Goal: Task Accomplishment & Management: Manage account settings

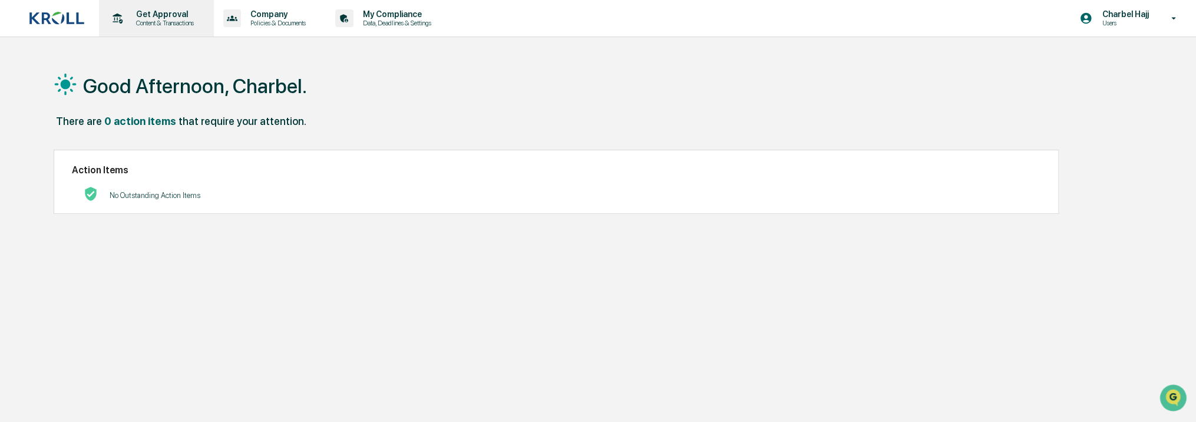
click at [174, 27] on div "Get Approval Content & Transactions" at bounding box center [155, 18] width 103 height 37
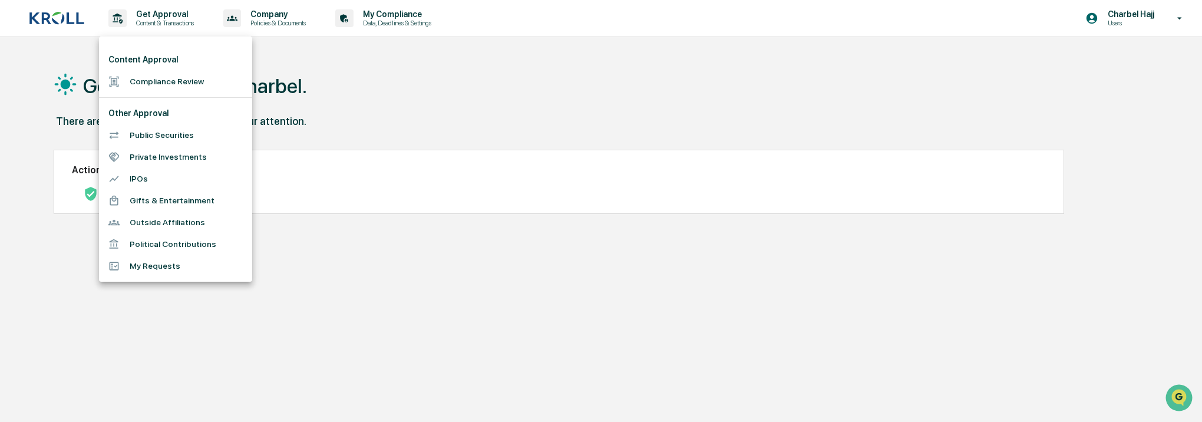
click at [1059, 37] on div at bounding box center [601, 211] width 1202 height 422
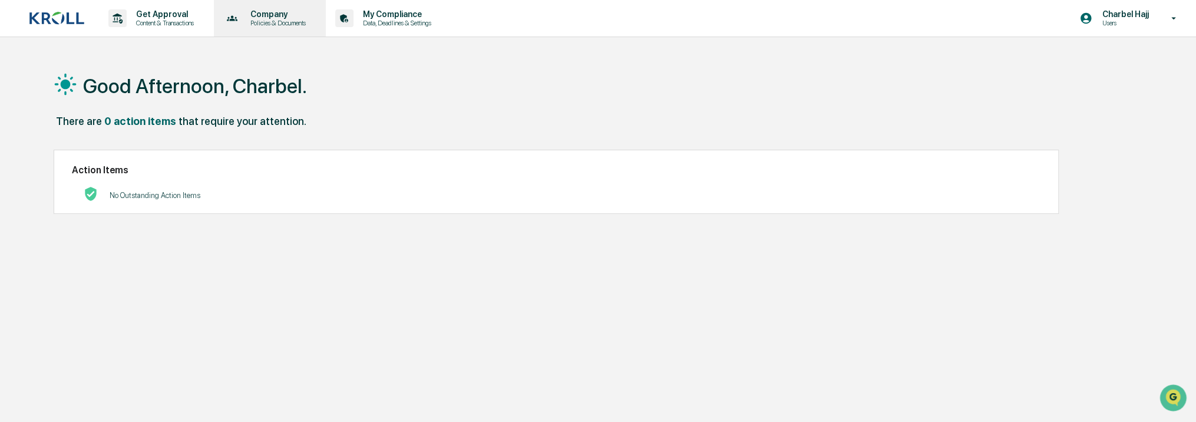
click at [272, 24] on p "Policies & Documents" at bounding box center [276, 23] width 71 height 8
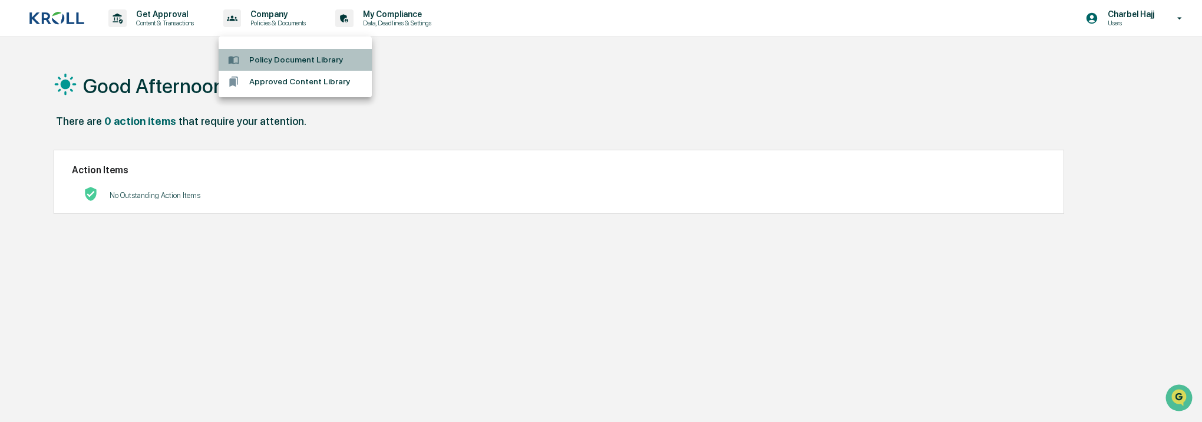
click at [278, 59] on li "Policy Document Library" at bounding box center [295, 60] width 153 height 22
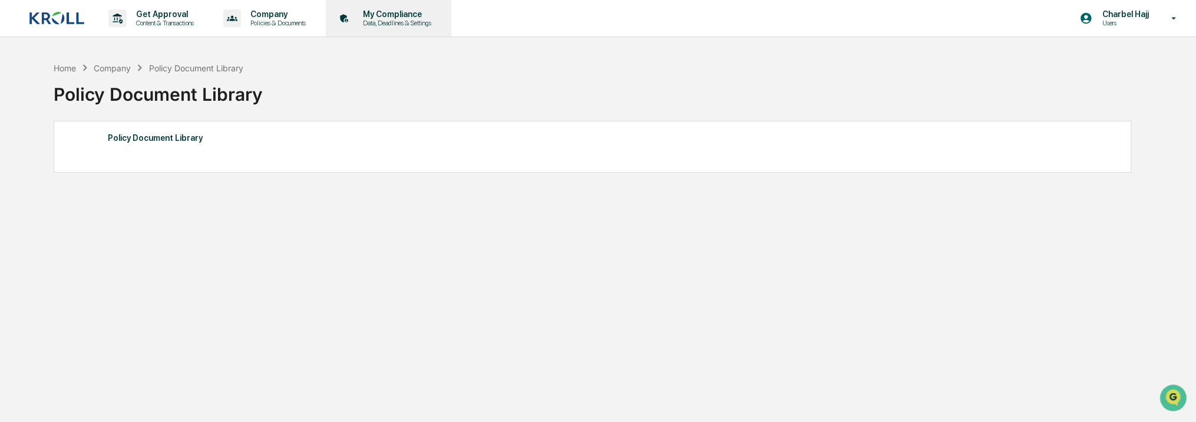
click at [421, 24] on p "Data, Deadlines & Settings" at bounding box center [395, 23] width 84 height 8
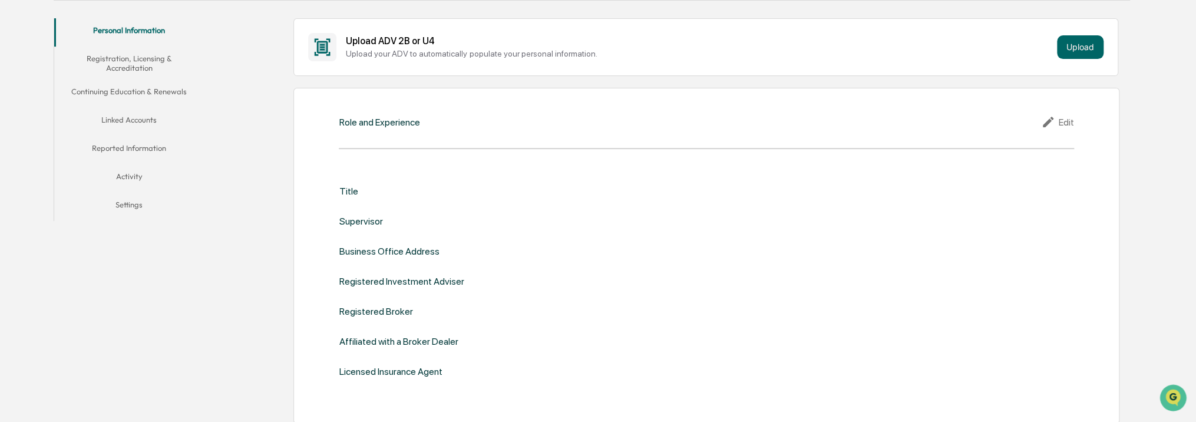
scroll to position [92, 0]
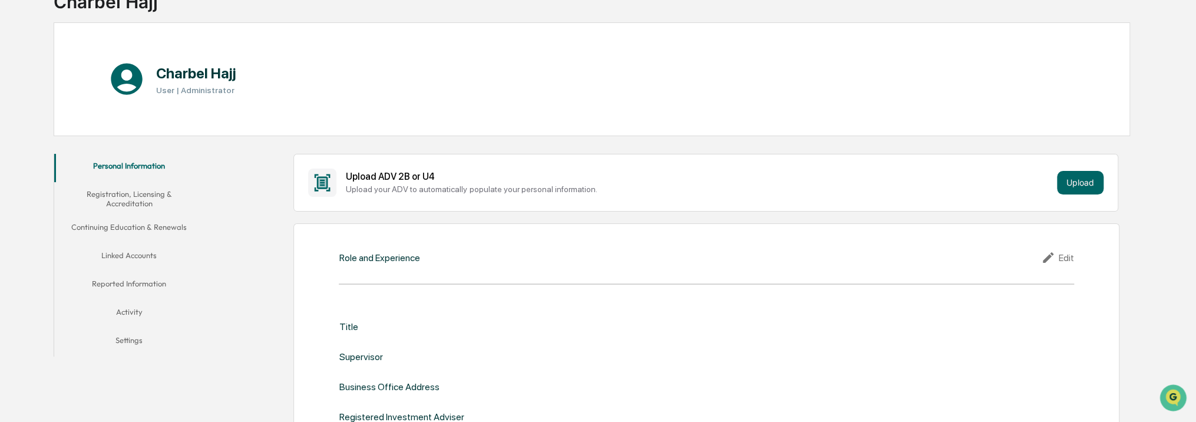
click at [122, 200] on button "Registration, Licensing & Accreditation" at bounding box center [129, 199] width 150 height 34
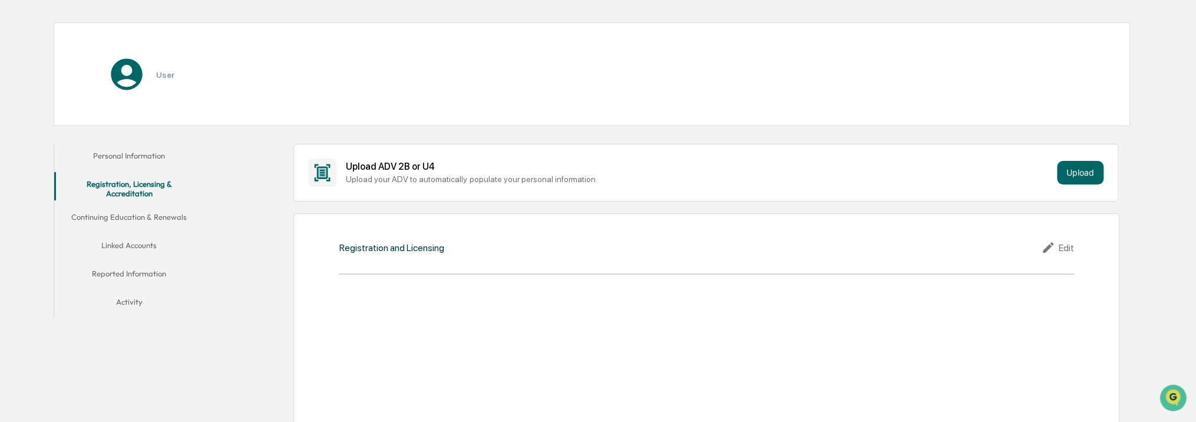
click at [137, 205] on button "Continuing Education & Renewals" at bounding box center [129, 219] width 150 height 28
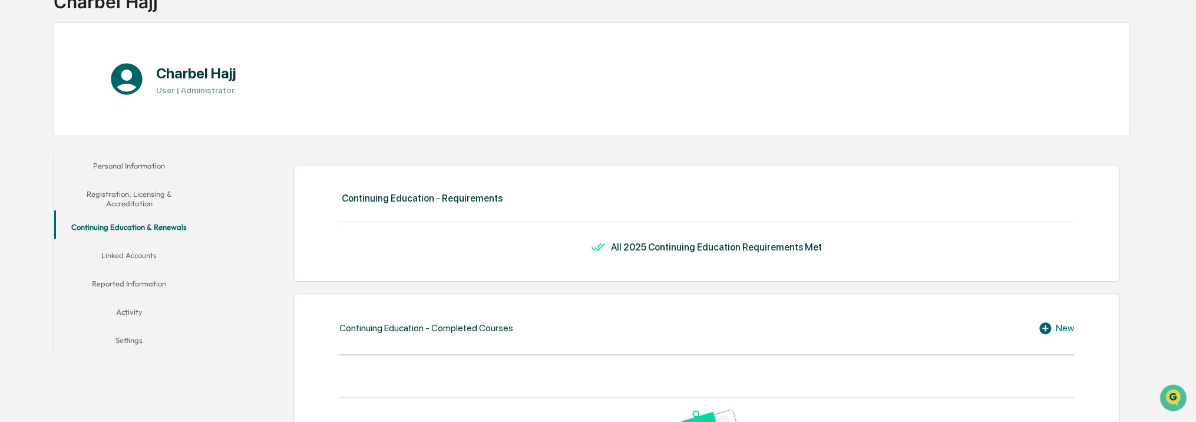
click at [144, 189] on button "Registration, Licensing & Accreditation" at bounding box center [129, 199] width 150 height 34
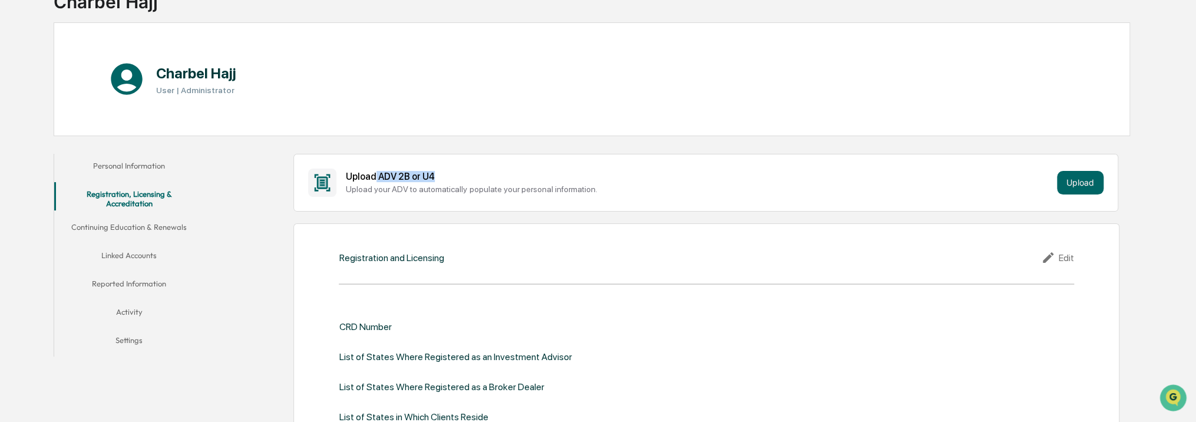
drag, startPoint x: 375, startPoint y: 168, endPoint x: 431, endPoint y: 167, distance: 56.6
click at [431, 168] on div "Upload ADV 2B or U4 Upload your ADV to automatically populate your personal inf…" at bounding box center [705, 182] width 795 height 28
drag, startPoint x: 431, startPoint y: 167, endPoint x: 554, endPoint y: 177, distance: 122.9
click at [545, 179] on div "Upload ADV 2B or U4" at bounding box center [699, 176] width 706 height 11
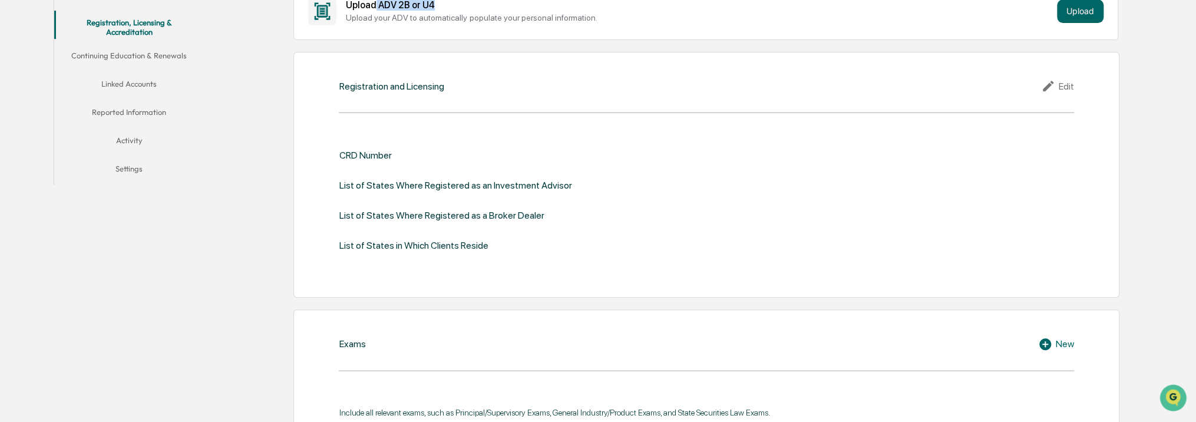
scroll to position [269, 0]
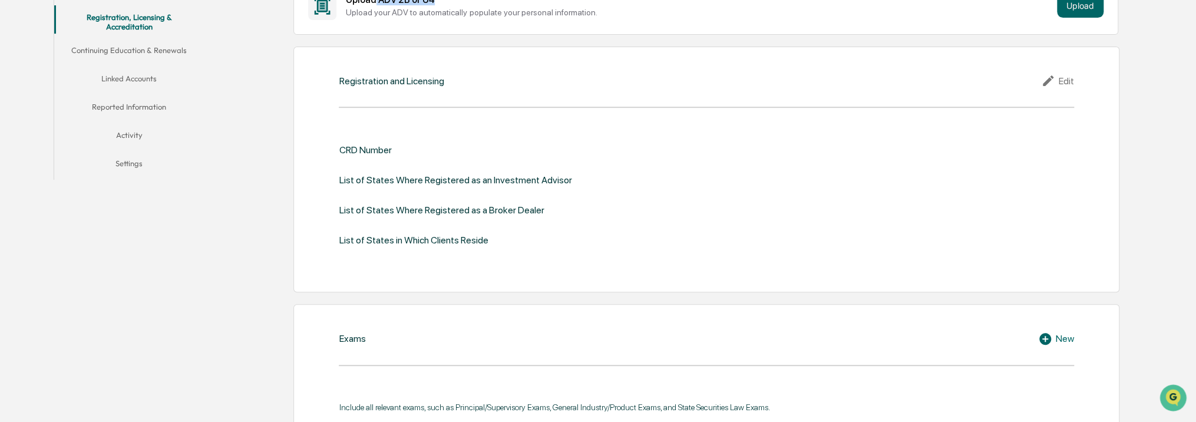
click at [161, 51] on button "Continuing Education & Renewals" at bounding box center [129, 52] width 150 height 28
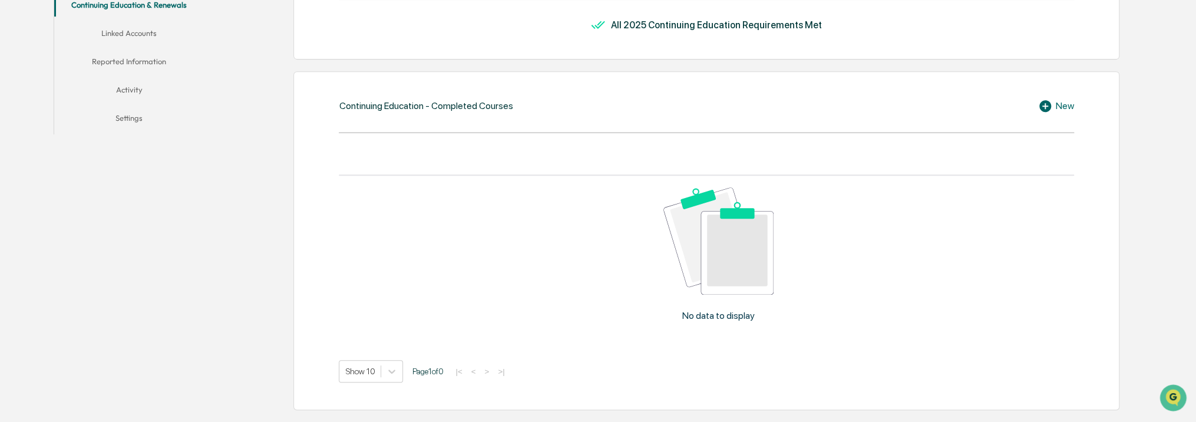
scroll to position [269, 0]
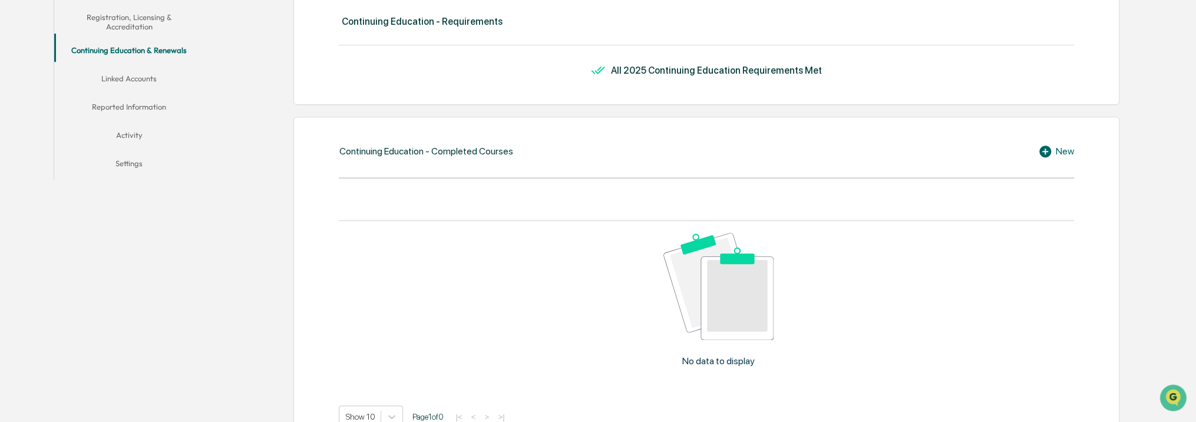
click at [1053, 147] on icon at bounding box center [1047, 151] width 18 height 14
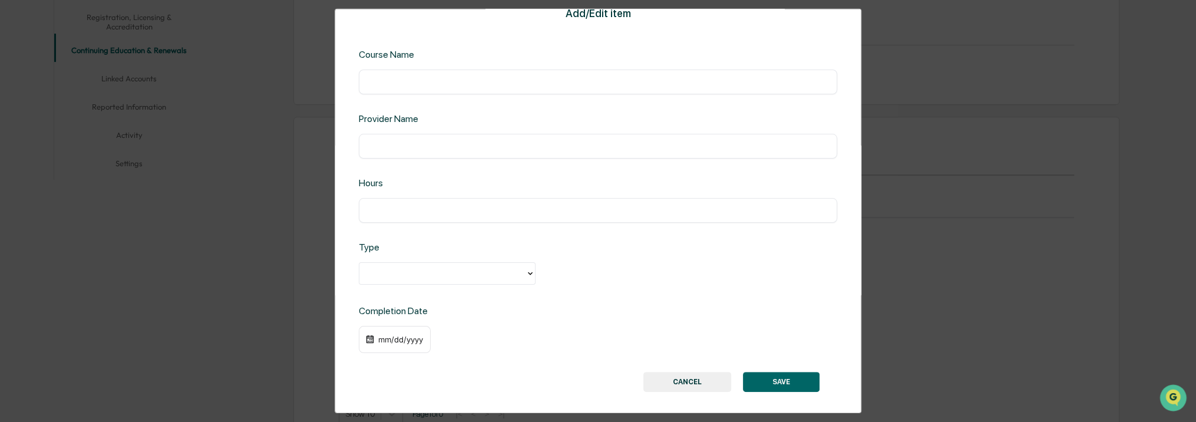
scroll to position [22, 0]
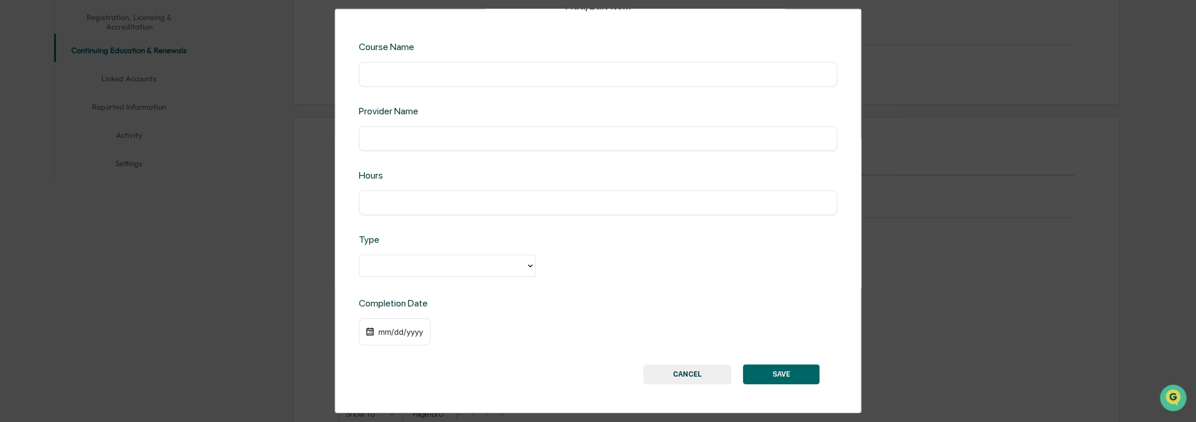
click at [696, 368] on button "CANCEL" at bounding box center [687, 374] width 88 height 20
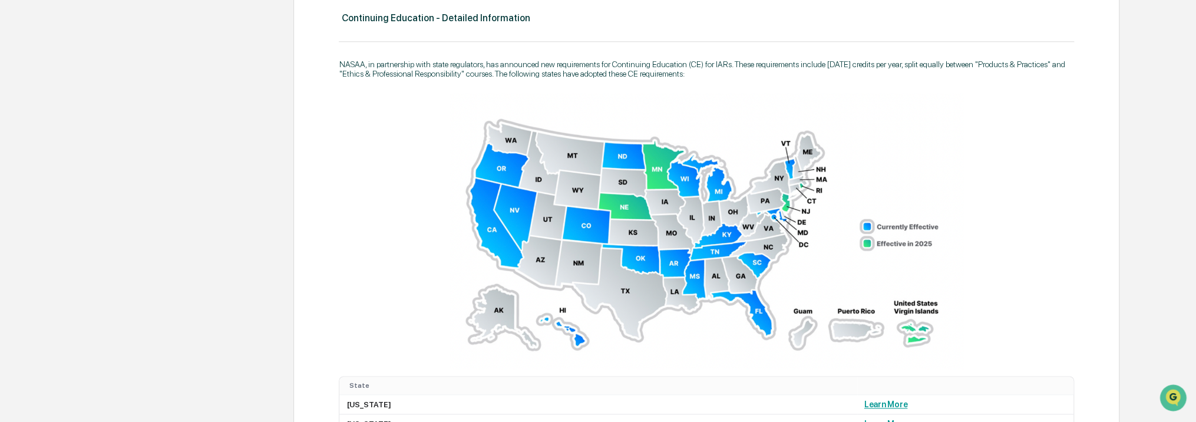
scroll to position [647, 0]
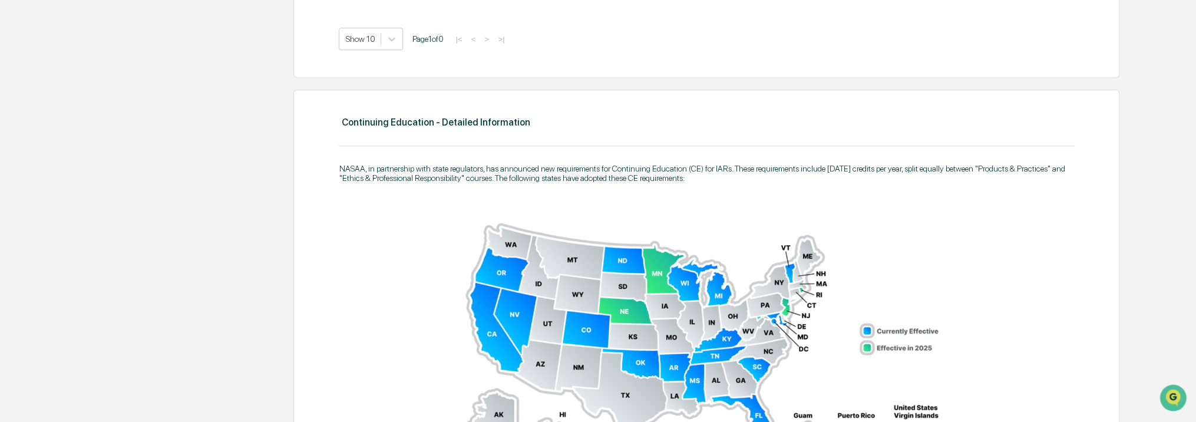
click at [865, 329] on img at bounding box center [706, 335] width 514 height 276
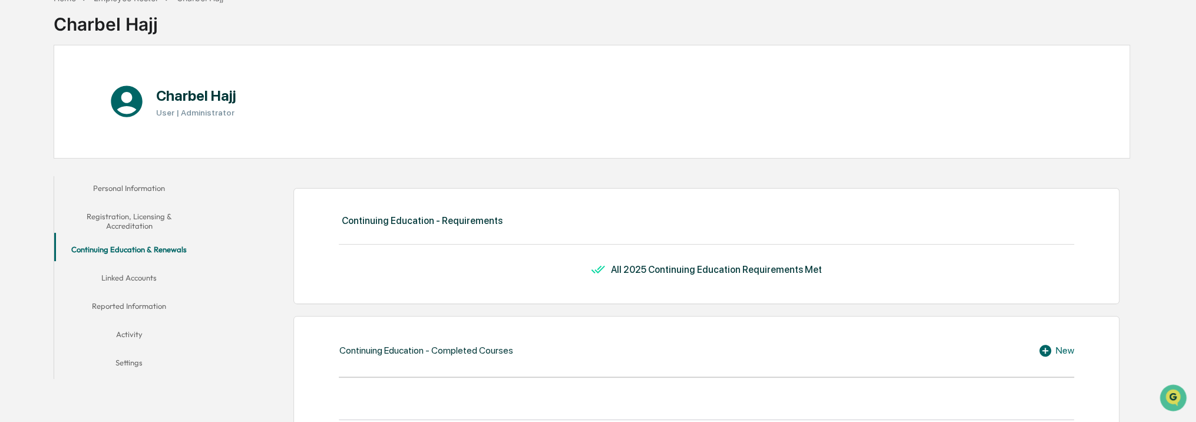
scroll to position [0, 0]
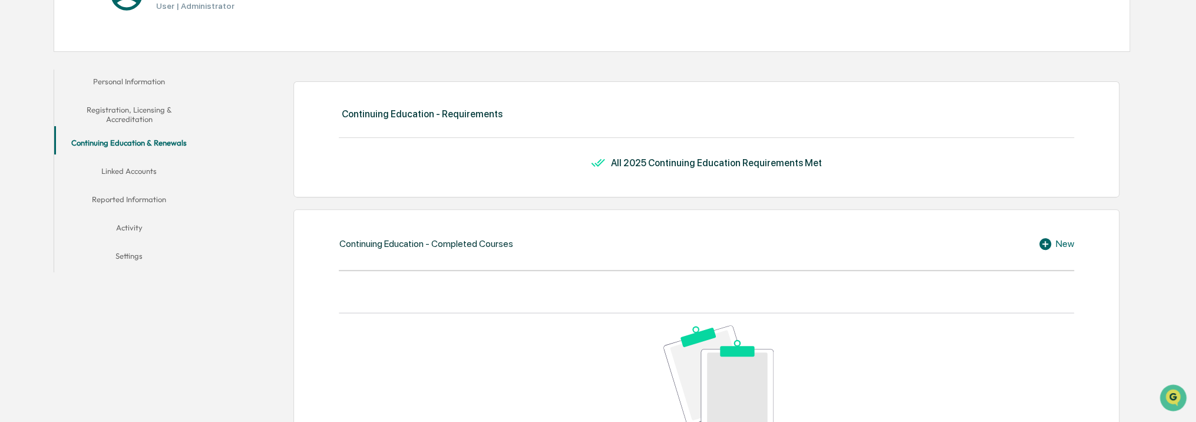
click at [144, 170] on button "Linked Accounts" at bounding box center [129, 173] width 150 height 28
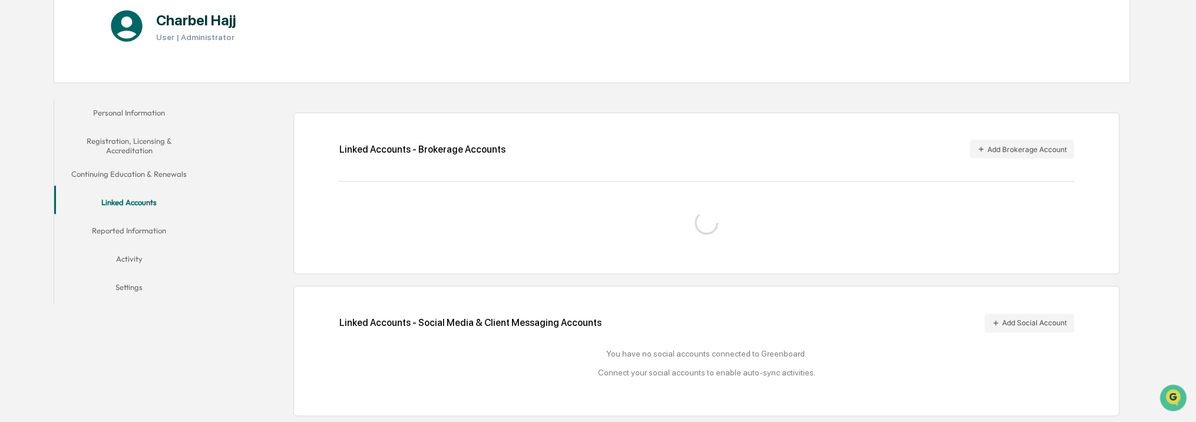
scroll to position [176, 0]
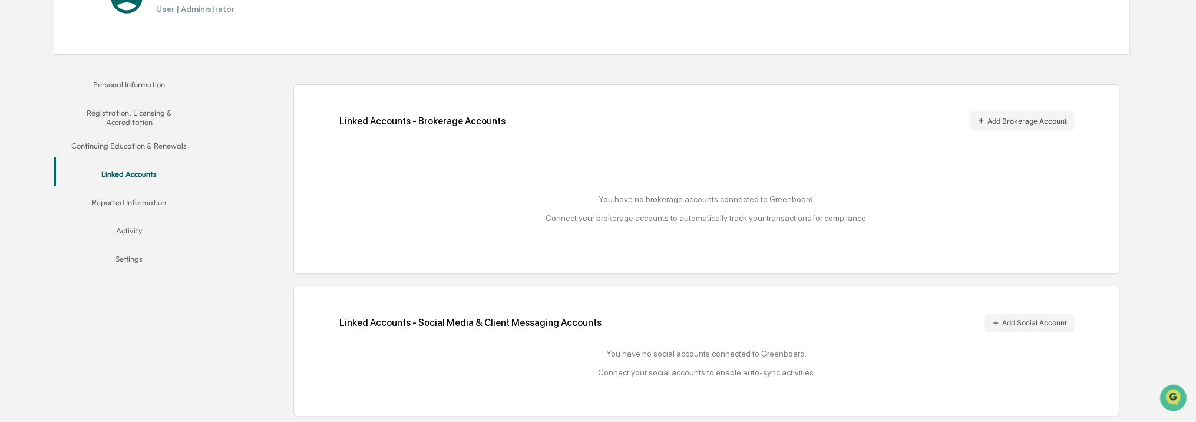
click at [142, 197] on button "Reported Information" at bounding box center [129, 204] width 150 height 28
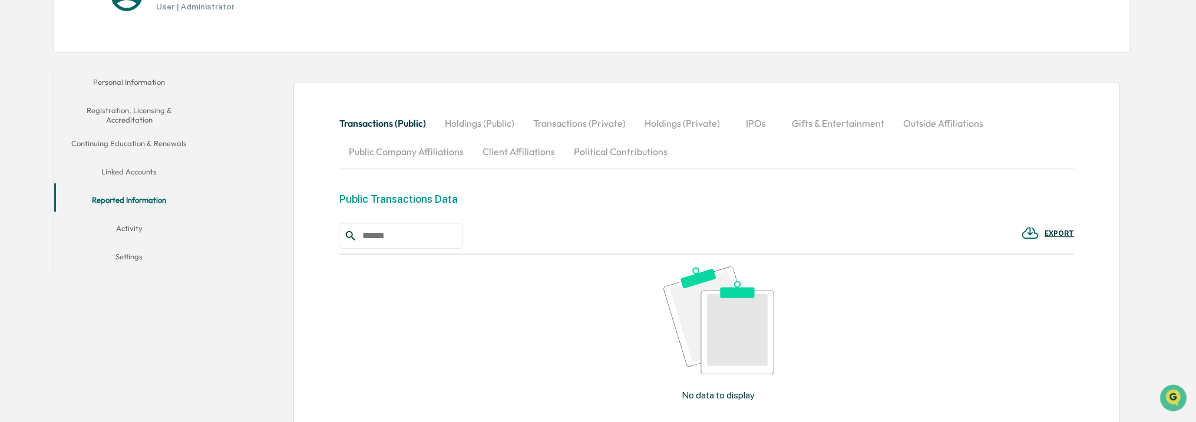
click at [136, 226] on button "Activity" at bounding box center [129, 230] width 150 height 28
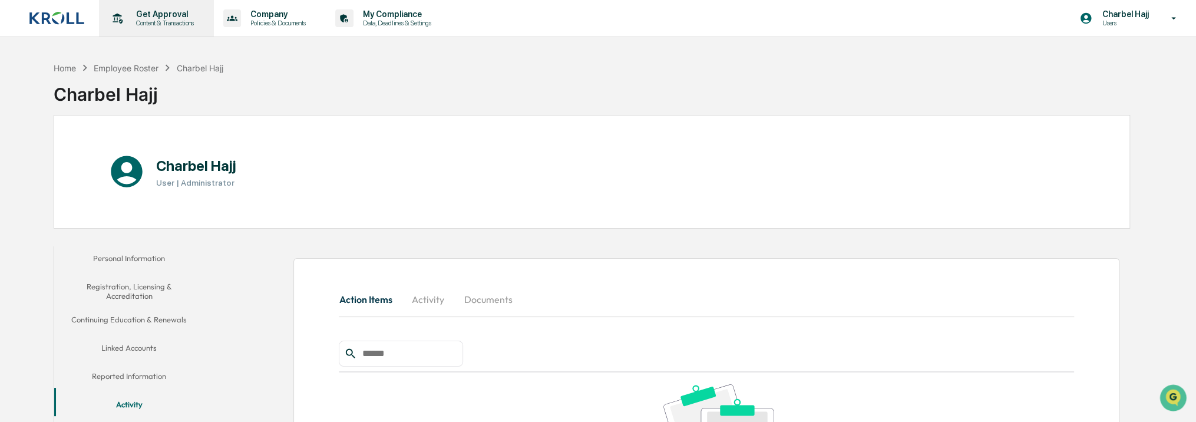
click at [164, 18] on p "Get Approval" at bounding box center [163, 13] width 73 height 9
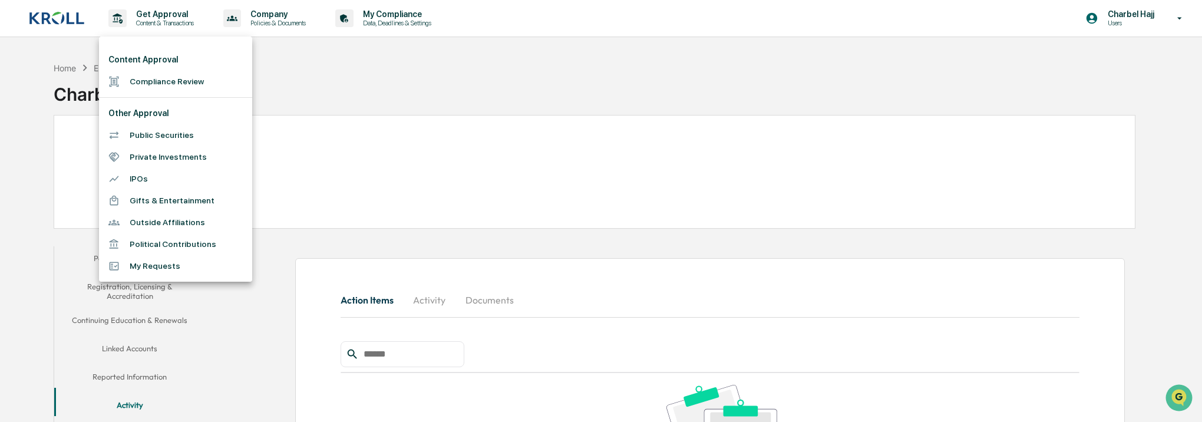
click at [186, 138] on li "Public Securities" at bounding box center [175, 135] width 153 height 22
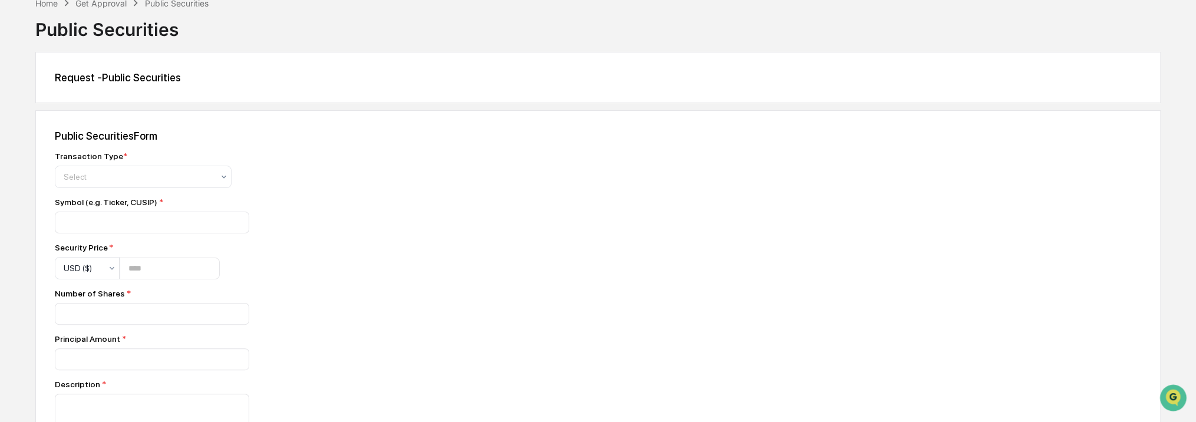
scroll to position [118, 0]
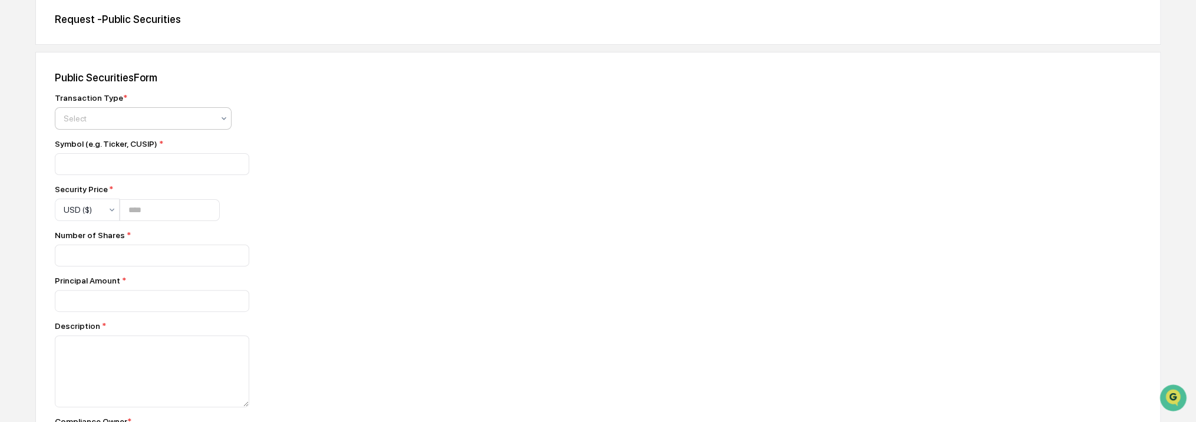
click at [185, 119] on div at bounding box center [139, 119] width 150 height 12
click at [169, 142] on div "Buy" at bounding box center [143, 147] width 176 height 24
click at [156, 161] on input at bounding box center [152, 164] width 194 height 22
type input "********"
click at [190, 185] on div "Security Price *" at bounding box center [137, 188] width 165 height 9
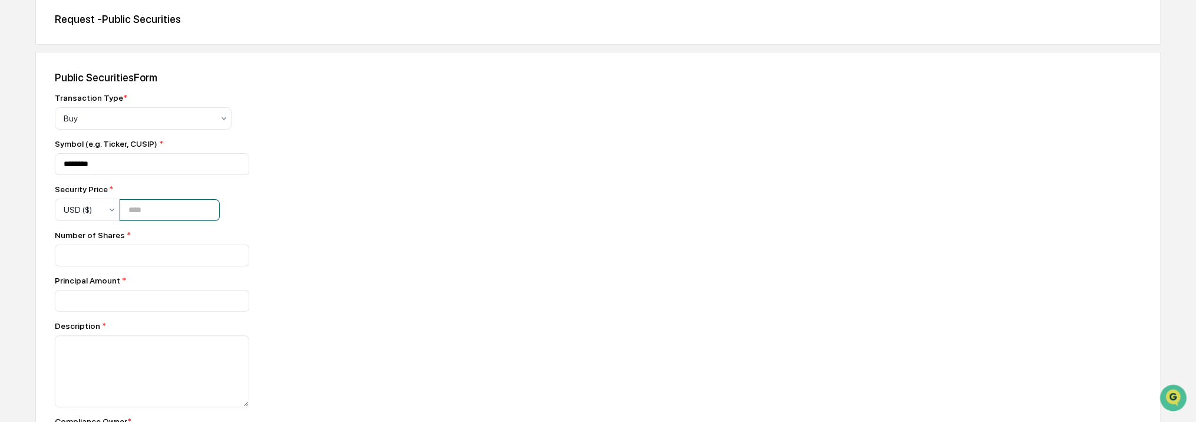
click at [181, 209] on input "number" at bounding box center [170, 210] width 100 height 22
type input "***"
click at [156, 189] on div "Security Price *" at bounding box center [137, 188] width 165 height 9
click at [132, 256] on input "number" at bounding box center [152, 255] width 194 height 22
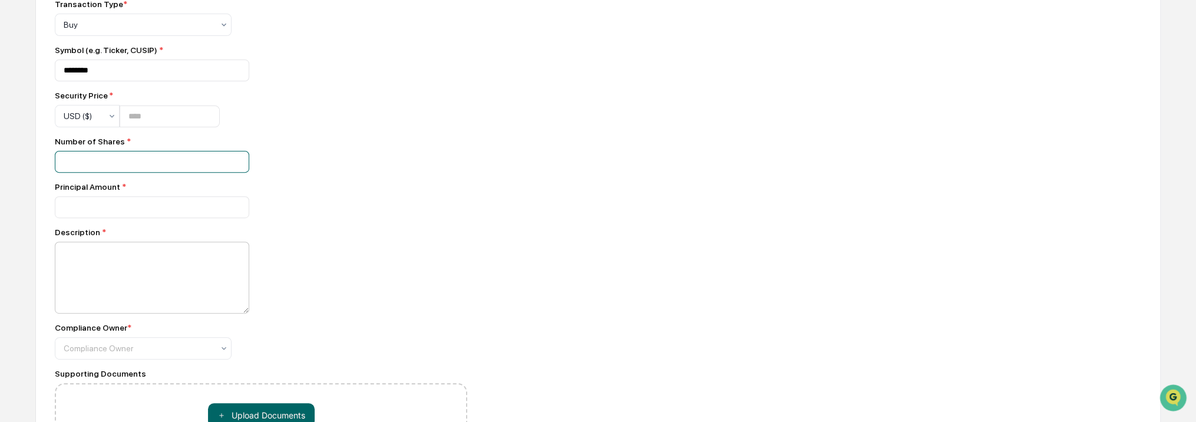
scroll to position [295, 0]
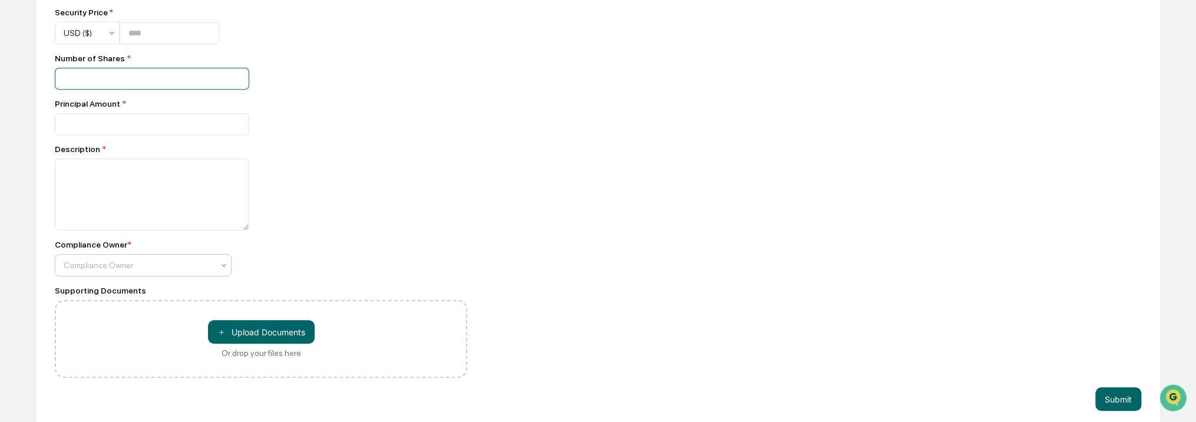
type input "***"
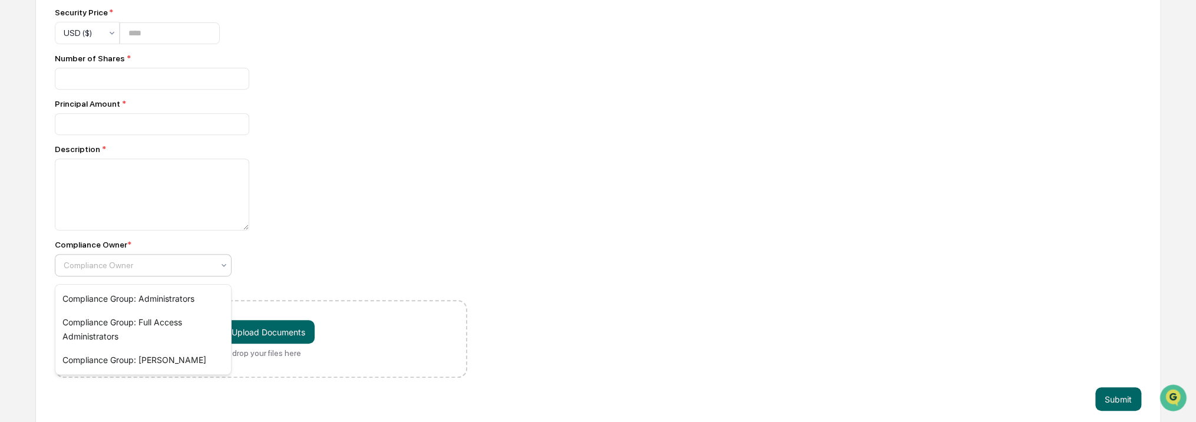
click at [132, 271] on div at bounding box center [139, 265] width 150 height 12
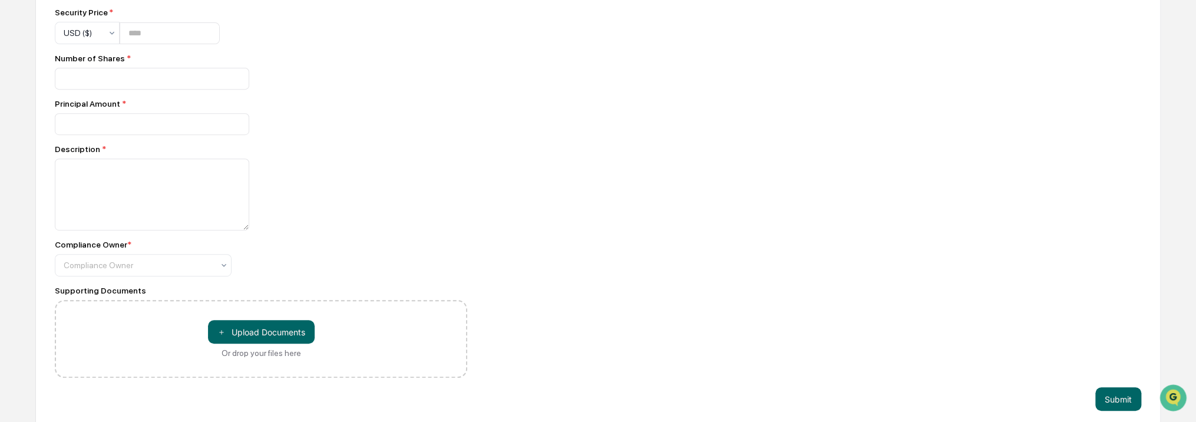
click at [516, 333] on div "Public Securities Form Transaction Type * Buy Symbol (e.g. Ticker, CUSIP) * ***…" at bounding box center [597, 152] width 1125 height 555
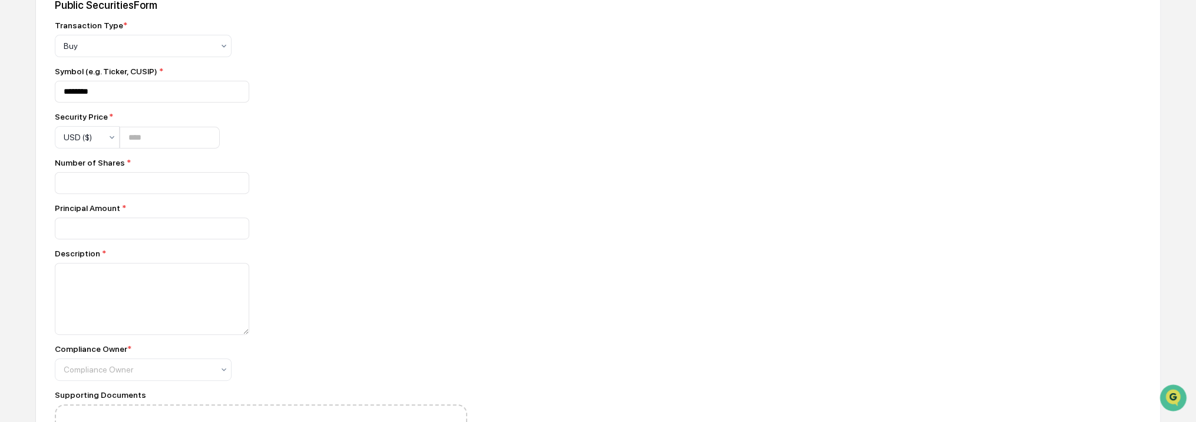
scroll to position [0, 0]
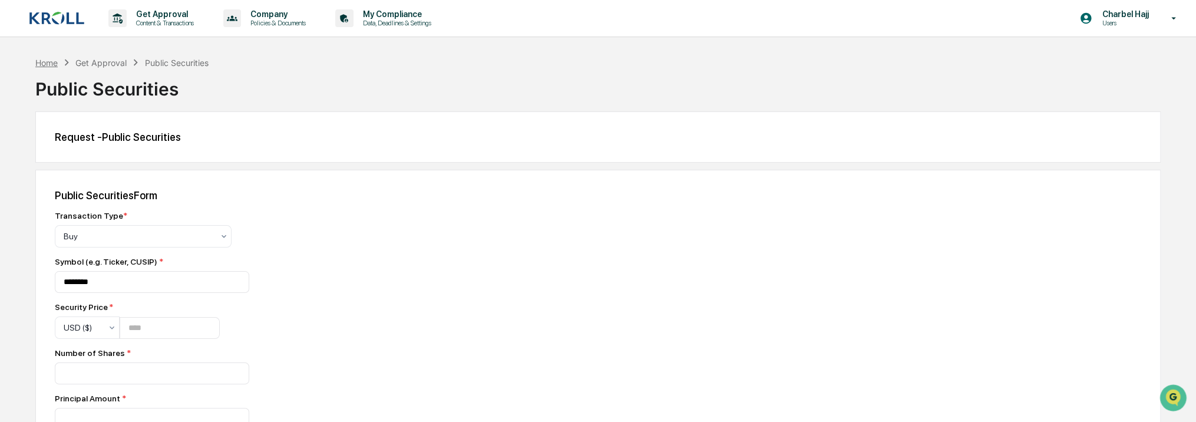
click at [52, 60] on div "Home" at bounding box center [46, 63] width 22 height 10
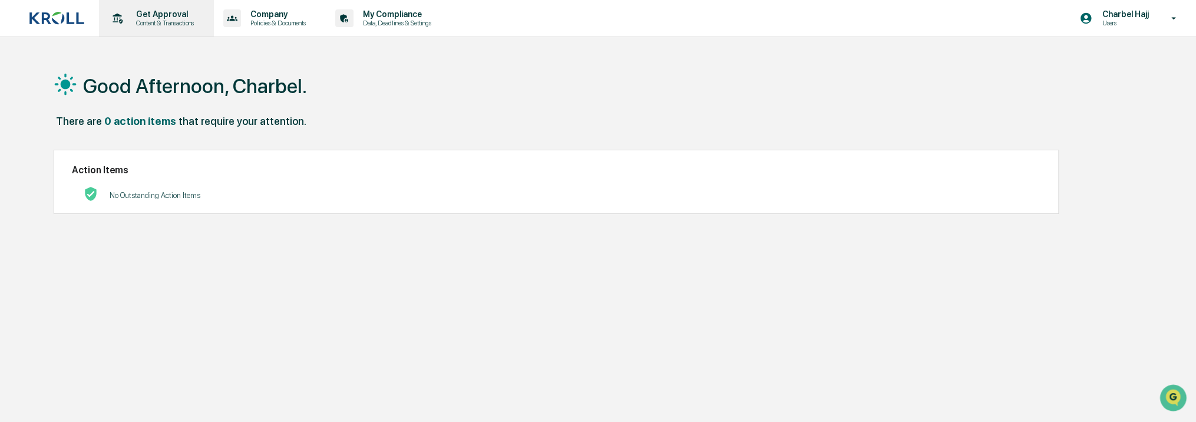
click at [141, 20] on p "Content & Transactions" at bounding box center [163, 23] width 73 height 8
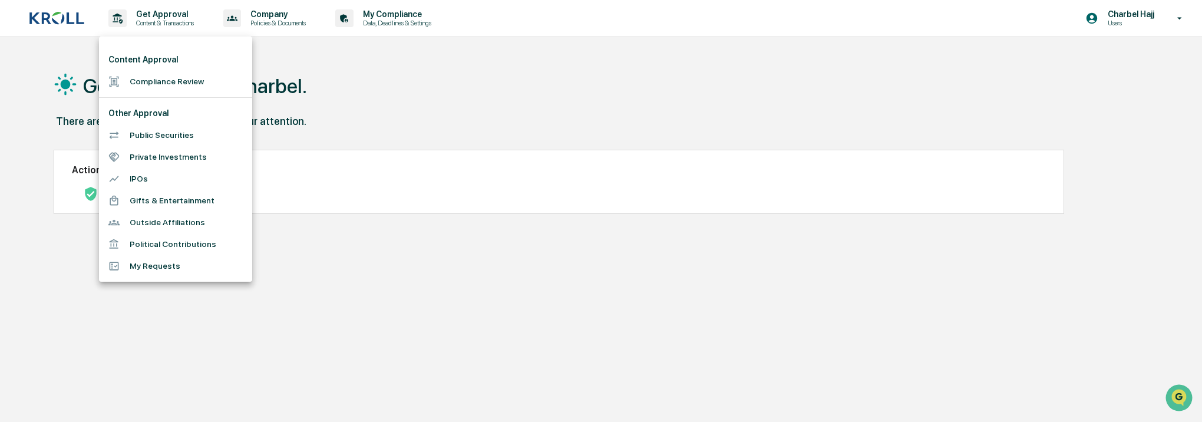
click at [151, 153] on li "Private Investments" at bounding box center [175, 157] width 153 height 22
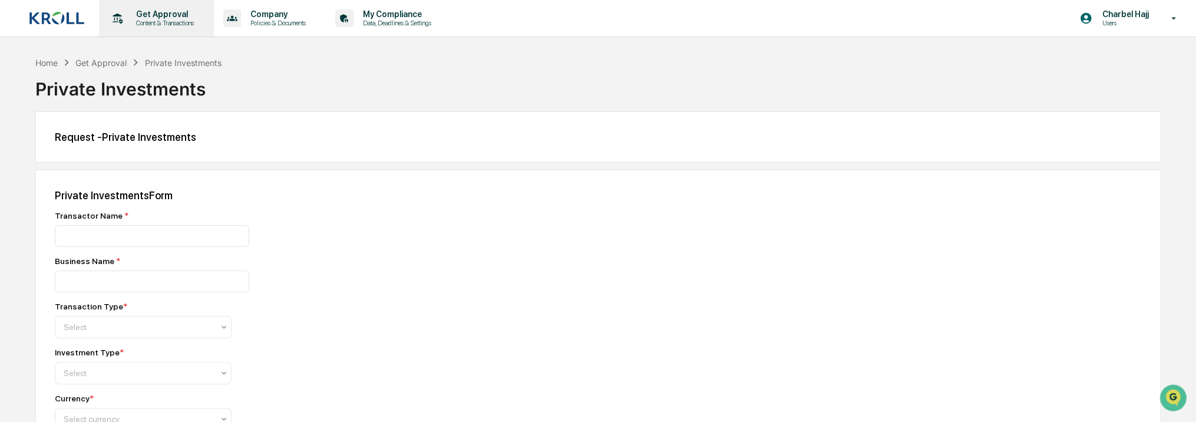
click at [192, 30] on div "Get Approval Content & Transactions" at bounding box center [155, 18] width 103 height 37
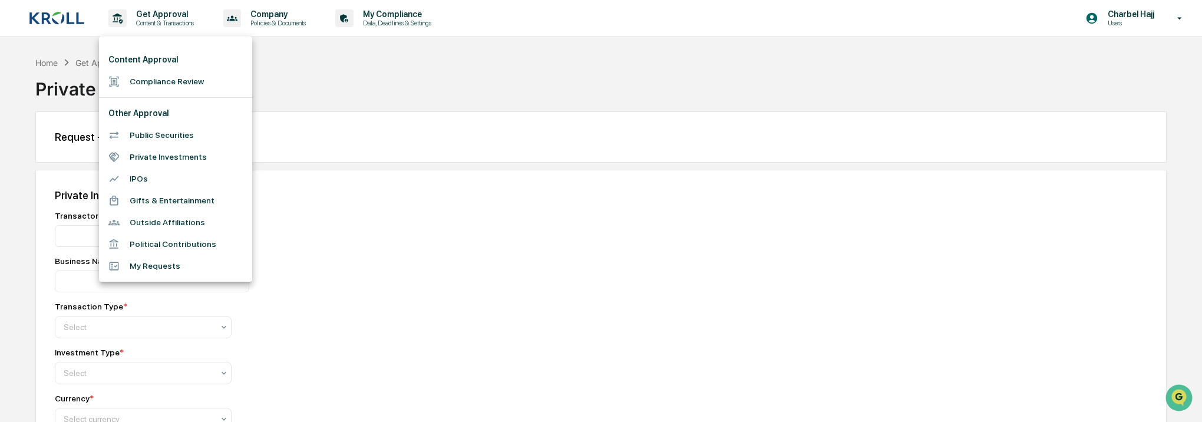
click at [154, 176] on li "IPOs" at bounding box center [175, 179] width 153 height 22
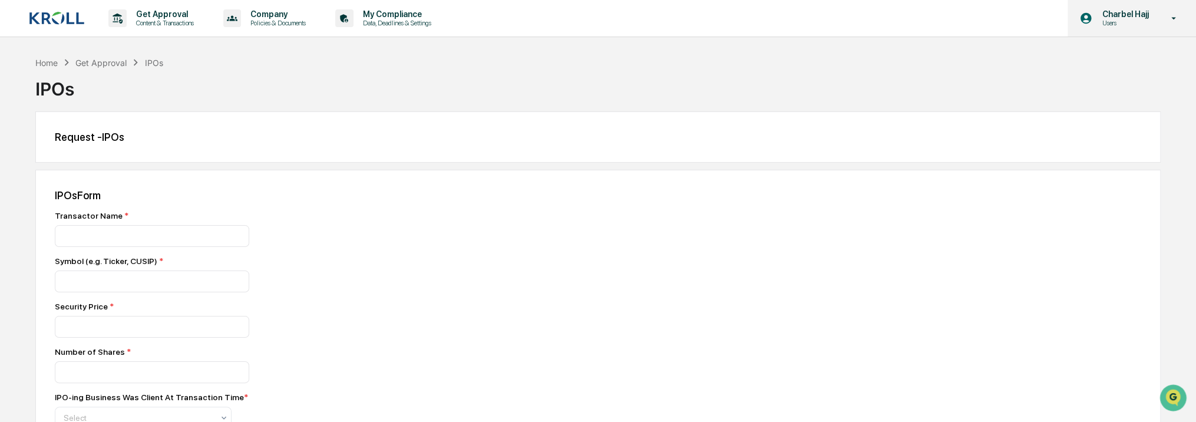
click at [1120, 27] on div "Charbel Hajj Users" at bounding box center [1131, 18] width 128 height 37
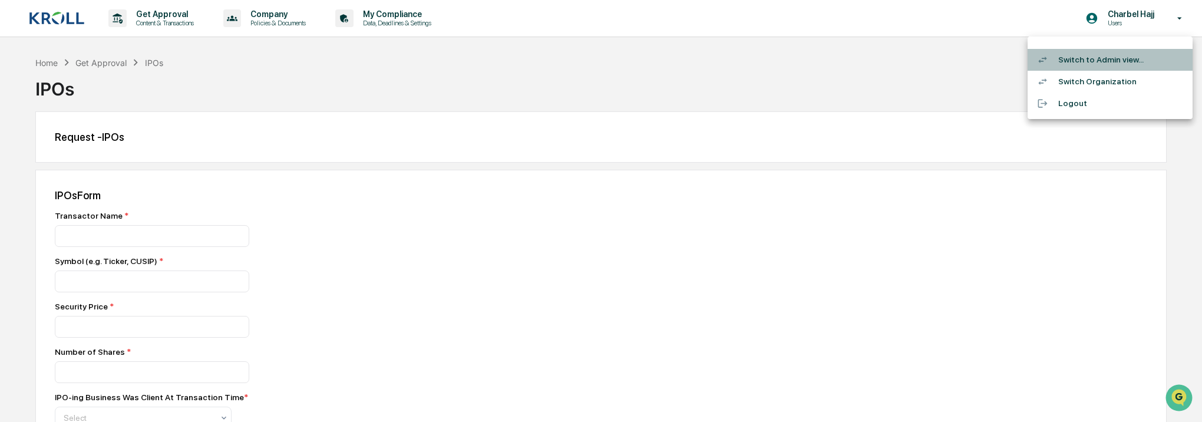
click at [1120, 65] on li "Switch to Admin view..." at bounding box center [1109, 60] width 165 height 22
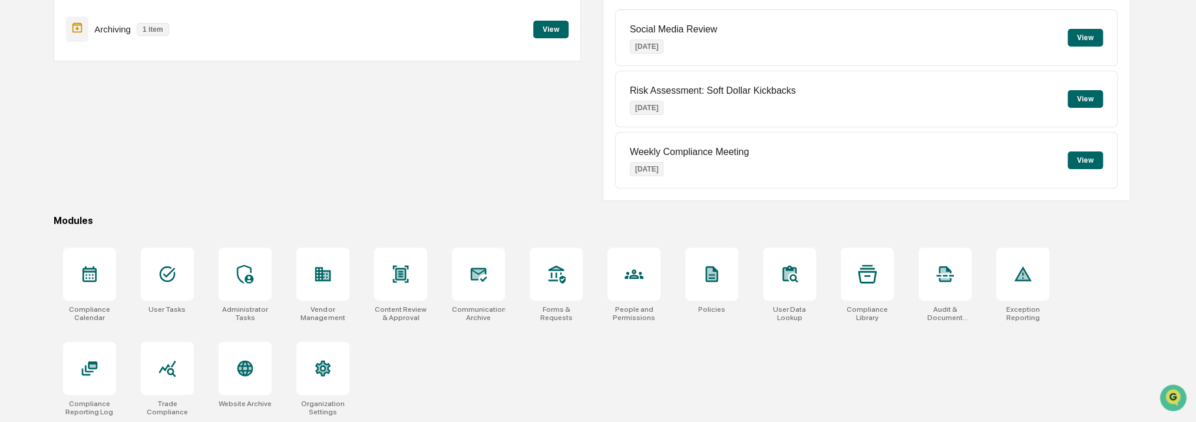
scroll to position [148, 0]
click at [97, 247] on div at bounding box center [89, 273] width 53 height 53
click at [175, 270] on icon at bounding box center [167, 273] width 19 height 19
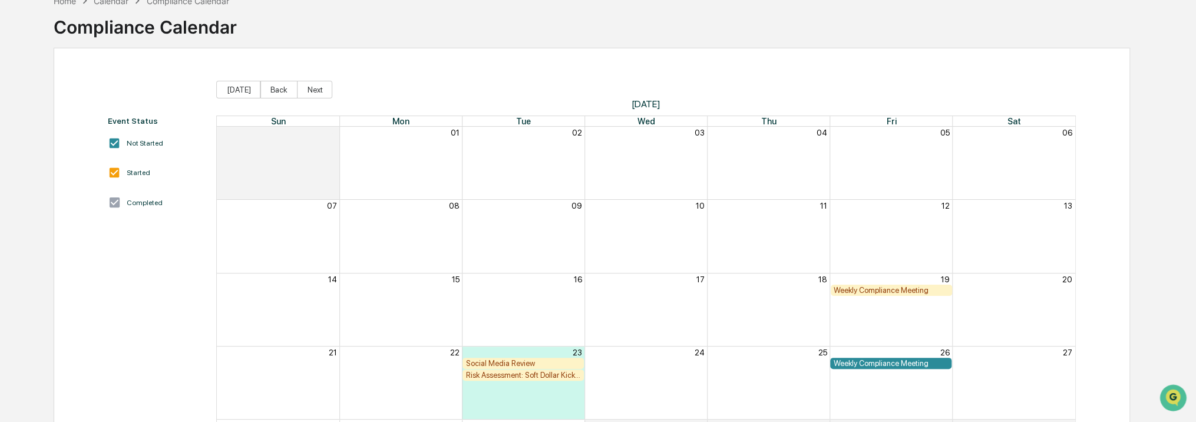
scroll to position [118, 0]
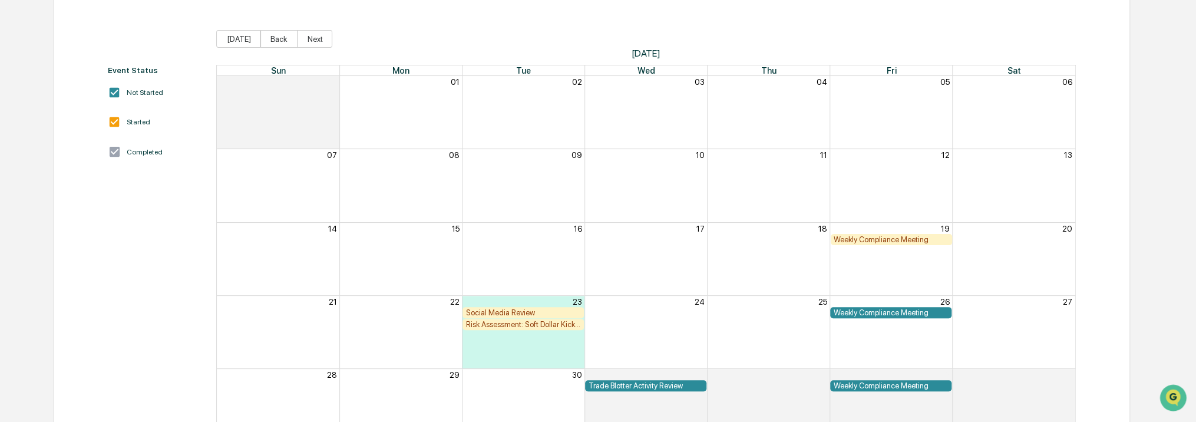
click at [516, 268] on div "Month View" at bounding box center [523, 259] width 123 height 72
click at [584, 227] on div "16" at bounding box center [523, 228] width 123 height 11
click at [723, 246] on div "Month View" at bounding box center [768, 259] width 123 height 72
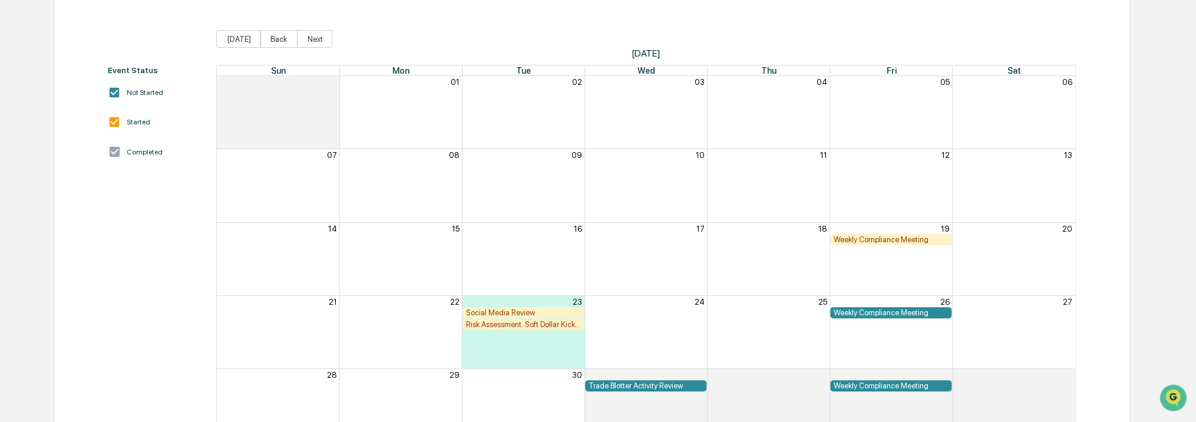
click at [858, 237] on div "Weekly Compliance Meeting" at bounding box center [891, 239] width 115 height 9
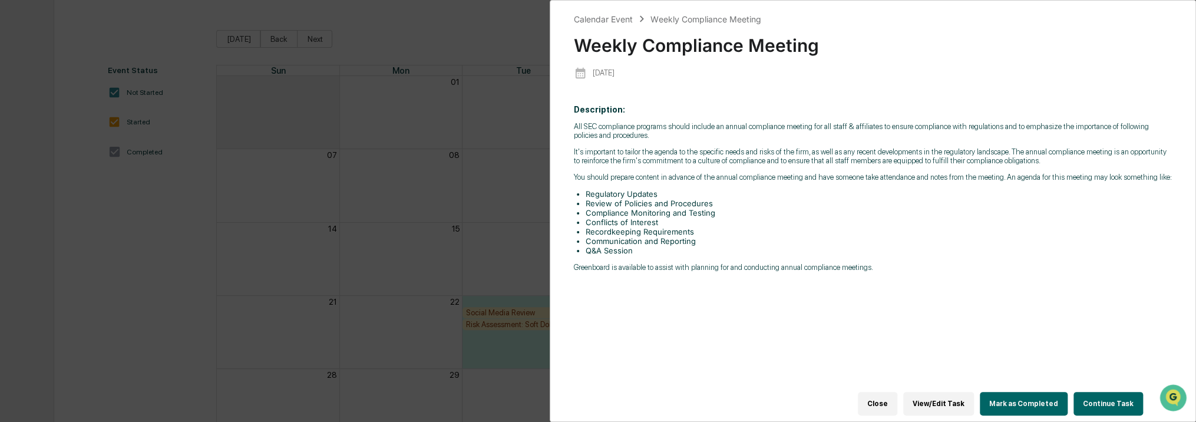
drag, startPoint x: 885, startPoint y: 401, endPoint x: 814, endPoint y: 387, distance: 72.0
click at [885, 401] on button "Close" at bounding box center [877, 404] width 39 height 24
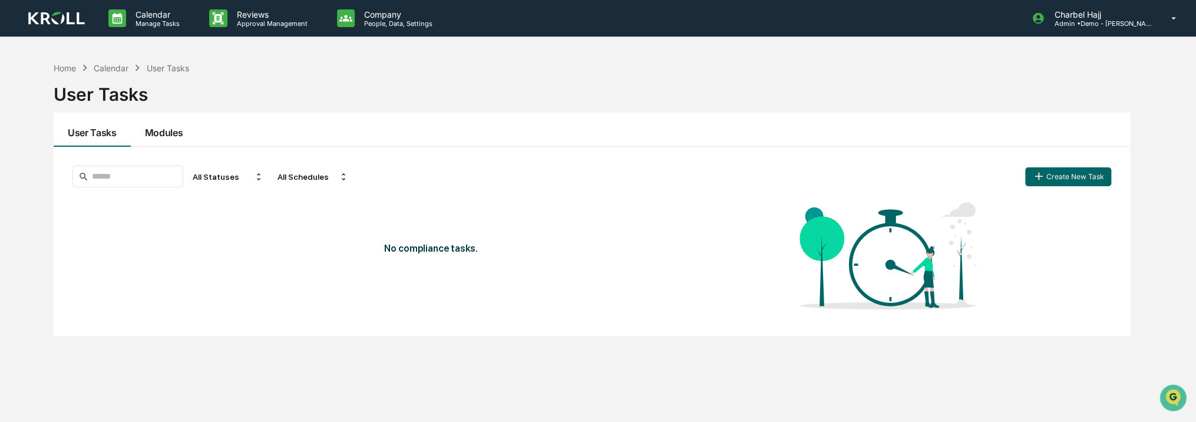
click at [181, 138] on button "Modules" at bounding box center [164, 130] width 67 height 34
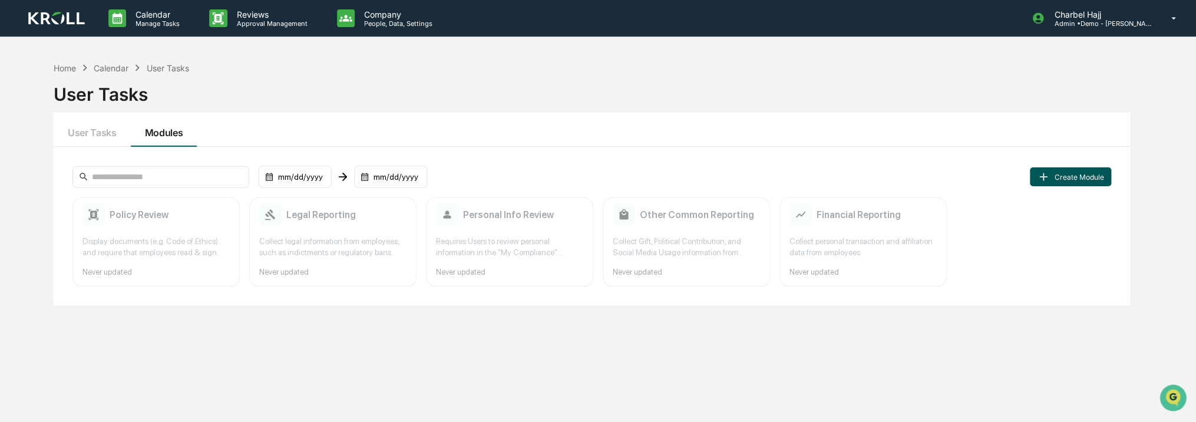
click at [1061, 182] on button "Create Module" at bounding box center [1070, 176] width 81 height 19
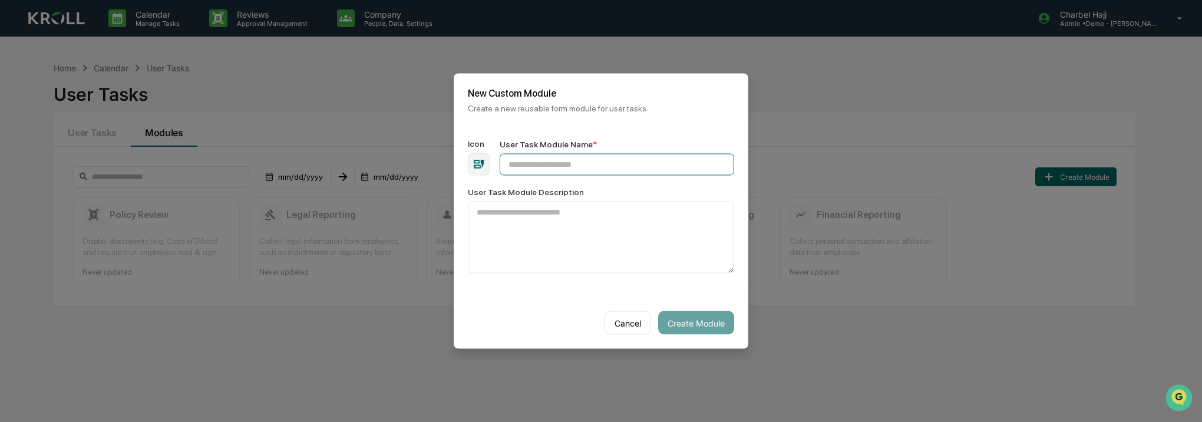
click at [629, 160] on input "User Task Module Name *" at bounding box center [617, 165] width 234 height 22
click at [634, 326] on button "Cancel" at bounding box center [627, 323] width 47 height 24
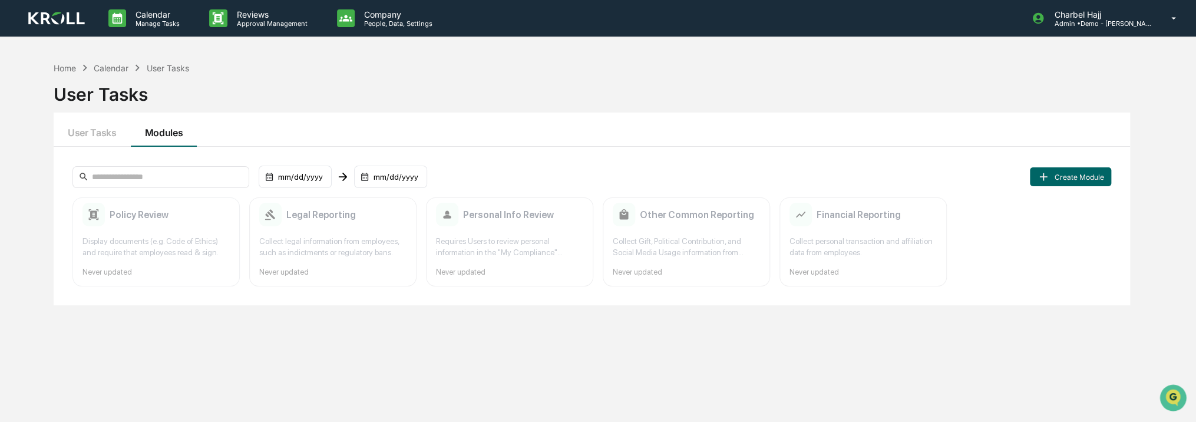
click at [151, 252] on div "Display documents (e.g. Code of Ethics) and require that employees read & sign." at bounding box center [155, 247] width 147 height 22
click at [151, 253] on div "Display documents (e.g. Code of Ethics) and require that employees read & sign." at bounding box center [155, 247] width 147 height 22
copy div "Display documents (e.g. Code of Ethics) and require that employees read & sign."
click at [1085, 179] on button "Create Module" at bounding box center [1070, 176] width 81 height 19
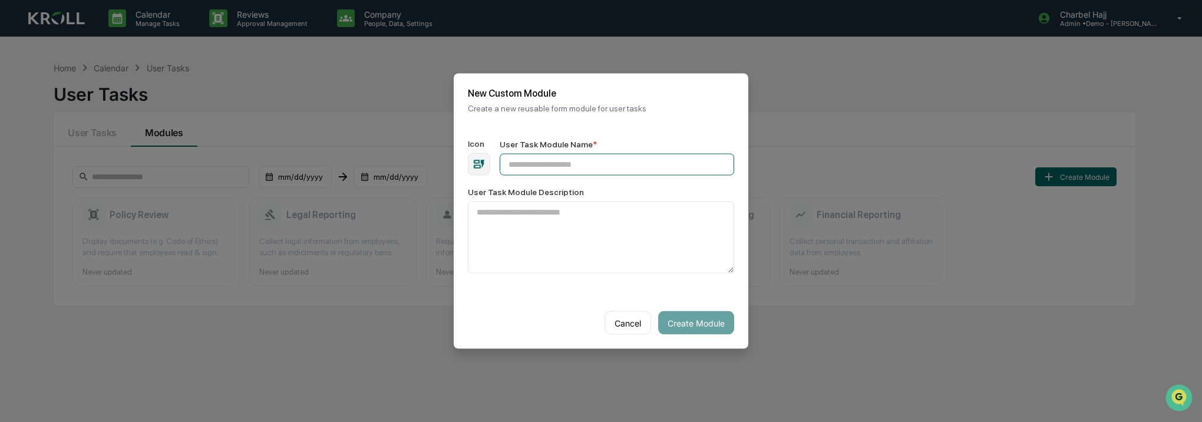
click at [686, 173] on input "User Task Module Name *" at bounding box center [617, 165] width 234 height 22
paste input "**********"
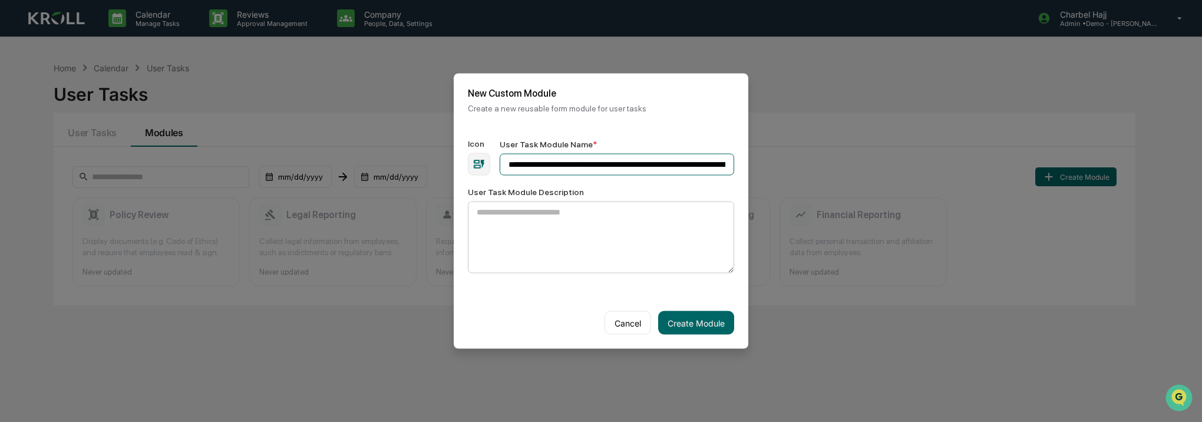
scroll to position [0, 78]
type input "**********"
click at [708, 324] on button "Create Module" at bounding box center [696, 323] width 76 height 24
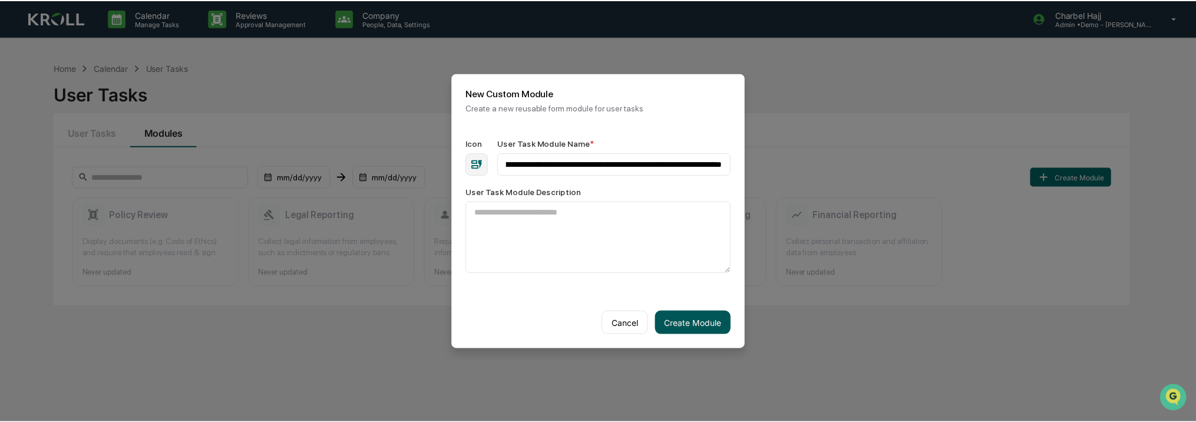
scroll to position [0, 0]
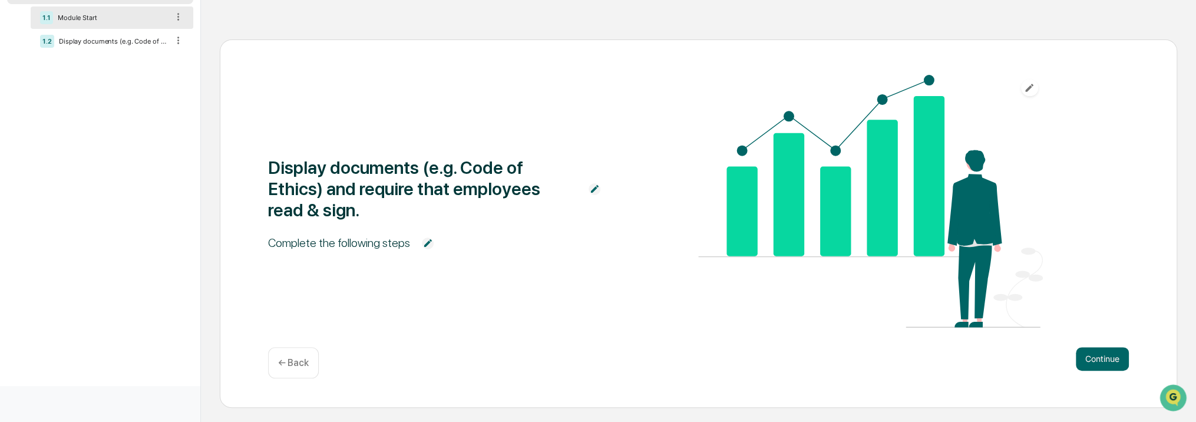
scroll to position [120, 0]
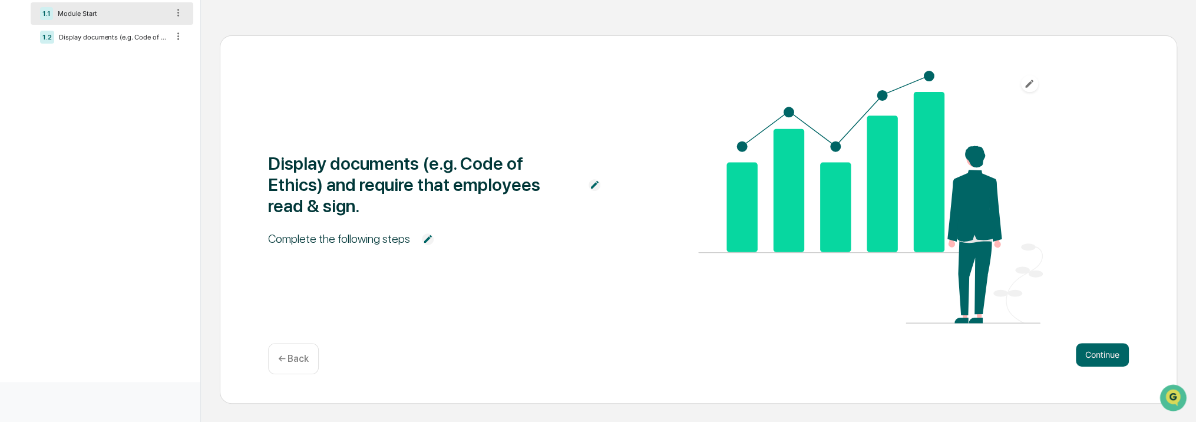
click at [798, 198] on img at bounding box center [870, 197] width 344 height 253
click at [1030, 84] on icon "button" at bounding box center [1029, 84] width 8 height 8
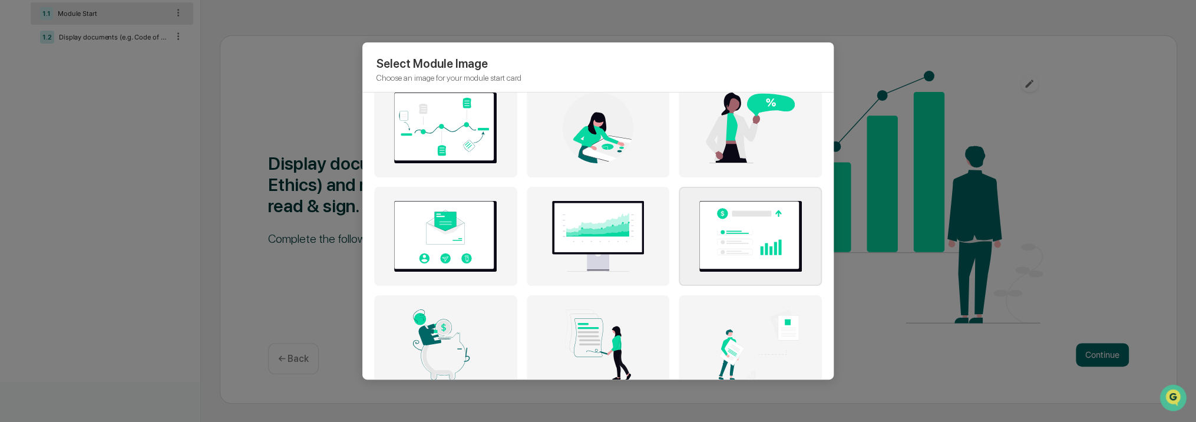
scroll to position [482, 0]
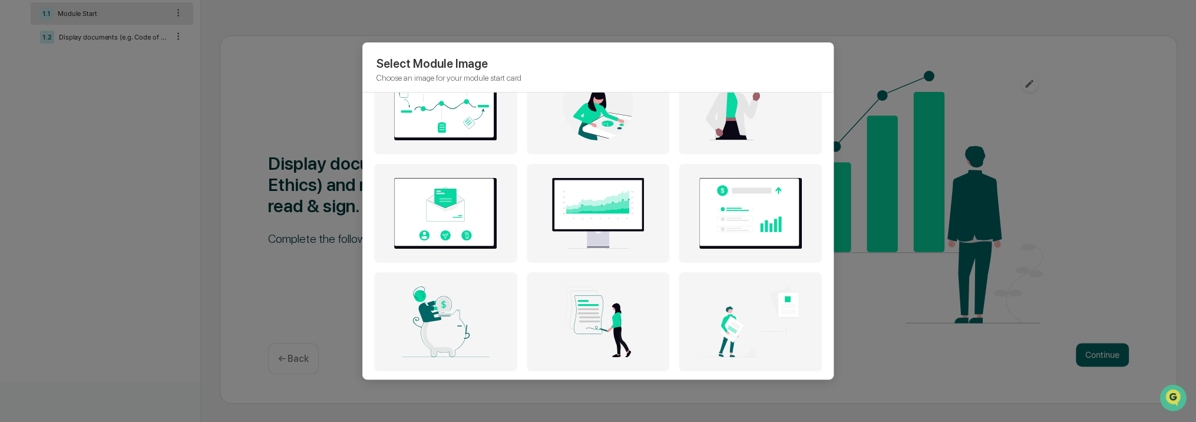
click at [875, 219] on div "Select Module Image Choose an image for your module start card" at bounding box center [598, 211] width 1196 height 422
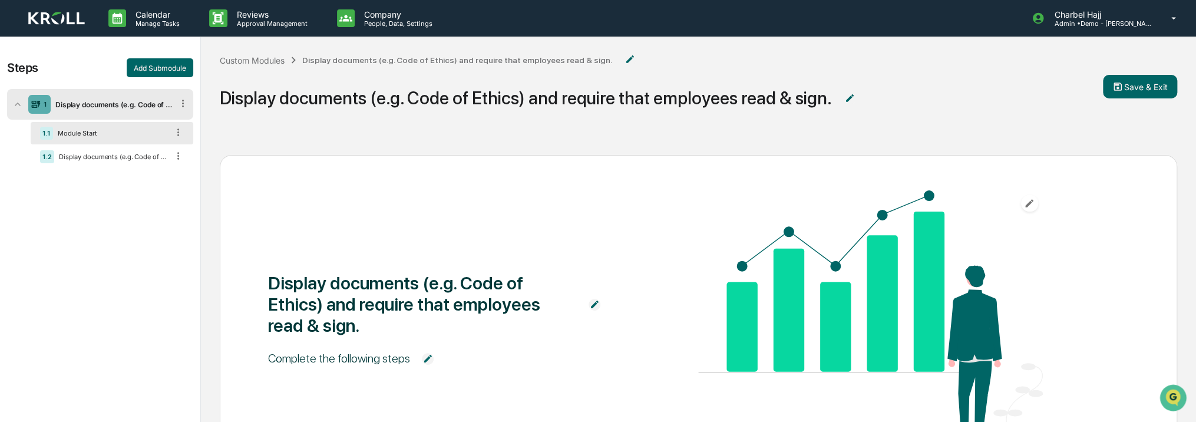
scroll to position [0, 0]
click at [164, 69] on button "Add Submodule" at bounding box center [160, 67] width 67 height 19
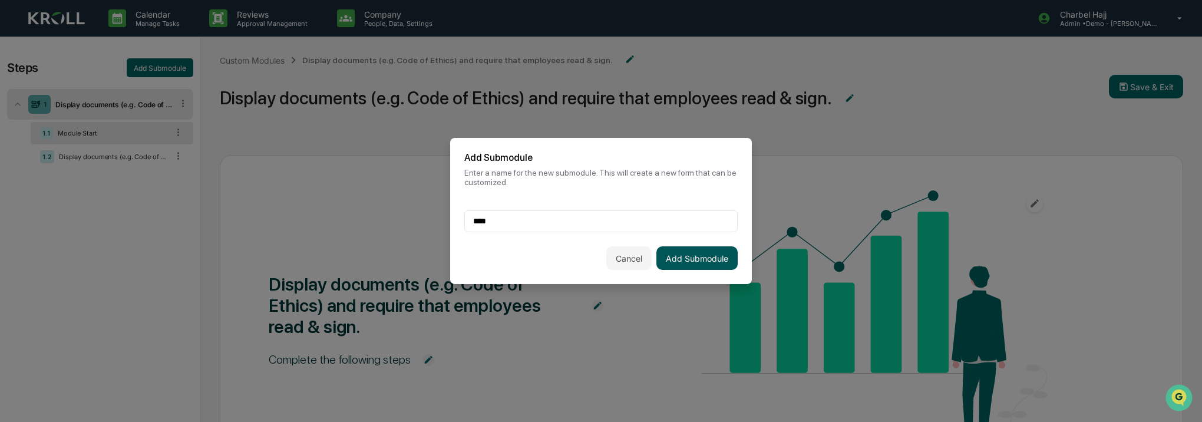
type input "****"
click at [681, 254] on button "Add Submodule" at bounding box center [696, 258] width 81 height 24
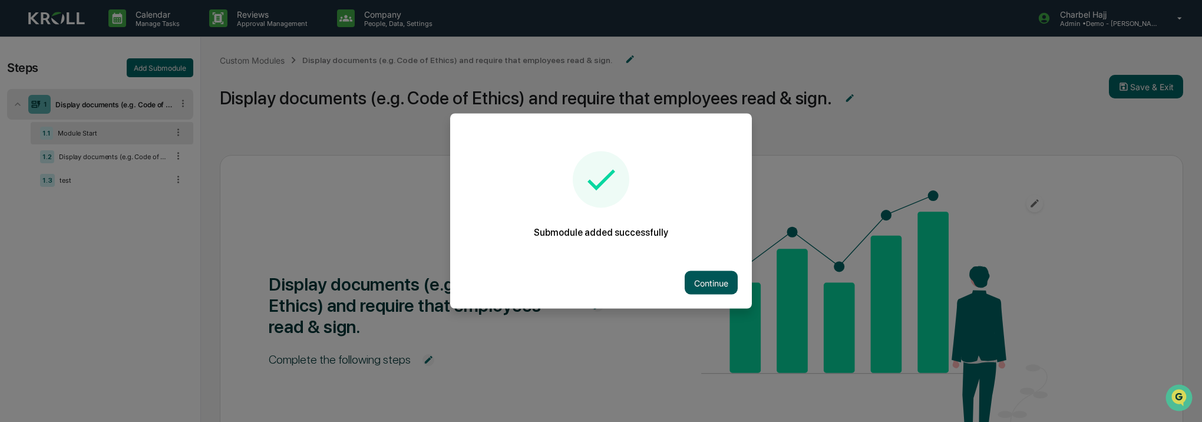
click at [723, 284] on button "Continue" at bounding box center [711, 283] width 53 height 24
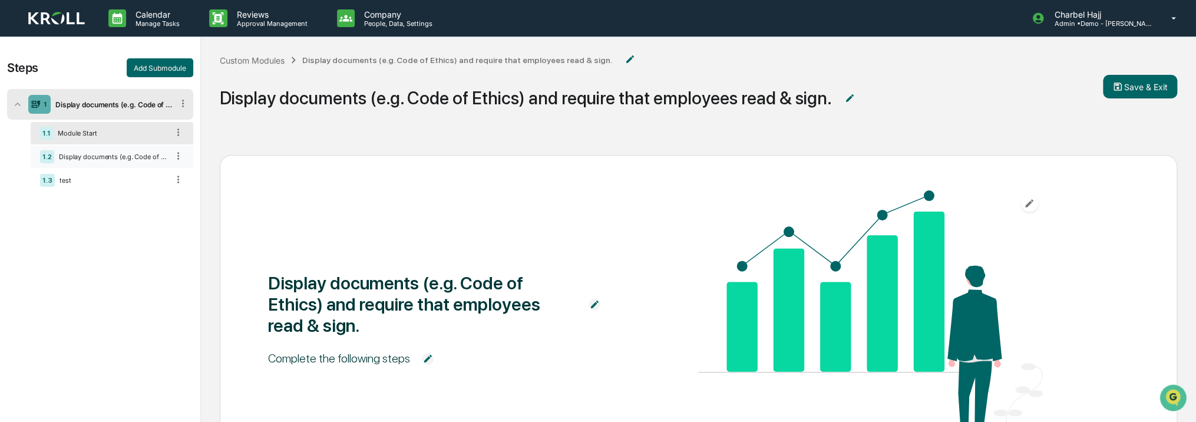
click at [115, 157] on div "Display documents (e.g. Code of Ethics) and require that employees read & sign." at bounding box center [111, 157] width 114 height 8
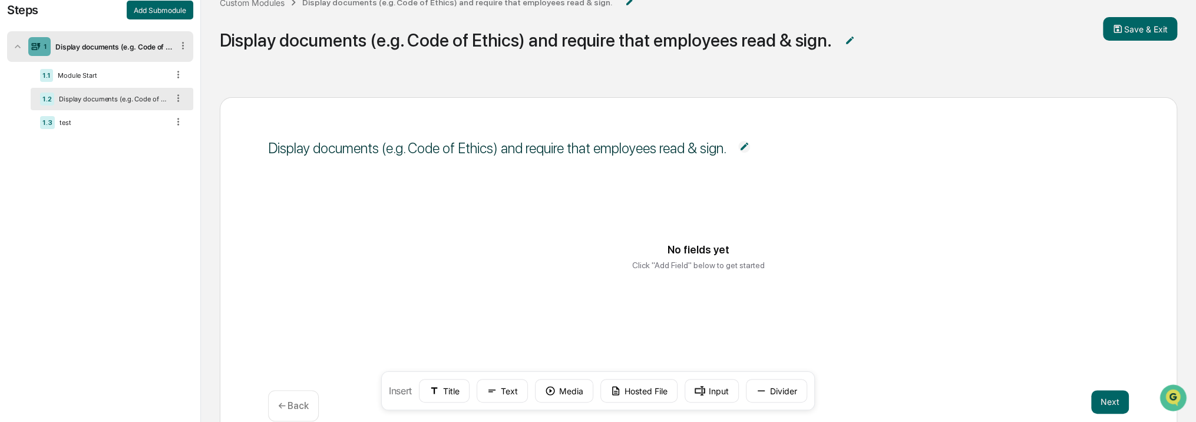
scroll to position [105, 0]
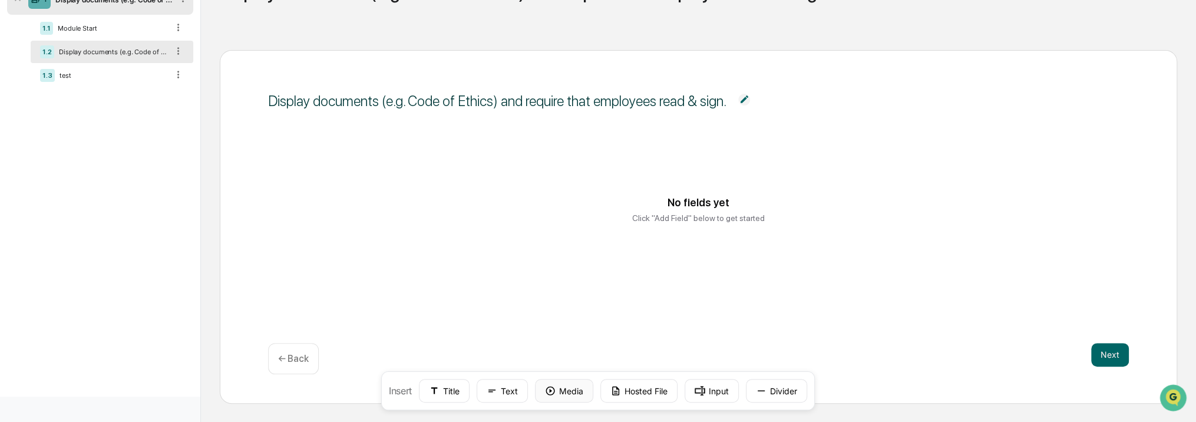
click at [556, 390] on button "Media" at bounding box center [564, 391] width 58 height 24
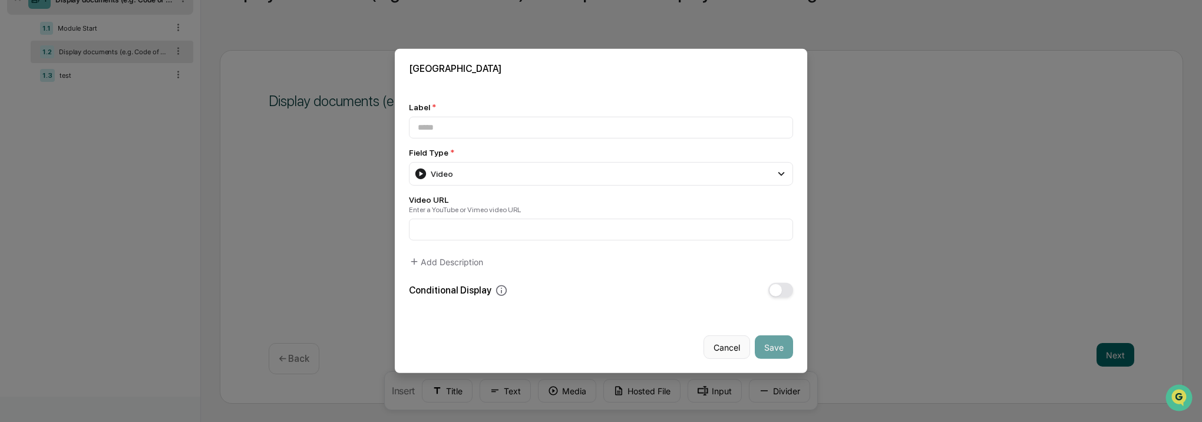
click at [731, 356] on button "Cancel" at bounding box center [726, 347] width 47 height 24
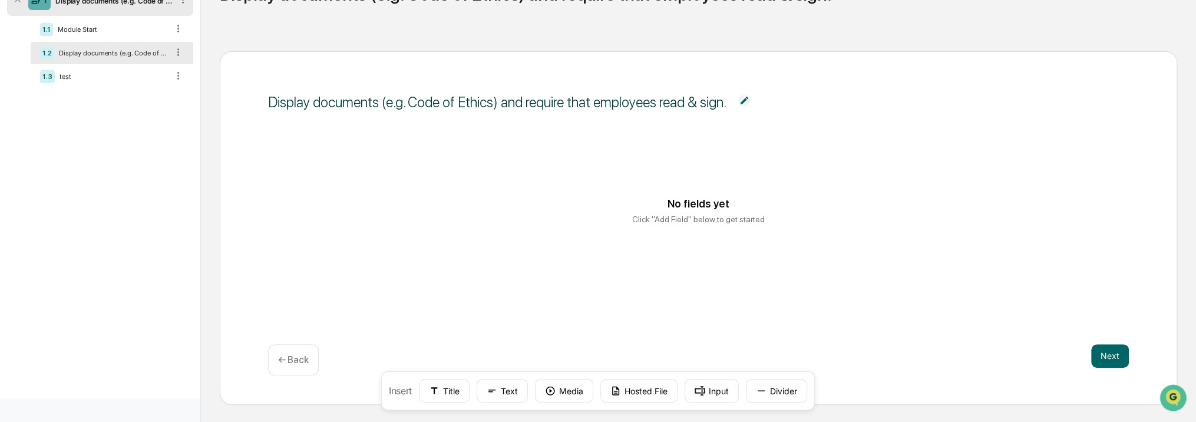
scroll to position [0, 0]
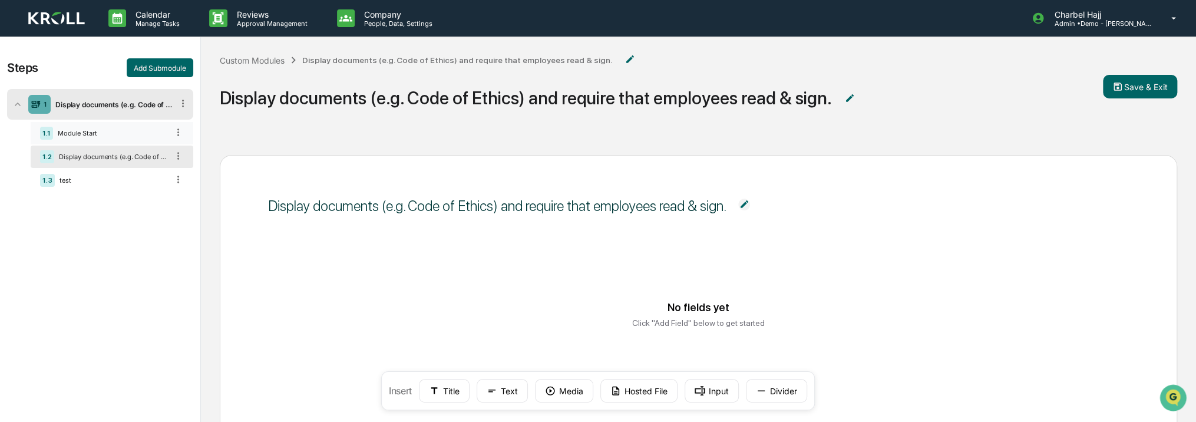
click at [98, 130] on div "Module Start" at bounding box center [110, 133] width 115 height 8
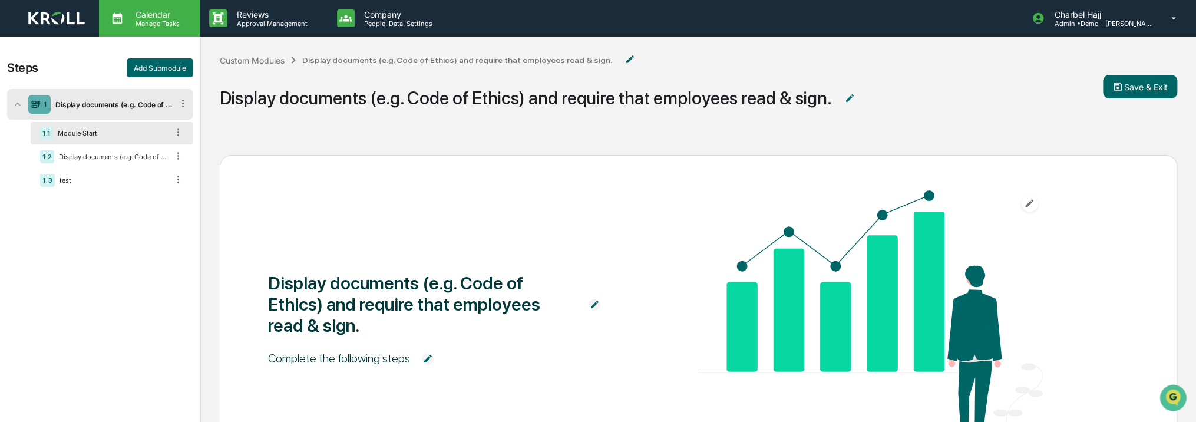
click at [161, 20] on p "Manage Tasks" at bounding box center [156, 23] width 60 height 8
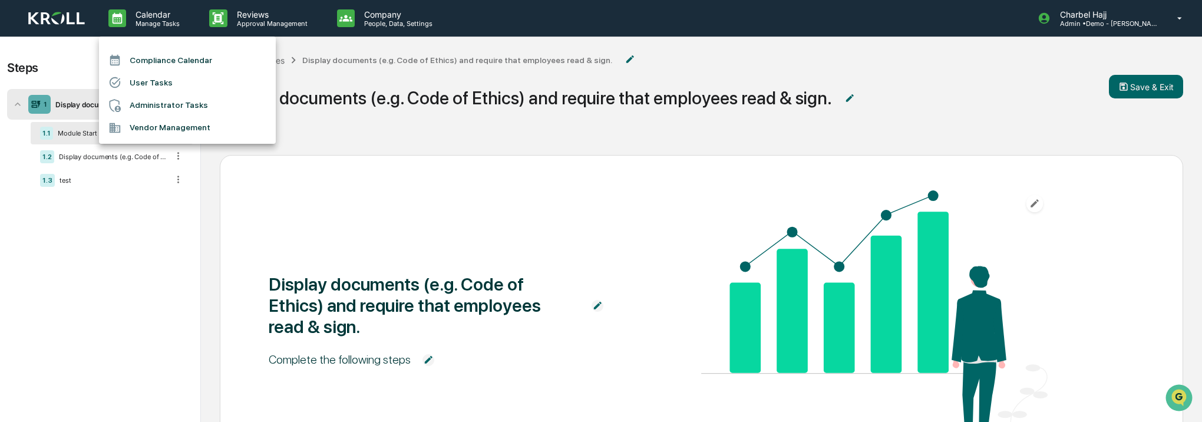
click at [215, 30] on div at bounding box center [601, 211] width 1202 height 422
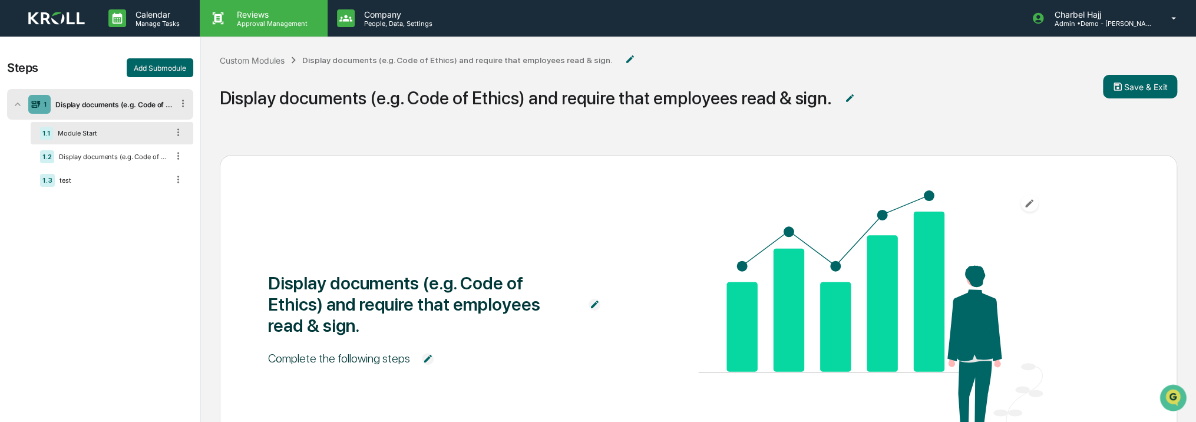
click at [220, 24] on icon at bounding box center [218, 18] width 18 height 18
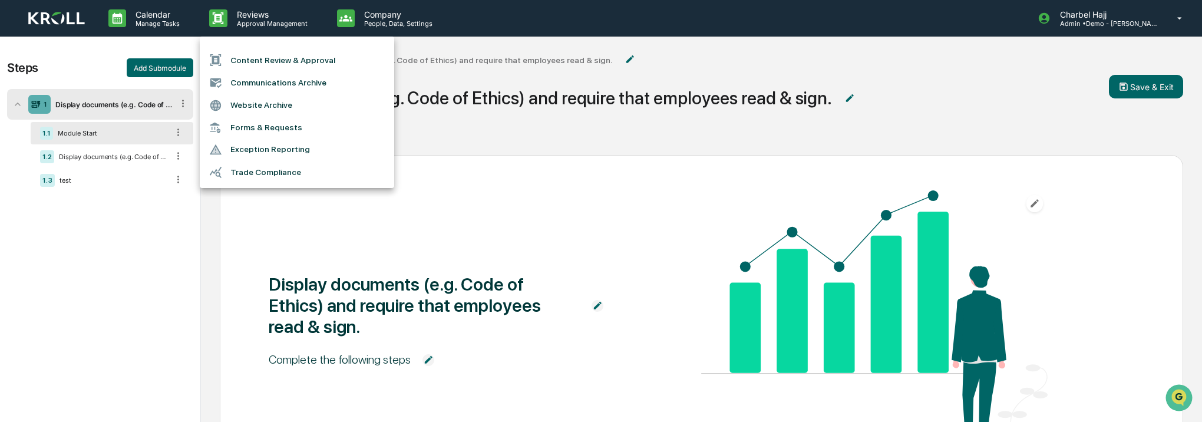
click at [156, 15] on div at bounding box center [601, 211] width 1202 height 422
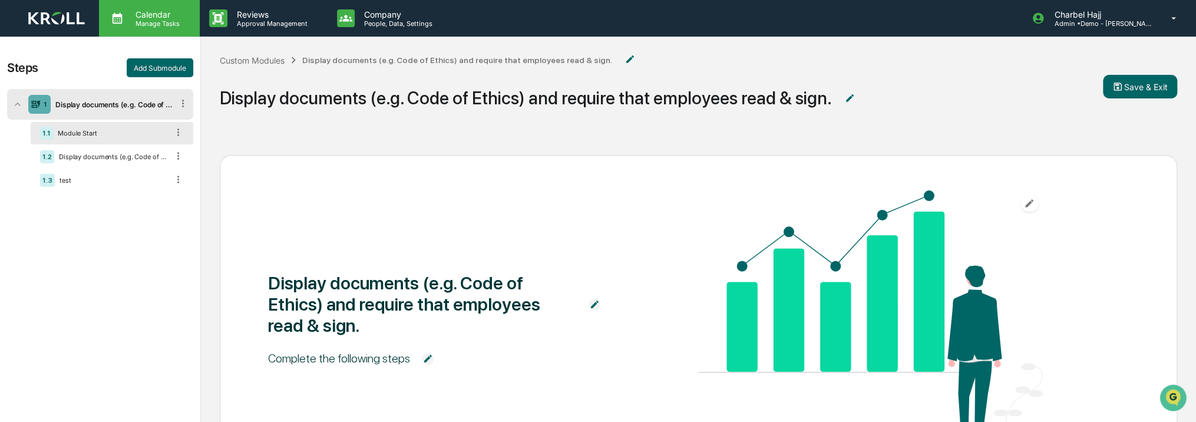
click at [157, 25] on p "Manage Tasks" at bounding box center [156, 23] width 60 height 8
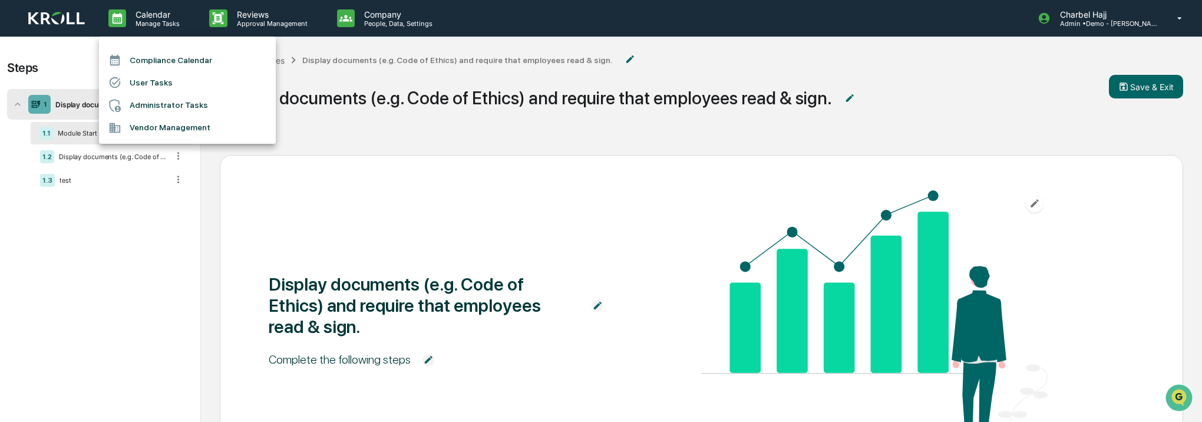
click at [176, 78] on li "User Tasks" at bounding box center [187, 82] width 177 height 22
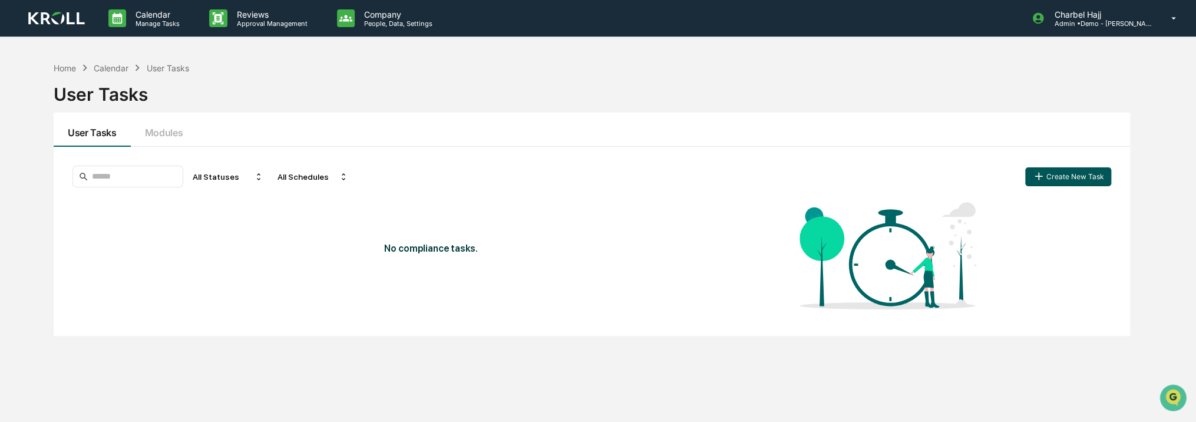
click at [1087, 168] on button "Create New Task" at bounding box center [1068, 176] width 86 height 19
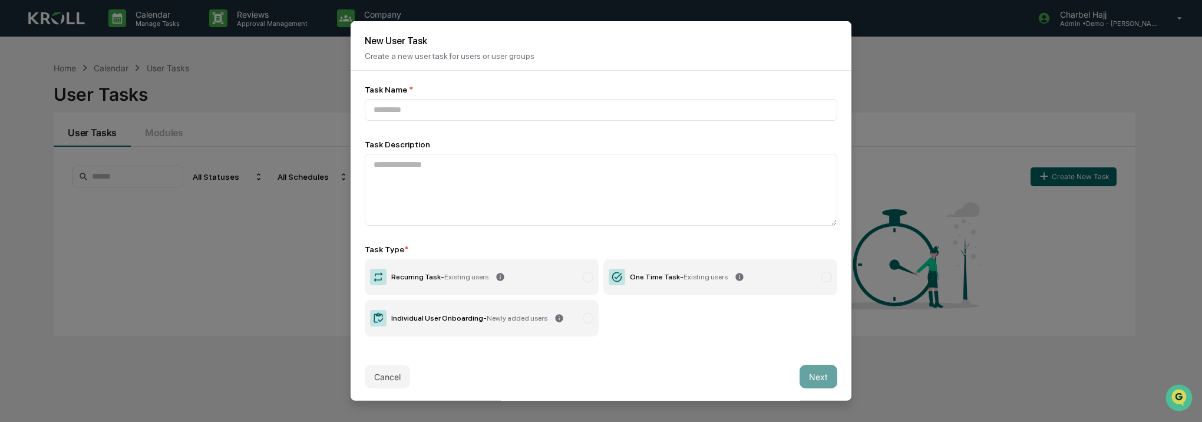
click at [487, 290] on label "Recurring Task - Existing users" at bounding box center [482, 277] width 234 height 37
click at [651, 288] on label "One Time Task - Existing users" at bounding box center [720, 277] width 234 height 37
click at [539, 327] on label "Individual User Onboarding - Newly added users" at bounding box center [482, 318] width 234 height 37
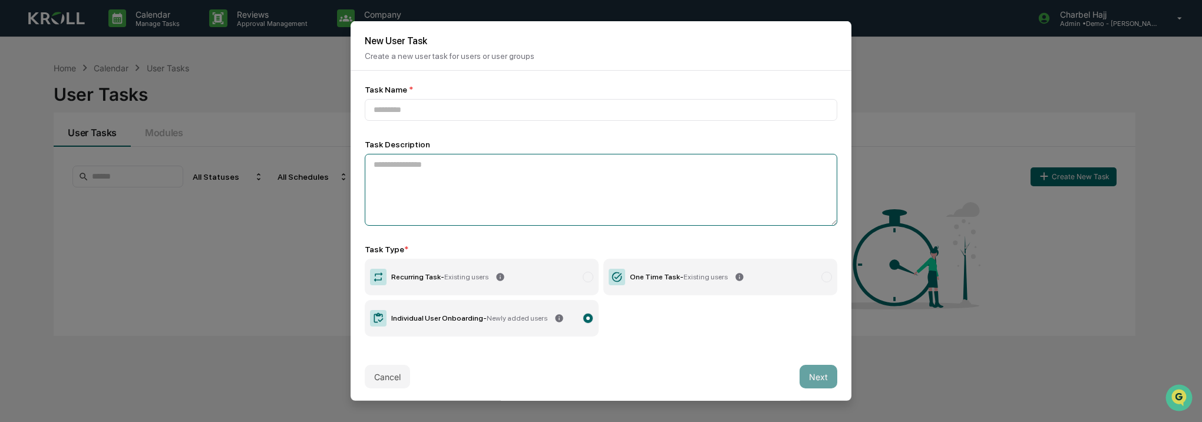
click at [472, 209] on textarea at bounding box center [601, 190] width 472 height 72
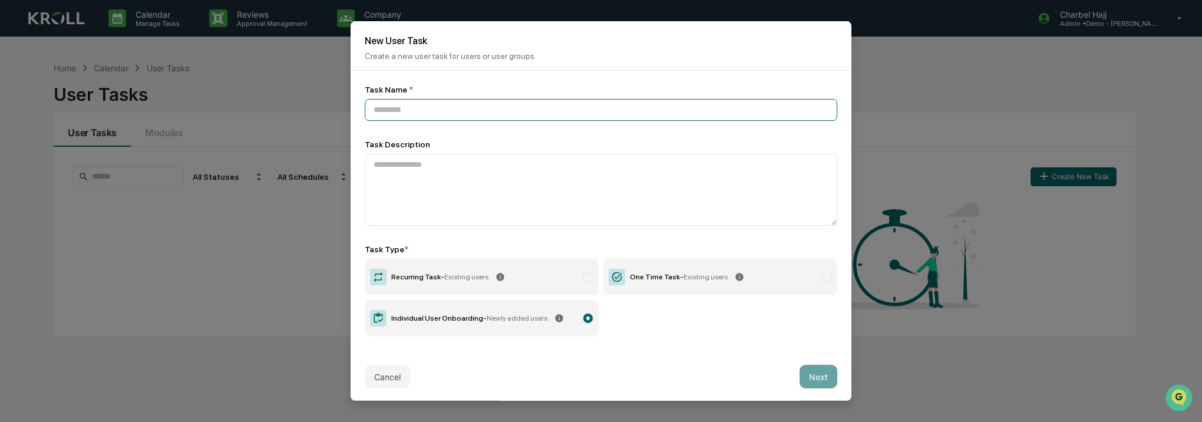
click at [429, 107] on input at bounding box center [601, 110] width 472 height 22
click at [389, 382] on button "Cancel" at bounding box center [387, 377] width 45 height 24
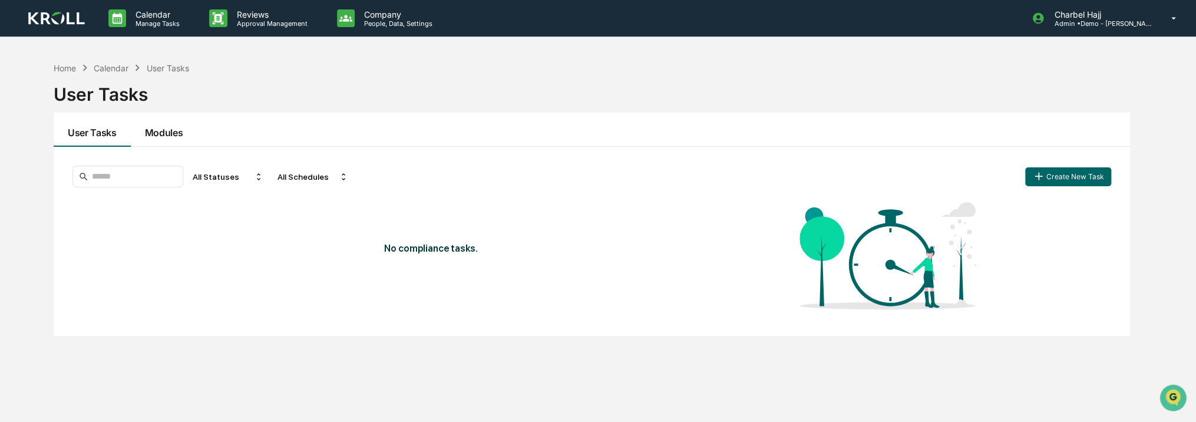
click at [165, 130] on button "Modules" at bounding box center [164, 130] width 67 height 34
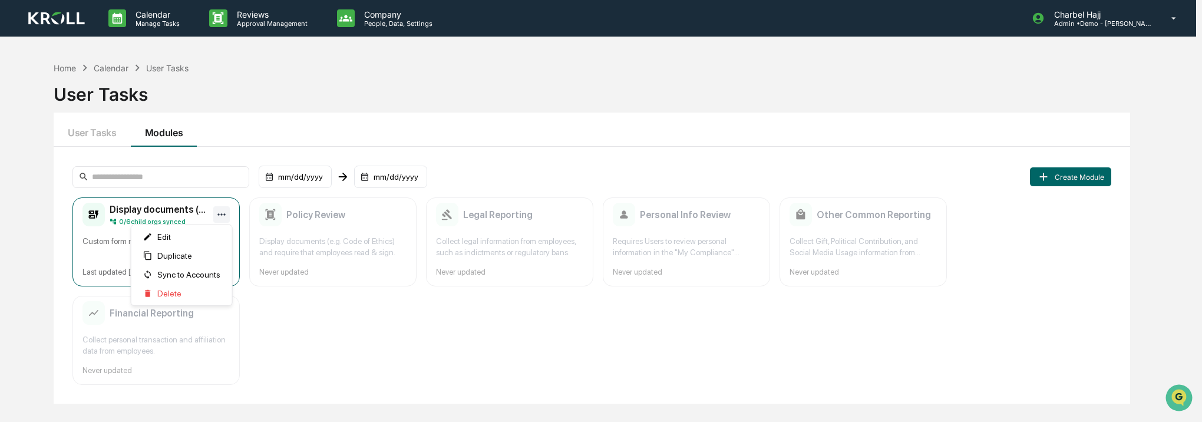
click at [222, 214] on html "Calendar Manage Tasks Reviews Approval Management Company People, Data, Setting…" at bounding box center [601, 211] width 1202 height 422
click at [70, 66] on html "Calendar Manage Tasks Reviews Approval Management Company People, Data, Setting…" at bounding box center [601, 211] width 1202 height 422
click at [70, 68] on div "Home" at bounding box center [65, 68] width 22 height 10
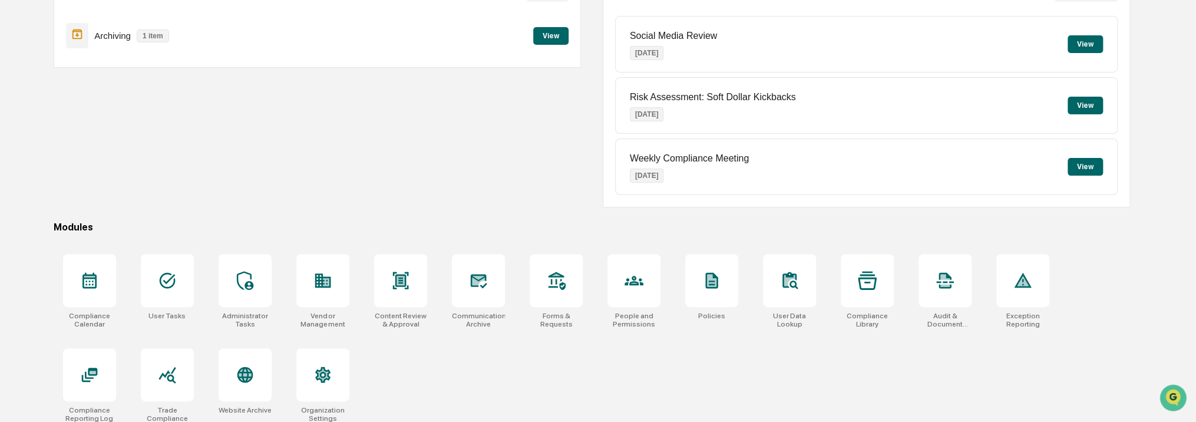
scroll to position [148, 0]
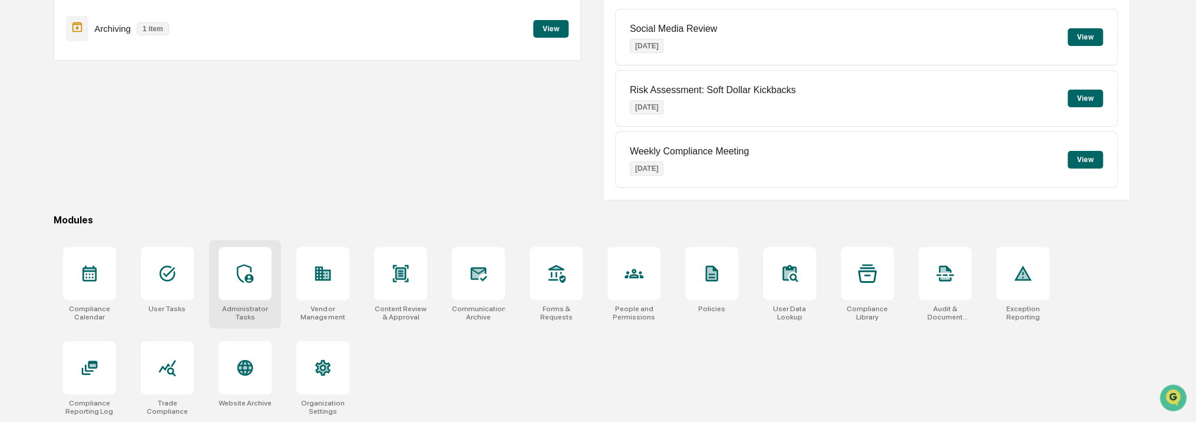
click at [240, 276] on icon at bounding box center [245, 273] width 19 height 19
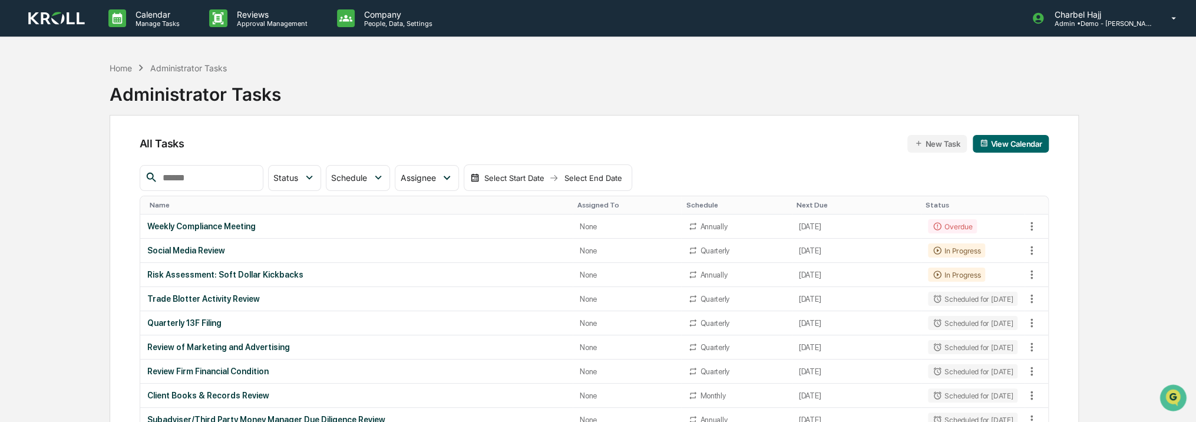
click at [948, 147] on button "New Task" at bounding box center [937, 144] width 60 height 18
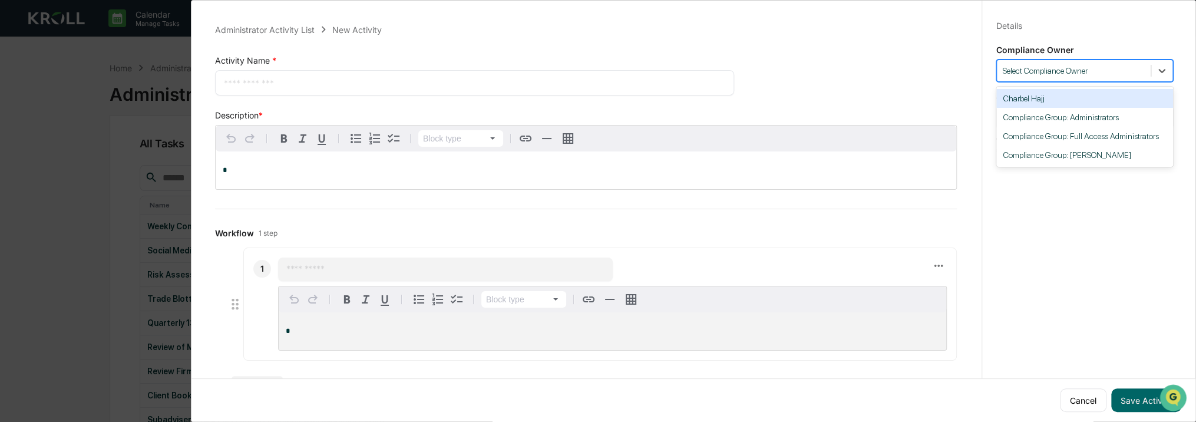
click at [1080, 73] on div at bounding box center [1074, 70] width 142 height 11
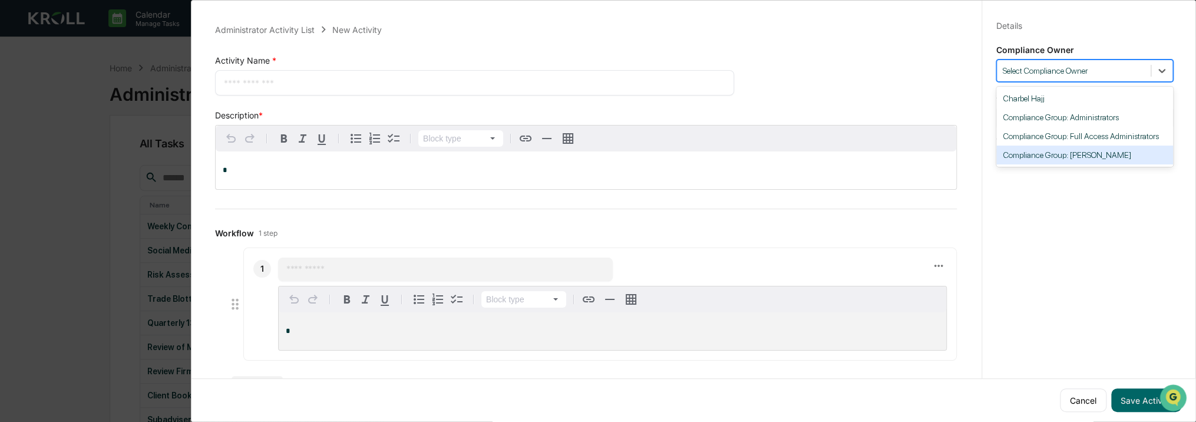
click at [1089, 154] on div "Compliance Group: Kroll" at bounding box center [1084, 155] width 177 height 19
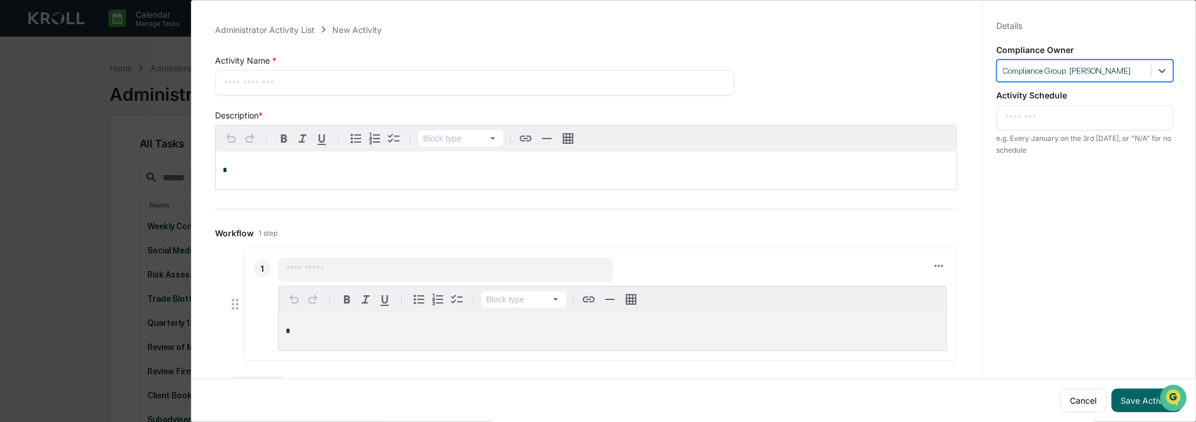
drag, startPoint x: 1054, startPoint y: 101, endPoint x: 1054, endPoint y: 112, distance: 11.2
click at [1053, 104] on div "Activity Schedule * ​ e.g. Every January on the 3rd Monday, or "N/A" for no sch…" at bounding box center [1084, 123] width 177 height 66
click at [1055, 116] on textarea at bounding box center [1084, 117] width 159 height 12
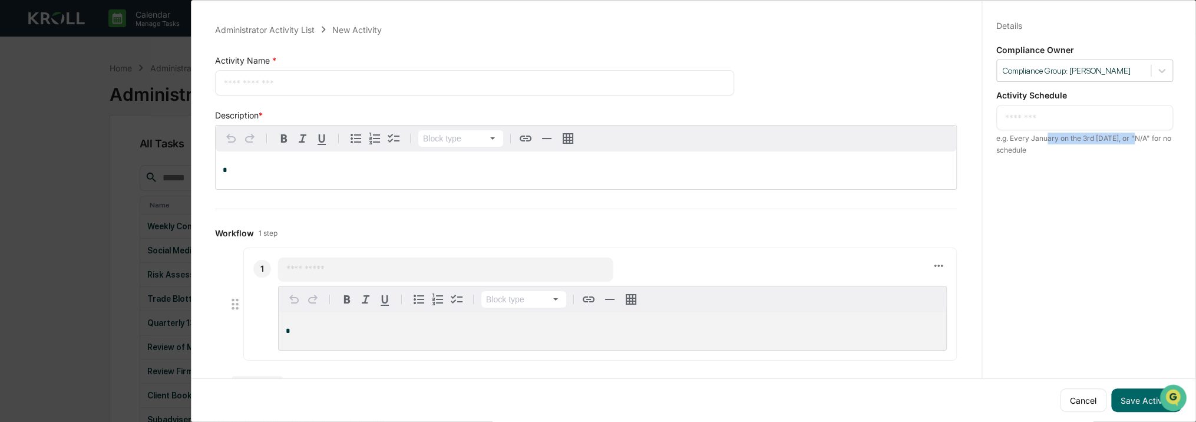
drag, startPoint x: 1043, startPoint y: 140, endPoint x: 1134, endPoint y: 141, distance: 90.7
click at [1134, 141] on div "e.g. Every January on the 3rd Monday, or "N/A" for no schedule" at bounding box center [1084, 145] width 177 height 24
drag, startPoint x: 1134, startPoint y: 141, endPoint x: 1090, endPoint y: 148, distance: 44.7
click at [1134, 141] on div "e.g. Every January on the 3rd Monday, or "N/A" for no schedule" at bounding box center [1084, 145] width 177 height 24
click at [488, 165] on div "*" at bounding box center [586, 170] width 741 height 38
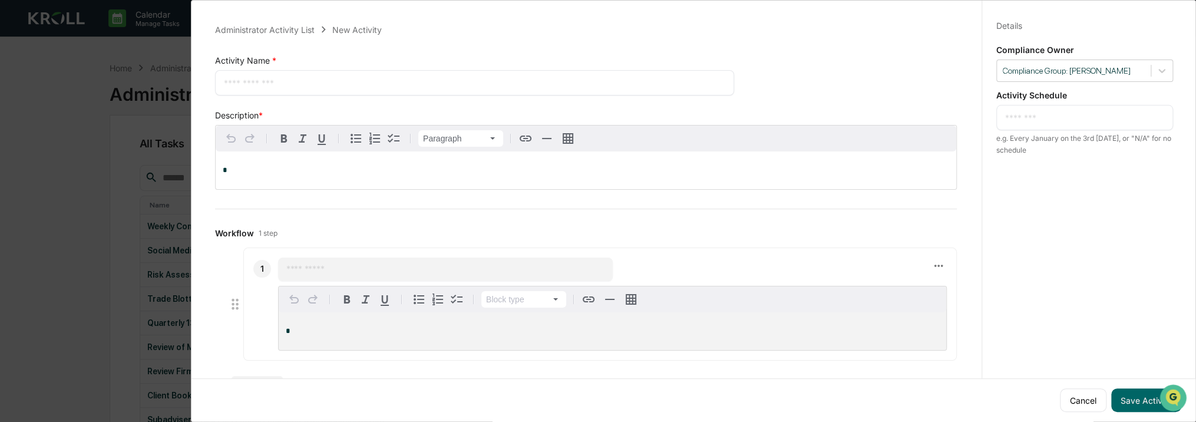
click at [331, 86] on textarea at bounding box center [474, 83] width 501 height 12
click at [363, 322] on div "*" at bounding box center [612, 331] width 667 height 38
click at [331, 273] on input "text" at bounding box center [445, 269] width 318 height 12
type input "****"
drag, startPoint x: 339, startPoint y: 310, endPoint x: 340, endPoint y: 319, distance: 8.3
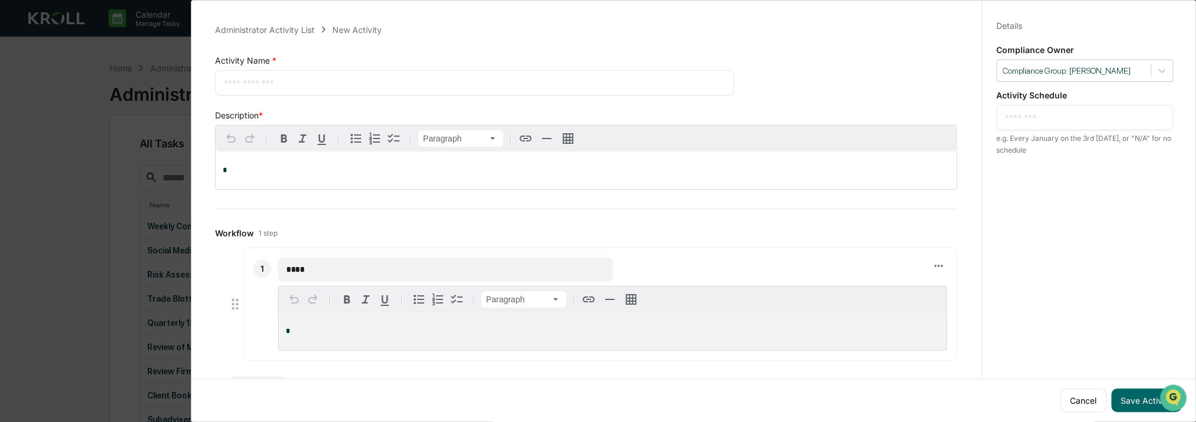
click at [339, 311] on div "Paragraph" at bounding box center [612, 299] width 667 height 26
click at [339, 328] on p "*" at bounding box center [612, 331] width 653 height 8
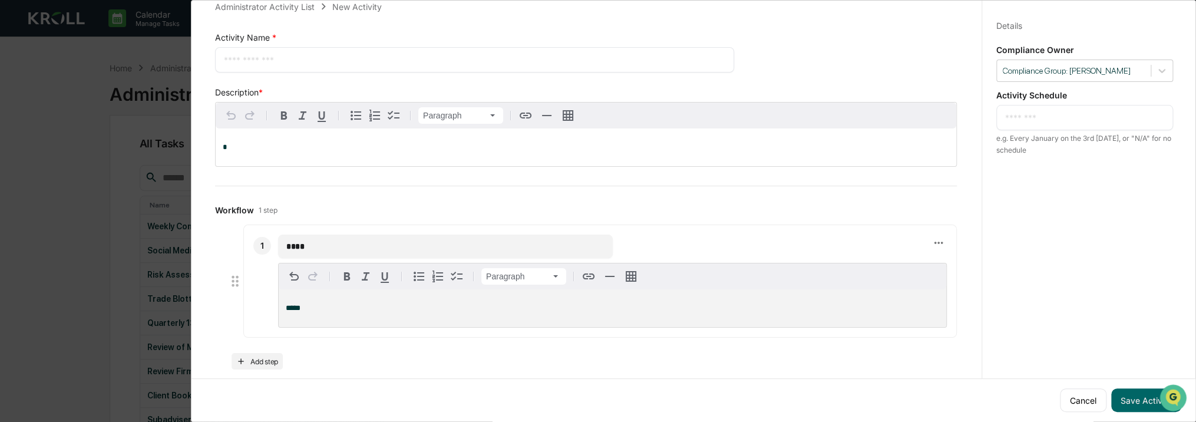
scroll to position [35, 0]
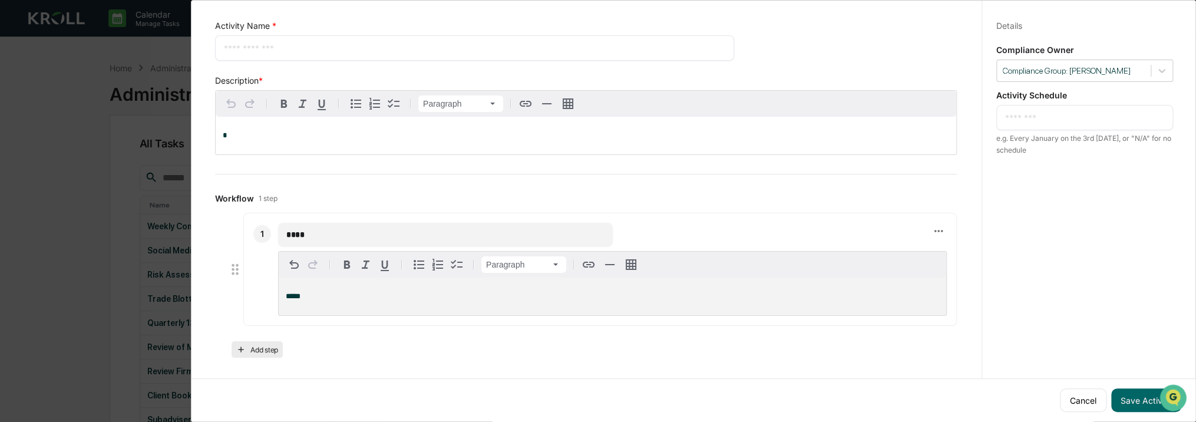
click at [241, 353] on icon at bounding box center [240, 349] width 9 height 9
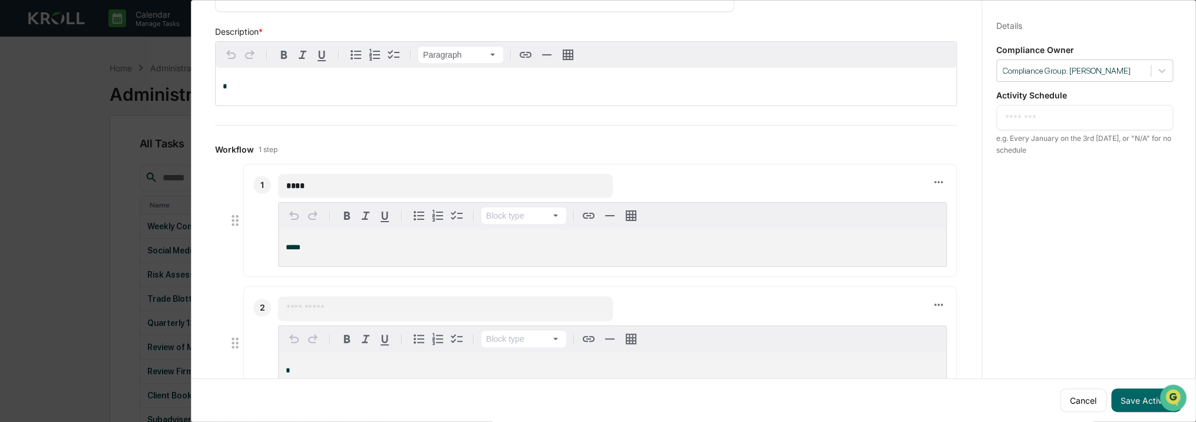
scroll to position [158, 0]
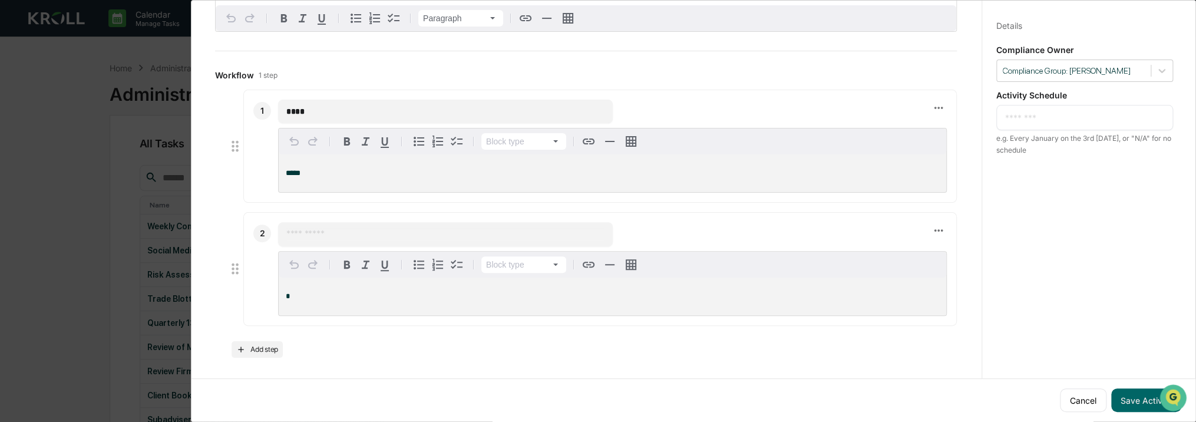
click at [391, 302] on div "*" at bounding box center [612, 296] width 667 height 38
click at [251, 355] on button "Add step" at bounding box center [257, 349] width 51 height 16
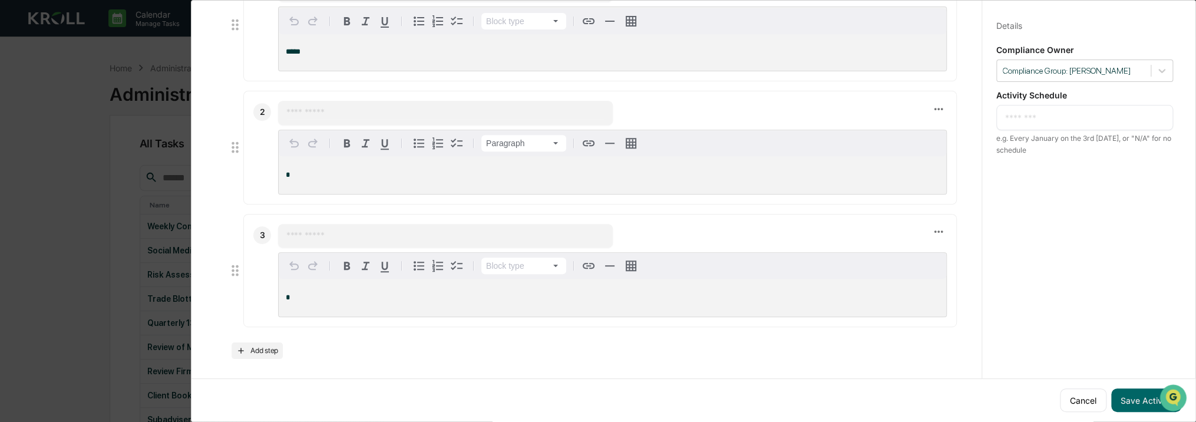
scroll to position [280, 0]
click at [389, 283] on div "*" at bounding box center [612, 296] width 667 height 38
click at [360, 250] on div "​ Paragraph *" at bounding box center [612, 269] width 669 height 93
click at [360, 239] on input "text" at bounding box center [445, 235] width 318 height 12
type input "***"
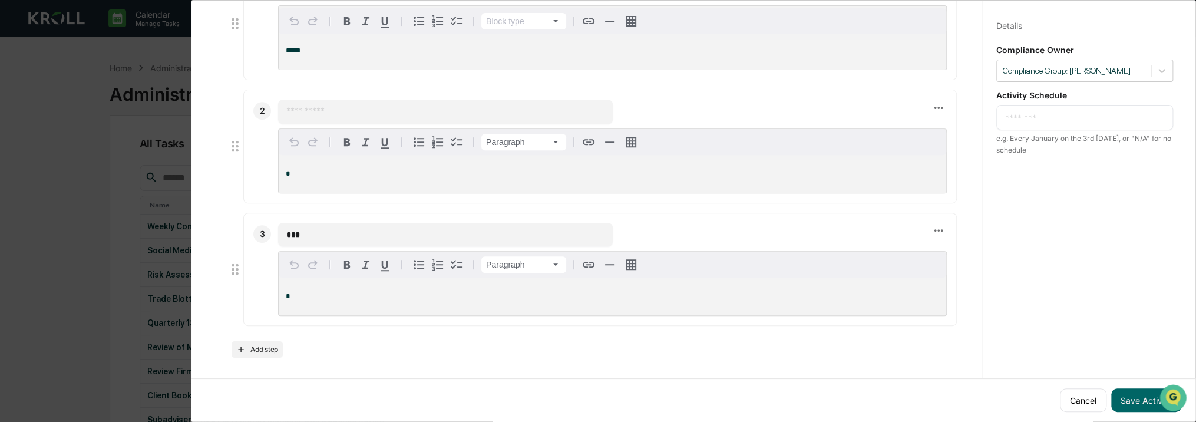
click at [361, 297] on p "*" at bounding box center [612, 296] width 653 height 8
drag, startPoint x: 263, startPoint y: 349, endPoint x: 270, endPoint y: 348, distance: 6.6
click at [263, 349] on button "Add step" at bounding box center [257, 349] width 51 height 16
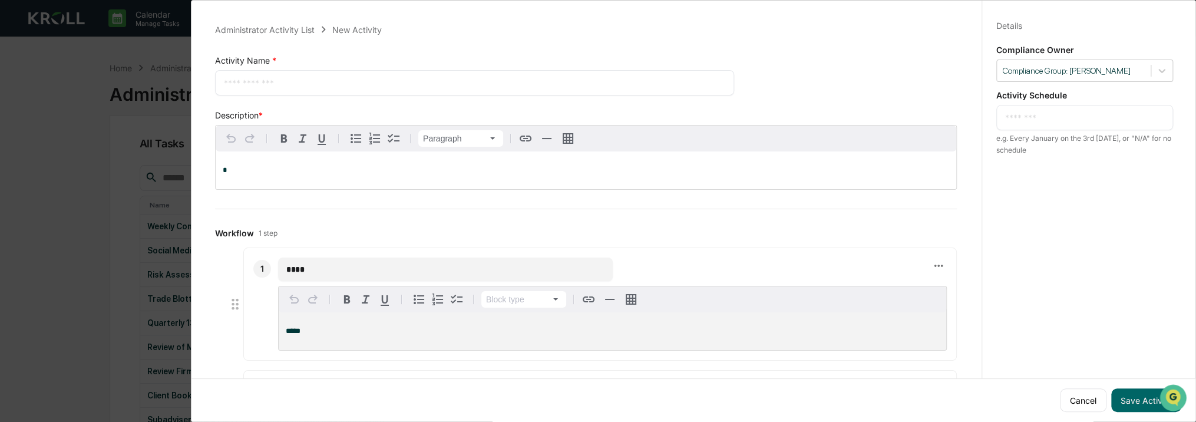
scroll to position [0, 0]
click at [1090, 393] on button "Cancel" at bounding box center [1083, 400] width 47 height 24
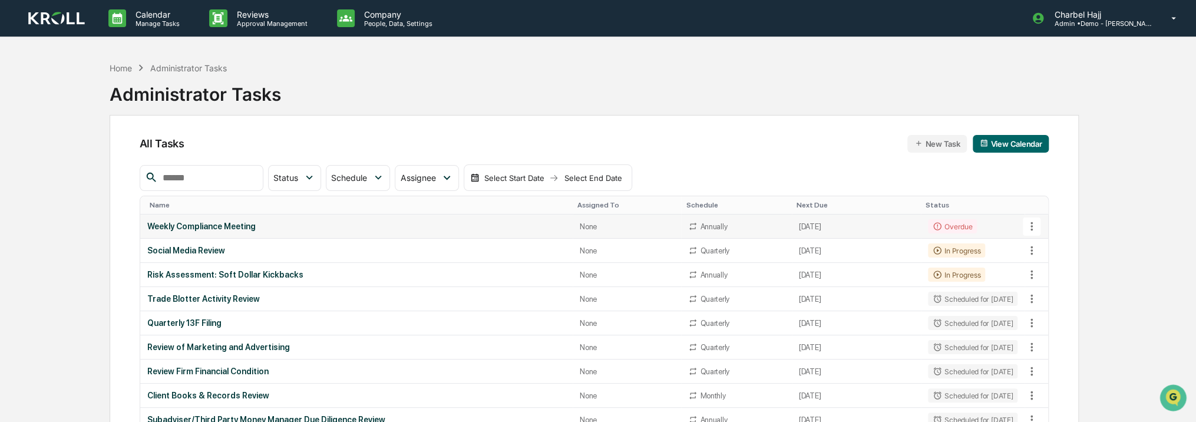
click at [224, 229] on div "Weekly Compliance Meeting" at bounding box center [356, 226] width 418 height 9
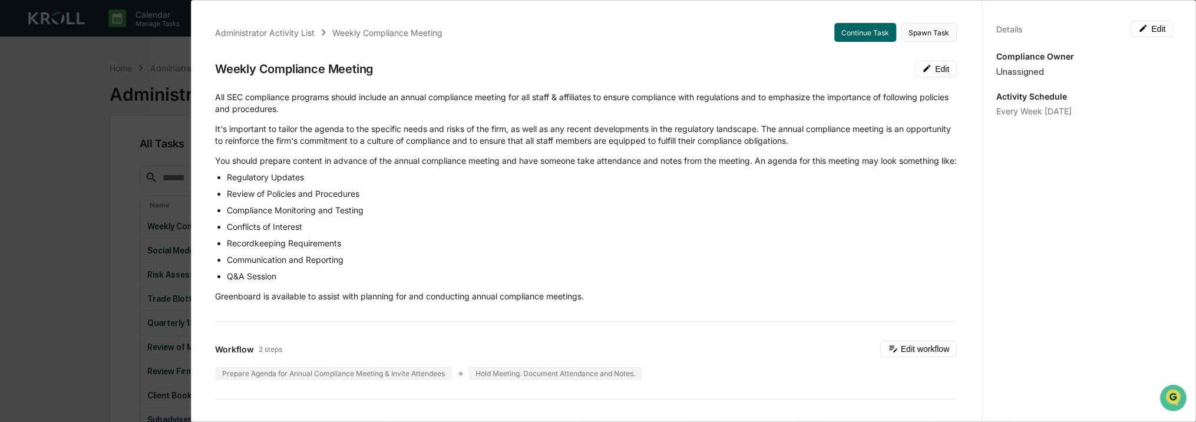
click at [923, 37] on button "Spawn Task" at bounding box center [929, 32] width 56 height 19
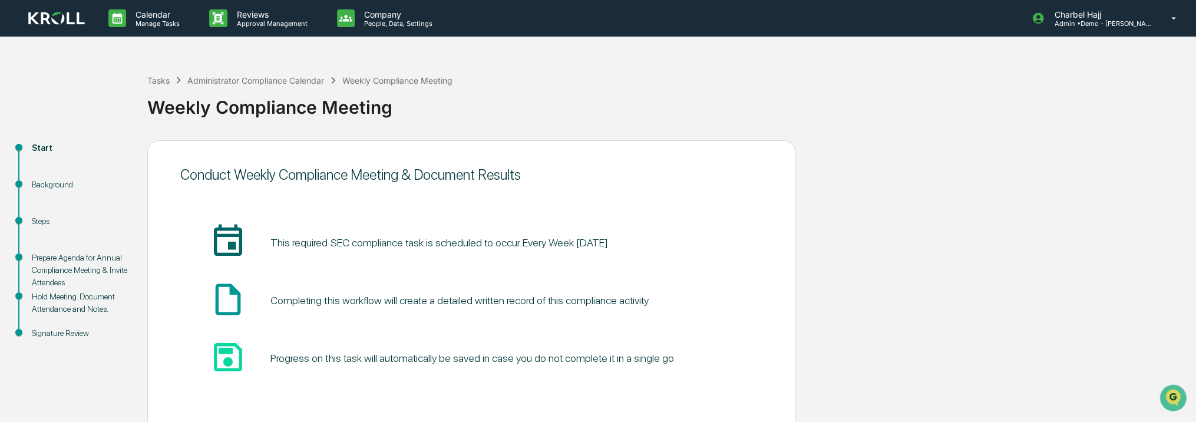
click at [47, 186] on div "Background" at bounding box center [80, 185] width 97 height 12
click at [38, 219] on div "Steps" at bounding box center [80, 221] width 97 height 12
click at [47, 262] on div "Prepare Agenda for Annual Compliance Meeting & Invite Attendees" at bounding box center [80, 270] width 97 height 37
click at [75, 335] on div "Signature Review" at bounding box center [80, 333] width 97 height 12
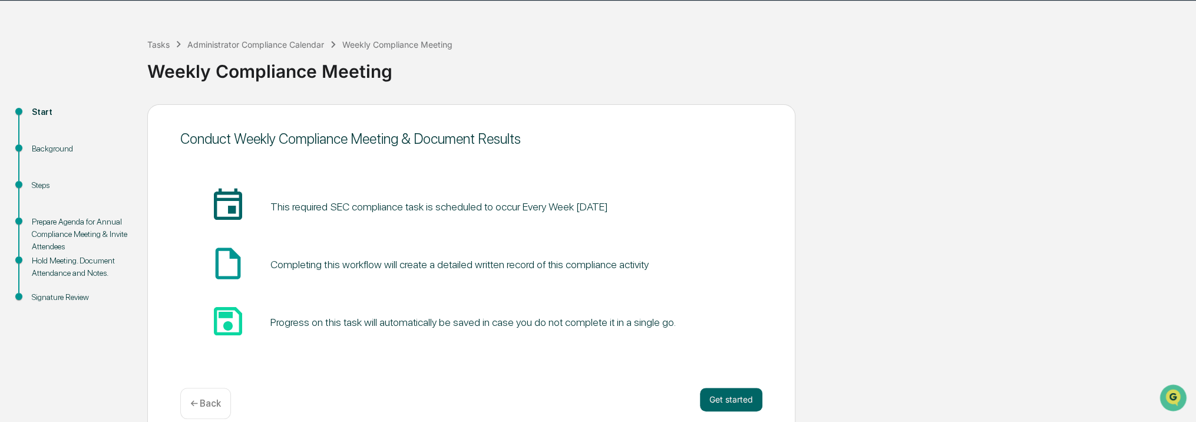
scroll to position [52, 0]
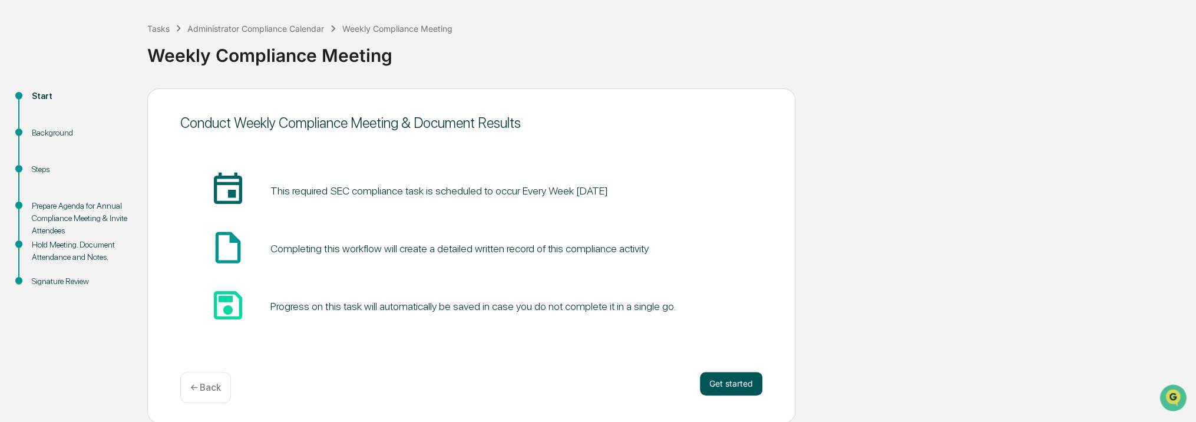
click at [728, 382] on button "Get started" at bounding box center [731, 384] width 62 height 24
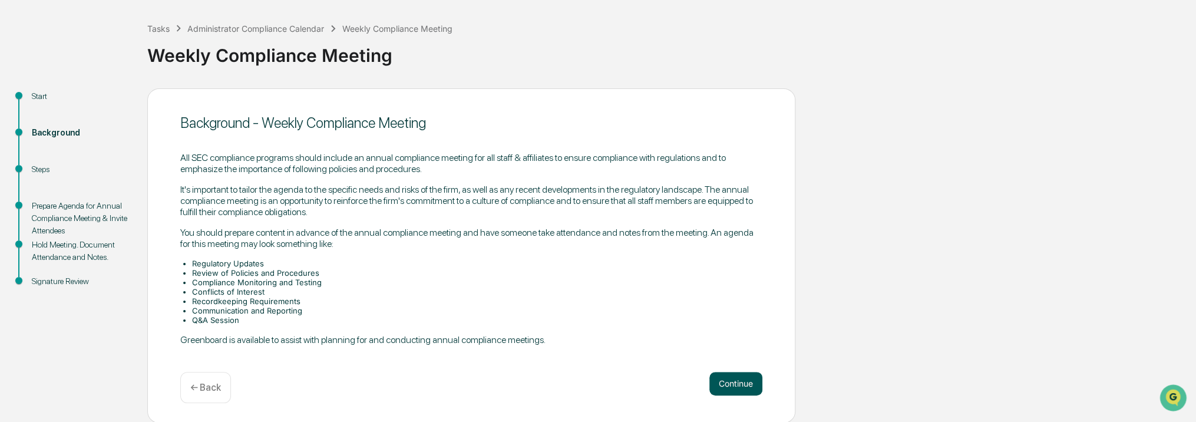
click at [732, 382] on button "Continue" at bounding box center [735, 384] width 53 height 24
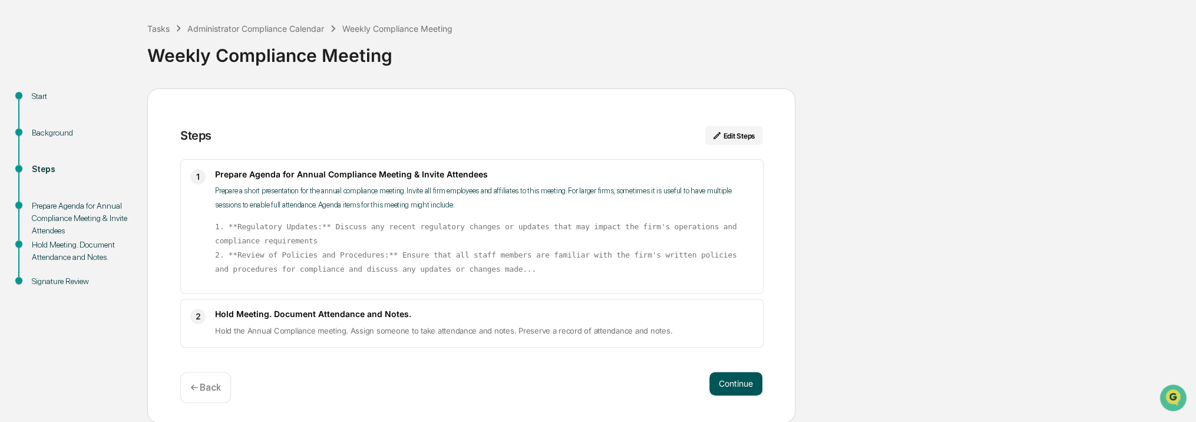
click at [734, 382] on button "Continue" at bounding box center [735, 384] width 53 height 24
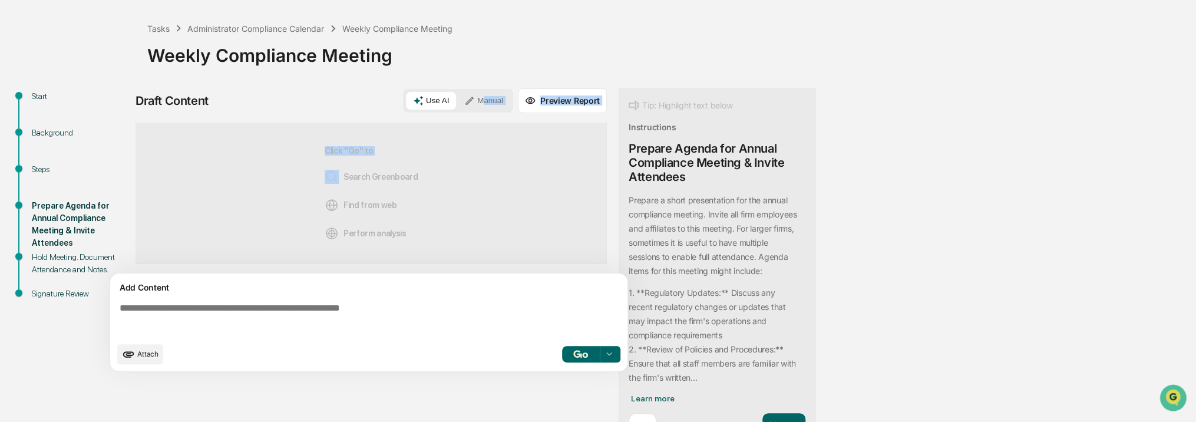
drag, startPoint x: 467, startPoint y: 121, endPoint x: 466, endPoint y: 100, distance: 20.6
click at [466, 100] on div "Draft Content Use AI Manual Preview Report Sources Click "Go" to Search Greenbo…" at bounding box center [370, 233] width 471 height 290
drag, startPoint x: 466, startPoint y: 100, endPoint x: 482, endPoint y: 198, distance: 99.2
click at [480, 195] on div "Click "Go" to Search Greenboard Find from web Perform analysis" at bounding box center [370, 193] width 471 height 141
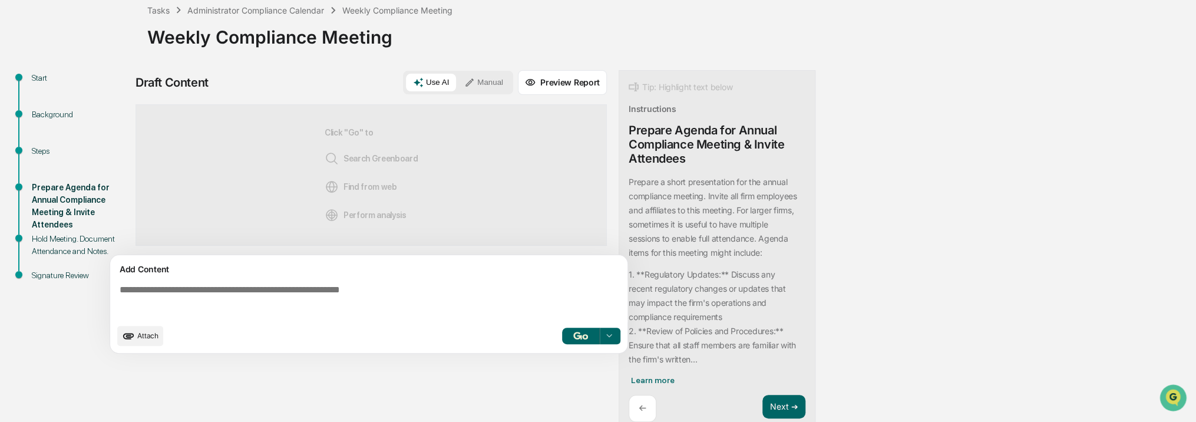
scroll to position [80, 0]
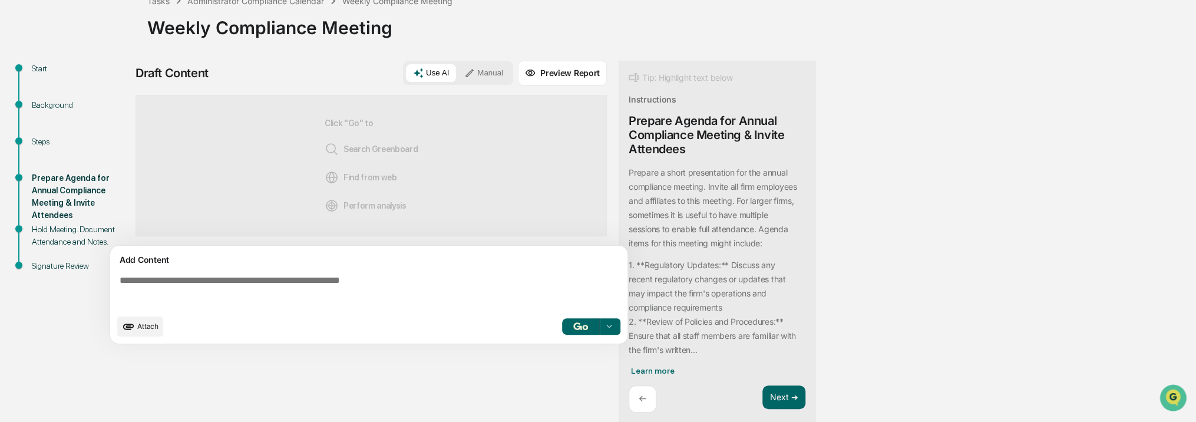
click at [663, 127] on div "Prepare Agenda for Annual Compliance Meeting & Invite Attendees" at bounding box center [717, 135] width 177 height 42
copy div "Prepare Agenda for Annual Compliance Meeting & Invite Attendees"
click at [427, 320] on div "Attach Select..." at bounding box center [368, 326] width 503 height 20
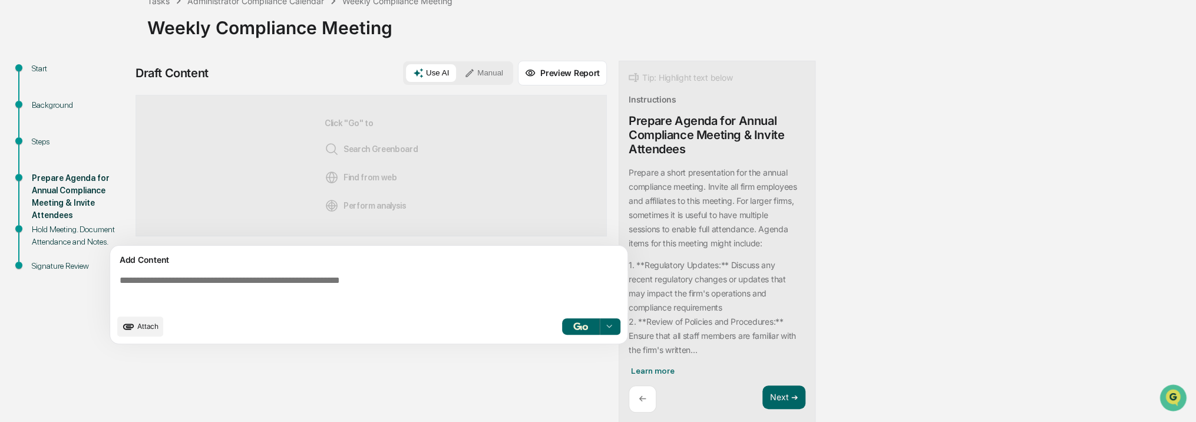
click at [430, 279] on textarea at bounding box center [371, 291] width 513 height 42
paste textarea "**********"
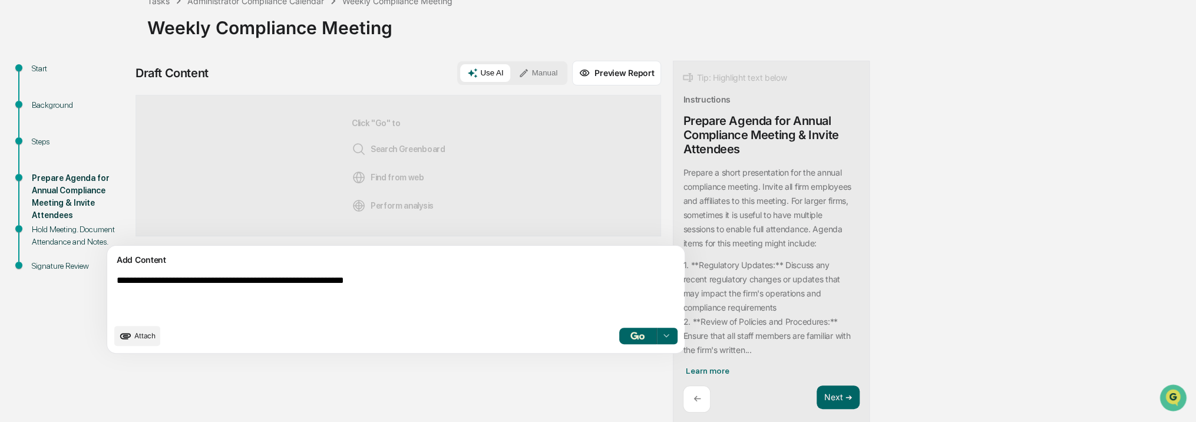
type textarea "**********"
click at [630, 332] on img "button" at bounding box center [637, 336] width 14 height 8
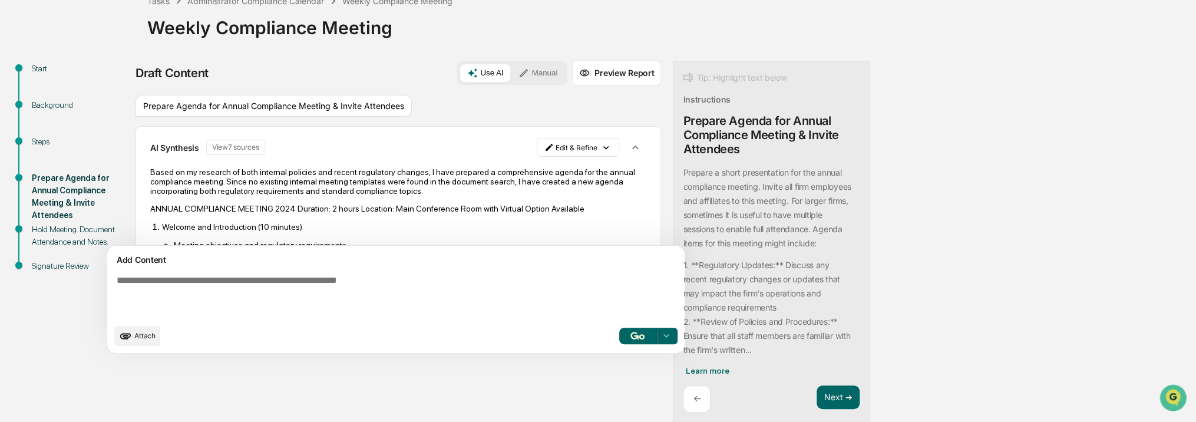
click at [466, 272] on textarea at bounding box center [368, 296] width 513 height 52
type textarea "**********"
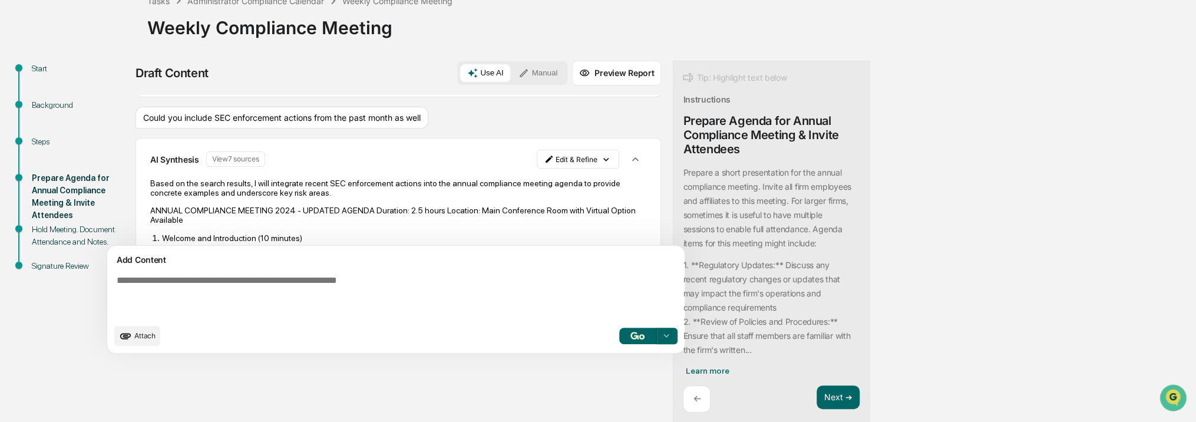
scroll to position [1115, 0]
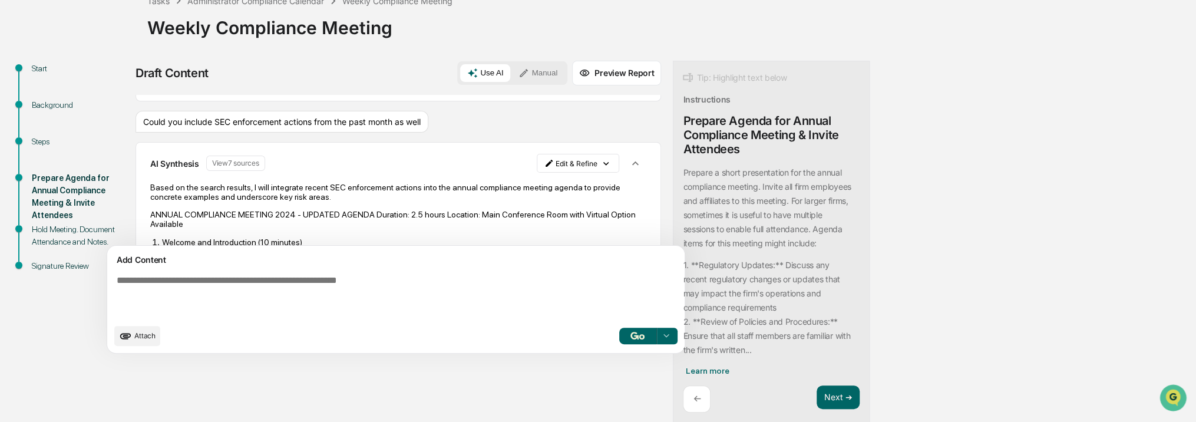
click at [575, 65] on button "Preview Report" at bounding box center [616, 73] width 89 height 25
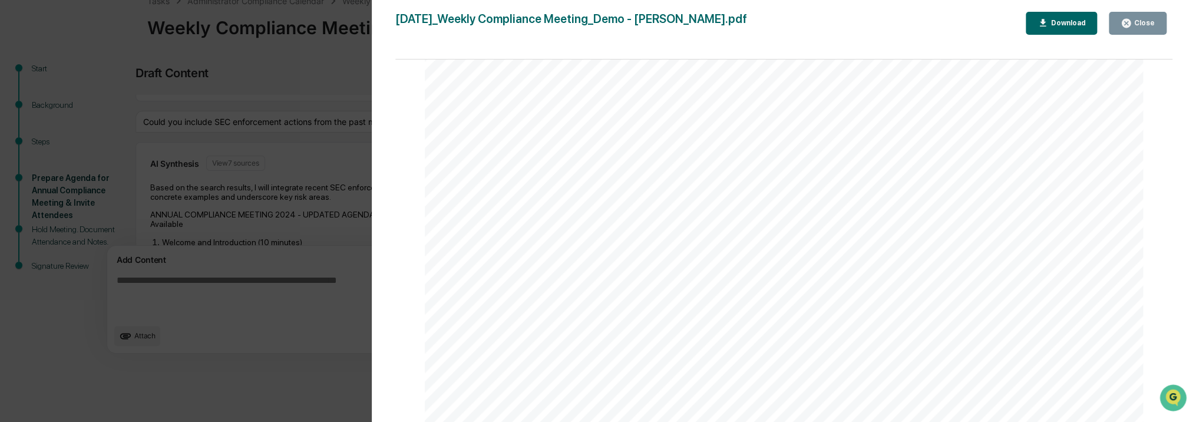
scroll to position [5955, 0]
drag, startPoint x: 1167, startPoint y: 414, endPoint x: 1178, endPoint y: 271, distance: 143.6
click at [1178, 271] on body "Calendar Manage Tasks Reviews Approval Management Company People, Data, Setting…" at bounding box center [598, 171] width 1196 height 502
drag, startPoint x: 1178, startPoint y: 271, endPoint x: 1174, endPoint y: 277, distance: 7.5
click at [1174, 277] on div "Version History 09/23/2025, 06:06 PM Charbel Hajj 2025-09-23_Weekly Compliance …" at bounding box center [784, 222] width 825 height 445
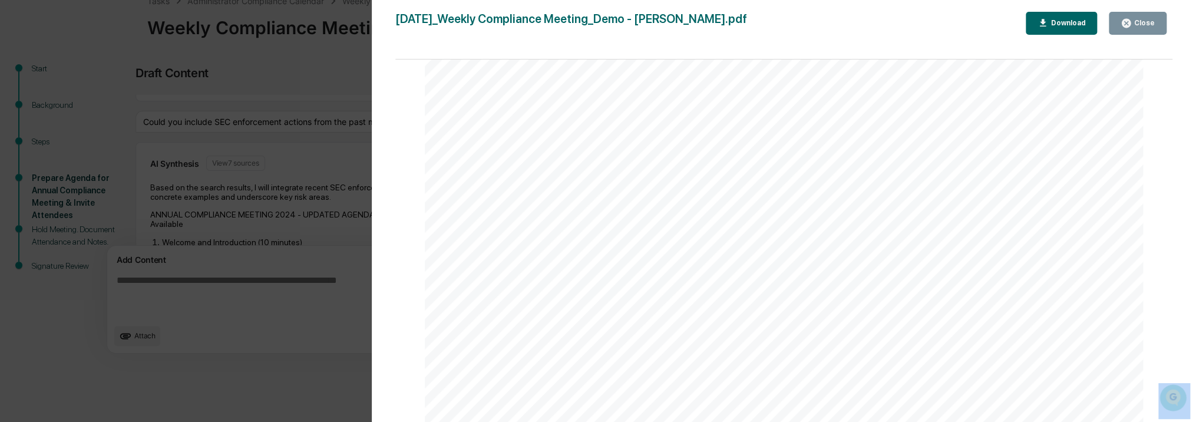
scroll to position [15, 0]
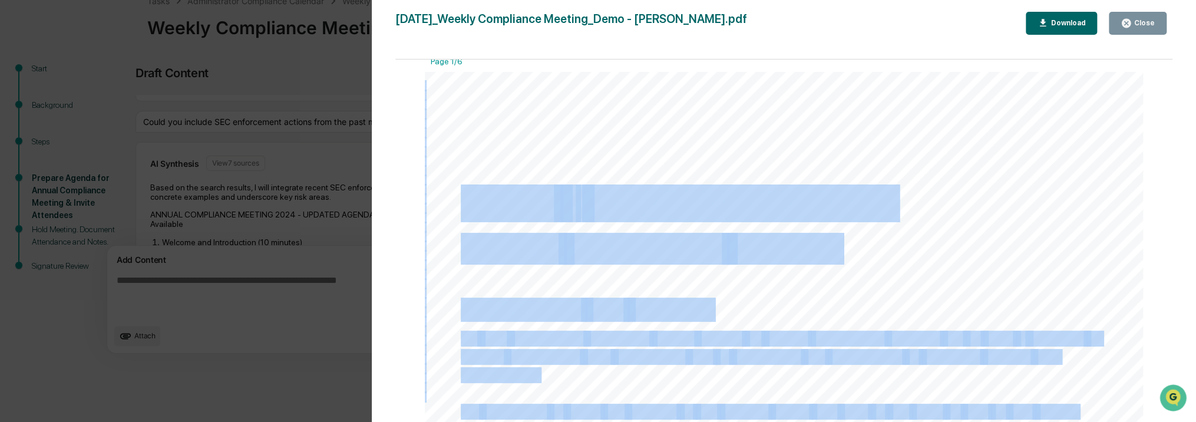
drag, startPoint x: 468, startPoint y: 199, endPoint x: 854, endPoint y: 247, distance: 389.5
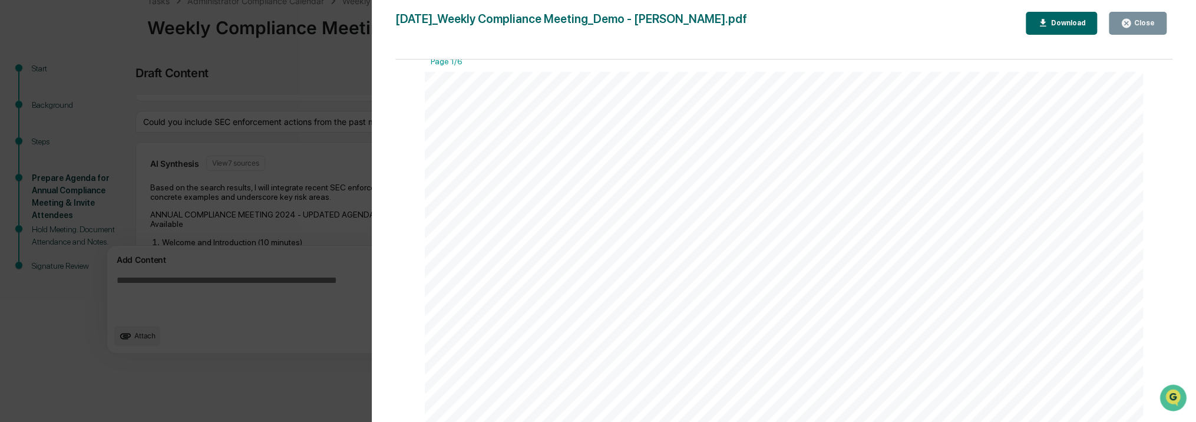
click at [822, 250] on span "Meeting" at bounding box center [781, 248] width 109 height 29
drag, startPoint x: 822, startPoint y: 250, endPoint x: 630, endPoint y: 252, distance: 192.6
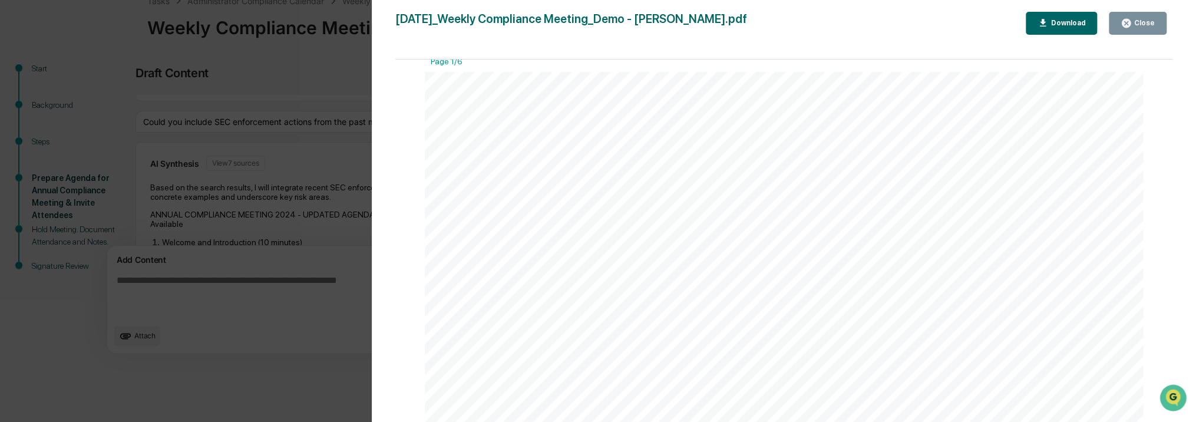
click at [630, 252] on span "Compliance" at bounding box center [643, 248] width 158 height 29
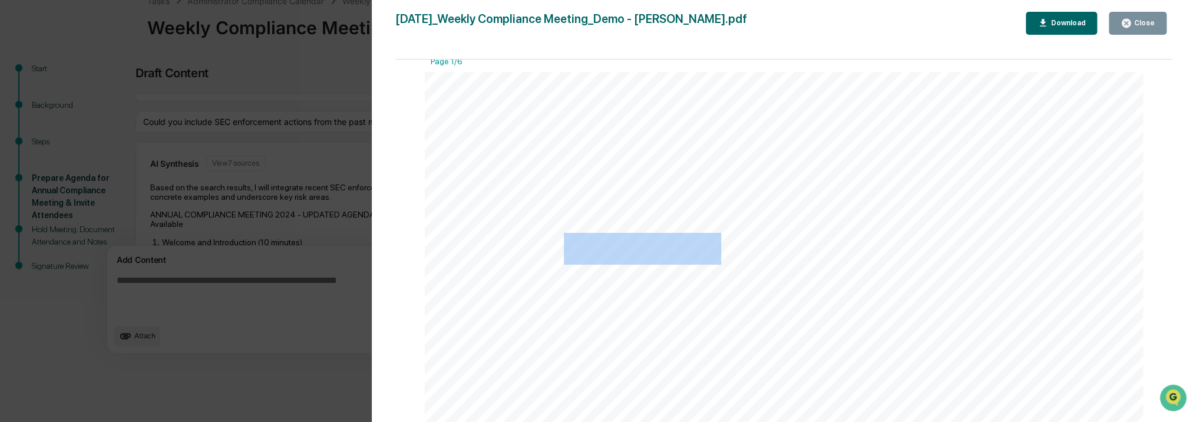
click at [630, 252] on span "Compliance" at bounding box center [643, 248] width 158 height 29
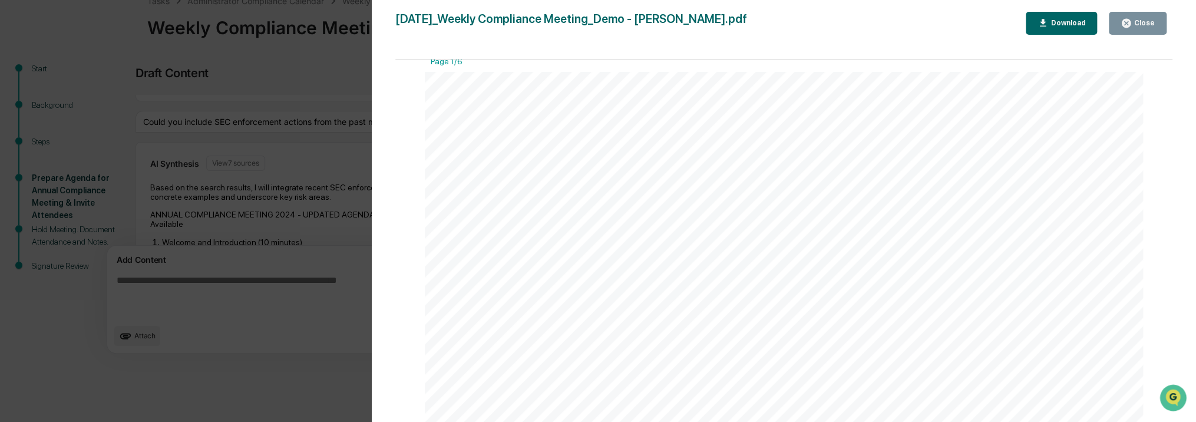
drag, startPoint x: 630, startPoint y: 252, endPoint x: 517, endPoint y: 256, distance: 113.2
click at [517, 256] on span "Weekly" at bounding box center [510, 248] width 98 height 29
drag, startPoint x: 517, startPoint y: 256, endPoint x: 567, endPoint y: 256, distance: 50.7
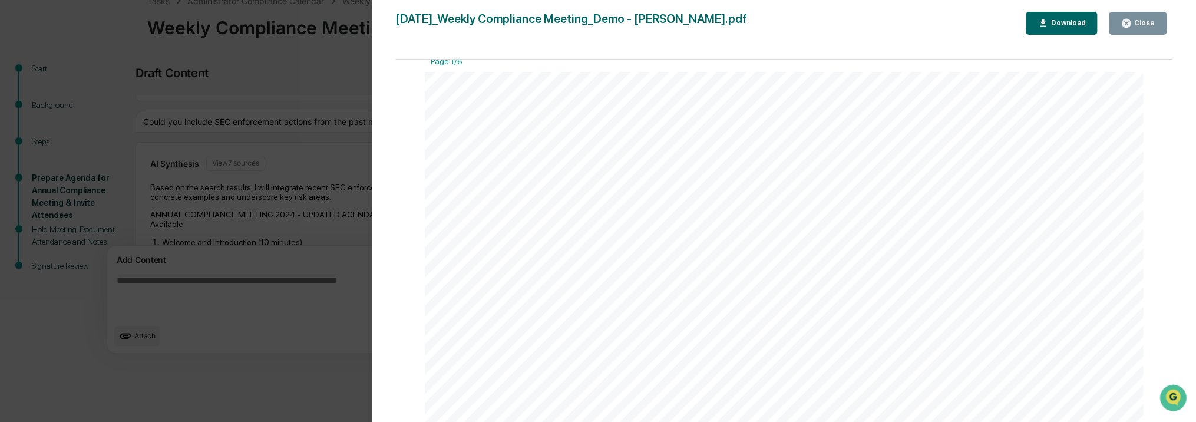
click at [567, 256] on span "Compliance" at bounding box center [643, 248] width 158 height 29
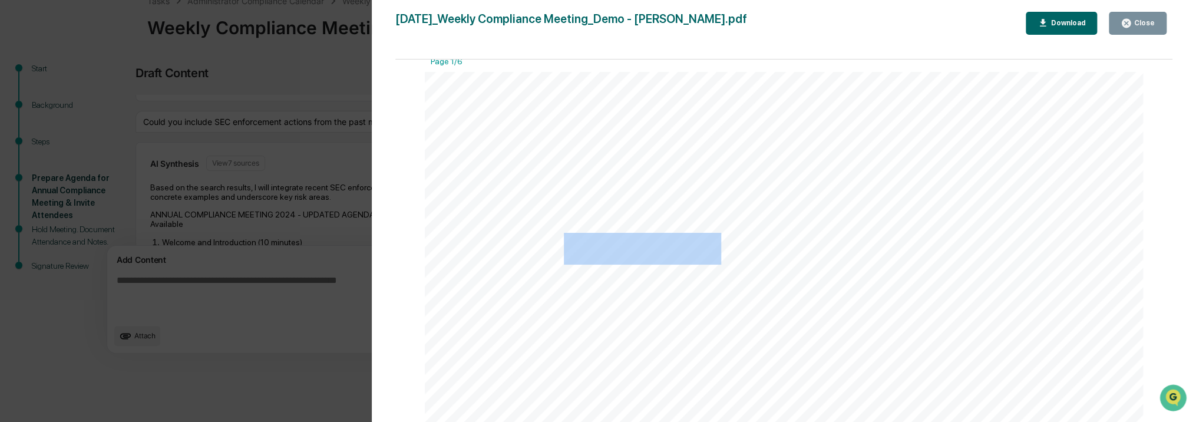
drag, startPoint x: 563, startPoint y: 249, endPoint x: 712, endPoint y: 247, distance: 148.5
click at [712, 247] on span "Compliance" at bounding box center [643, 248] width 158 height 29
click at [716, 247] on span "Compliance" at bounding box center [643, 248] width 158 height 29
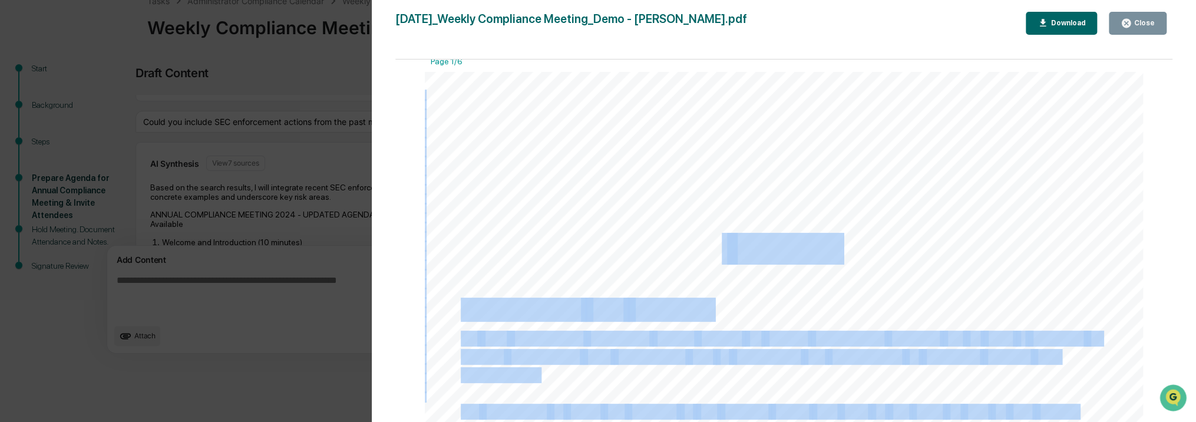
drag, startPoint x: 716, startPoint y: 247, endPoint x: 874, endPoint y: 247, distance: 158.5
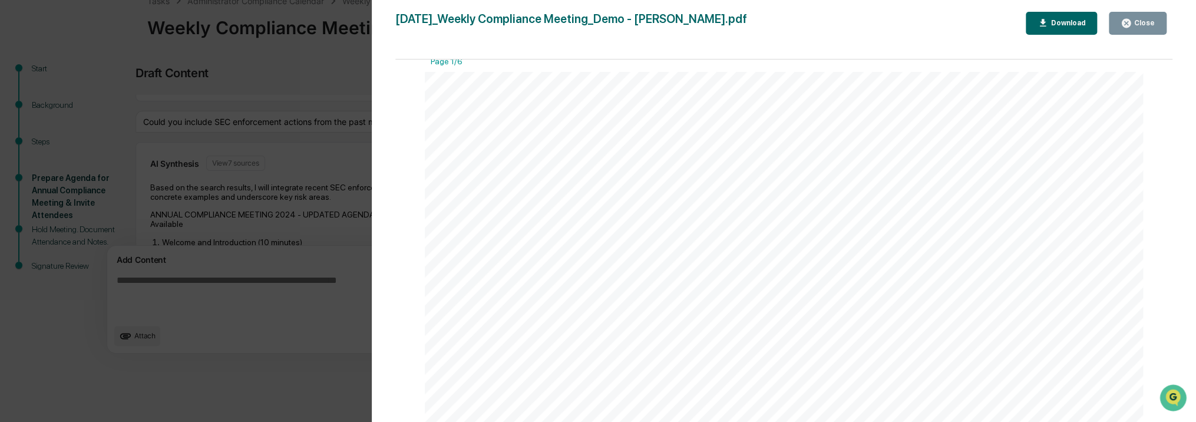
click at [805, 249] on span "Meeting" at bounding box center [781, 248] width 109 height 29
drag, startPoint x: 805, startPoint y: 249, endPoint x: 667, endPoint y: 249, distance: 138.4
click at [679, 249] on span "Compliance" at bounding box center [643, 248] width 158 height 29
click at [667, 249] on span "Compliance" at bounding box center [643, 248] width 158 height 29
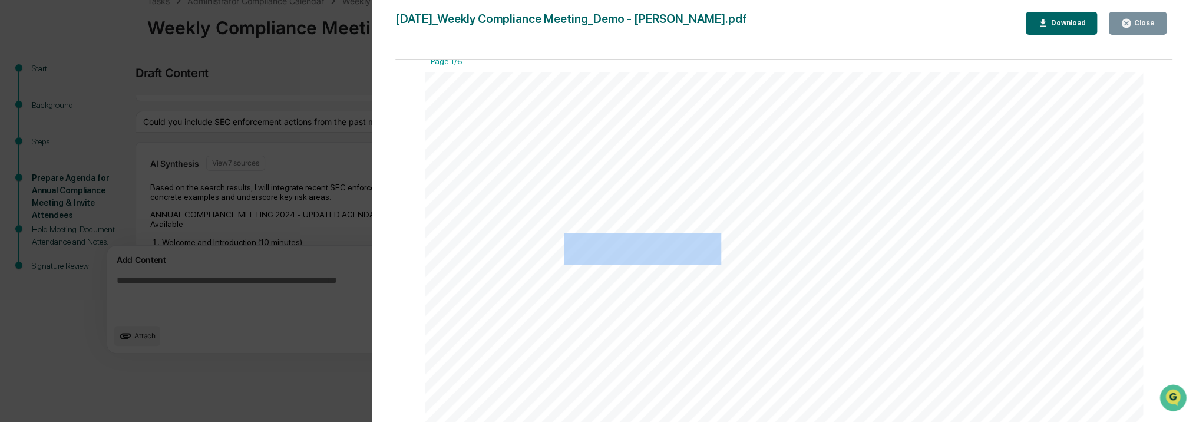
click at [667, 250] on span "Compliance" at bounding box center [643, 248] width 158 height 29
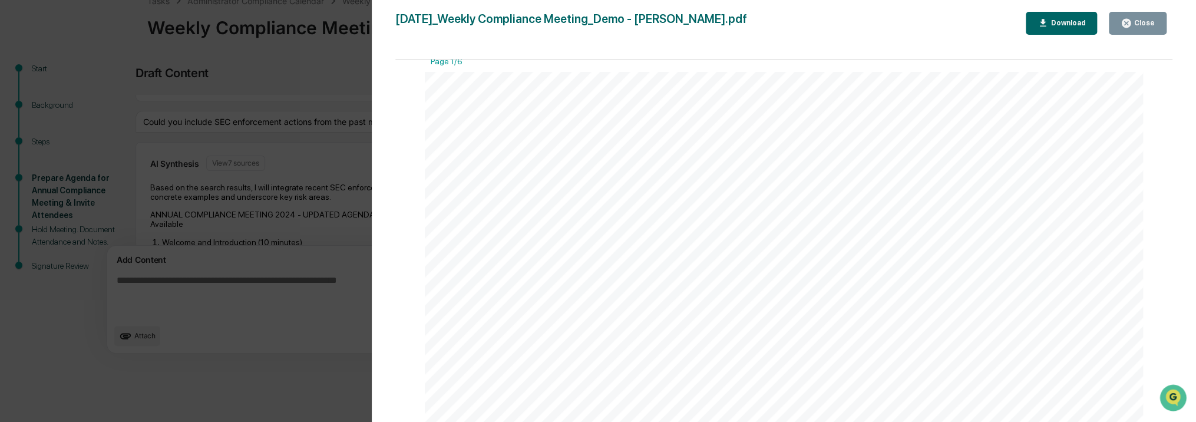
drag, startPoint x: 667, startPoint y: 250, endPoint x: 538, endPoint y: 254, distance: 129.7
click at [538, 254] on span "Weekly" at bounding box center [510, 248] width 98 height 29
drag, startPoint x: 538, startPoint y: 254, endPoint x: 517, endPoint y: 206, distance: 52.2
click at [517, 206] on span "Demo" at bounding box center [507, 204] width 93 height 34
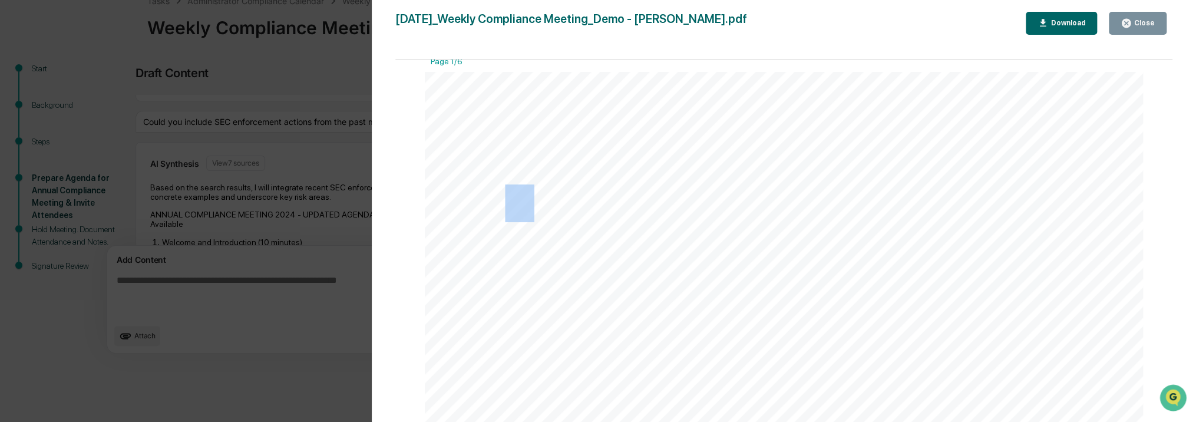
click at [516, 206] on span "Demo" at bounding box center [507, 204] width 93 height 34
click at [594, 204] on span "[PERSON_NAME]" at bounding box center [736, 204] width 308 height 34
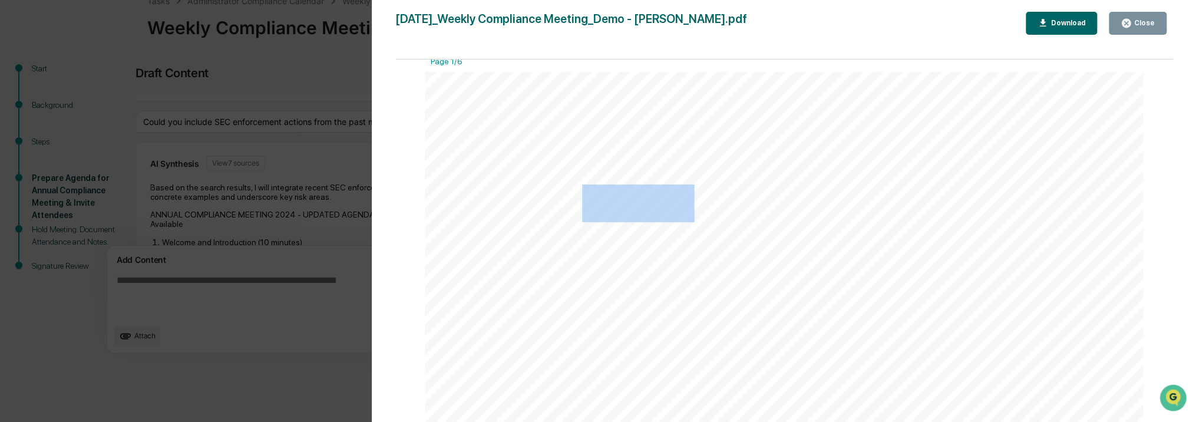
click at [594, 204] on span "[PERSON_NAME]" at bounding box center [736, 204] width 308 height 34
drag, startPoint x: 594, startPoint y: 204, endPoint x: 554, endPoint y: 206, distance: 40.7
click at [554, 206] on span at bounding box center [558, 204] width 9 height 34
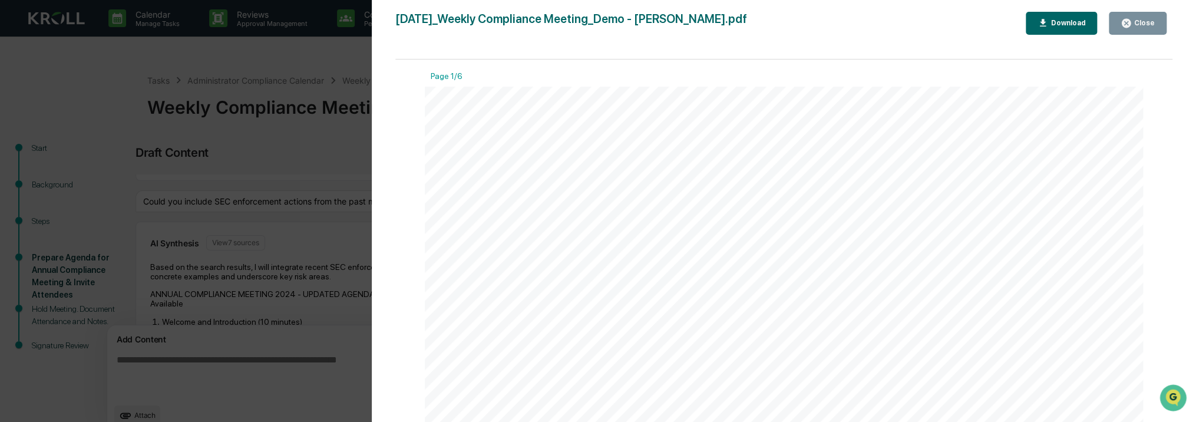
click at [227, 114] on div "Version History 09/23/2025, 06:06 PM Charbel Hajj 2025-09-23_Weekly Compliance …" at bounding box center [598, 211] width 1196 height 422
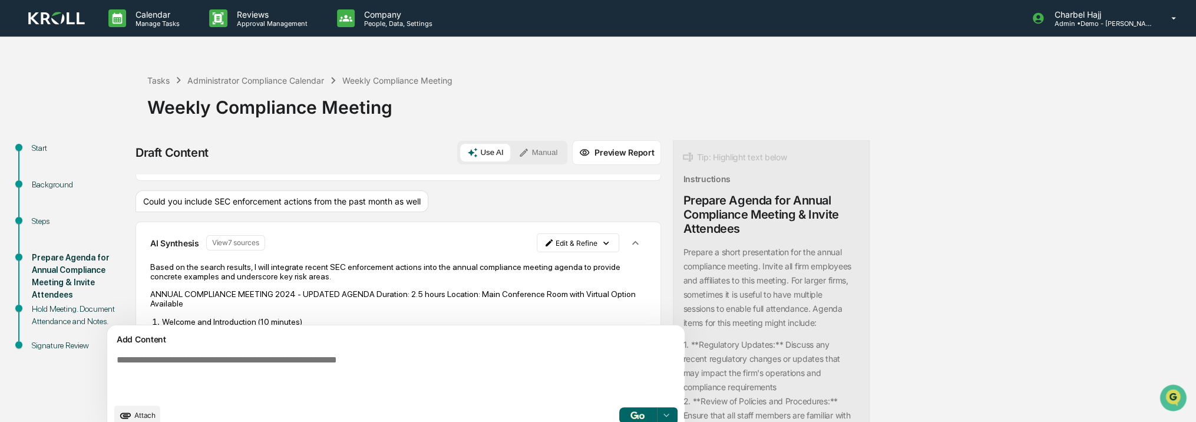
click at [71, 24] on img at bounding box center [56, 19] width 57 height 14
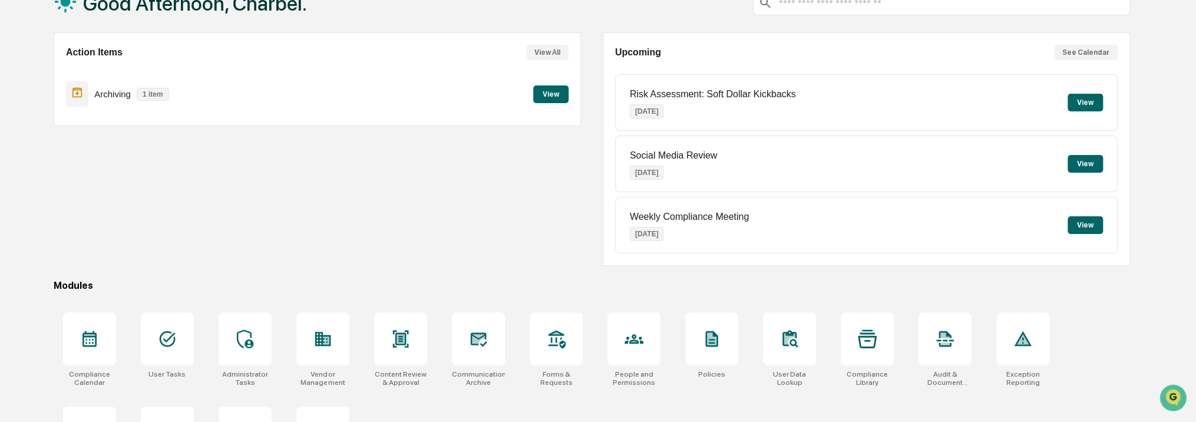
scroll to position [148, 0]
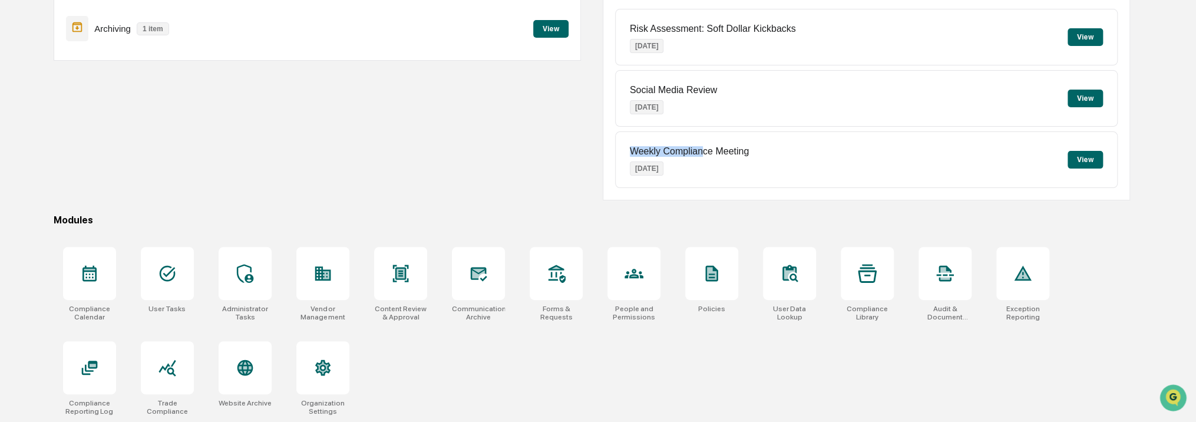
drag, startPoint x: 700, startPoint y: 170, endPoint x: 620, endPoint y: 139, distance: 86.0
click at [620, 139] on div "Weekly Compliance Meeting Sep 23, 2025 View" at bounding box center [866, 159] width 503 height 57
click at [785, 286] on div at bounding box center [789, 273] width 53 height 53
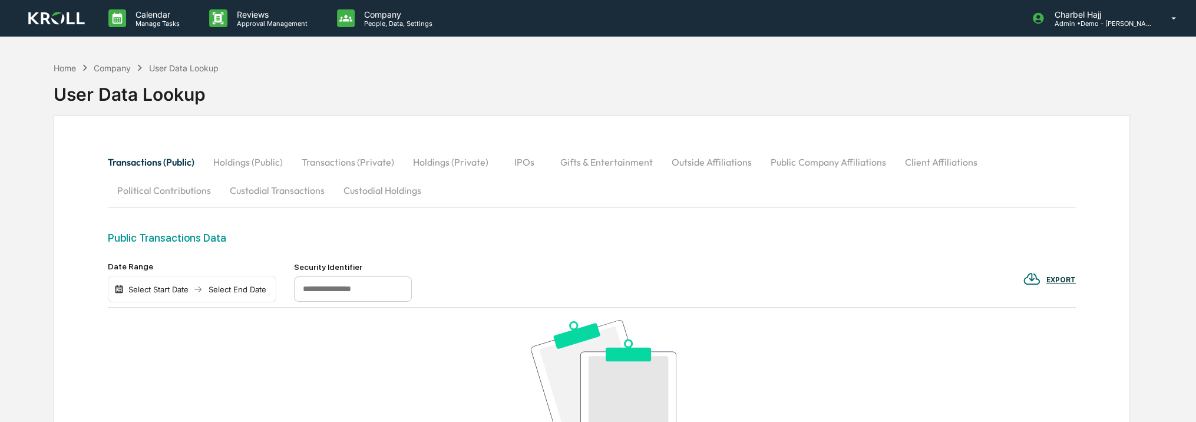
click at [222, 164] on button "Holdings (Public)" at bounding box center [248, 162] width 88 height 28
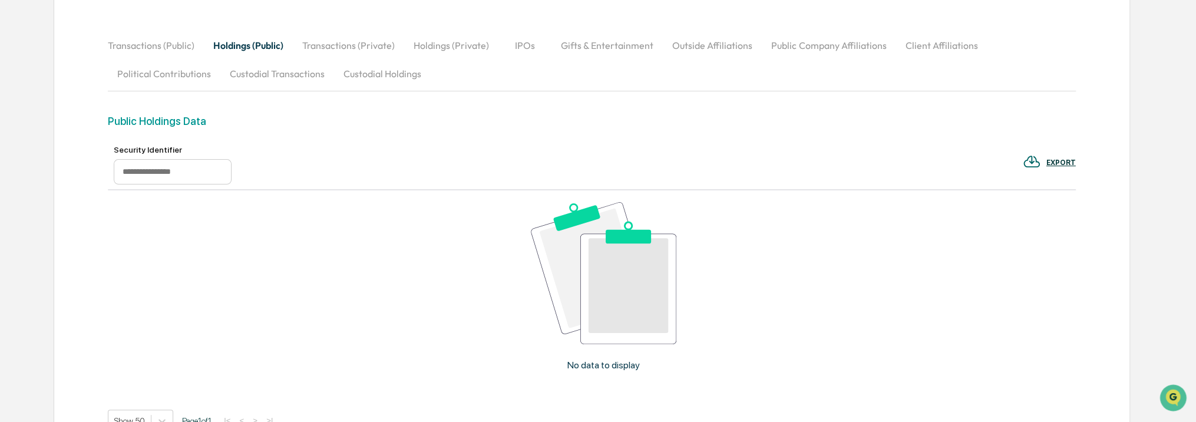
scroll to position [59, 0]
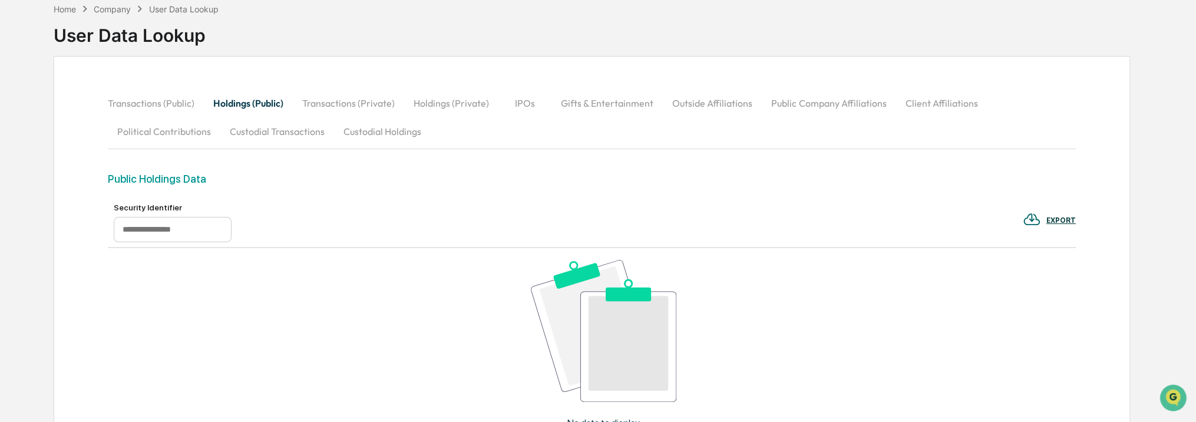
click at [321, 107] on button "Transactions (Private)" at bounding box center [348, 103] width 111 height 28
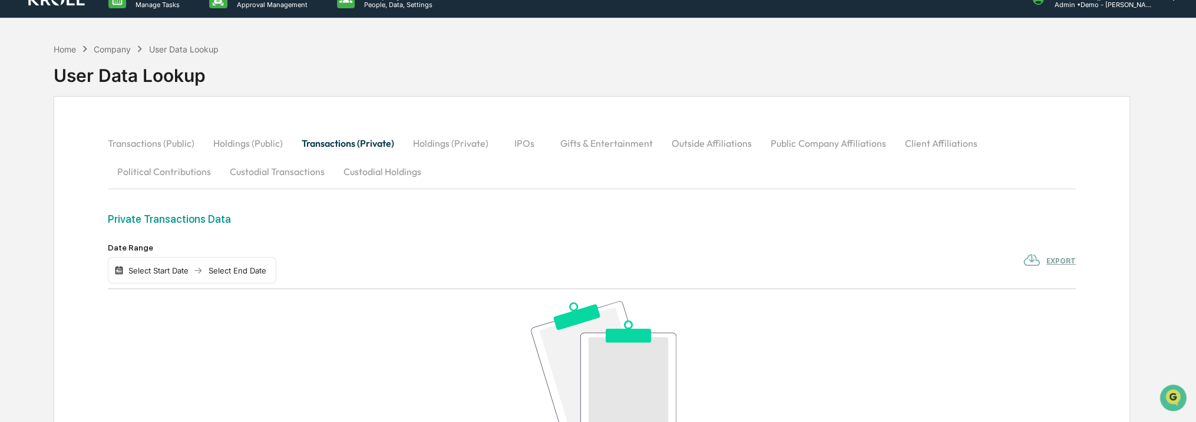
scroll to position [0, 0]
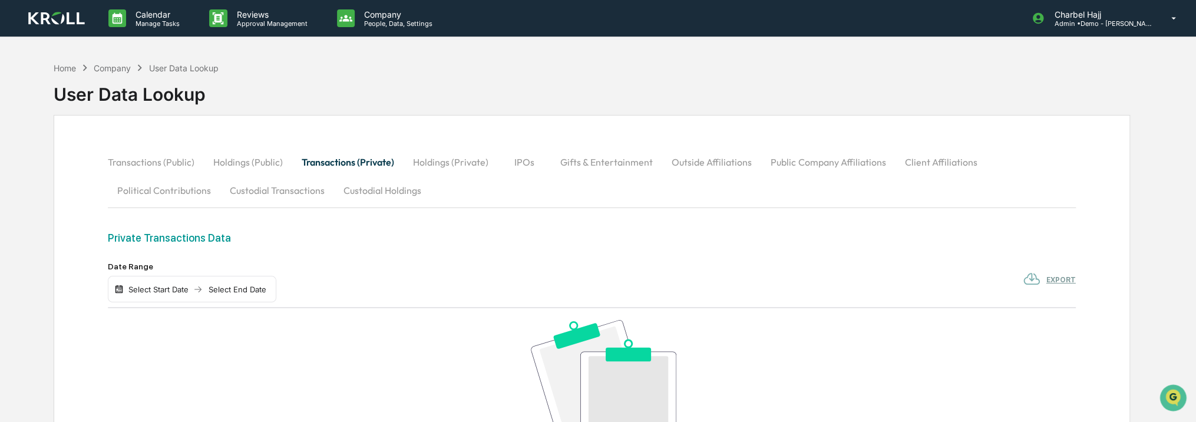
click at [467, 153] on button "Holdings (Private)" at bounding box center [451, 162] width 94 height 28
click at [525, 161] on button "IPOs" at bounding box center [524, 162] width 53 height 28
click at [579, 159] on button "Gifts & Entertainment" at bounding box center [606, 162] width 111 height 28
drag, startPoint x: 396, startPoint y: 188, endPoint x: 297, endPoint y: 197, distance: 100.0
click at [396, 188] on button "Custodial Holdings" at bounding box center [382, 190] width 97 height 28
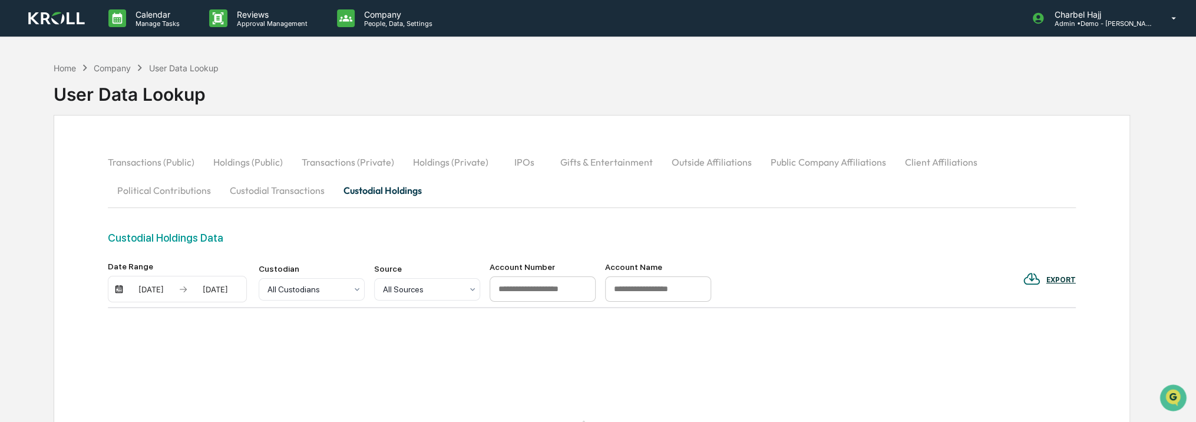
click at [295, 197] on button "Custodial Transactions" at bounding box center [277, 190] width 114 height 28
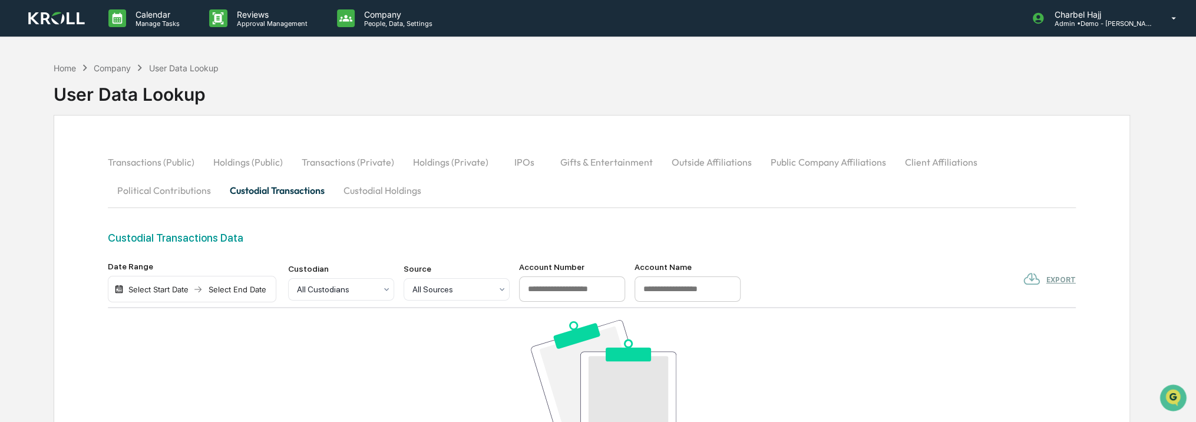
click at [376, 189] on button "Custodial Holdings" at bounding box center [382, 190] width 97 height 28
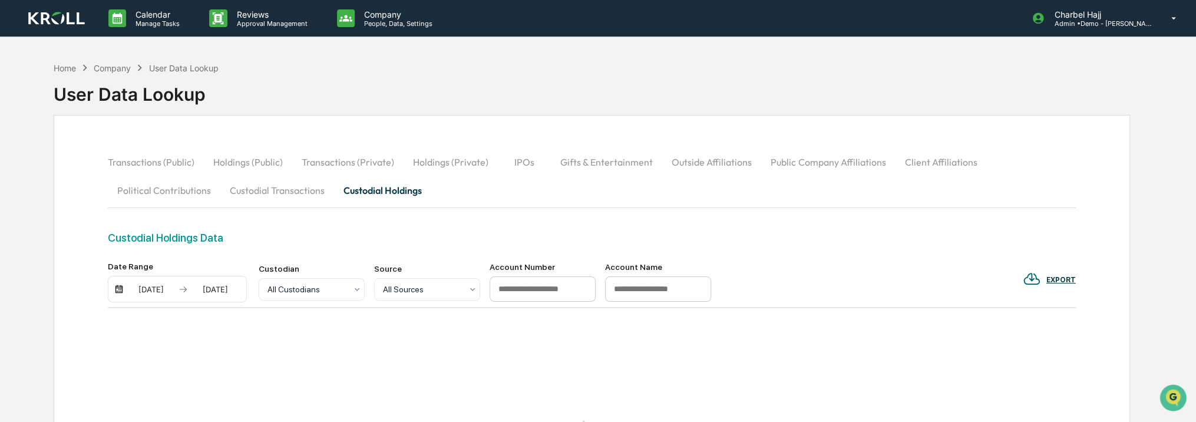
click at [115, 200] on button "Political Contributions" at bounding box center [164, 190] width 113 height 28
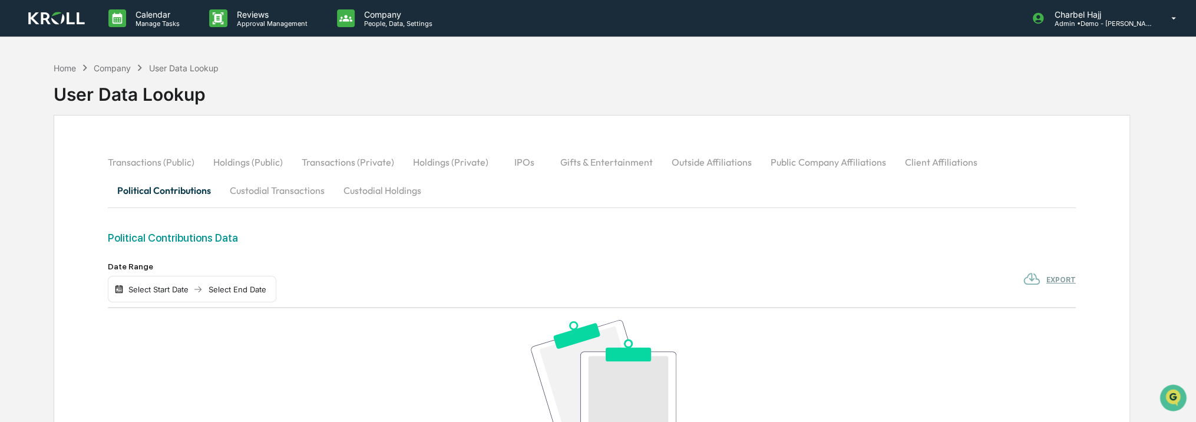
click at [846, 167] on button "Public Company Affiliations" at bounding box center [828, 162] width 134 height 28
click at [928, 165] on button "Client Affiliations" at bounding box center [940, 162] width 91 height 28
click at [119, 72] on div "Company" at bounding box center [112, 68] width 37 height 10
click at [118, 67] on div "Company" at bounding box center [112, 68] width 37 height 10
click at [108, 71] on div "Company" at bounding box center [112, 68] width 37 height 10
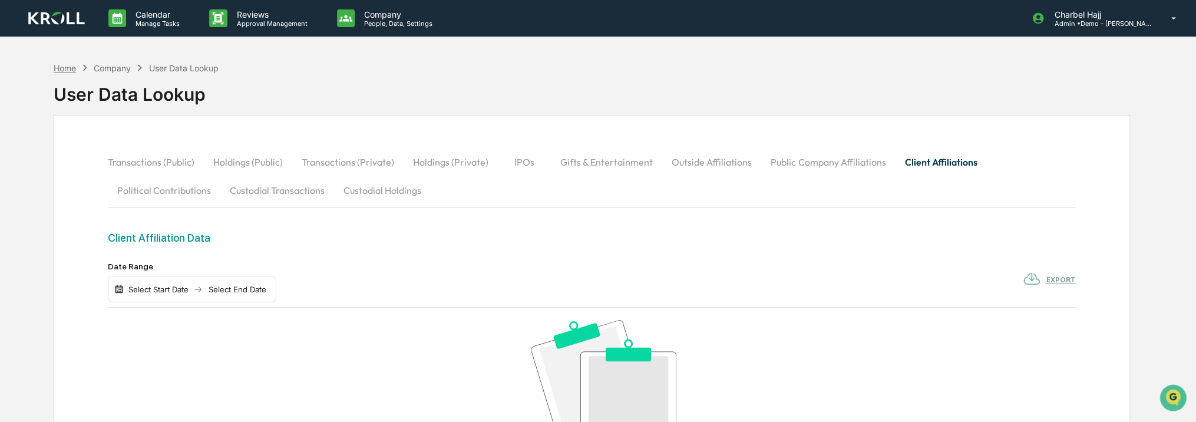
drag, startPoint x: 108, startPoint y: 71, endPoint x: 71, endPoint y: 69, distance: 37.8
click at [71, 69] on div "Home" at bounding box center [65, 68] width 22 height 10
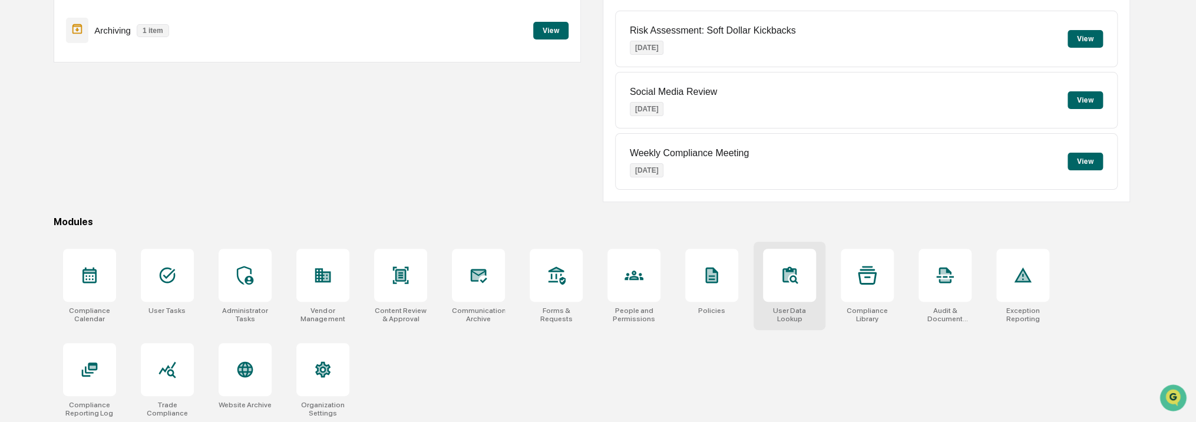
scroll to position [148, 0]
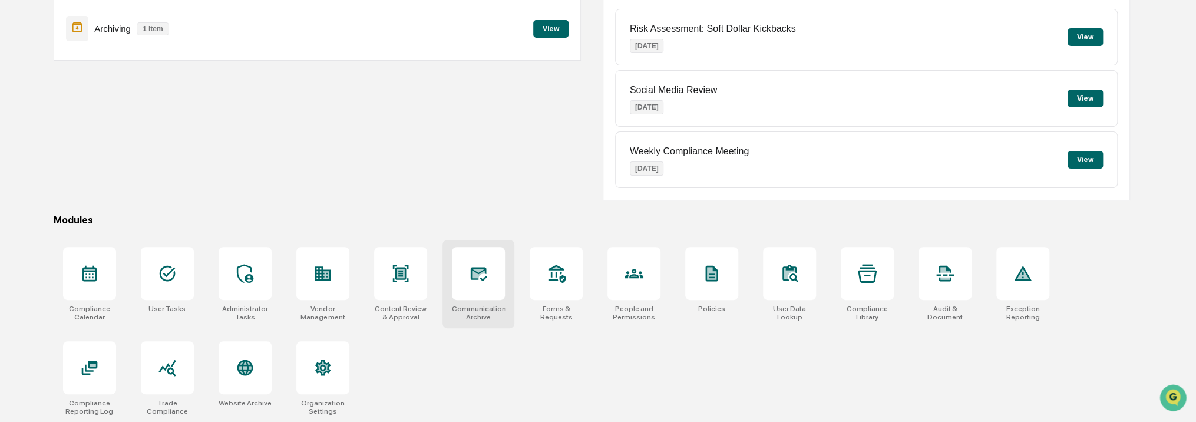
click at [501, 305] on div "Communications Archive" at bounding box center [478, 313] width 53 height 16
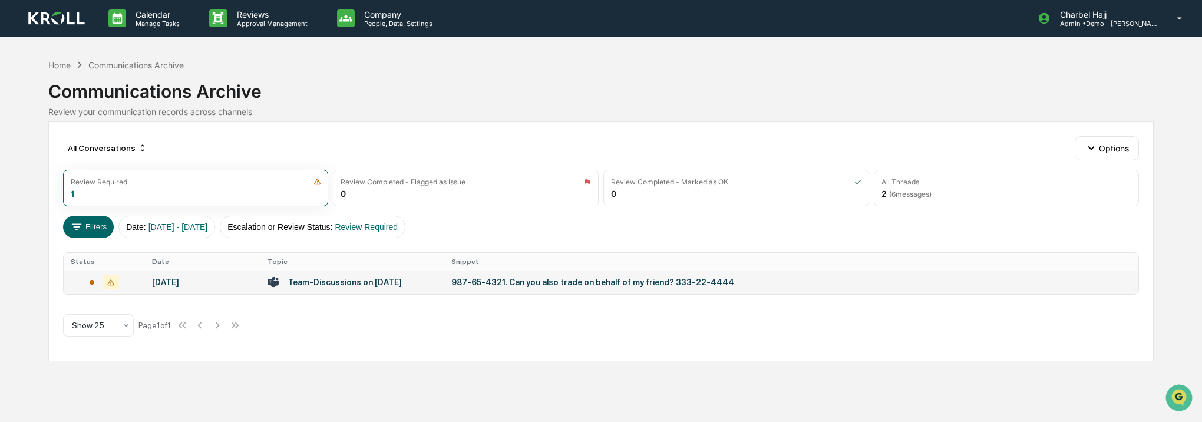
click at [319, 282] on div "Team-Discussions on [DATE]" at bounding box center [345, 281] width 114 height 9
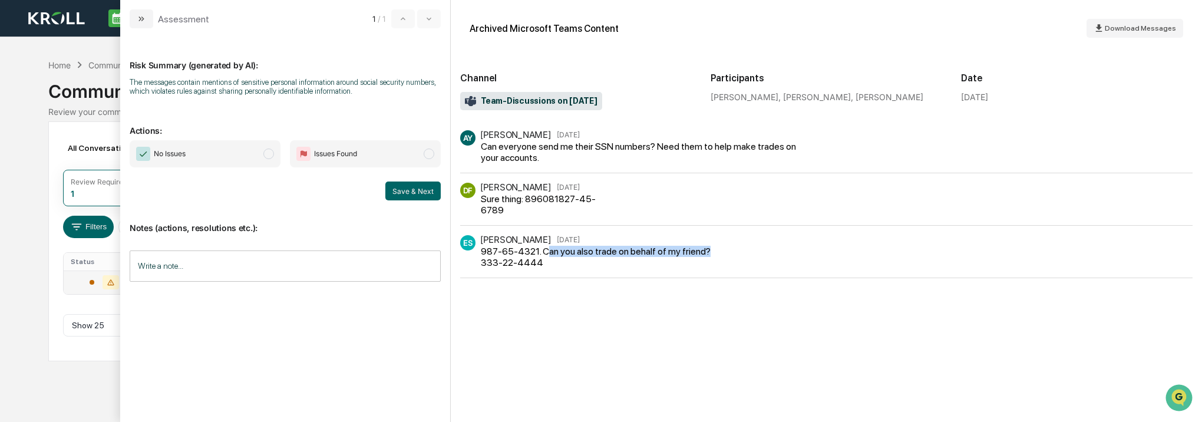
drag, startPoint x: 548, startPoint y: 253, endPoint x: 705, endPoint y: 250, distance: 156.7
click at [705, 250] on div "987-65-4321. Can you also trade on behalf of my friend? 333-22-4444" at bounding box center [607, 257] width 252 height 22
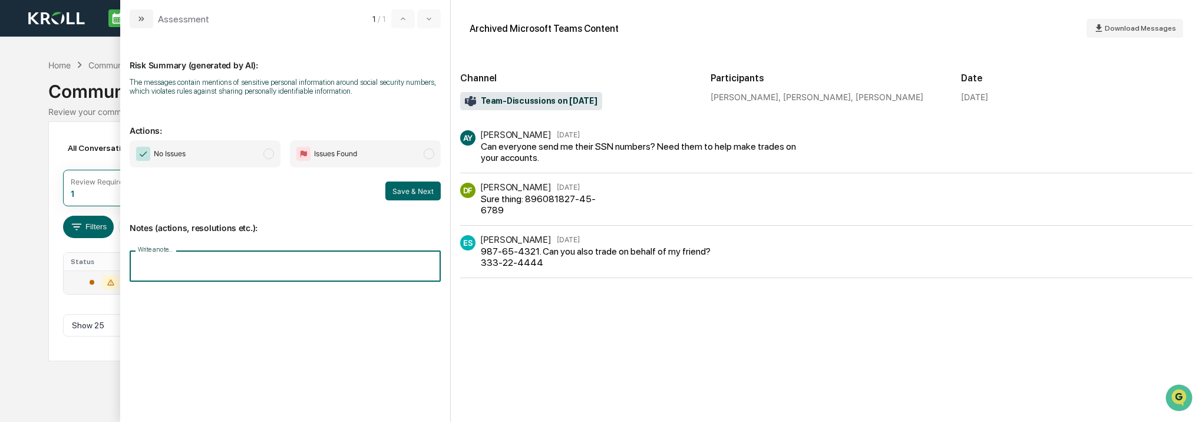
click at [289, 263] on input "Write a note..." at bounding box center [285, 265] width 311 height 31
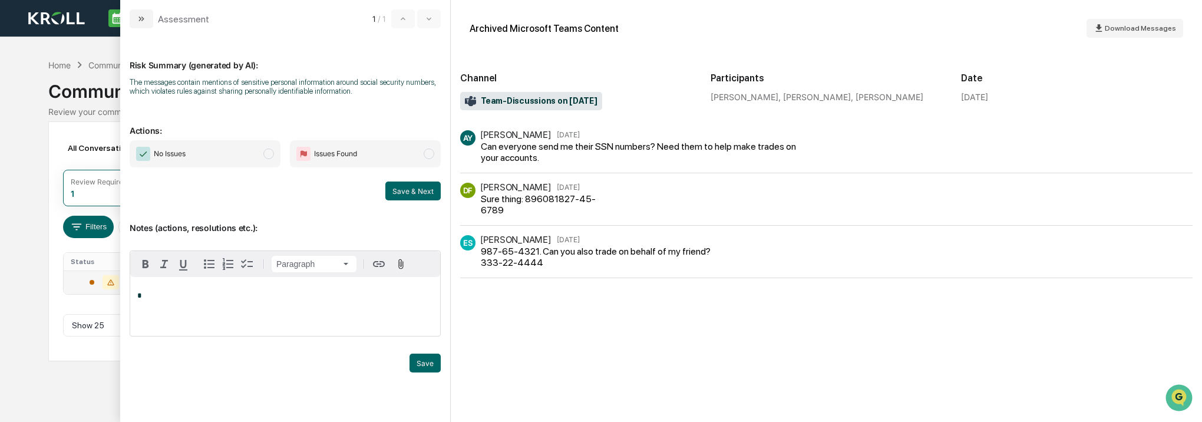
click at [539, 203] on div "Sure thing: 896081827-45-6789" at bounding box center [544, 204] width 127 height 22
click at [528, 150] on div "Can everyone send me their SSN numbers? Need them to help make trades on your a…" at bounding box center [639, 152] width 317 height 22
click at [137, 15] on icon "modal" at bounding box center [141, 18] width 9 height 9
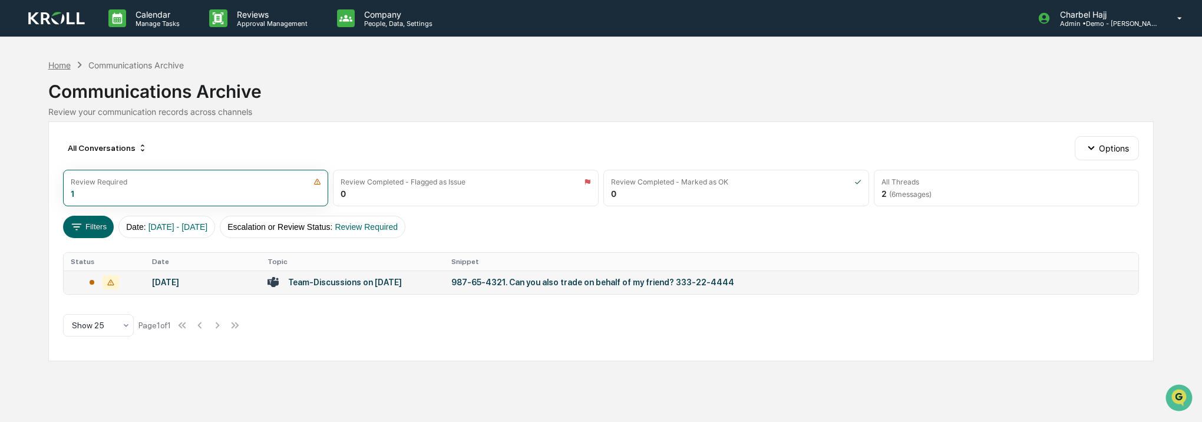
click at [60, 65] on div "Home" at bounding box center [59, 65] width 22 height 10
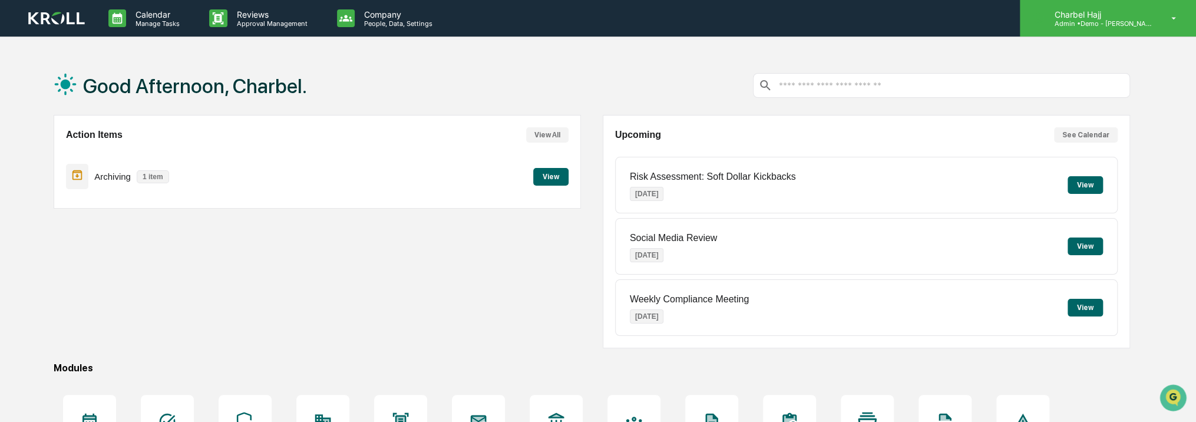
click at [1141, 28] on div "Charbel Hajj Admin • Demo - [PERSON_NAME]" at bounding box center [1108, 18] width 176 height 37
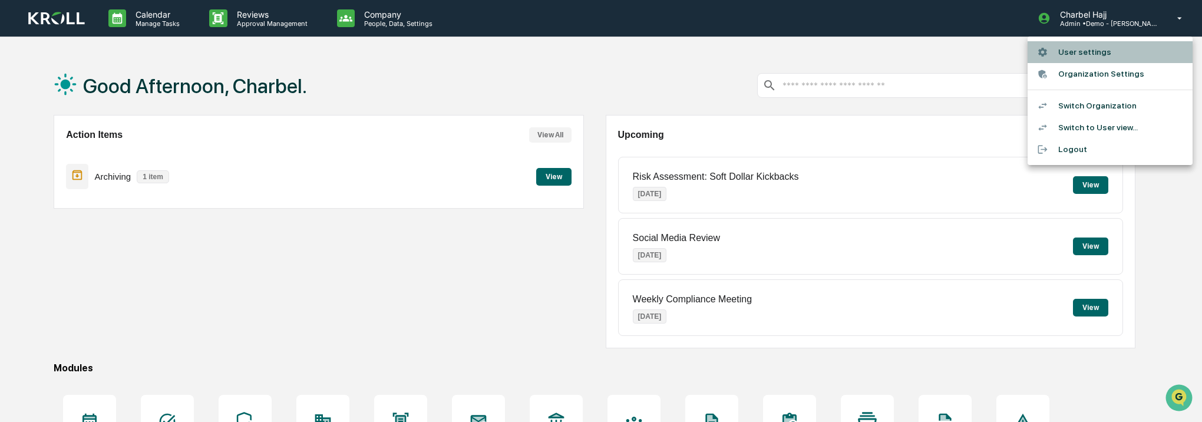
click at [1115, 51] on li "User settings" at bounding box center [1109, 52] width 165 height 22
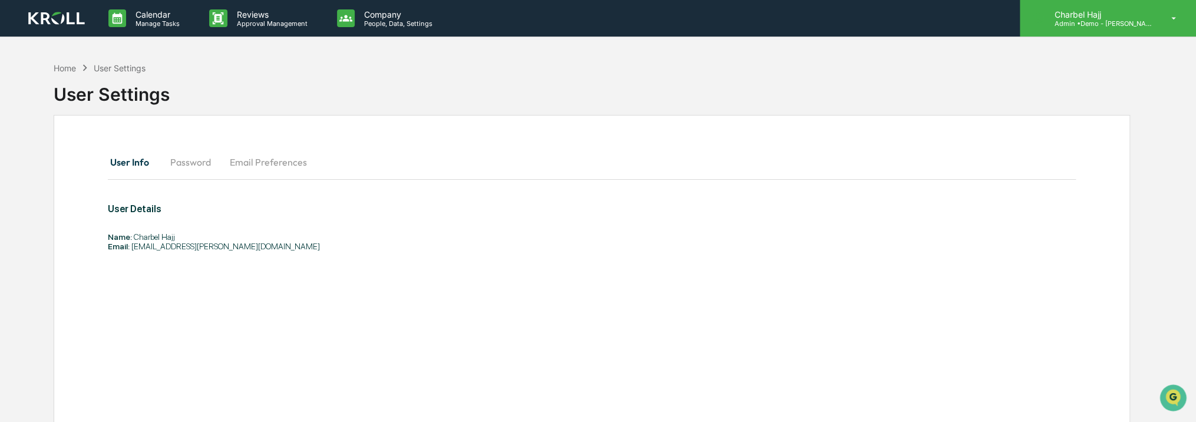
click at [1129, 22] on p "Admin • Demo - [PERSON_NAME]" at bounding box center [1100, 23] width 110 height 8
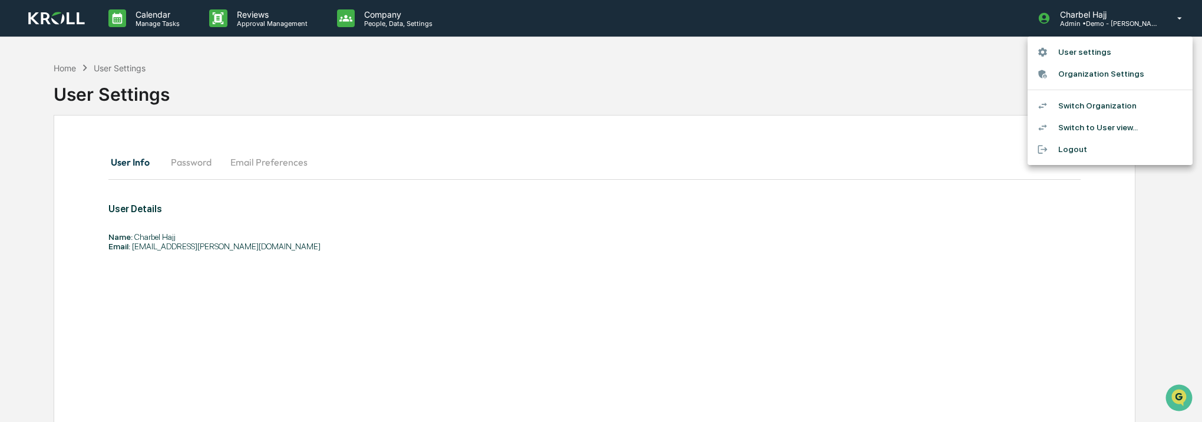
click at [1116, 125] on li "Switch to User view..." at bounding box center [1109, 128] width 165 height 22
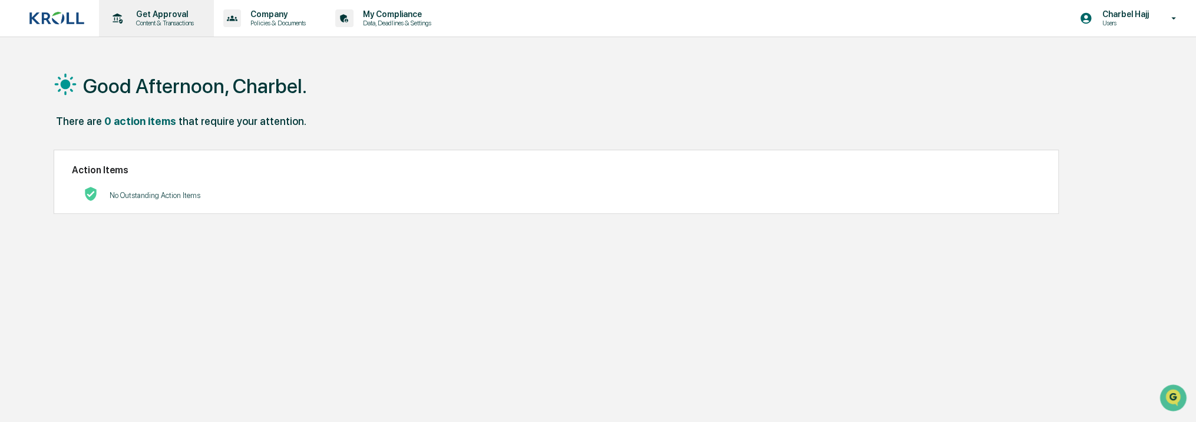
click at [156, 19] on p "Content & Transactions" at bounding box center [163, 23] width 73 height 8
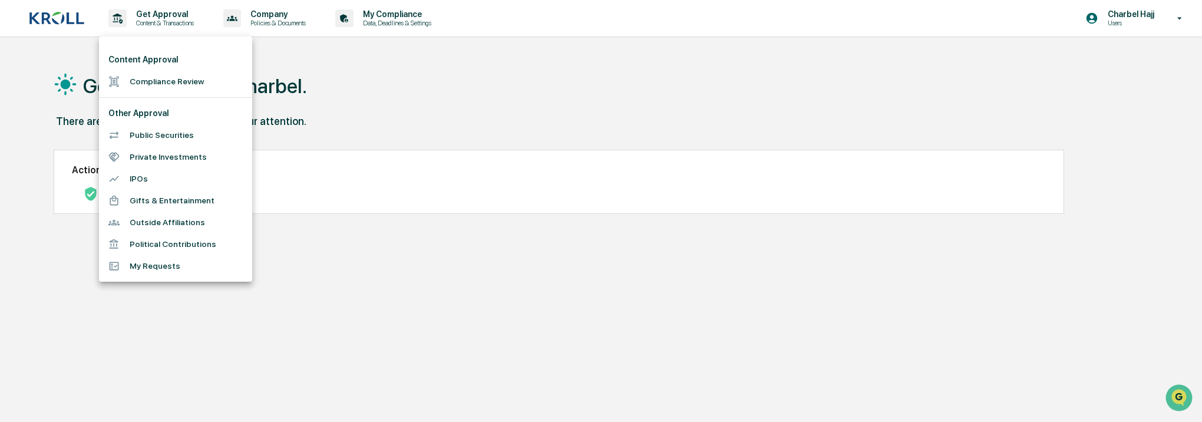
click at [163, 131] on li "Public Securities" at bounding box center [175, 135] width 153 height 22
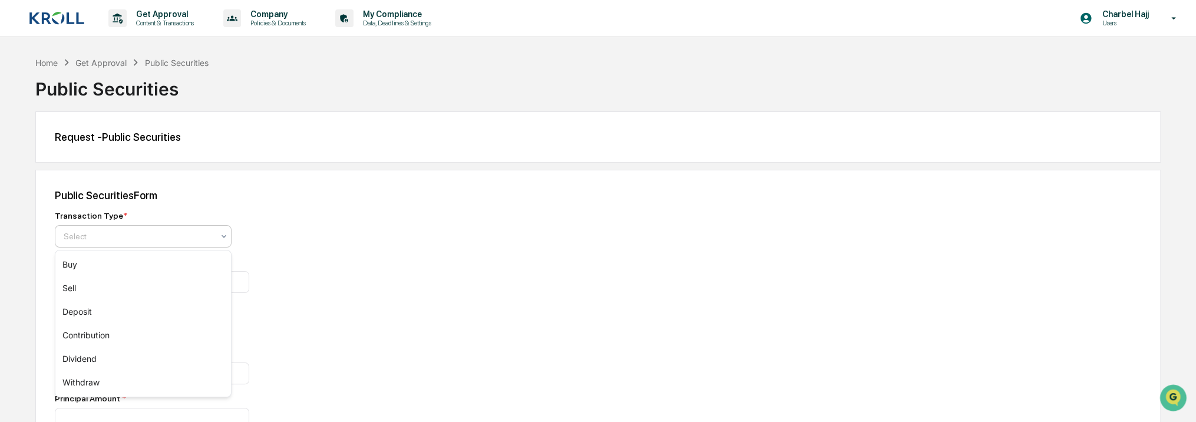
click at [197, 245] on div "Select" at bounding box center [143, 236] width 177 height 22
click at [163, 267] on div "Buy" at bounding box center [143, 265] width 176 height 24
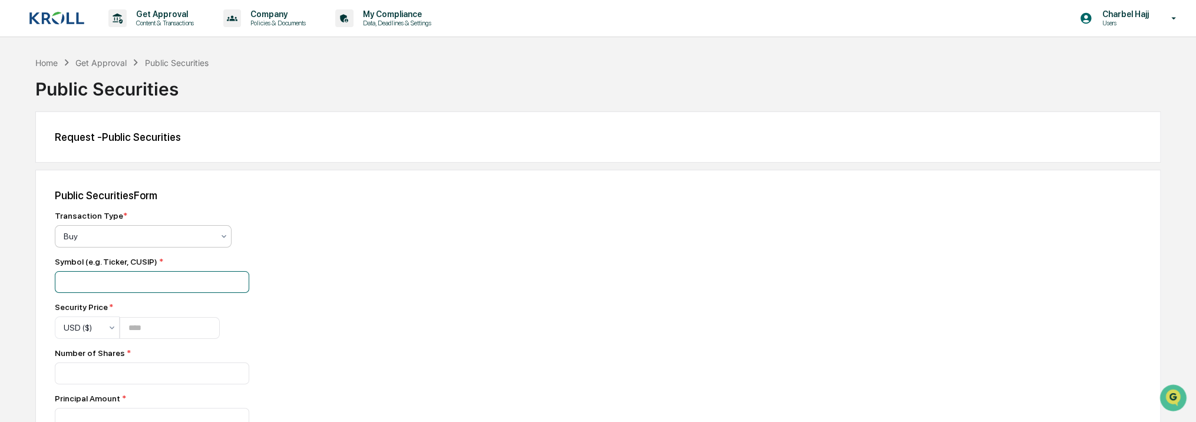
click at [148, 286] on input at bounding box center [152, 282] width 194 height 22
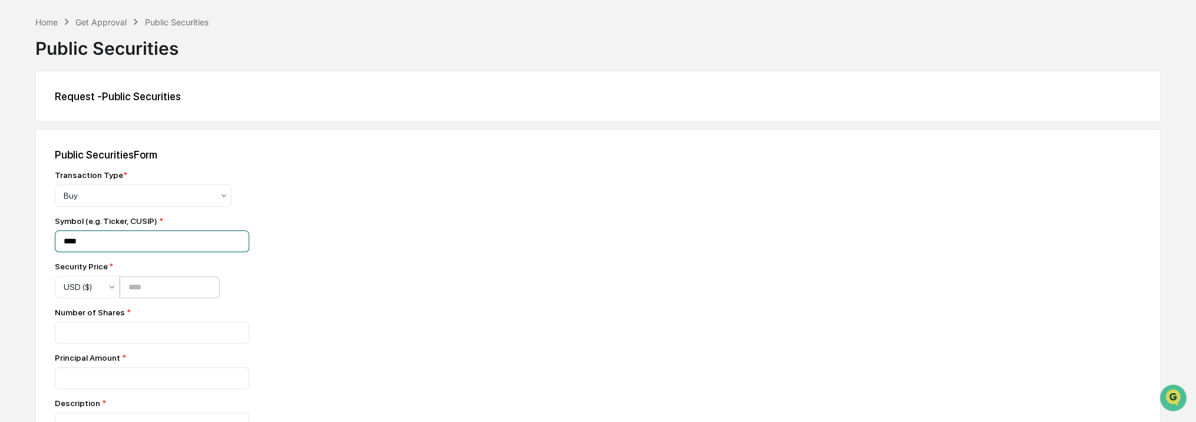
scroll to position [59, 0]
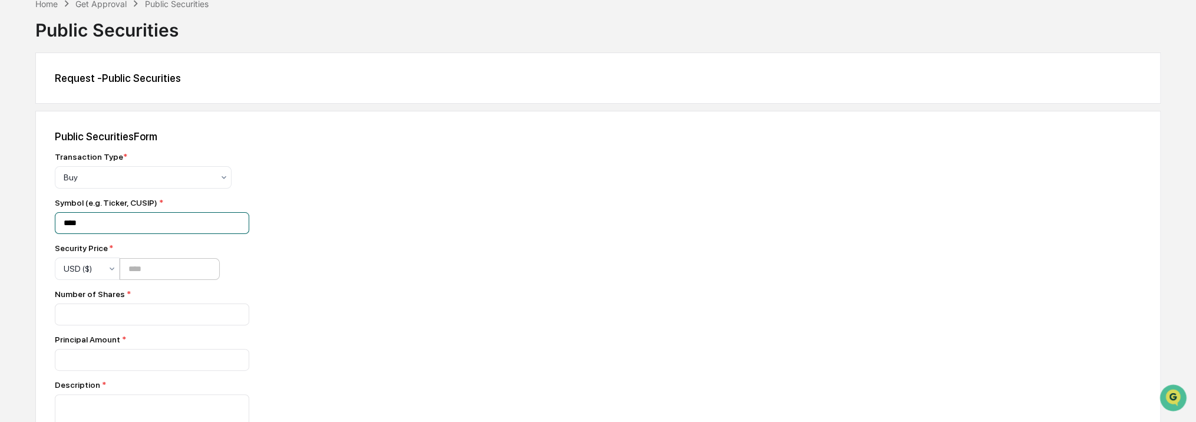
type input "****"
click at [140, 277] on input "number" at bounding box center [170, 269] width 100 height 22
type input "***"
click at [101, 328] on div "Transaction Type * Buy Symbol (e.g. Ticker, CUSIP) * **** Security Price * USD …" at bounding box center [261, 382] width 412 height 461
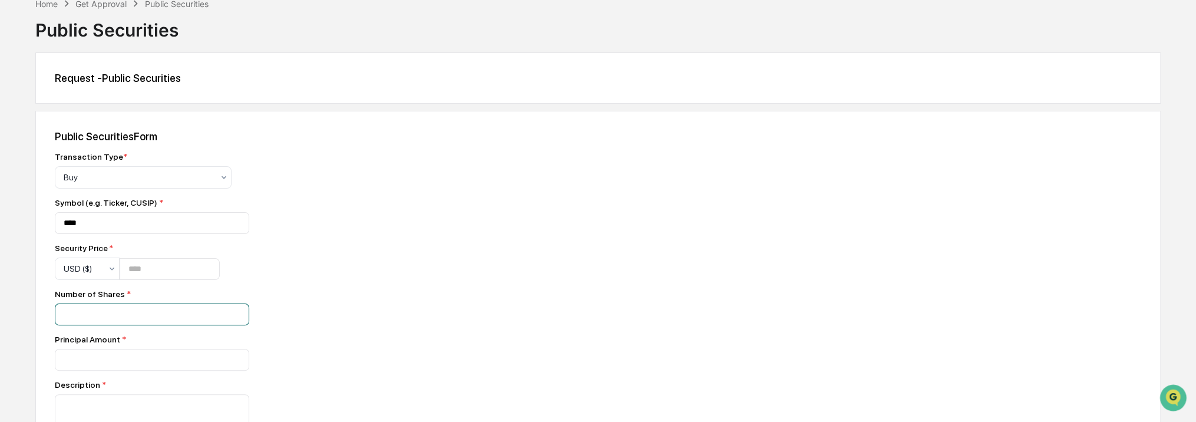
click at [105, 320] on input "number" at bounding box center [152, 314] width 194 height 22
type input "*"
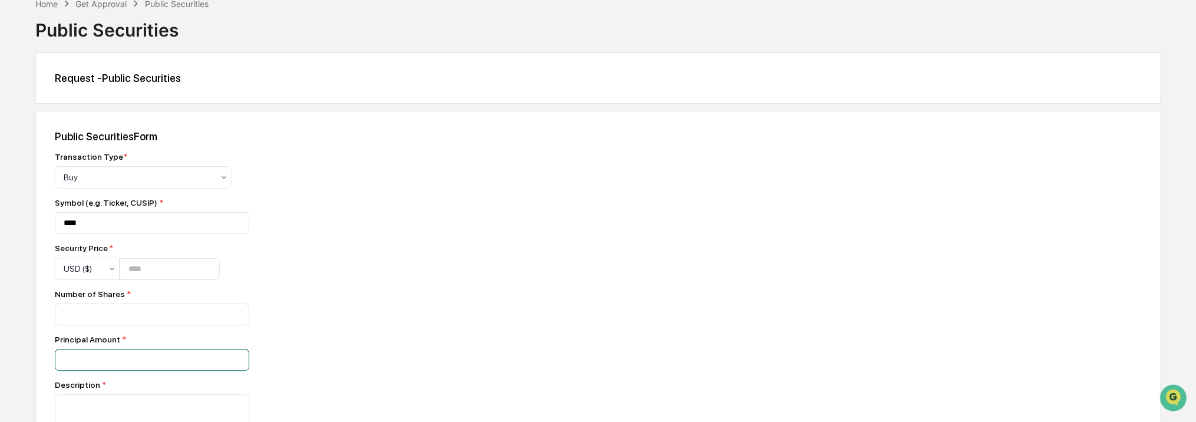
click at [105, 364] on input "number" at bounding box center [152, 360] width 194 height 22
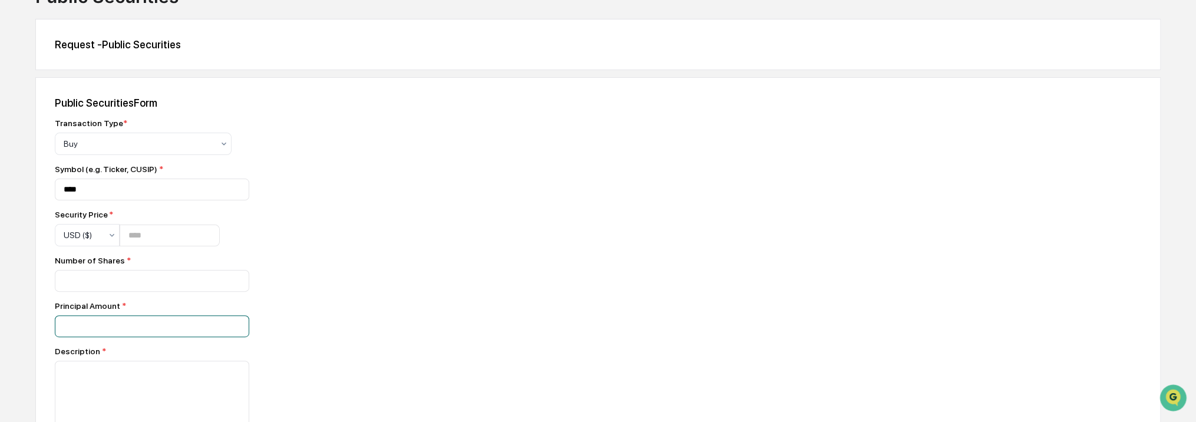
scroll to position [236, 0]
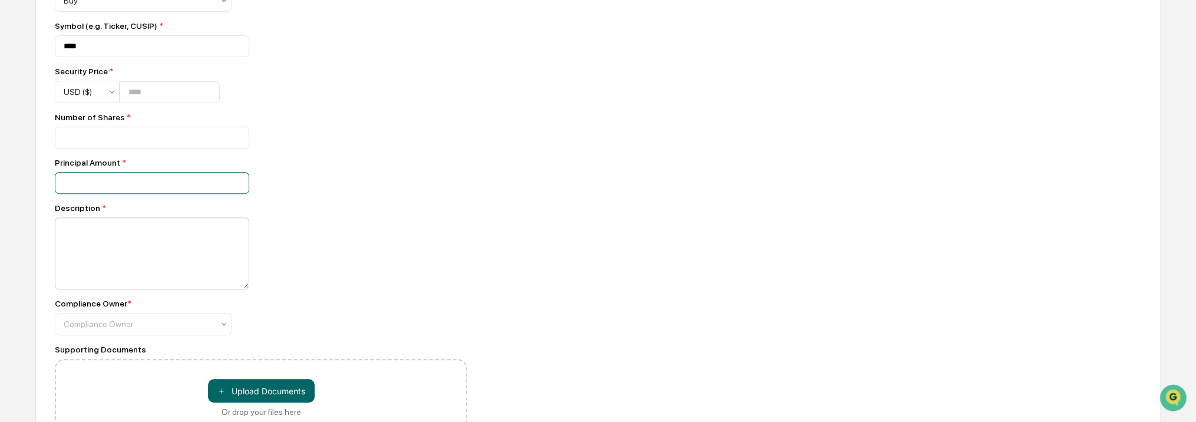
type input "**"
click at [98, 249] on textarea at bounding box center [152, 253] width 194 height 72
type textarea "****"
drag, startPoint x: 99, startPoint y: 189, endPoint x: 48, endPoint y: 187, distance: 50.7
click at [48, 188] on div "Public Securities Form Transaction Type * Buy Symbol (e.g. Ticker, CUSIP) * ***…" at bounding box center [597, 211] width 1125 height 555
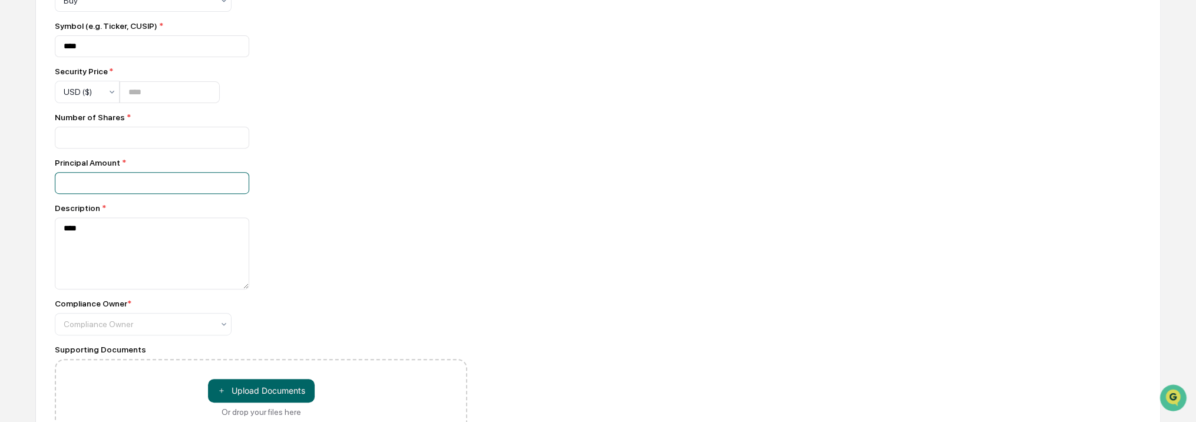
type input "*"
click at [299, 227] on div "****" at bounding box center [261, 253] width 412 height 72
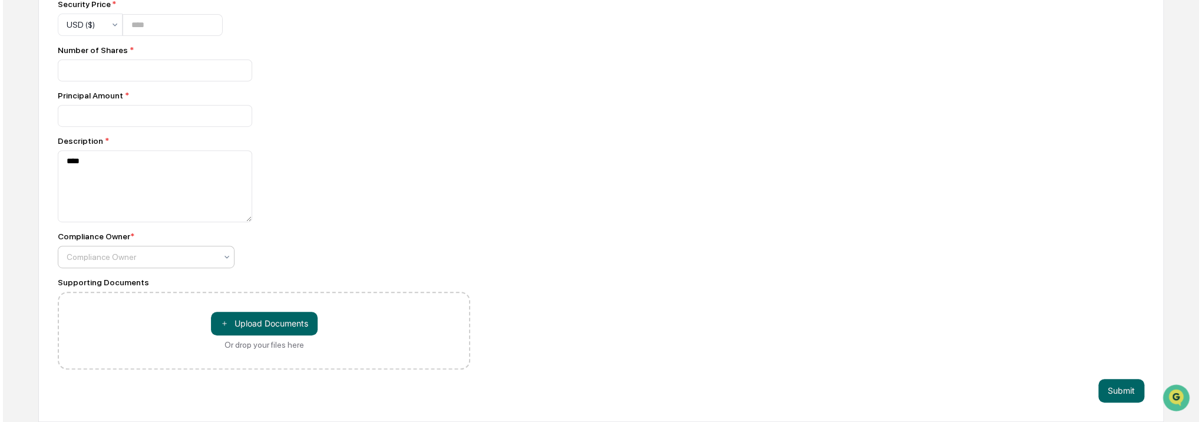
scroll to position [308, 0]
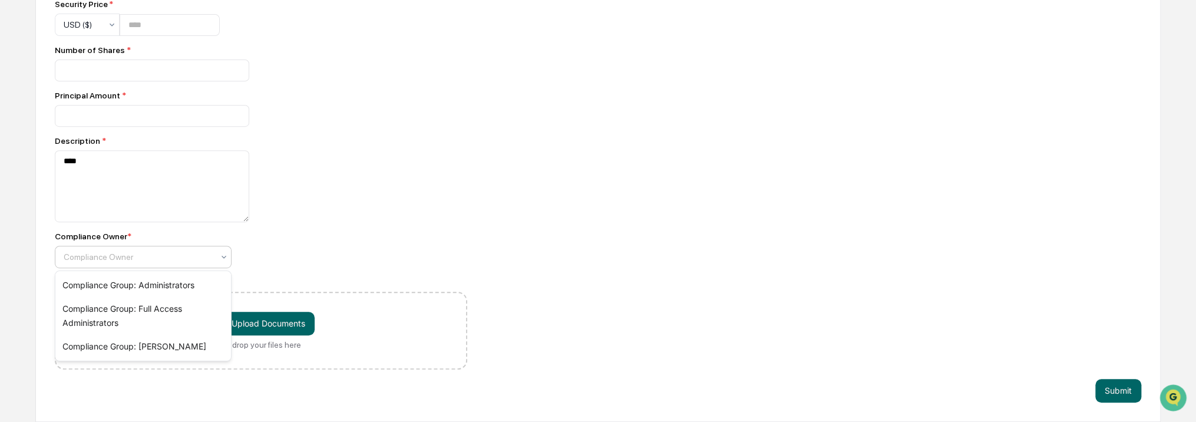
click at [200, 256] on div at bounding box center [139, 257] width 150 height 12
click at [157, 348] on div "Compliance Group: [PERSON_NAME]" at bounding box center [143, 347] width 176 height 24
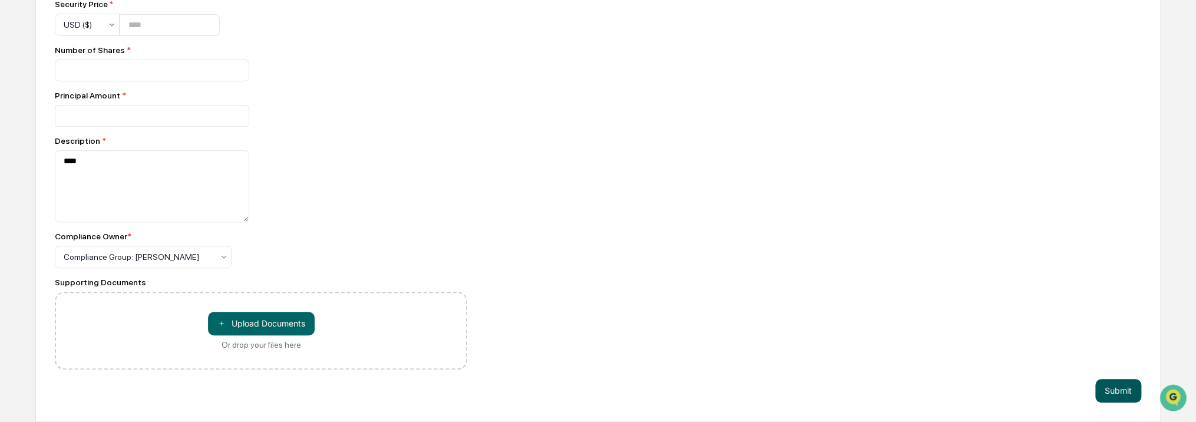
click at [1117, 391] on button "Submit" at bounding box center [1118, 391] width 46 height 24
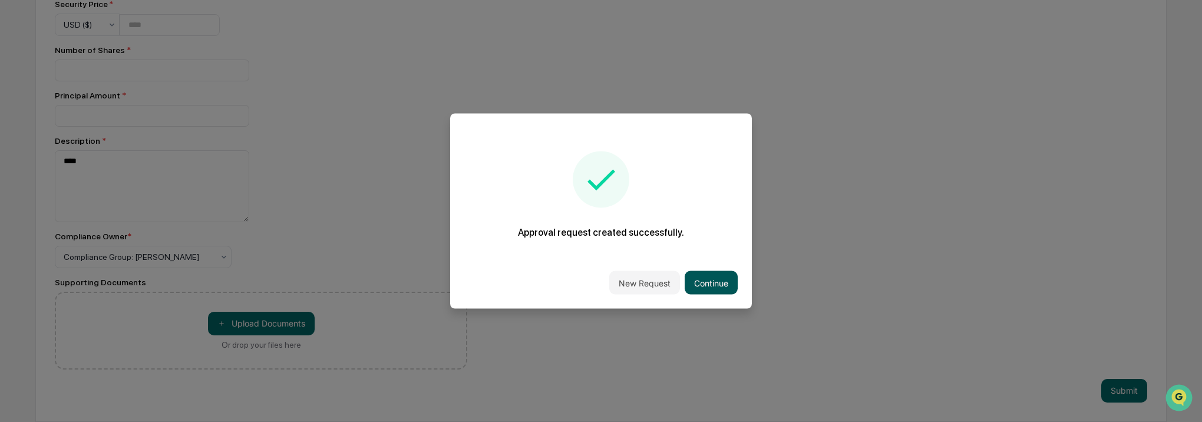
click at [701, 286] on button "Continue" at bounding box center [711, 283] width 53 height 24
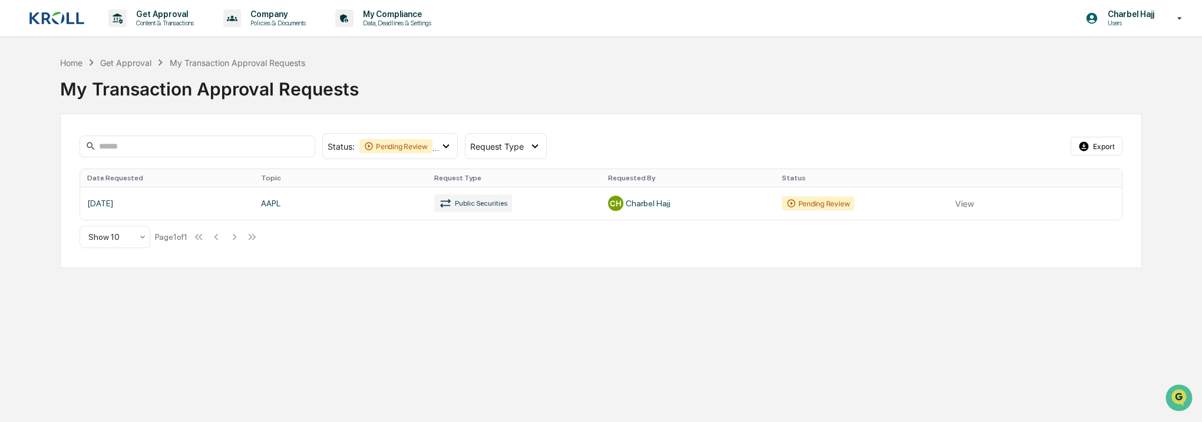
click at [1169, 25] on div "Charbel Hajj Users" at bounding box center [1137, 18] width 128 height 37
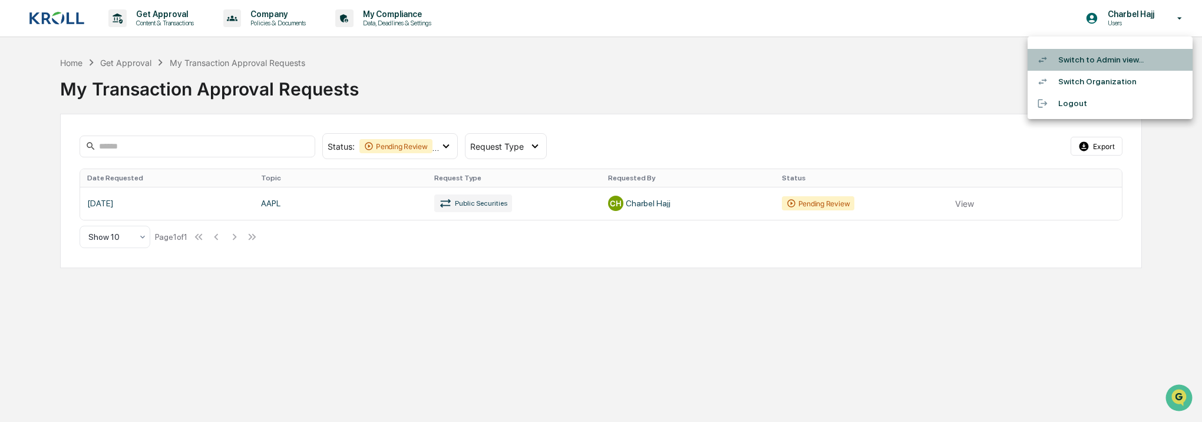
click at [1141, 58] on li "Switch to Admin view..." at bounding box center [1109, 60] width 165 height 22
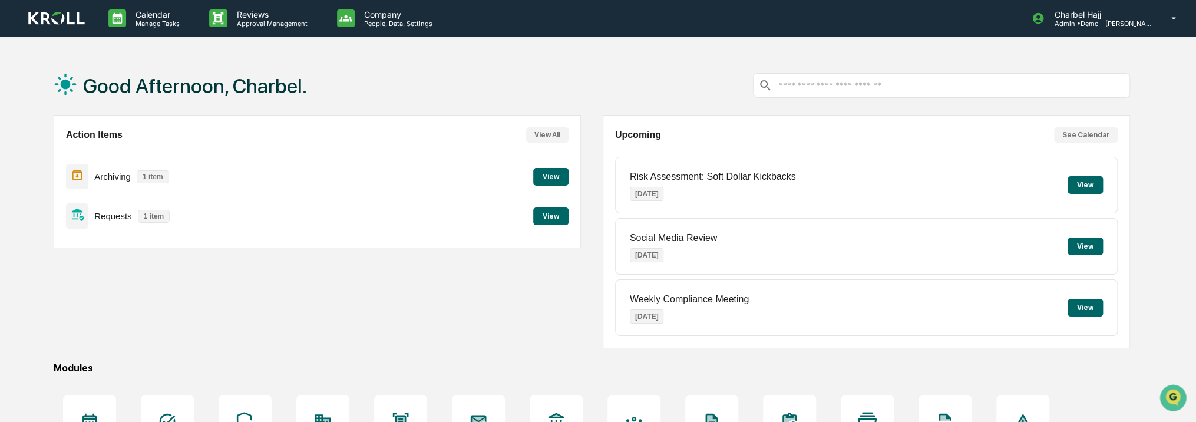
click at [544, 217] on button "View" at bounding box center [550, 216] width 35 height 18
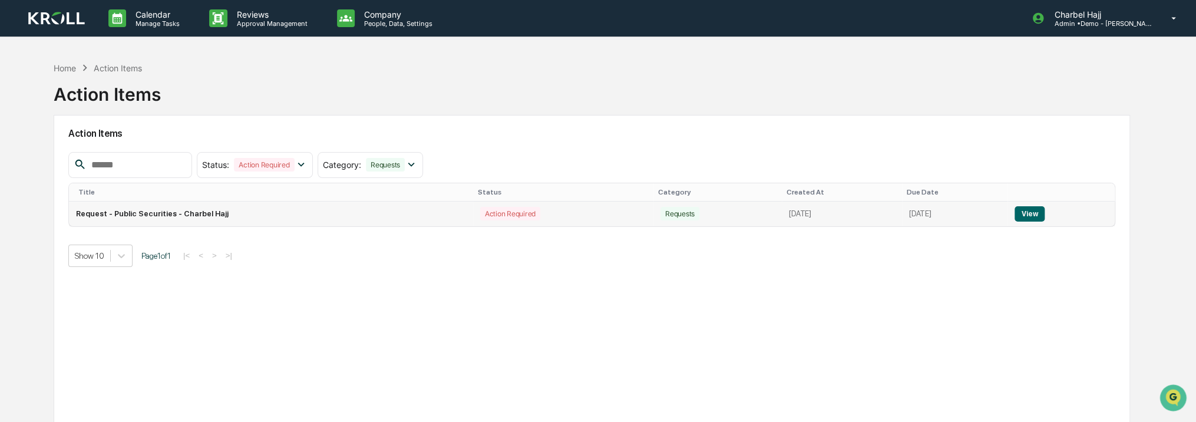
click at [1040, 213] on button "View" at bounding box center [1029, 213] width 30 height 15
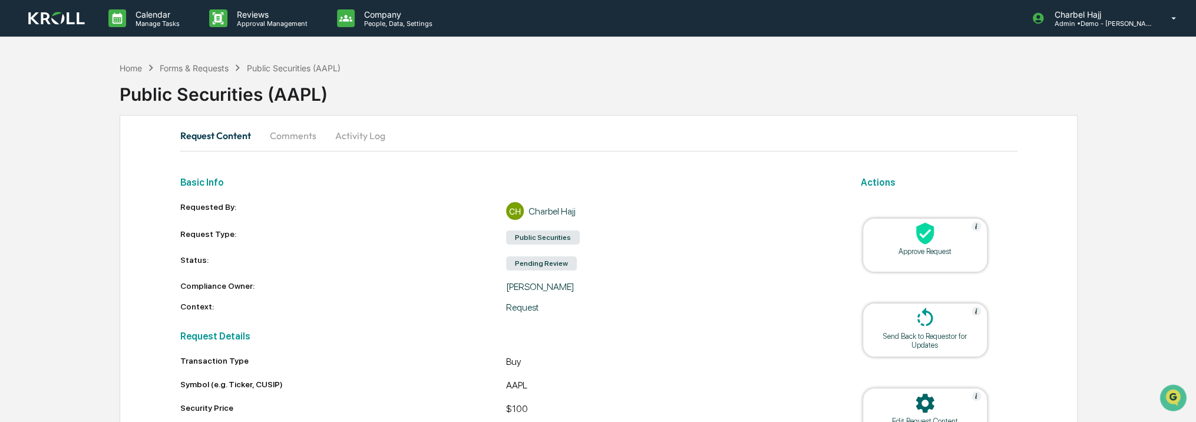
click at [303, 133] on button "Comments" at bounding box center [292, 135] width 65 height 28
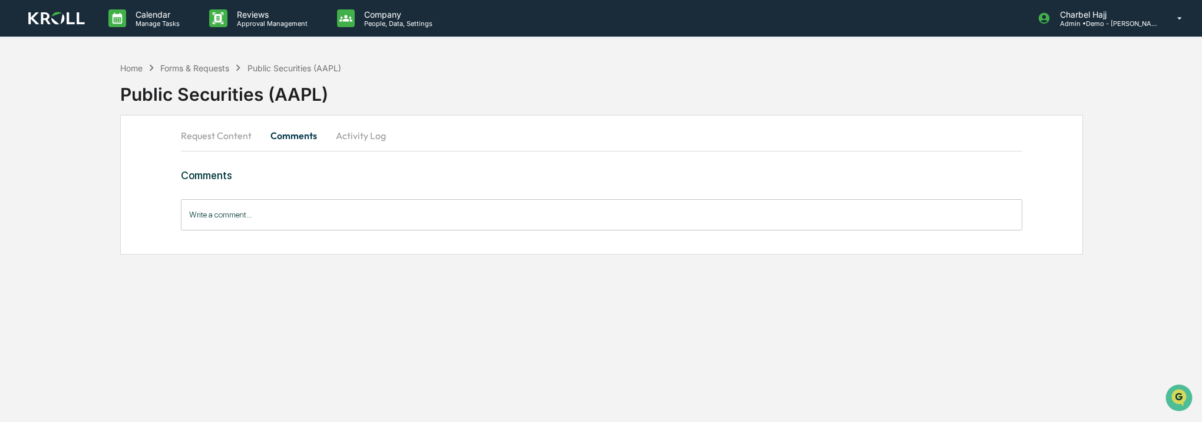
click at [348, 140] on button "Activity Log" at bounding box center [360, 135] width 69 height 28
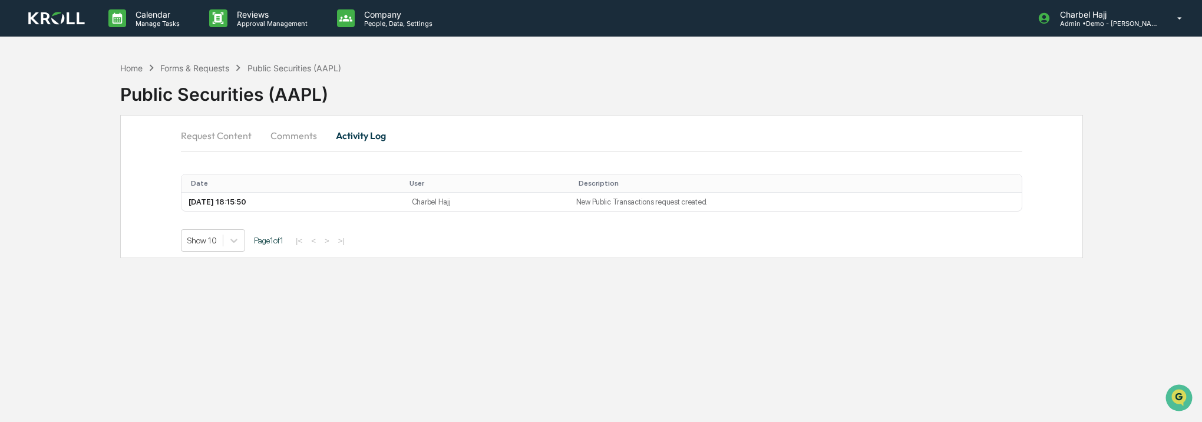
click at [227, 141] on button "Request Content" at bounding box center [221, 135] width 80 height 28
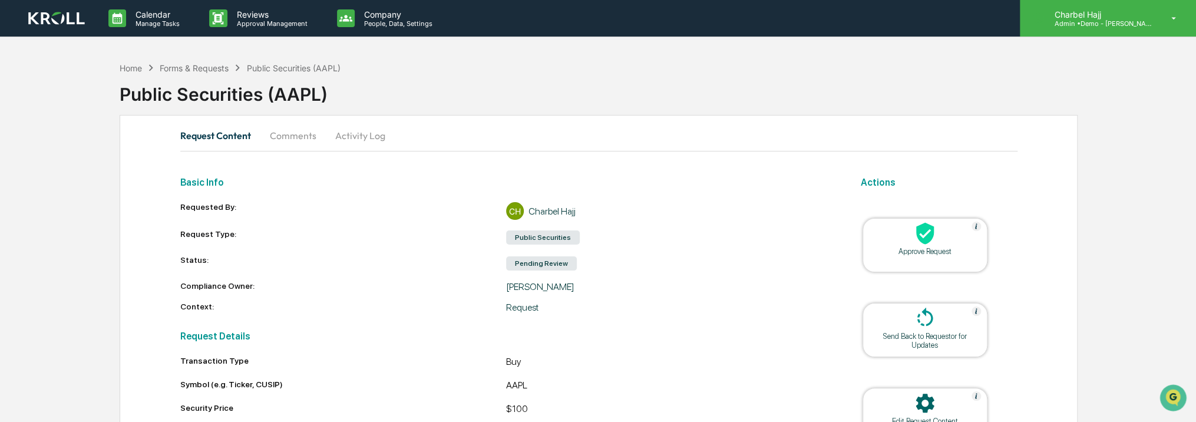
click at [1126, 26] on p "Admin • Demo - [PERSON_NAME]" at bounding box center [1100, 23] width 110 height 8
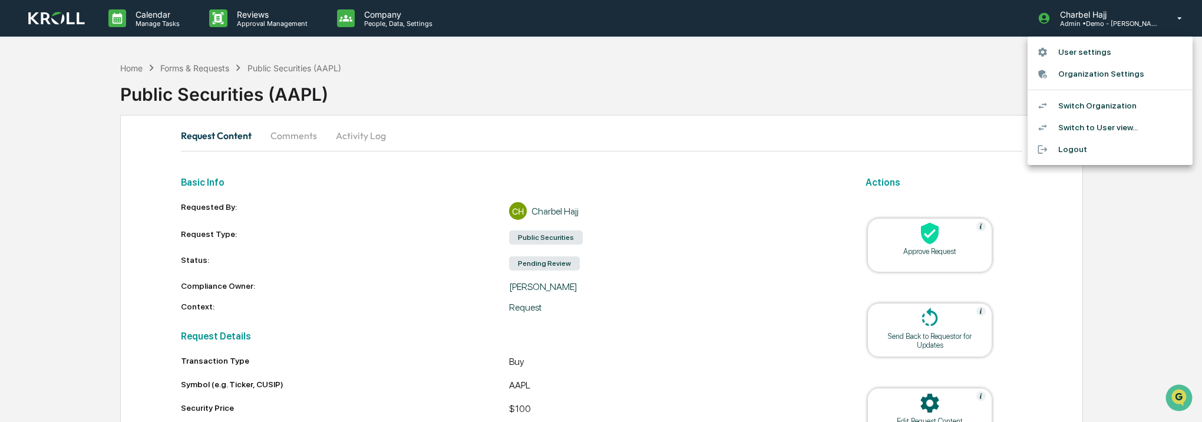
click at [137, 68] on div at bounding box center [601, 211] width 1202 height 422
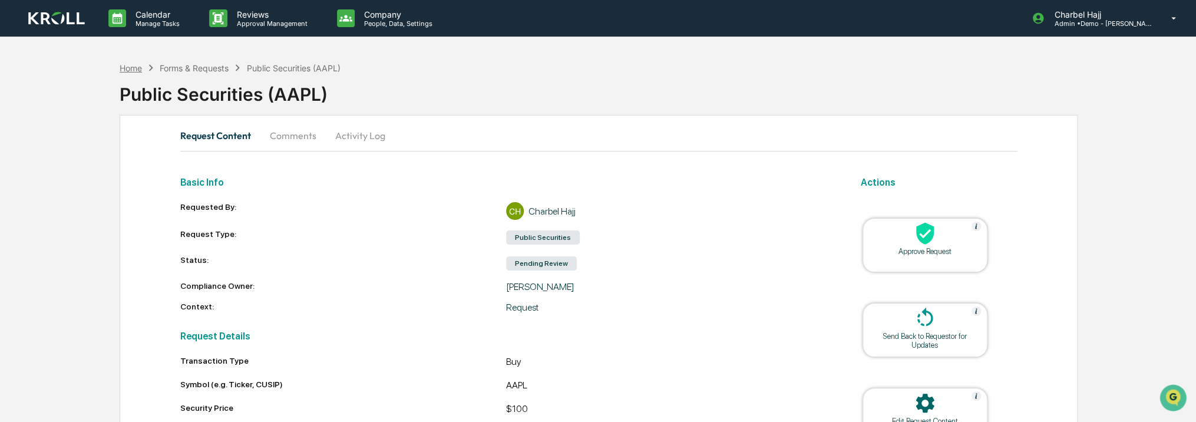
click at [133, 67] on div "Home" at bounding box center [131, 68] width 22 height 10
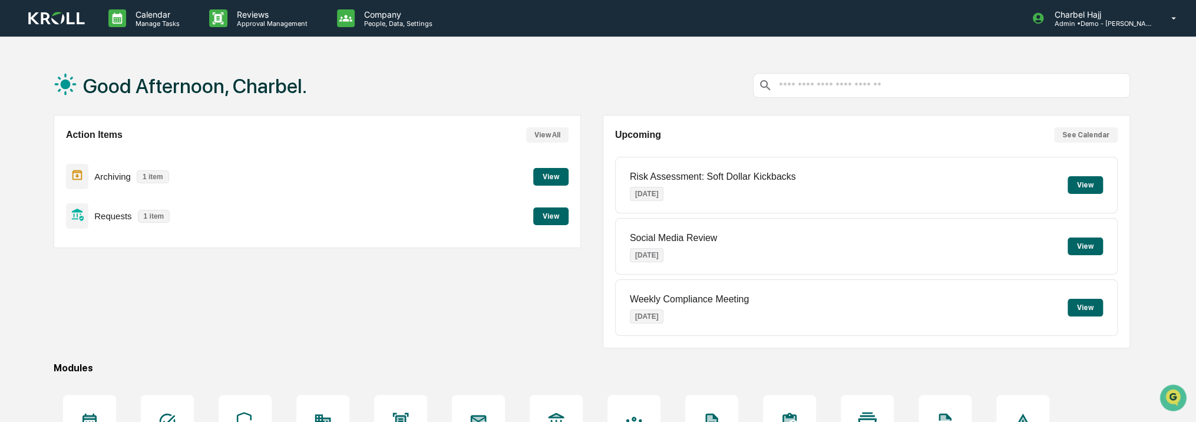
click at [741, 177] on p "Risk Assessment: Soft Dollar Kickbacks" at bounding box center [713, 176] width 166 height 11
drag, startPoint x: 741, startPoint y: 177, endPoint x: 875, endPoint y: 189, distance: 135.4
click at [875, 188] on div "Risk Assessment: Soft Dollar Kickbacks [DATE] View" at bounding box center [866, 185] width 503 height 57
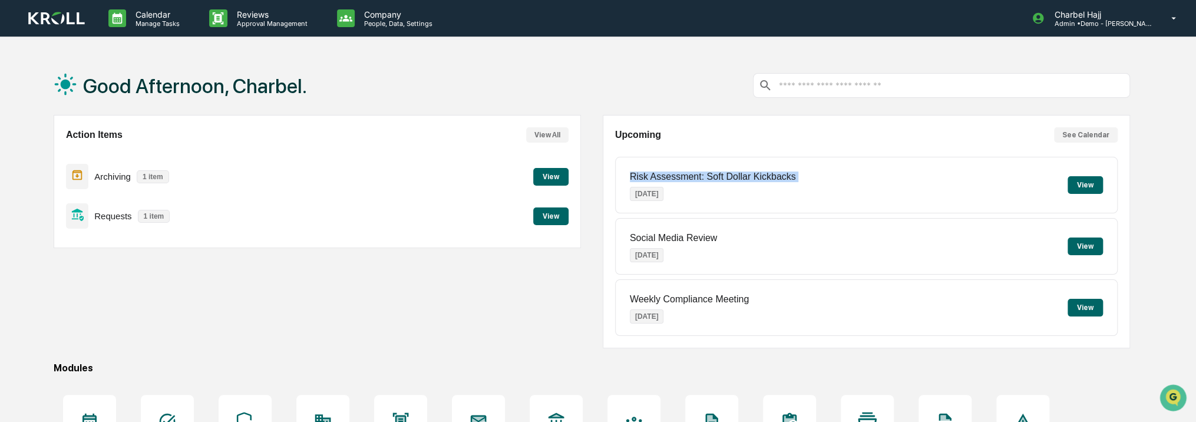
click at [1083, 184] on button "View" at bounding box center [1084, 185] width 35 height 18
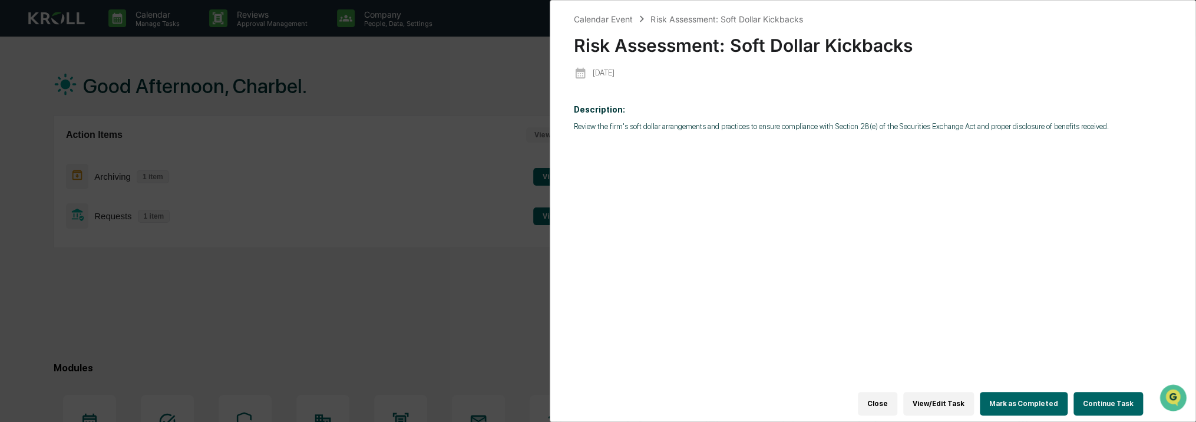
click at [1103, 402] on button "Continue Task" at bounding box center [1108, 404] width 70 height 24
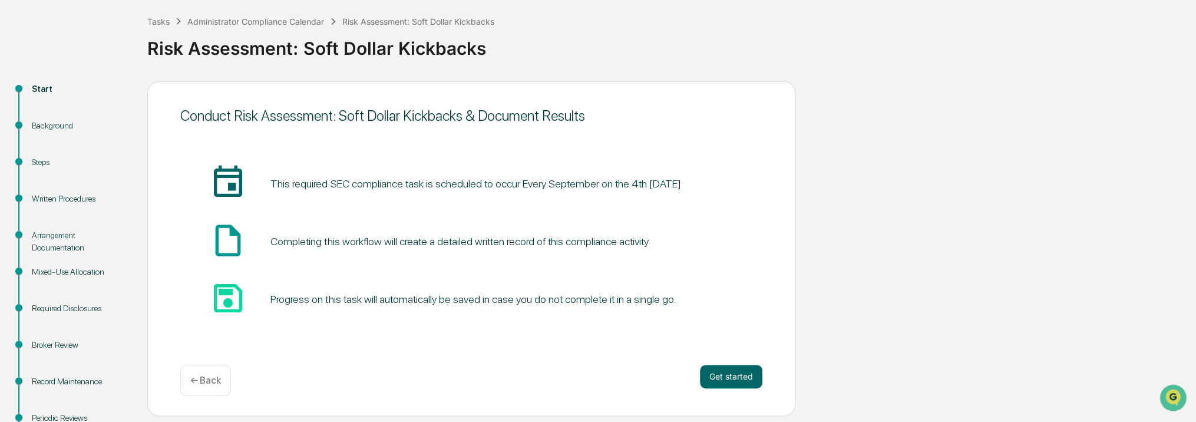
scroll to position [133, 0]
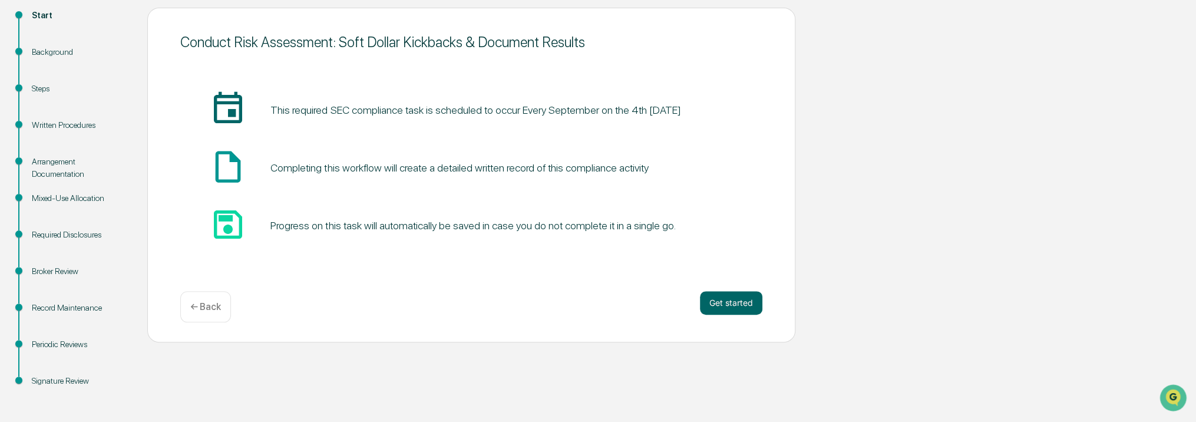
click at [78, 311] on div "Record Maintenance" at bounding box center [80, 308] width 97 height 12
click at [69, 342] on div "Periodic Reviews" at bounding box center [80, 344] width 97 height 12
click at [726, 313] on button "Get started" at bounding box center [731, 303] width 62 height 24
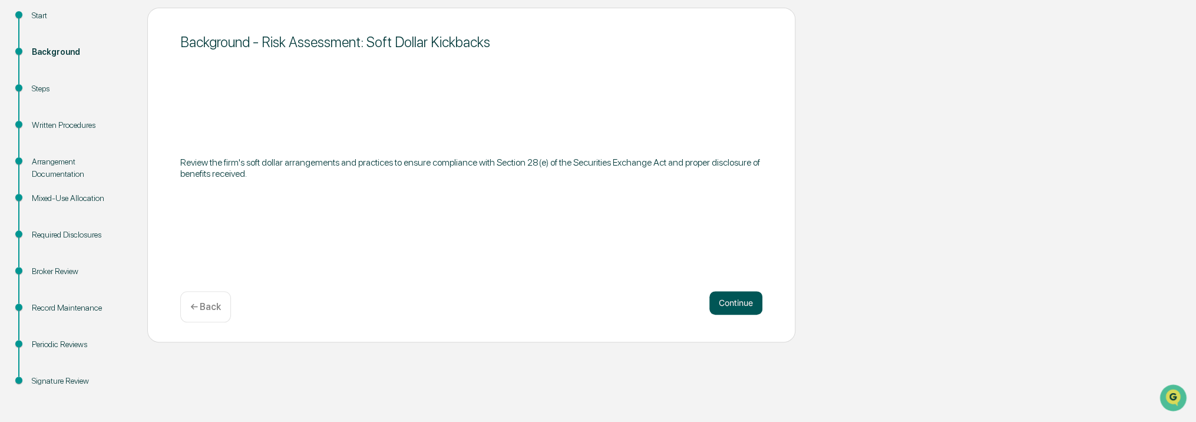
click at [726, 302] on button "Continue" at bounding box center [735, 303] width 53 height 24
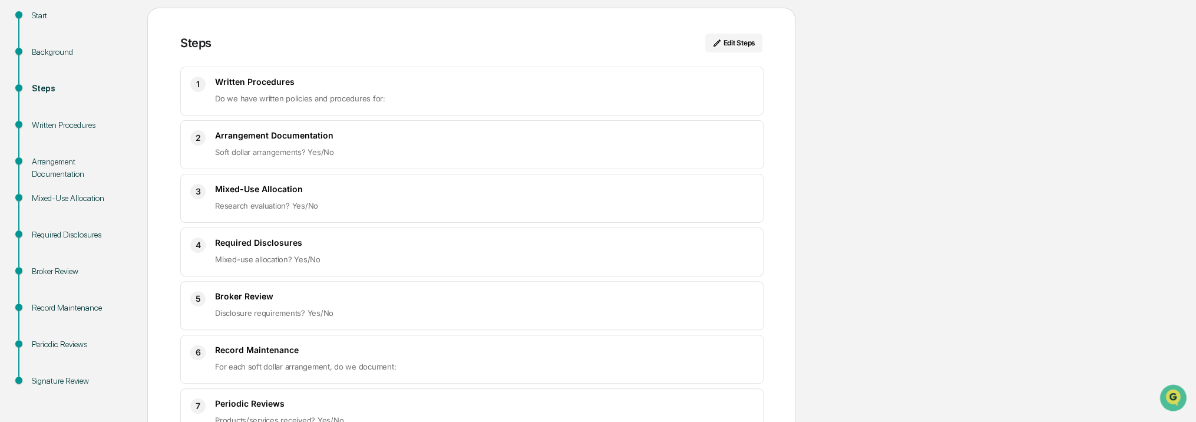
click at [556, 97] on p "Do we have written policies and procedures for:" at bounding box center [484, 98] width 538 height 14
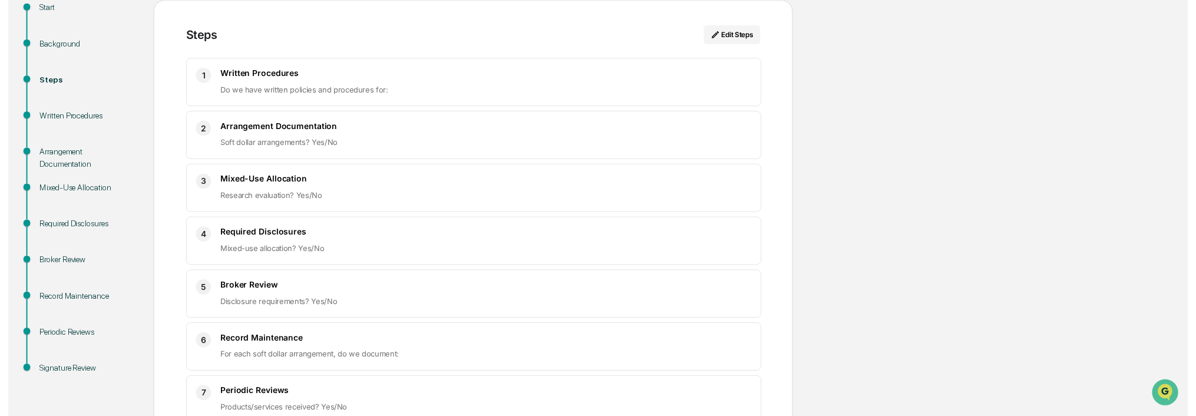
scroll to position [207, 0]
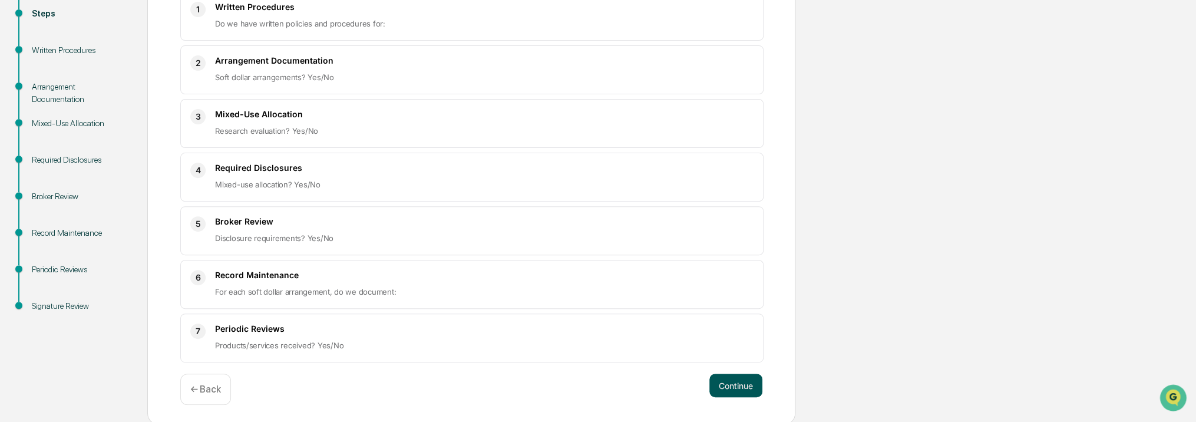
click at [732, 381] on button "Continue" at bounding box center [735, 385] width 53 height 24
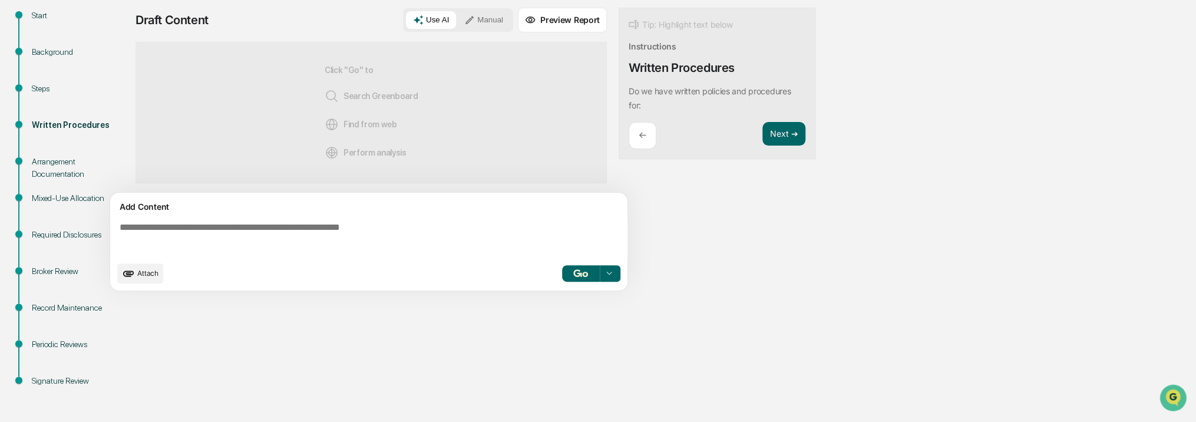
scroll to position [0, 0]
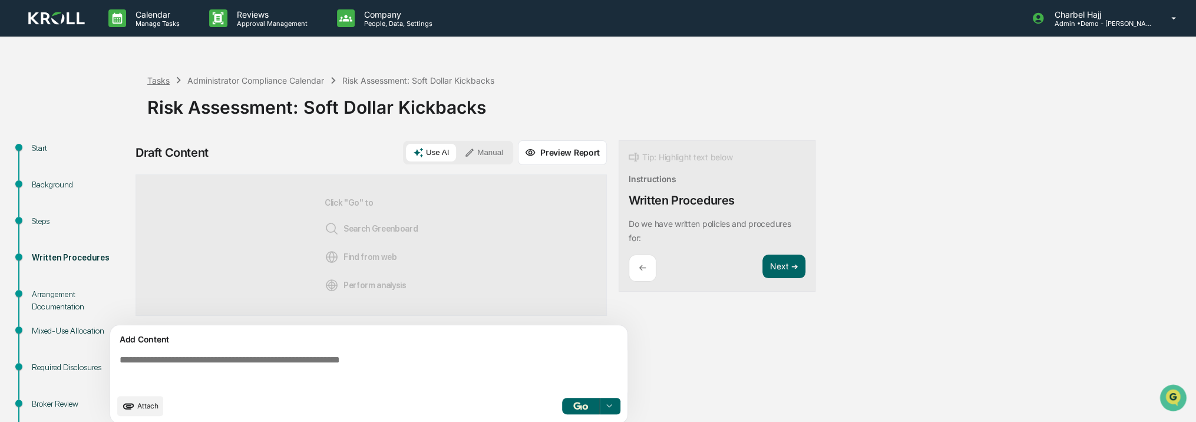
click at [160, 78] on div "Tasks" at bounding box center [158, 80] width 22 height 10
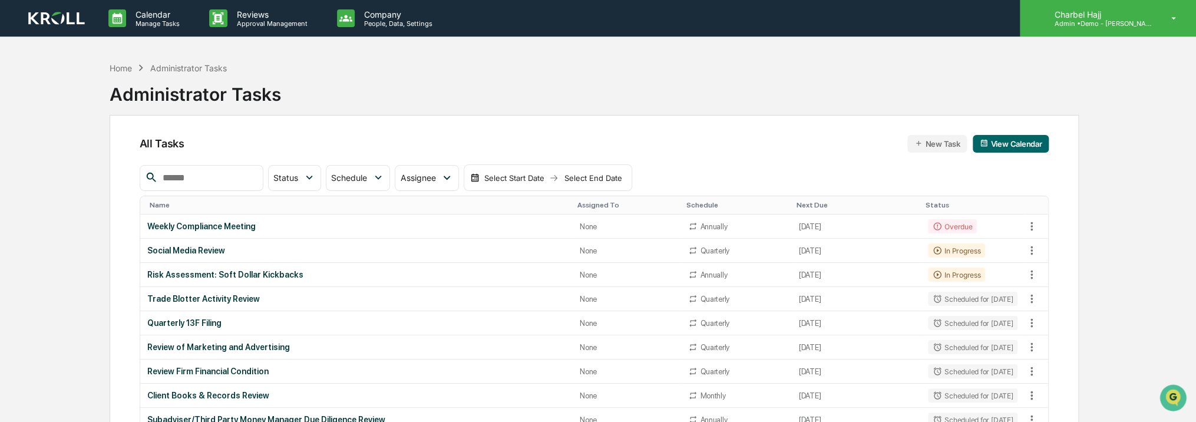
click at [1093, 29] on div "Charbel Hajj Admin • Demo - [PERSON_NAME]" at bounding box center [1108, 18] width 176 height 37
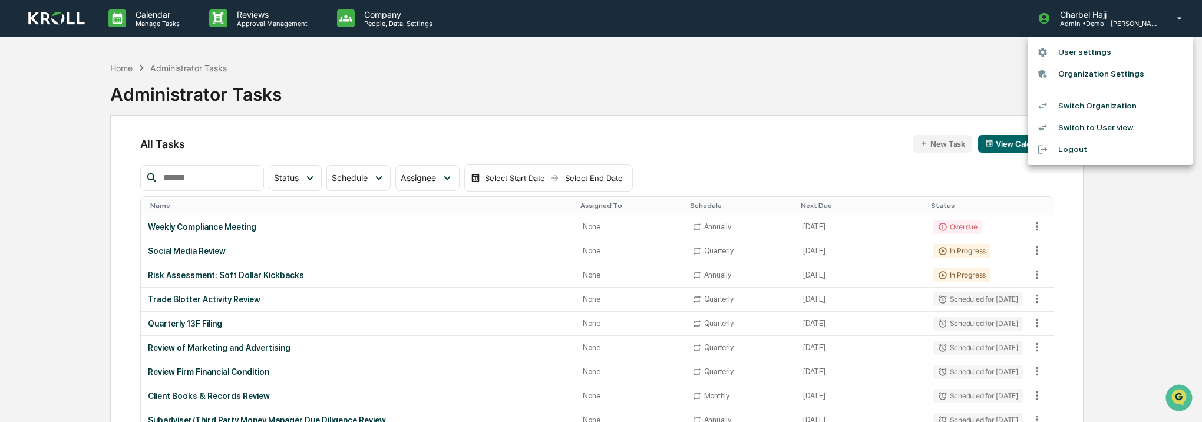
click at [974, 121] on div at bounding box center [601, 211] width 1202 height 422
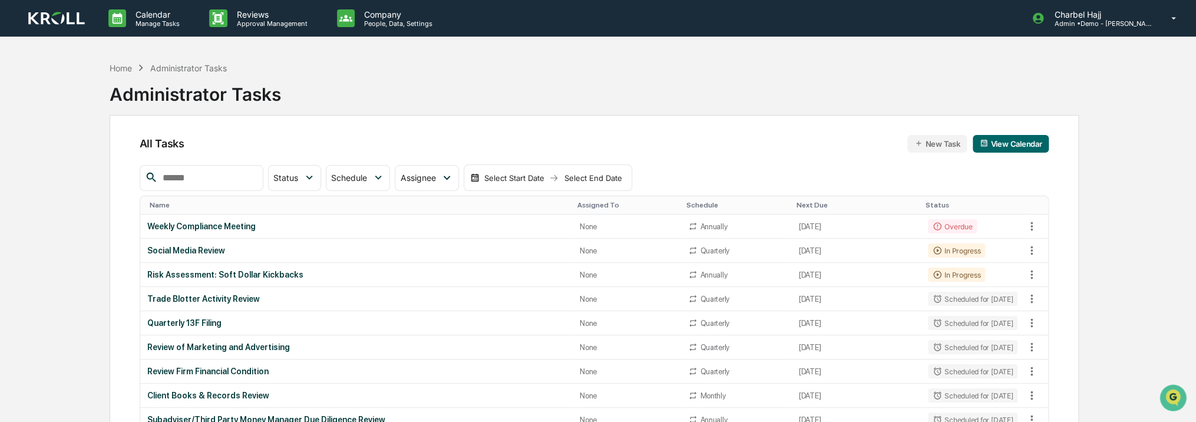
click at [1003, 137] on button "View Calendar" at bounding box center [1011, 144] width 76 height 18
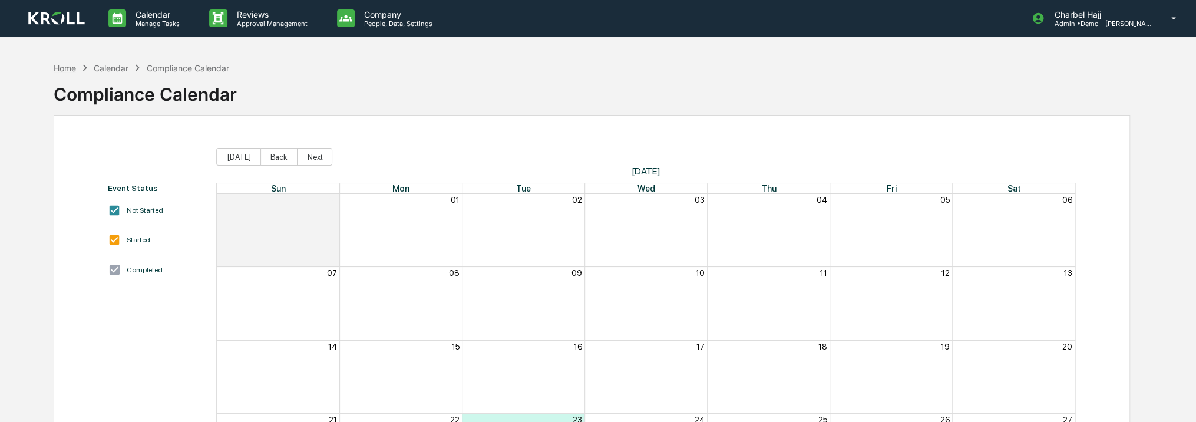
click at [73, 67] on div "Home" at bounding box center [65, 68] width 22 height 10
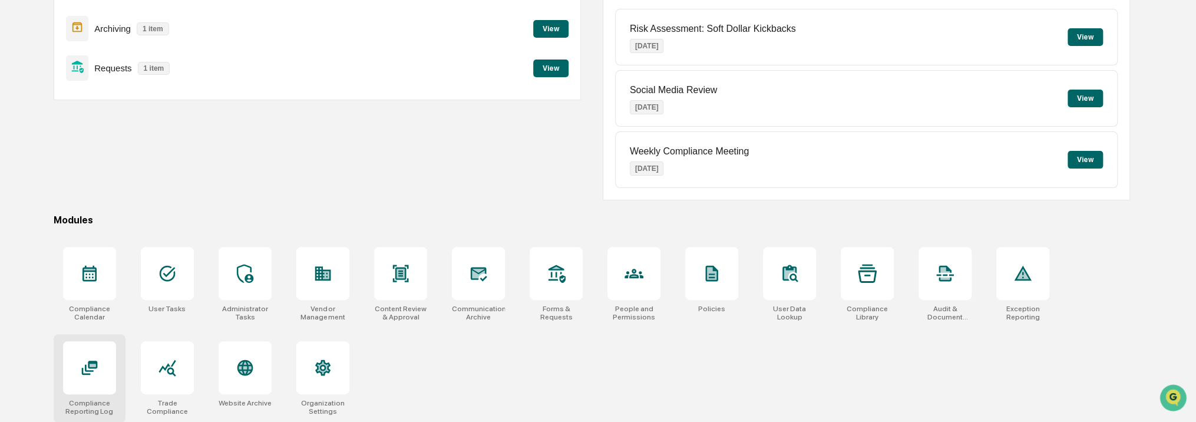
click at [101, 391] on div at bounding box center [89, 367] width 53 height 53
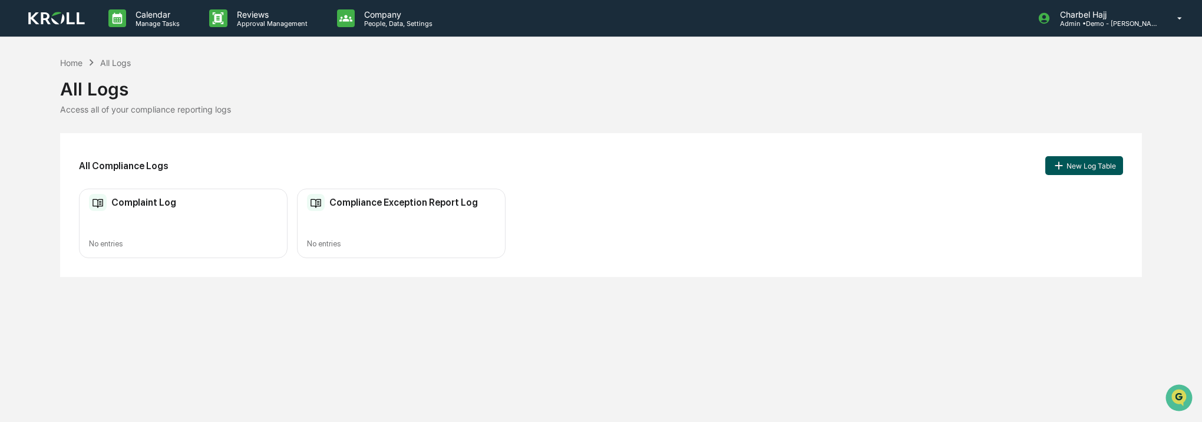
click at [1090, 166] on button "New Log Table" at bounding box center [1084, 165] width 78 height 19
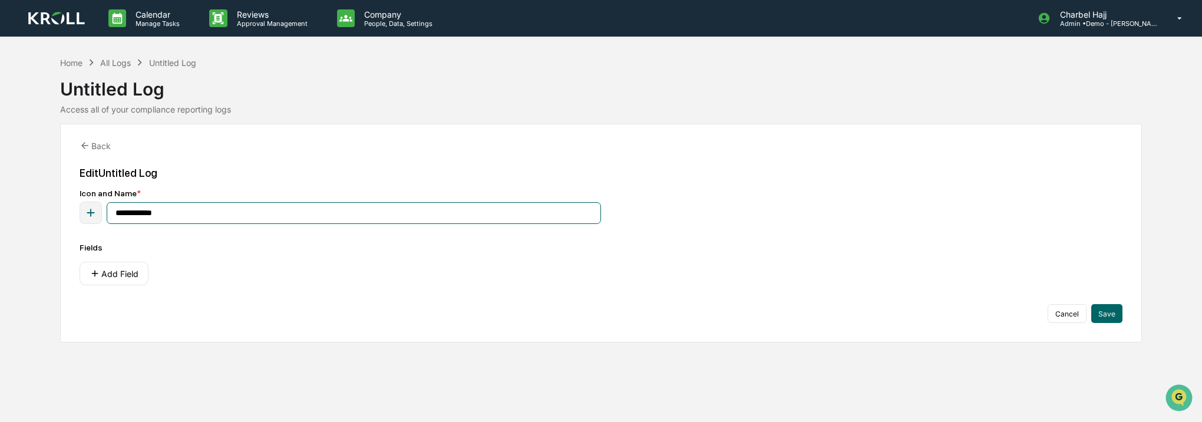
click at [156, 216] on input "**********" at bounding box center [354, 213] width 494 height 22
click at [123, 273] on button "Add Field" at bounding box center [114, 274] width 69 height 24
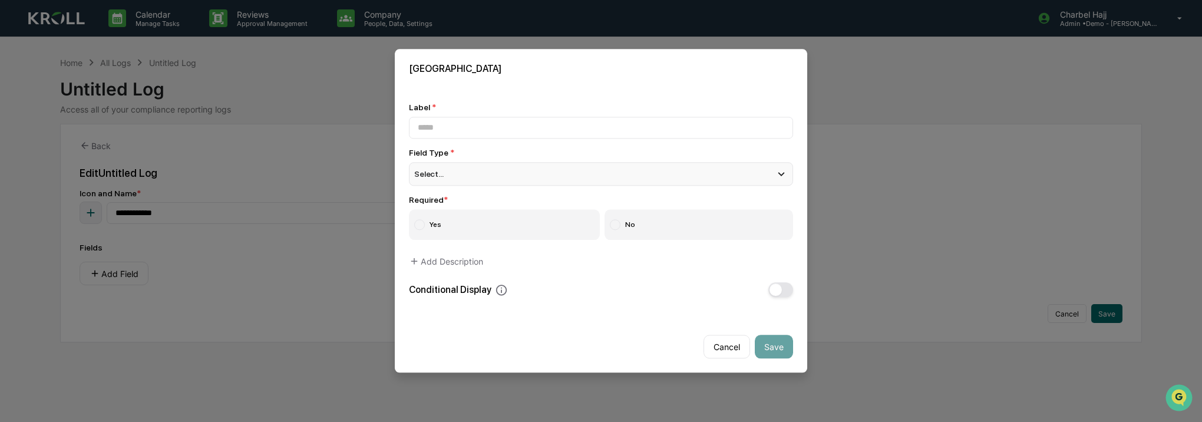
click at [531, 177] on div "Select..." at bounding box center [601, 174] width 384 height 24
click at [525, 342] on div "Cancel Save" at bounding box center [601, 342] width 412 height 61
click at [714, 345] on button "Cancel" at bounding box center [726, 347] width 47 height 24
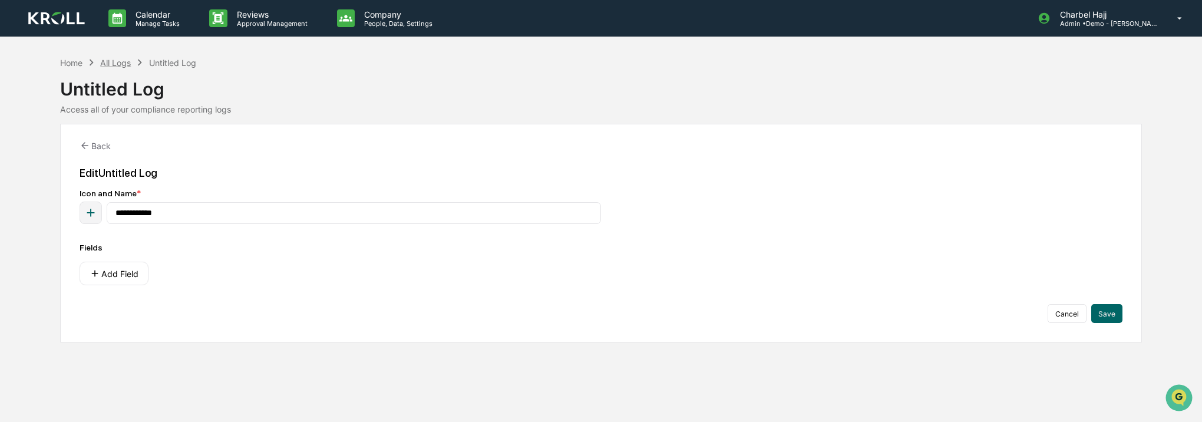
click at [105, 63] on div "All Logs" at bounding box center [115, 63] width 31 height 10
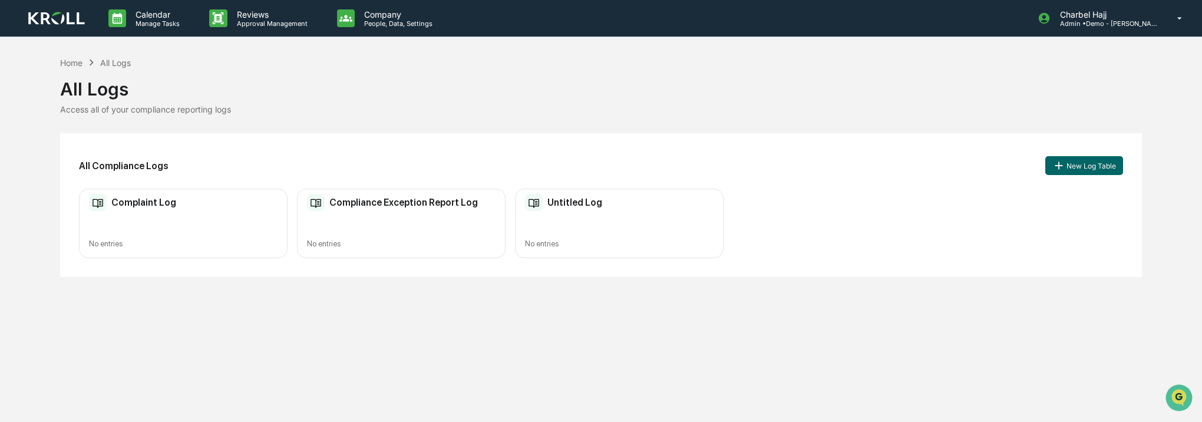
click at [160, 223] on div "Complaint Log No entries" at bounding box center [183, 224] width 209 height 70
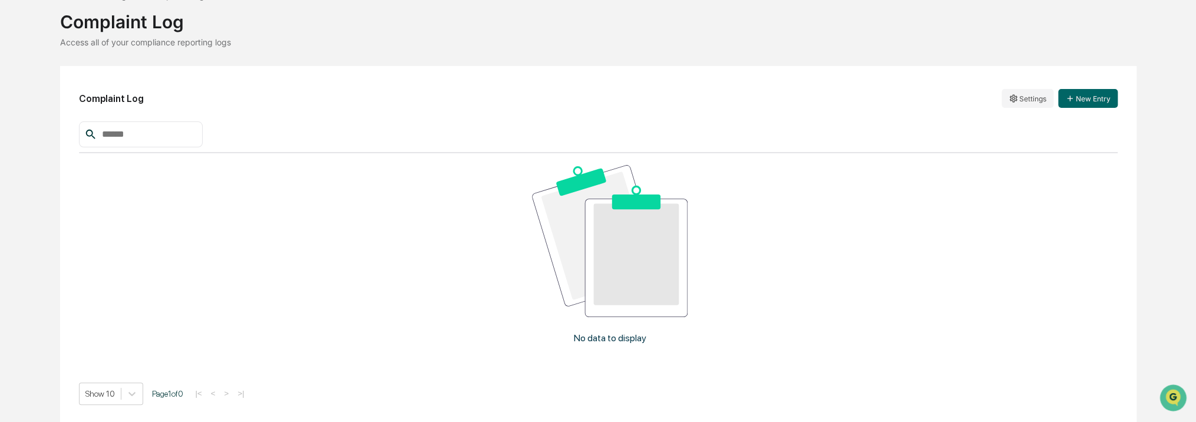
scroll to position [68, 0]
click at [1082, 103] on button "New Entry" at bounding box center [1088, 97] width 60 height 19
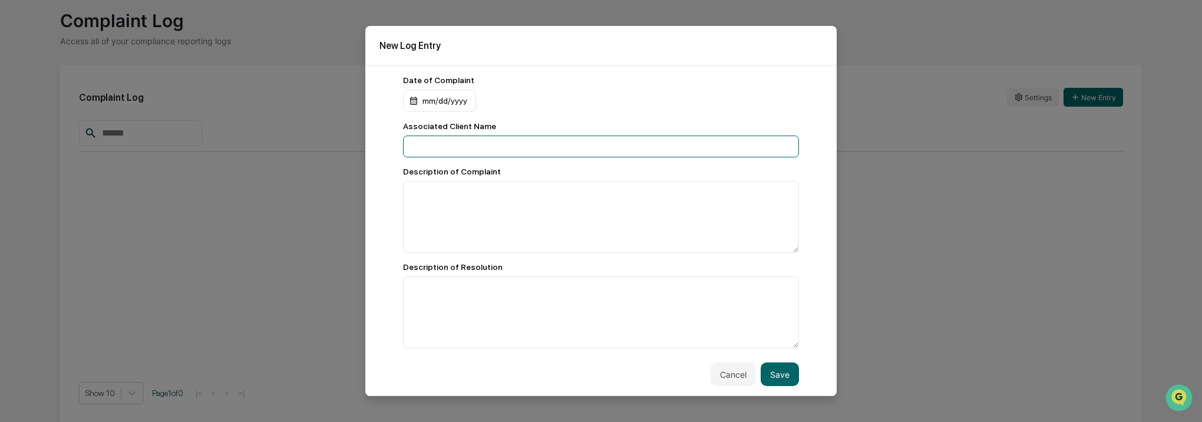
drag, startPoint x: 560, startPoint y: 137, endPoint x: 561, endPoint y: 143, distance: 6.7
click at [560, 138] on input at bounding box center [601, 146] width 396 height 22
type input "****"
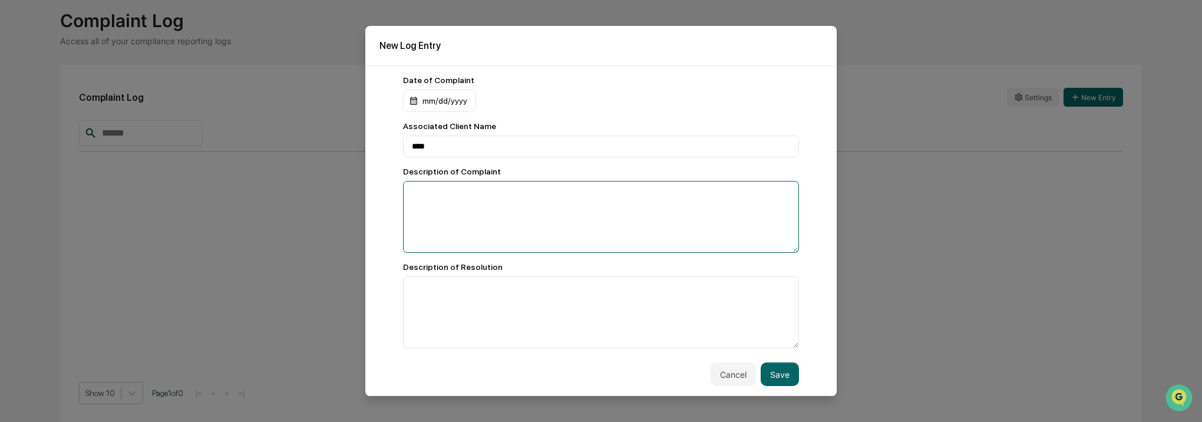
click at [485, 196] on textarea at bounding box center [601, 217] width 396 height 72
type textarea "****"
click at [497, 295] on textarea at bounding box center [601, 312] width 396 height 72
type textarea "****"
click at [432, 94] on div "mm/dd/yyyy" at bounding box center [439, 101] width 73 height 22
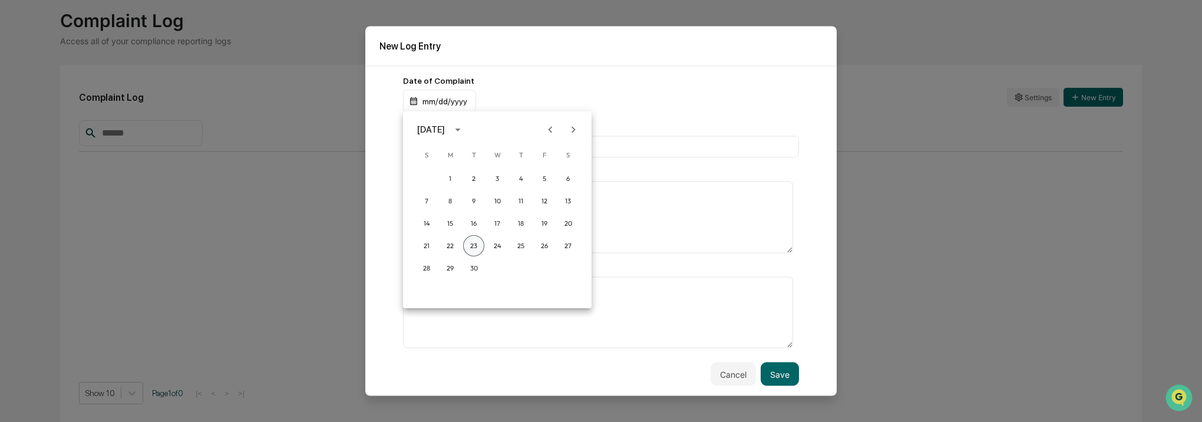
click at [481, 246] on button "23" at bounding box center [473, 245] width 21 height 21
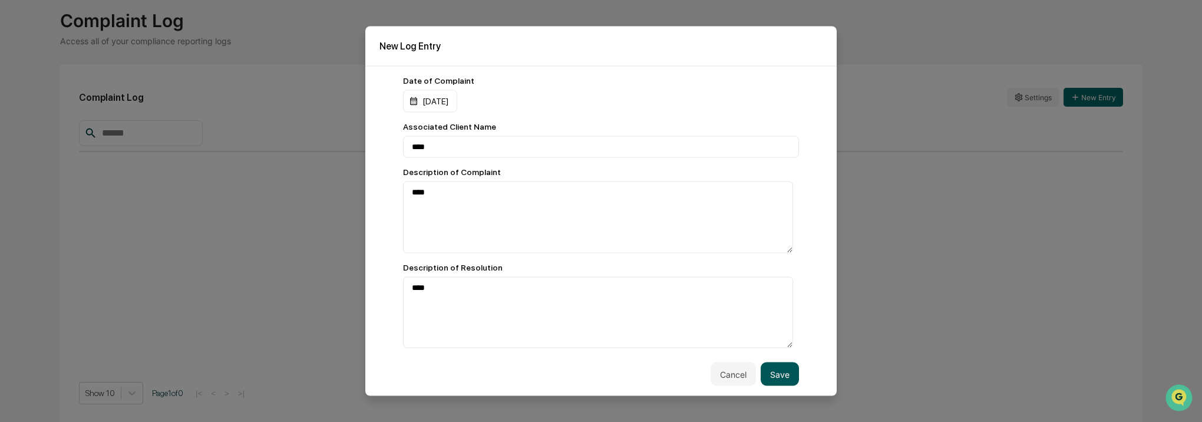
click at [782, 379] on button "Save" at bounding box center [780, 374] width 38 height 24
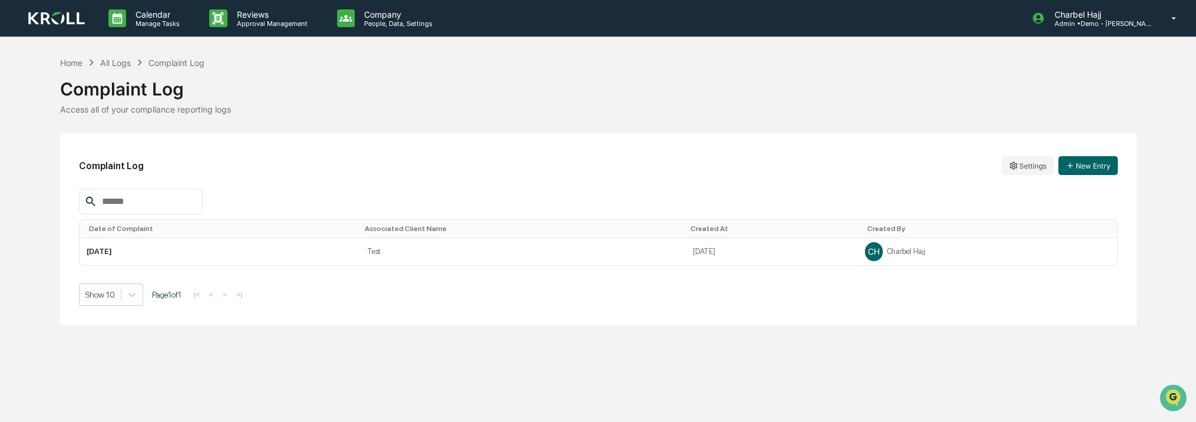
scroll to position [0, 0]
click at [1086, 170] on button "New Entry" at bounding box center [1093, 165] width 60 height 19
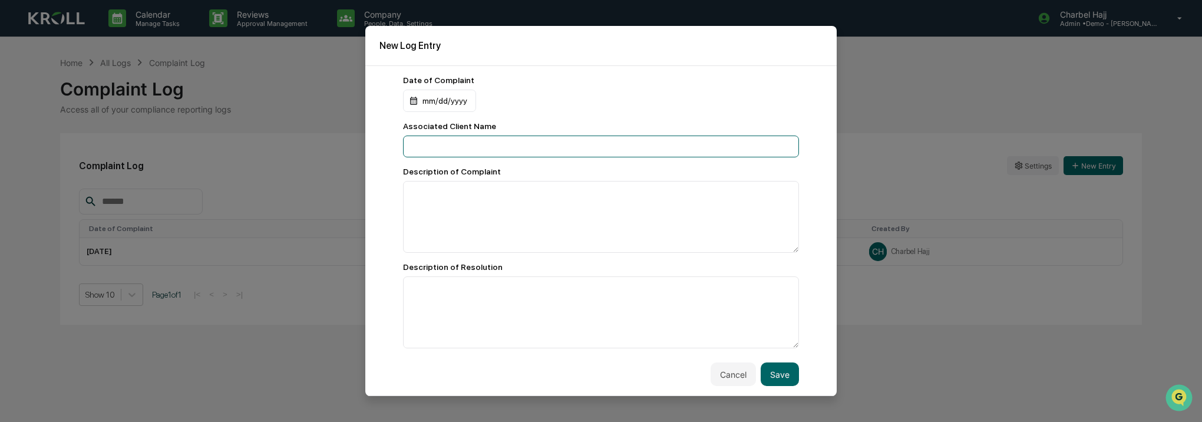
click at [594, 146] on input at bounding box center [601, 146] width 396 height 22
type input "****"
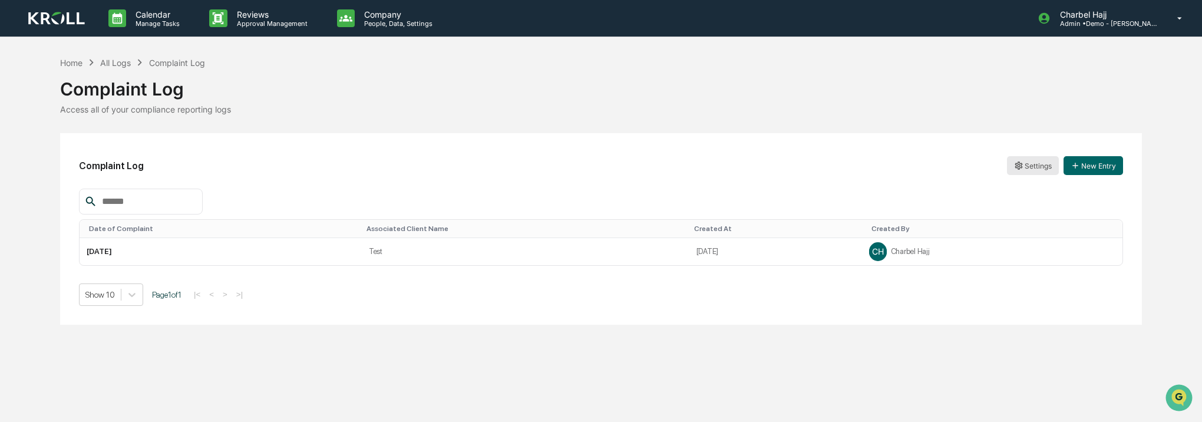
click at [1017, 167] on html "Calendar Manage Tasks Reviews Approval Management Company People, Data, Setting…" at bounding box center [601, 211] width 1202 height 422
click at [633, 167] on html "Calendar Manage Tasks Reviews Approval Management Company People, Data, Setting…" at bounding box center [601, 211] width 1202 height 422
click at [1103, 158] on button "New Entry" at bounding box center [1093, 165] width 60 height 19
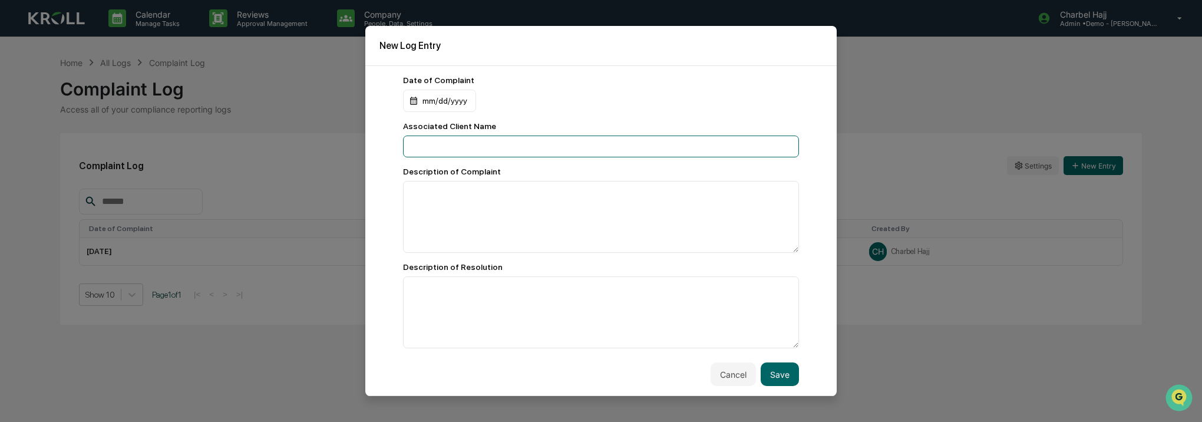
click at [528, 152] on input at bounding box center [601, 146] width 396 height 22
type input "******"
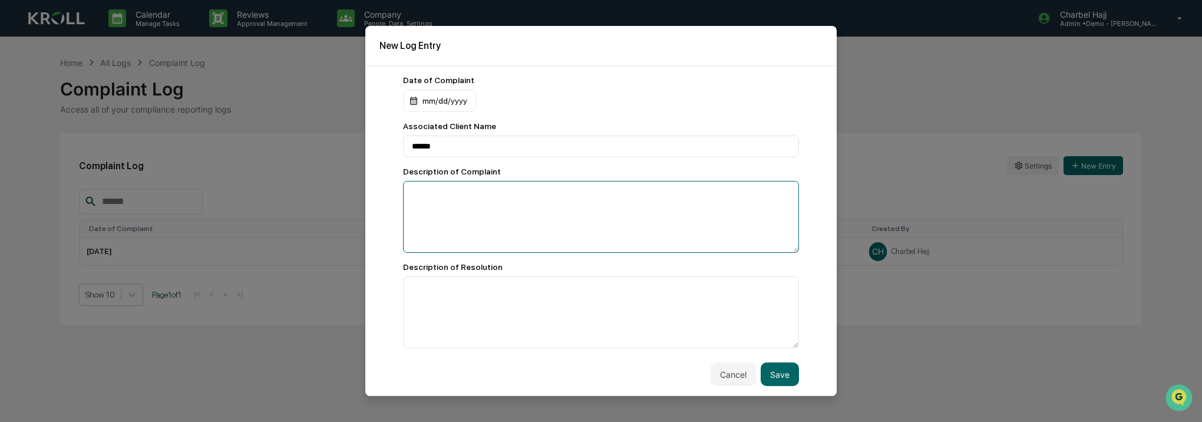
click at [509, 206] on textarea at bounding box center [601, 217] width 396 height 72
type textarea "****"
click at [514, 316] on textarea at bounding box center [601, 312] width 396 height 72
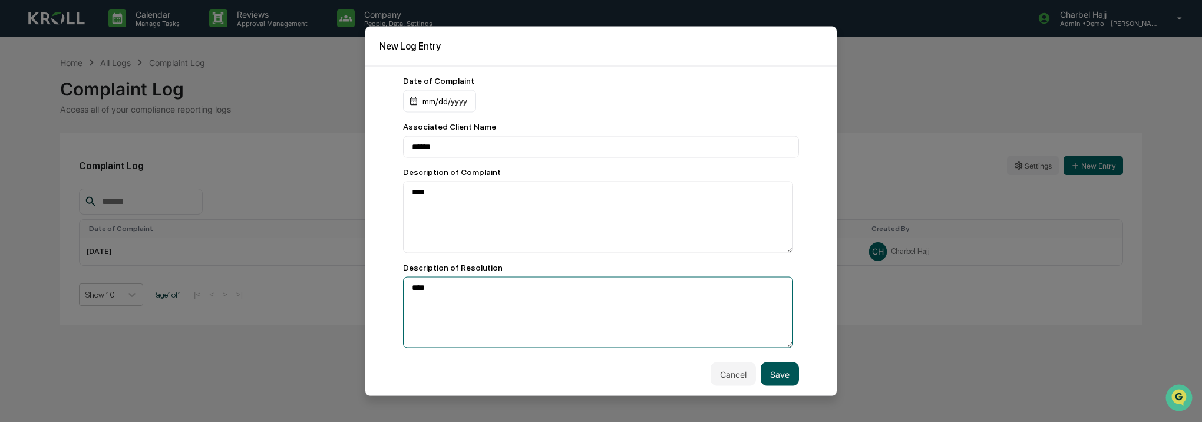
type textarea "****"
click at [786, 377] on button "Save" at bounding box center [780, 374] width 38 height 24
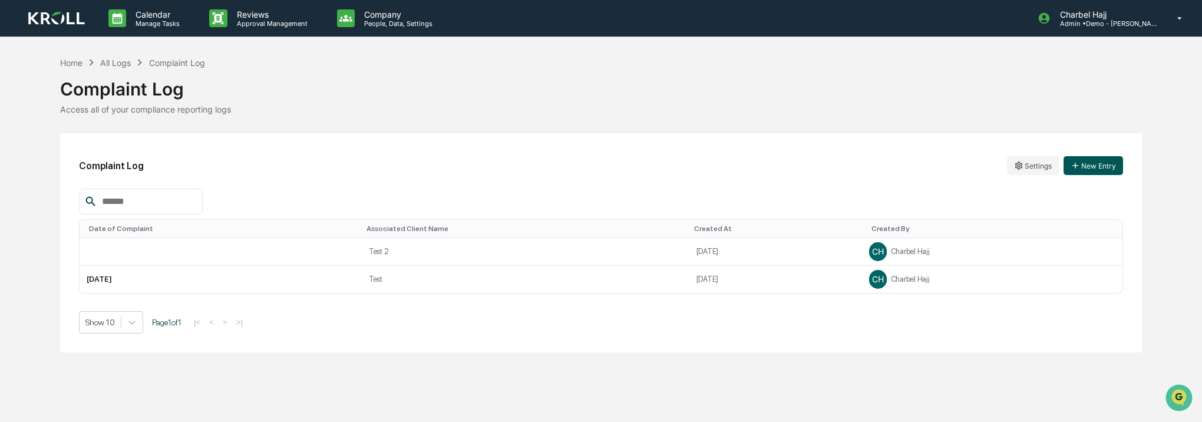
click at [1097, 166] on button "New Entry" at bounding box center [1093, 165] width 60 height 19
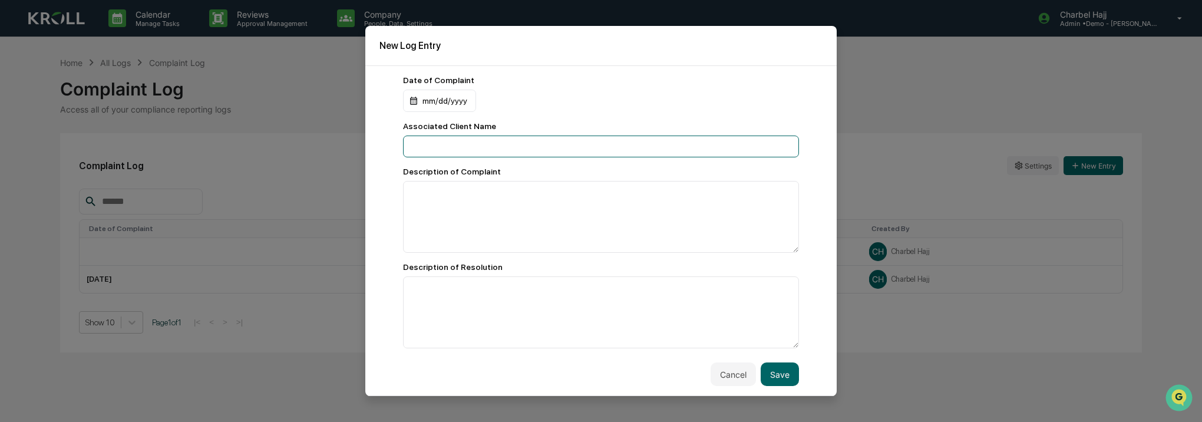
click at [507, 144] on input at bounding box center [601, 146] width 396 height 22
type input "****"
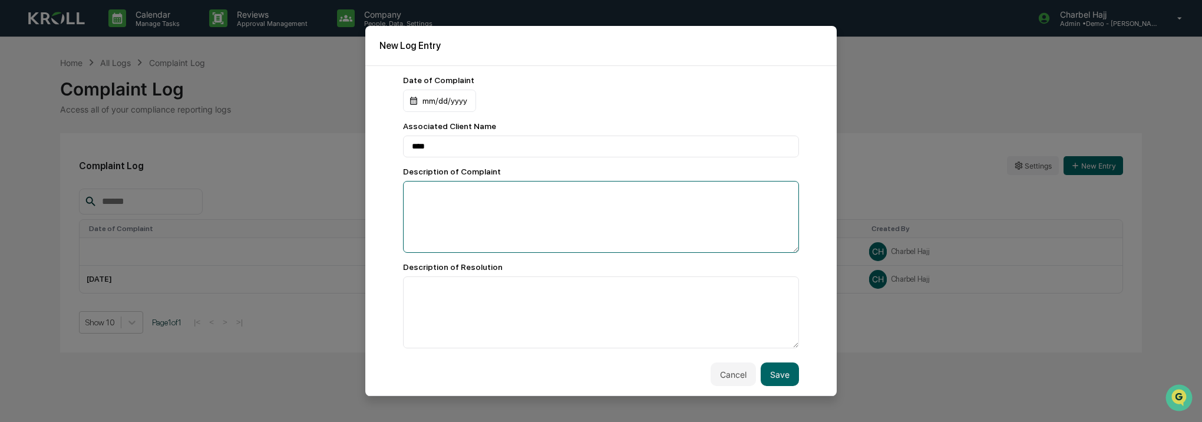
click at [487, 203] on textarea at bounding box center [601, 217] width 396 height 72
type textarea "****"
click at [493, 285] on textarea at bounding box center [601, 312] width 396 height 72
type textarea "****"
click at [447, 113] on div "Date of Complaint mm/dd/yyyy Associated Client Name **** Description of Complai…" at bounding box center [601, 212] width 396 height 272
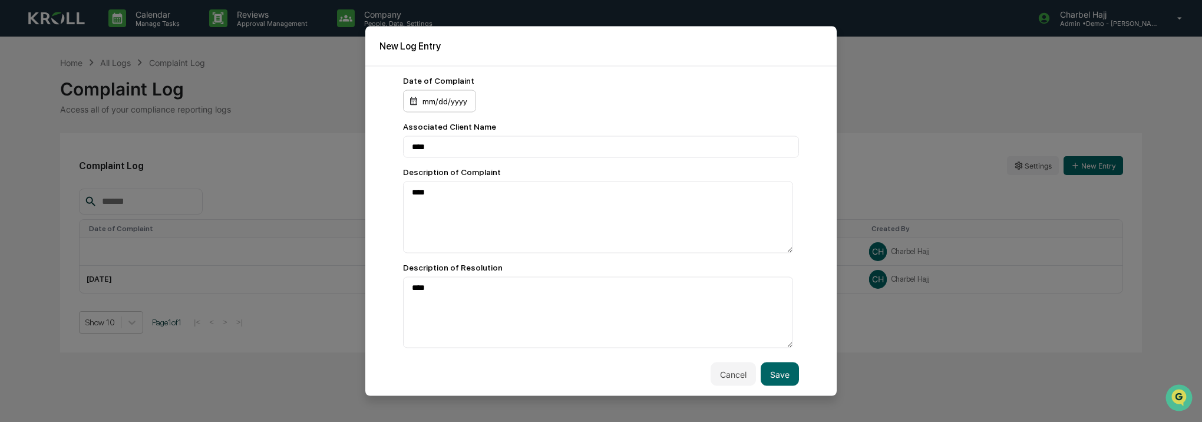
click at [450, 104] on div "mm/dd/yyyy" at bounding box center [439, 101] width 73 height 22
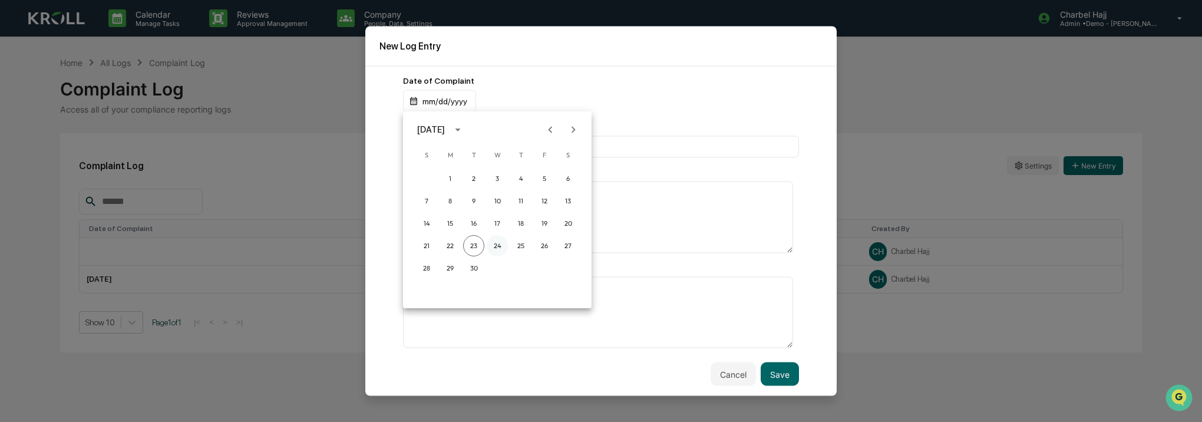
click at [499, 247] on button "24" at bounding box center [497, 245] width 21 height 21
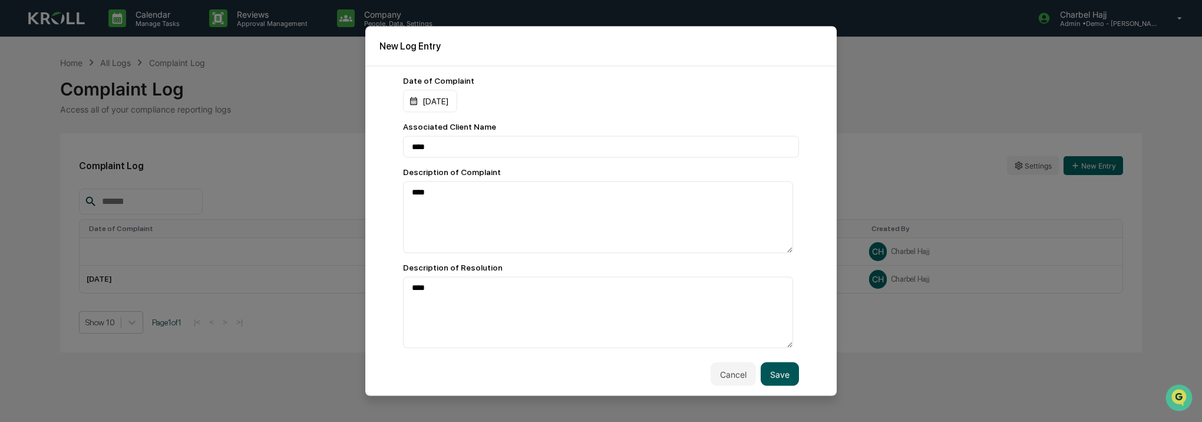
click at [761, 363] on button "Save" at bounding box center [780, 374] width 38 height 24
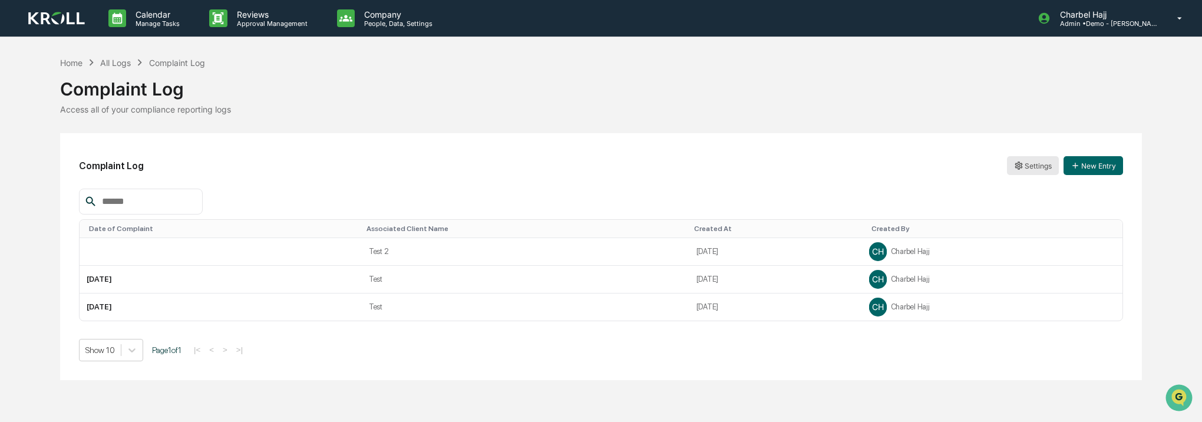
click at [1037, 163] on html "Calendar Manage Tasks Reviews Approval Management Company People, Data, Setting…" at bounding box center [601, 211] width 1202 height 422
click at [1039, 209] on div "Archive" at bounding box center [1032, 208] width 75 height 19
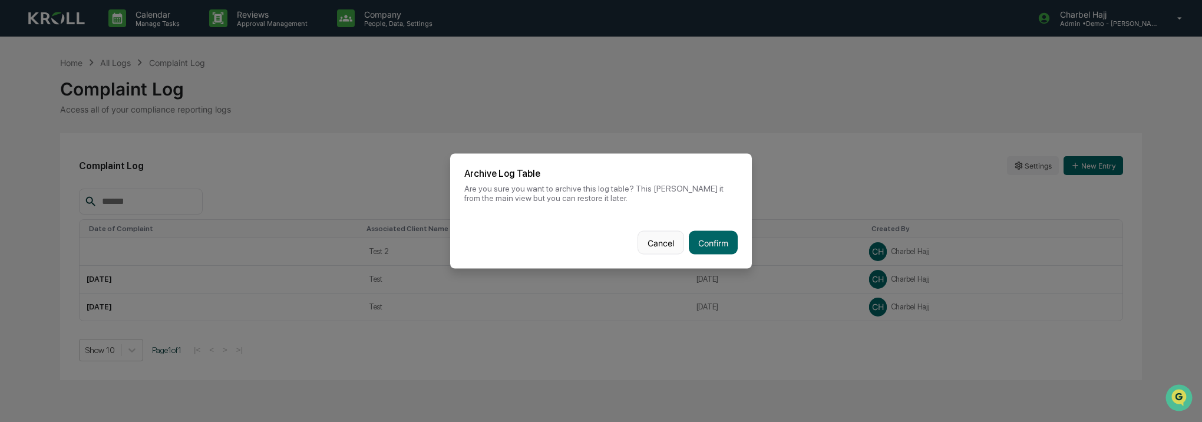
click at [662, 247] on button "Cancel" at bounding box center [660, 243] width 47 height 24
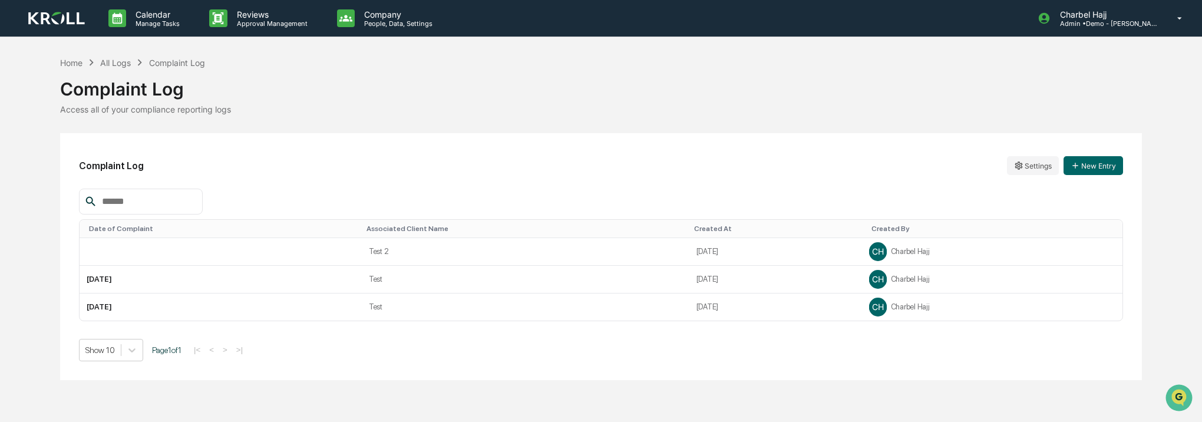
click at [195, 201] on input "text" at bounding box center [147, 201] width 100 height 15
type input "****"
click at [233, 210] on div "****" at bounding box center [601, 202] width 1044 height 26
click at [265, 198] on div "****" at bounding box center [601, 202] width 1044 height 26
drag, startPoint x: 163, startPoint y: 196, endPoint x: 72, endPoint y: 200, distance: 91.4
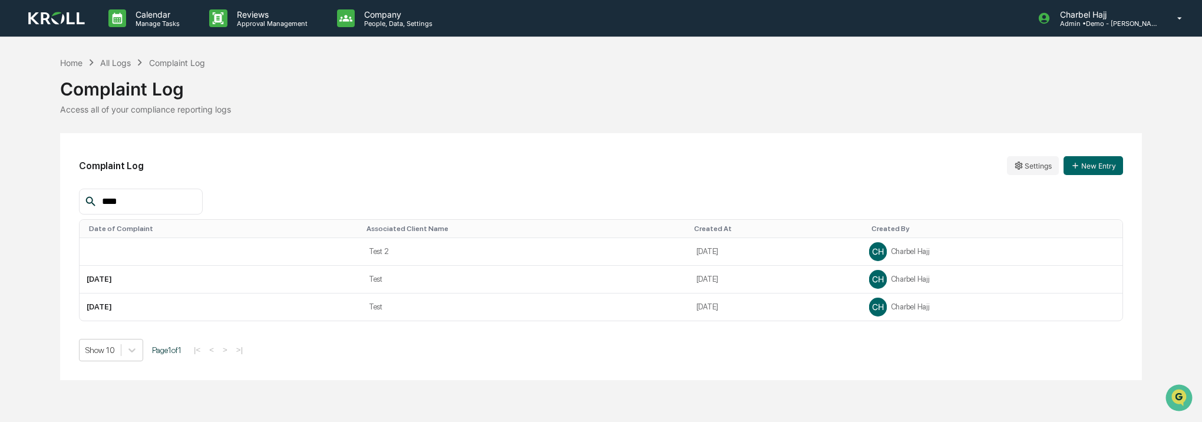
click at [72, 200] on div "Complaint Log Settings New Entry **** Date of Complaint Associated Client Name …" at bounding box center [601, 256] width 1082 height 247
drag, startPoint x: 184, startPoint y: 174, endPoint x: 181, endPoint y: 168, distance: 7.1
click at [184, 175] on div "Complaint Log Settings New Entry" at bounding box center [601, 165] width 1044 height 27
click at [118, 61] on div "All Logs" at bounding box center [115, 63] width 31 height 10
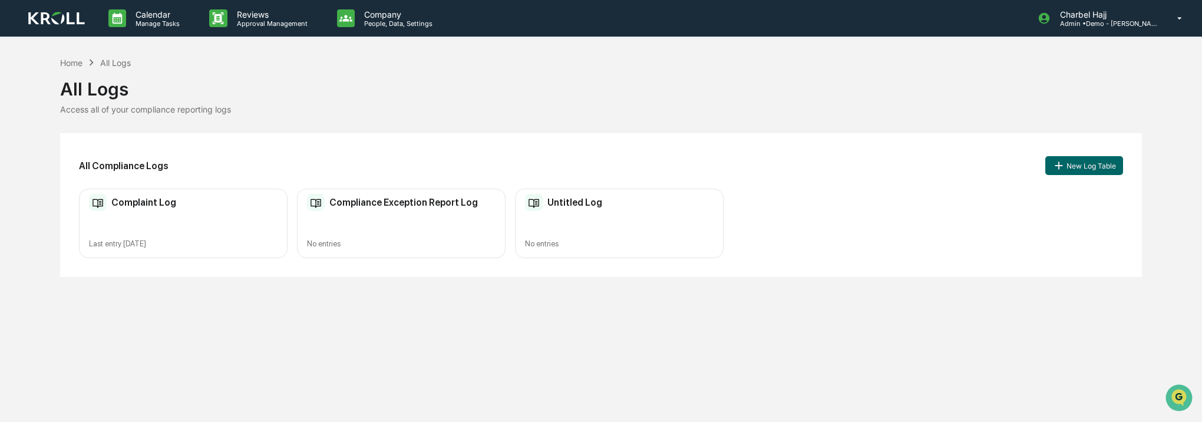
click at [402, 222] on div "Compliance Exception Report Log No entries" at bounding box center [401, 224] width 209 height 70
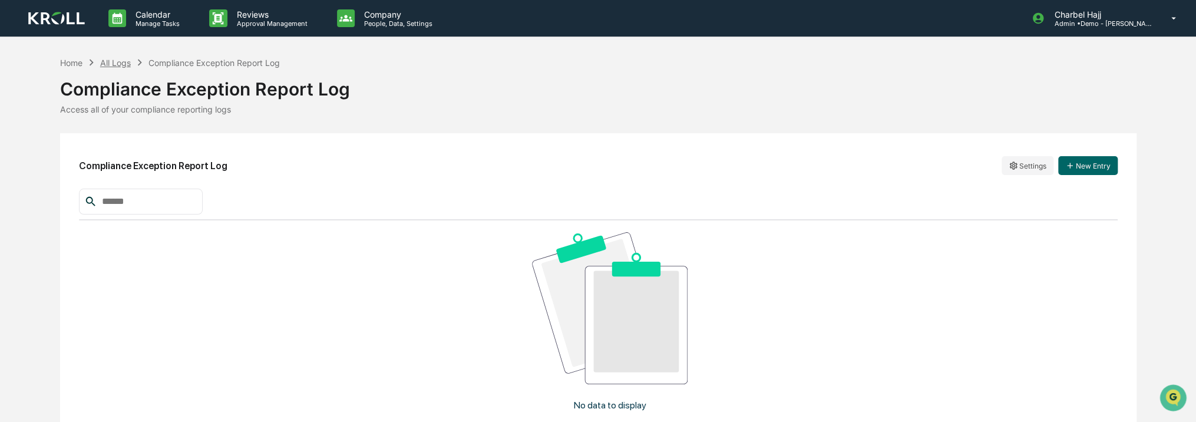
click at [121, 60] on div "All Logs" at bounding box center [115, 63] width 31 height 10
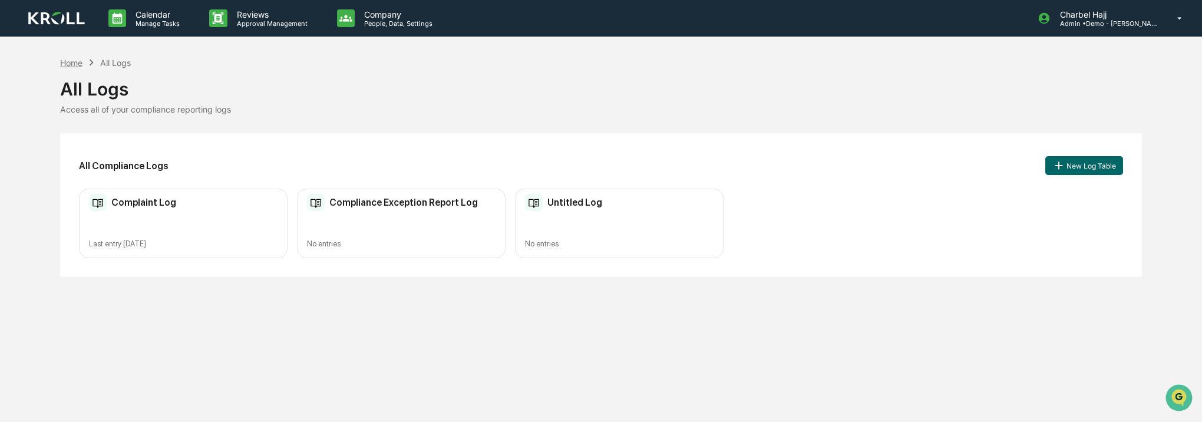
click at [75, 63] on div "Home" at bounding box center [71, 63] width 22 height 10
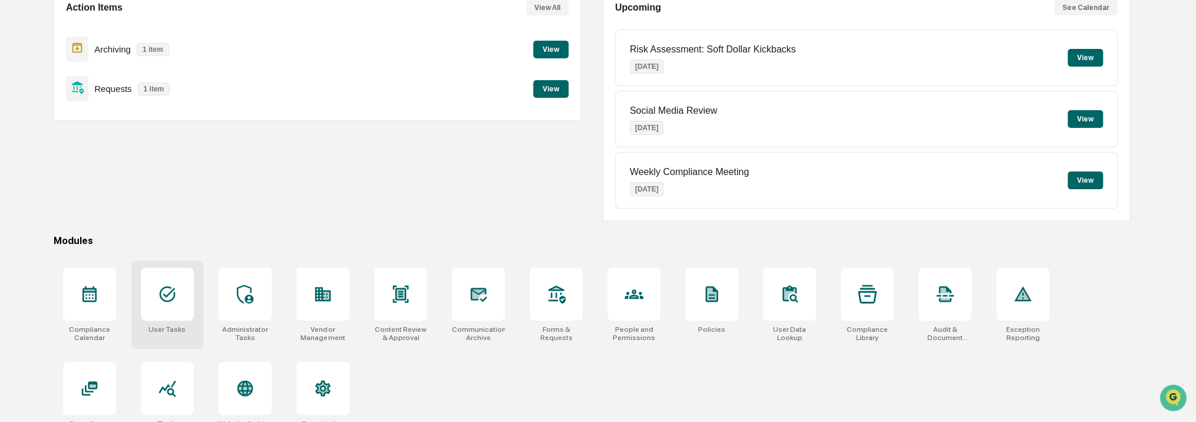
scroll to position [148, 0]
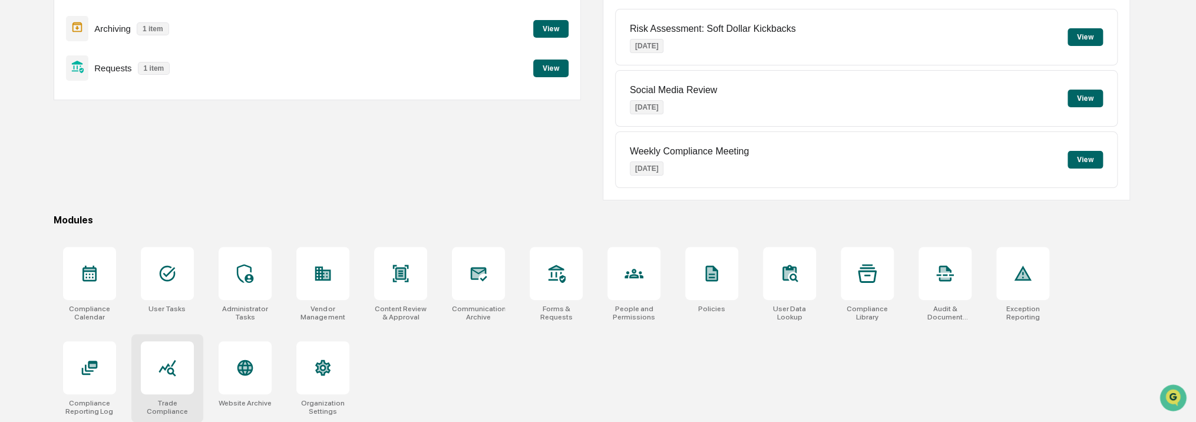
click at [191, 366] on div at bounding box center [167, 367] width 53 height 53
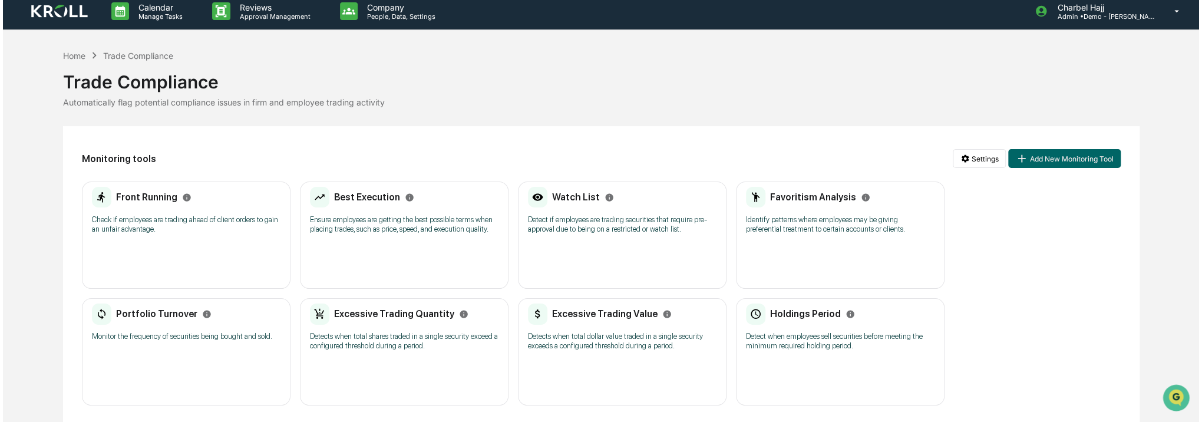
scroll to position [9, 0]
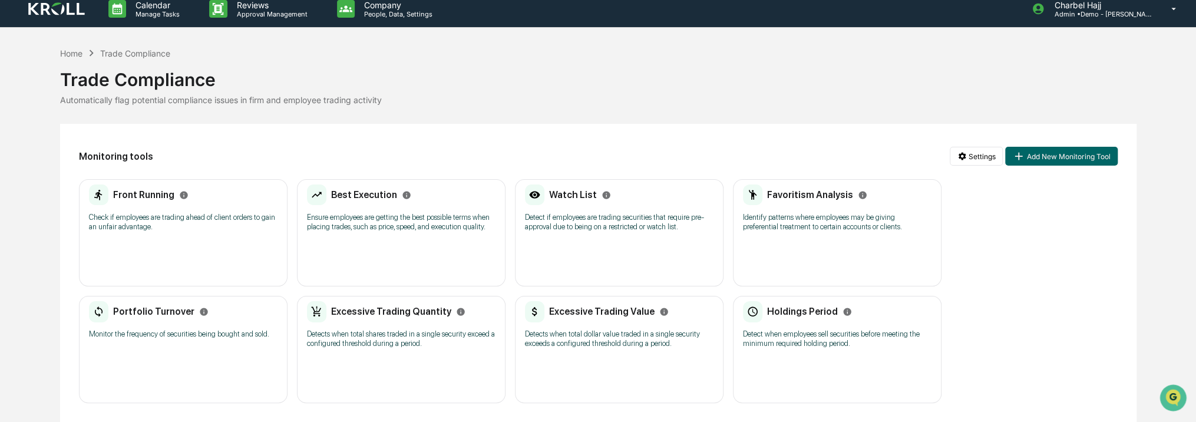
click at [542, 220] on p "Detect if employees are trading securities that require pre-approval due to bei…" at bounding box center [619, 222] width 189 height 19
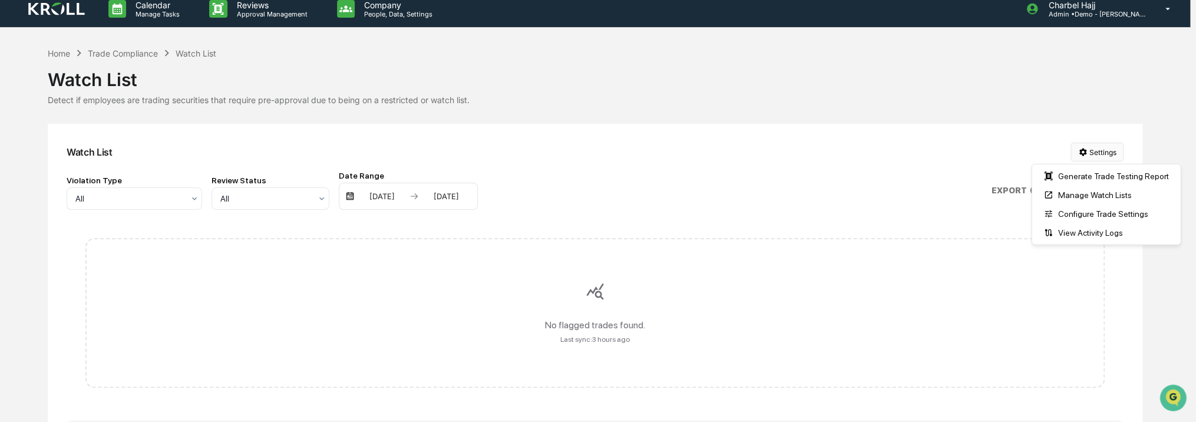
click at [1096, 155] on html "Calendar Manage Tasks Reviews Approval Management Company People, Data, Setting…" at bounding box center [598, 202] width 1196 height 422
click at [1103, 199] on div "Manage Watch Lists" at bounding box center [1106, 195] width 144 height 19
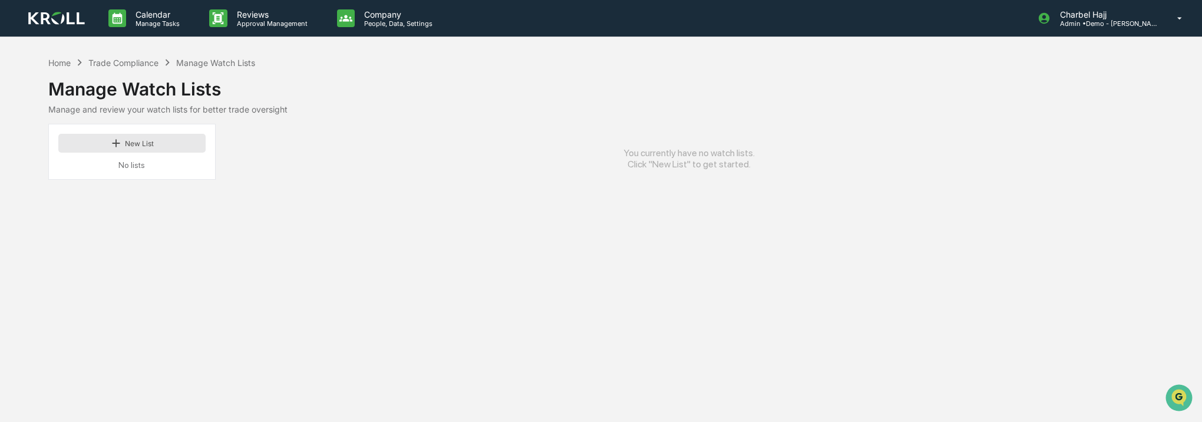
click at [128, 142] on button "New List" at bounding box center [131, 143] width 147 height 19
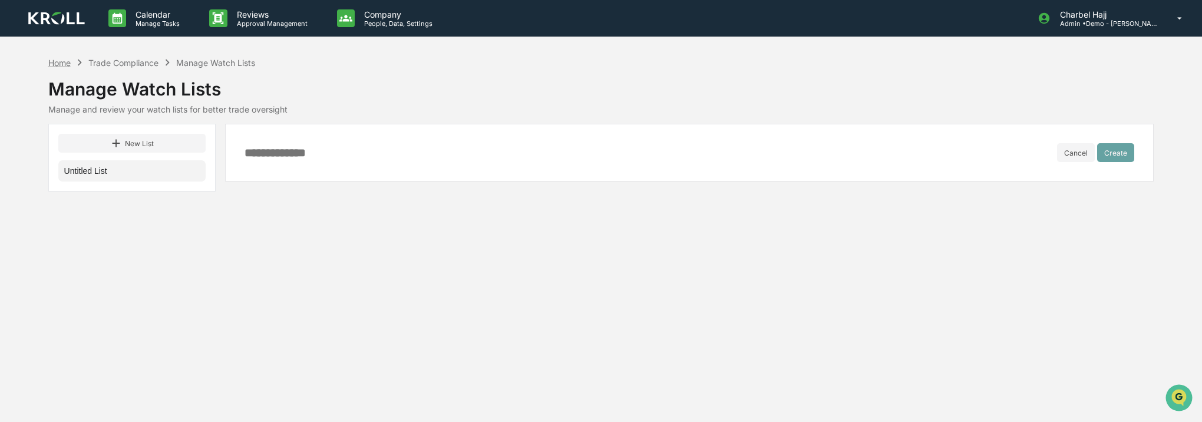
click at [57, 63] on div "Home" at bounding box center [59, 63] width 22 height 10
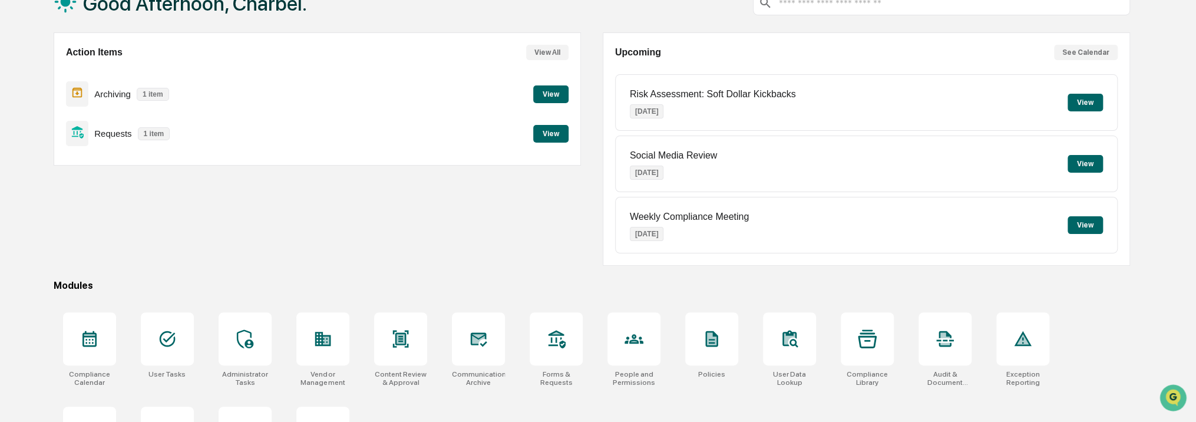
scroll to position [148, 0]
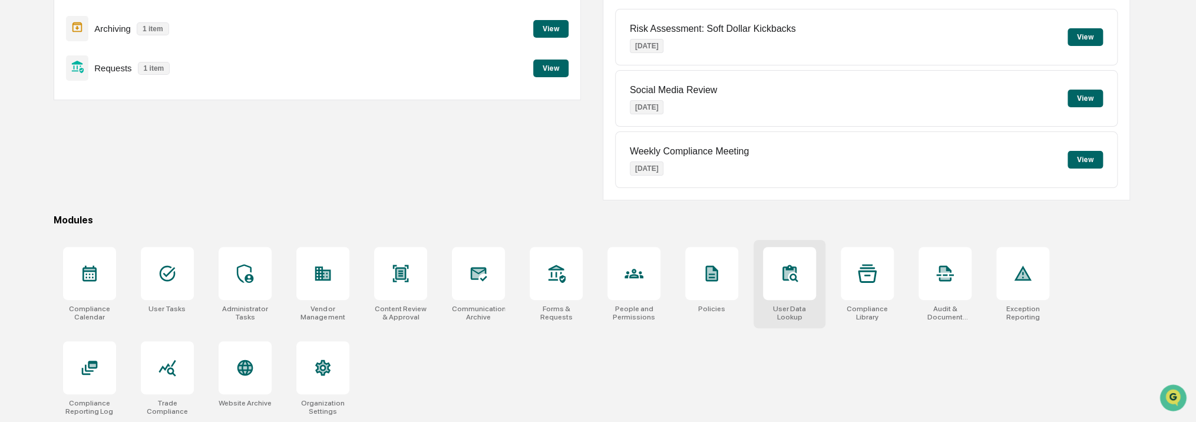
click at [800, 289] on div at bounding box center [789, 273] width 53 height 53
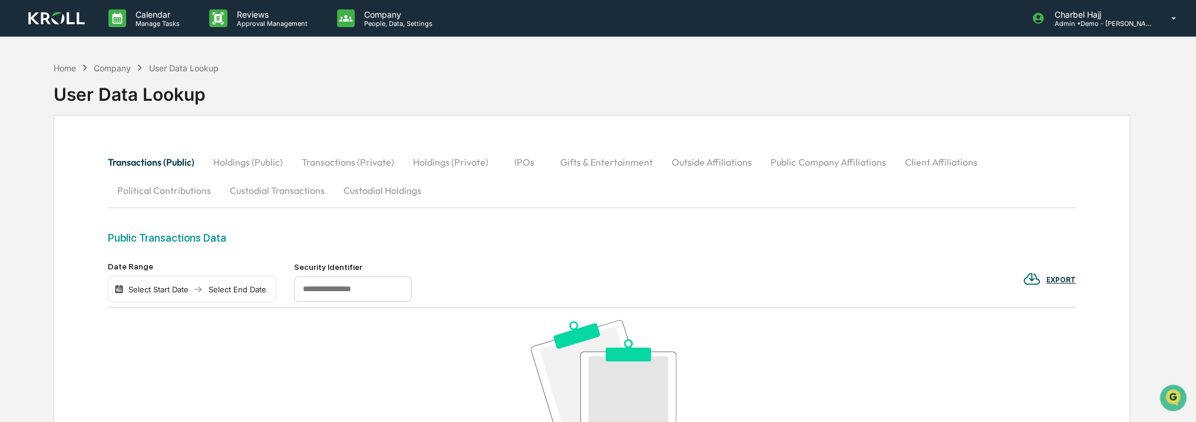
click at [233, 164] on button "Holdings (Public)" at bounding box center [248, 162] width 88 height 28
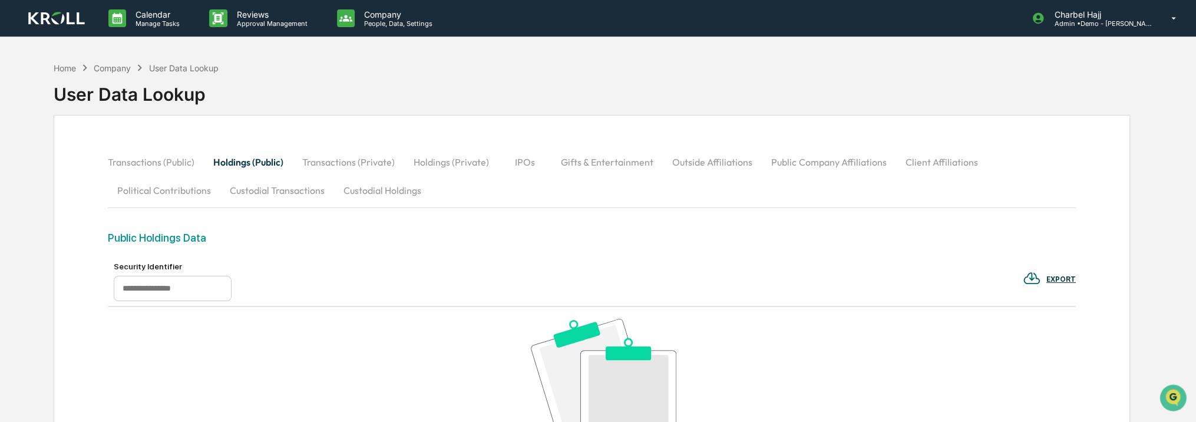
click at [247, 181] on button "Custodial Transactions" at bounding box center [277, 190] width 114 height 28
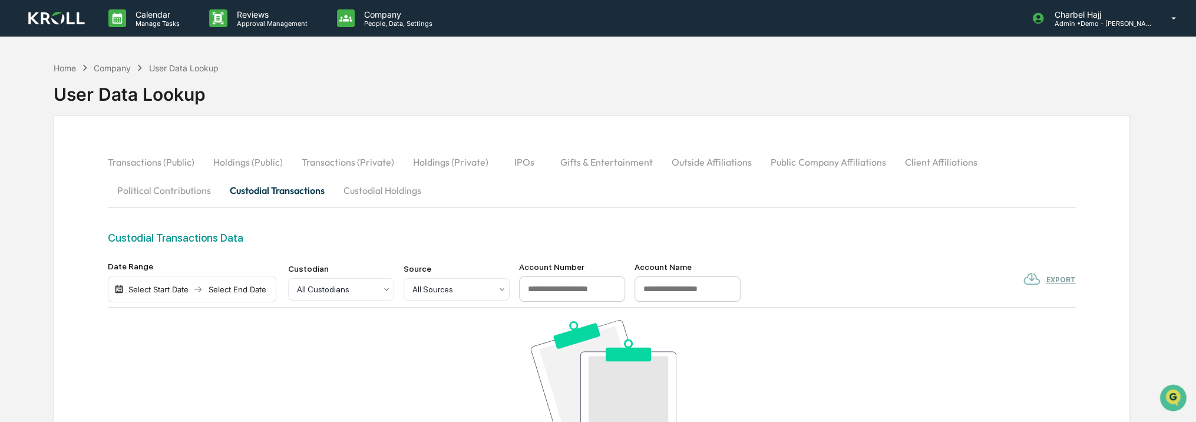
click at [1089, 106] on div "Home Company User Data Lookup User Data Lookup" at bounding box center [592, 85] width 1076 height 59
click at [68, 69] on div "Home" at bounding box center [65, 68] width 22 height 10
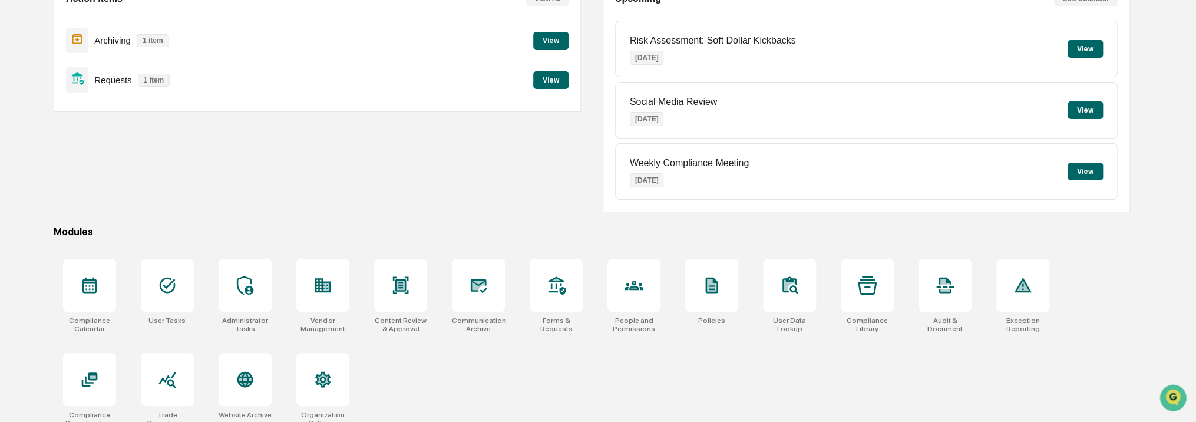
scroll to position [148, 0]
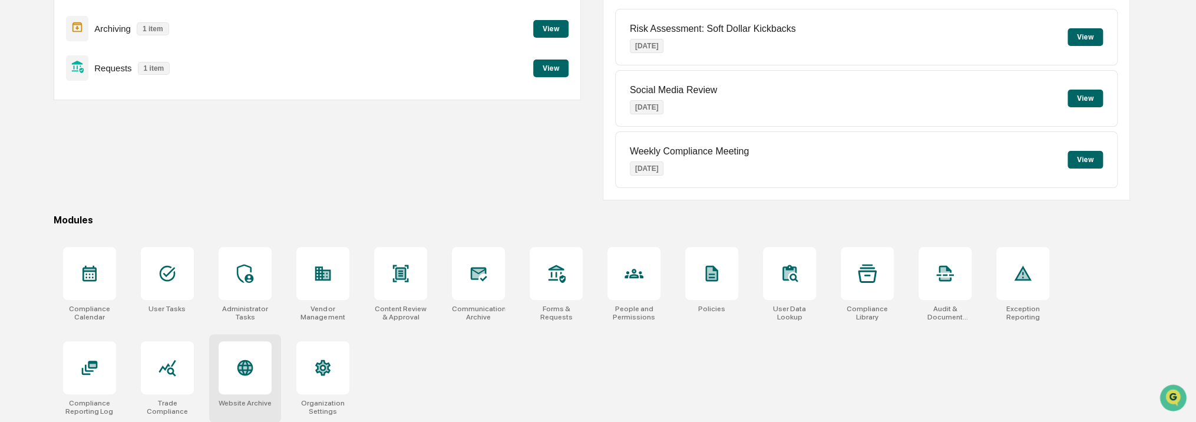
click at [250, 358] on icon at bounding box center [245, 367] width 19 height 19
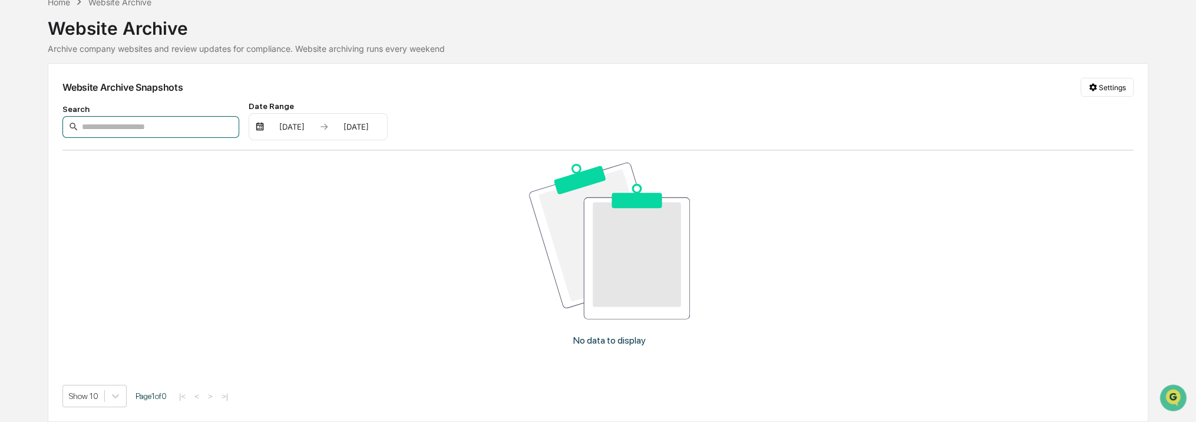
click at [160, 123] on input at bounding box center [150, 127] width 177 height 22
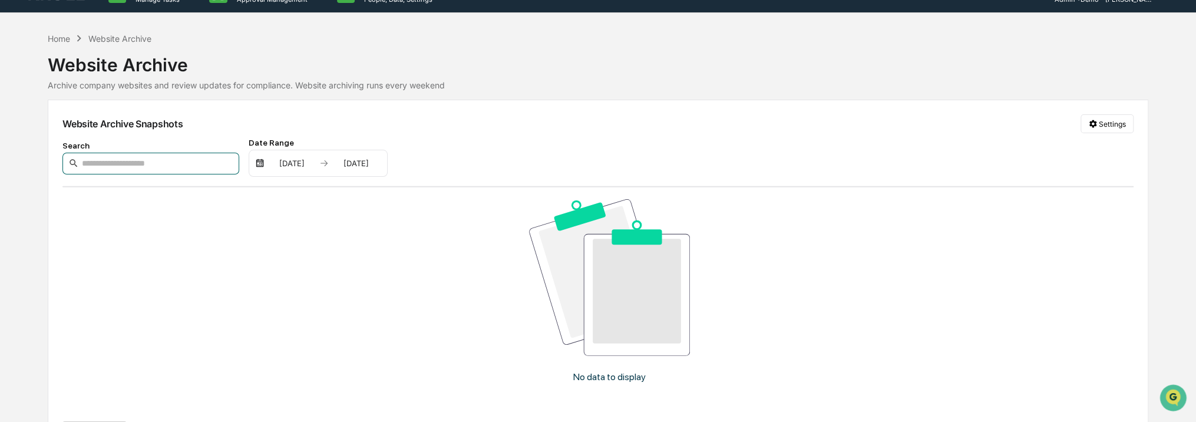
scroll to position [7, 0]
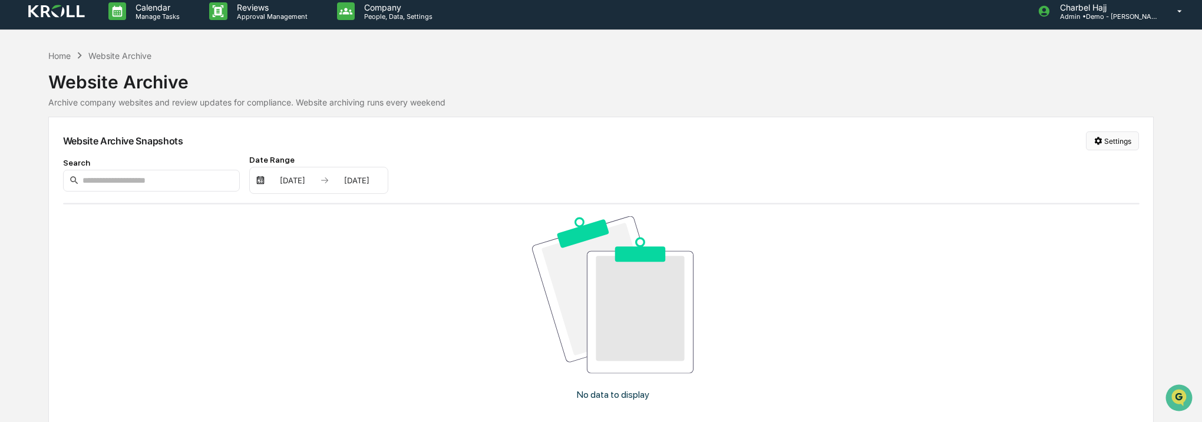
click at [1115, 138] on html "Calendar Manage Tasks Reviews Approval Management Company People, Data, Setting…" at bounding box center [601, 204] width 1202 height 422
click at [1110, 160] on div "Manage Archived Websites" at bounding box center [1109, 164] width 133 height 19
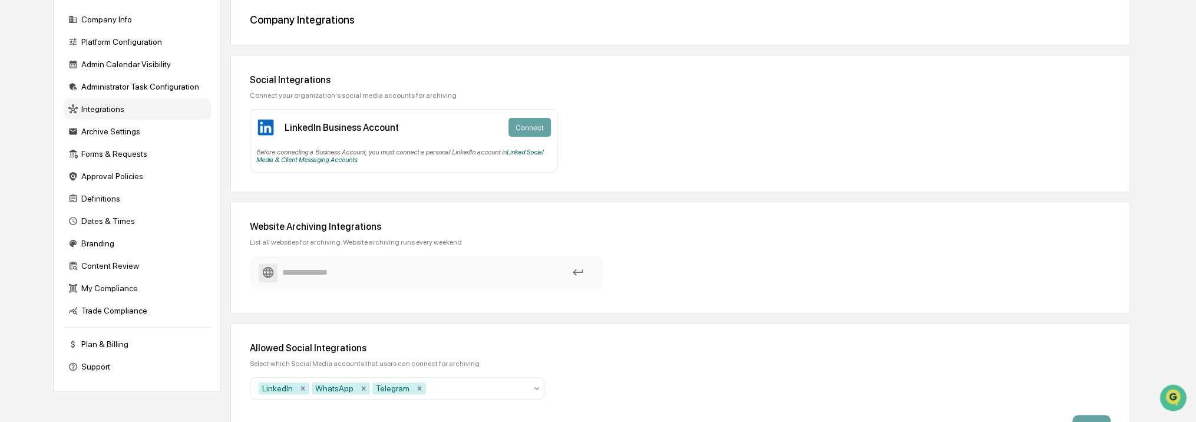
scroll to position [125, 0]
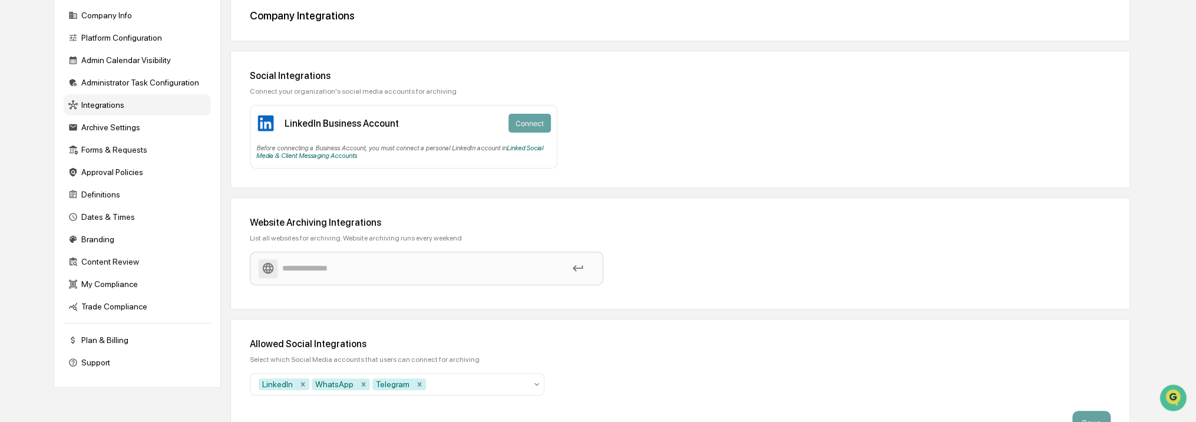
click at [377, 266] on input at bounding box center [427, 268] width 336 height 21
paste input "**********"
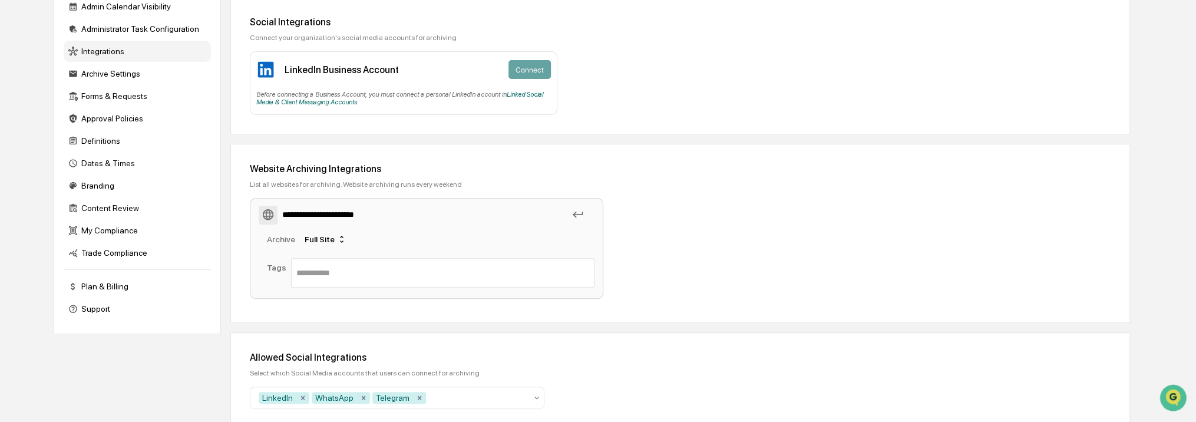
scroll to position [224, 0]
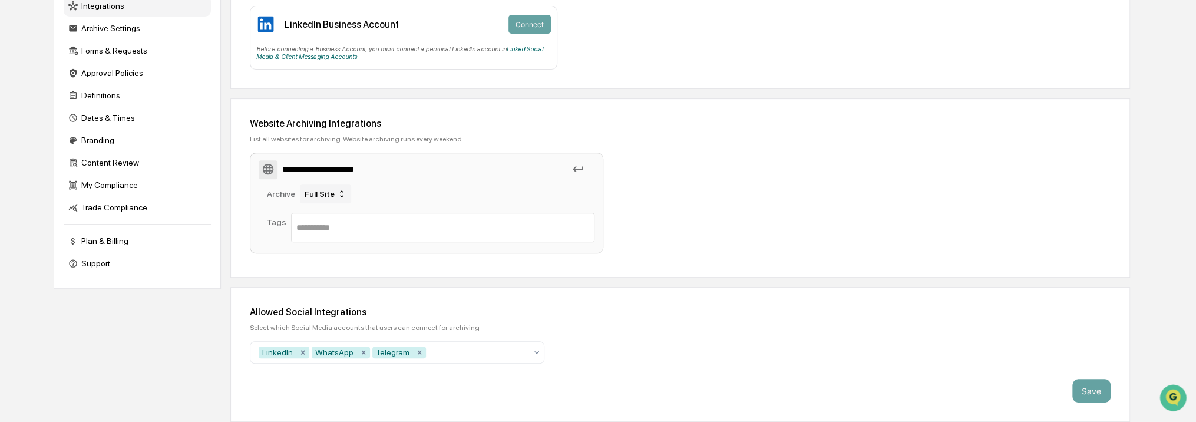
type input "**********"
click at [337, 192] on icon at bounding box center [341, 193] width 9 height 9
click at [334, 231] on div "Single Page" at bounding box center [316, 231] width 43 height 9
click at [359, 266] on div "**********" at bounding box center [680, 187] width 900 height 179
click at [398, 227] on input "text" at bounding box center [442, 227] width 293 height 14
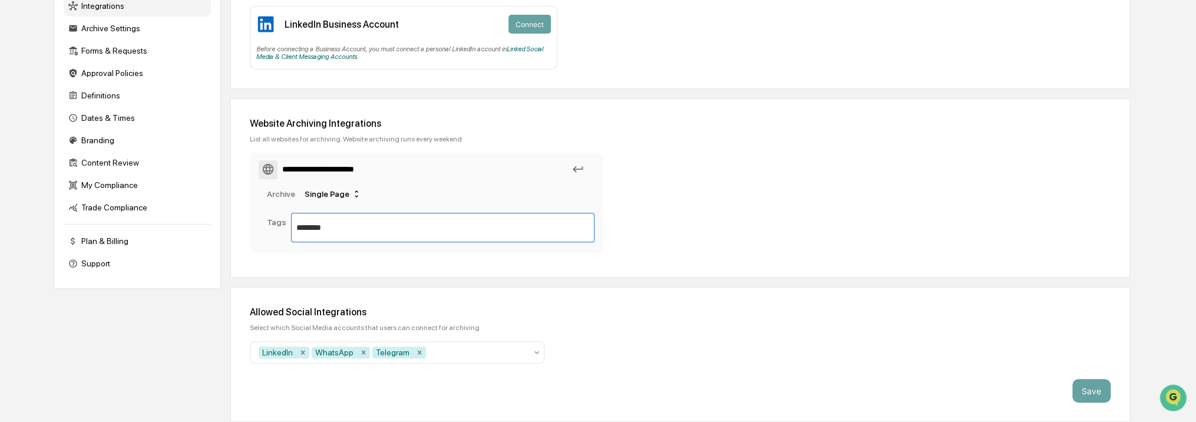
type input "*********"
click at [773, 213] on div "**********" at bounding box center [680, 205] width 861 height 105
drag, startPoint x: 591, startPoint y: 221, endPoint x: 566, endPoint y: 231, distance: 27.8
click at [591, 221] on div "Marketing ×" at bounding box center [442, 227] width 303 height 29
click at [566, 231] on input "text" at bounding box center [470, 227] width 237 height 14
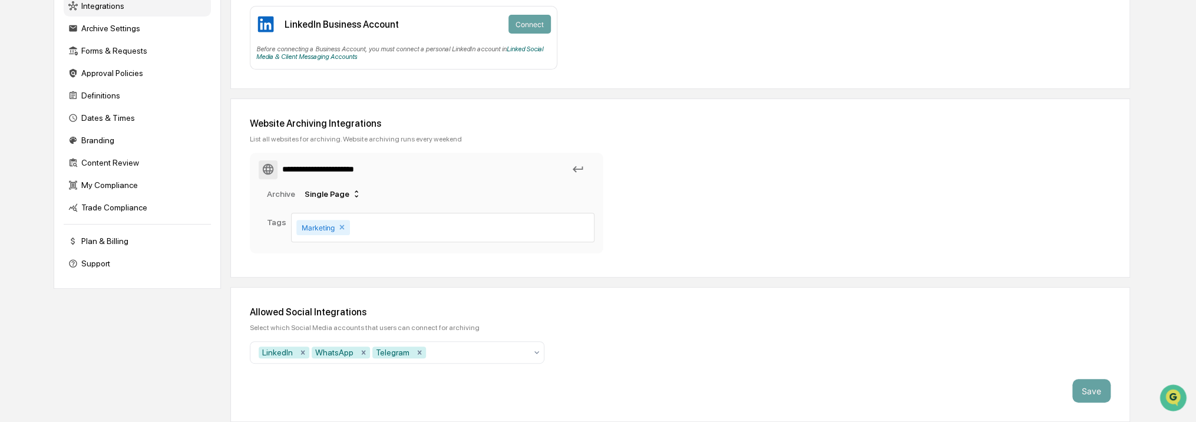
drag, startPoint x: 710, startPoint y: 214, endPoint x: 669, endPoint y: 213, distance: 40.7
click at [709, 214] on div "**********" at bounding box center [485, 205] width 471 height 105
click at [566, 111] on div "**********" at bounding box center [680, 187] width 900 height 179
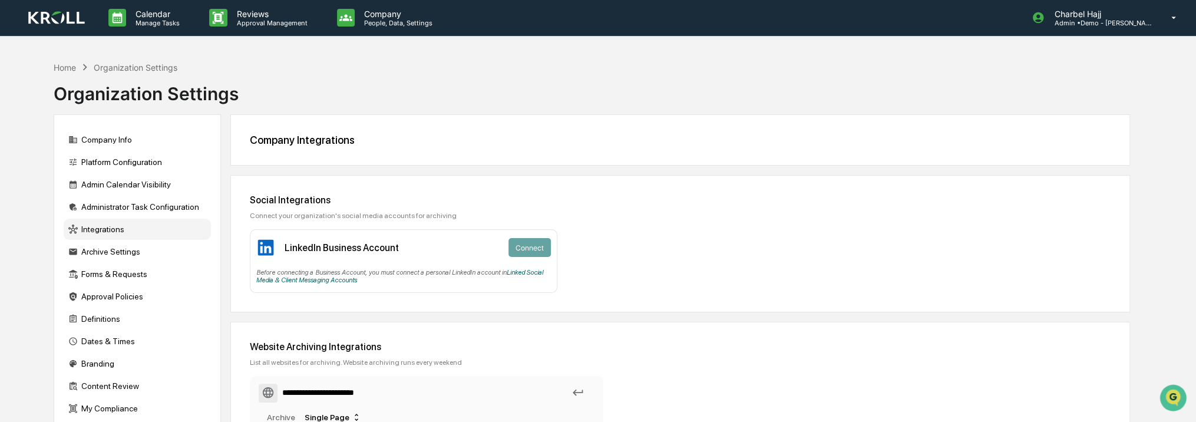
scroll to position [0, 0]
click at [135, 250] on div "Archive Settings" at bounding box center [137, 252] width 147 height 21
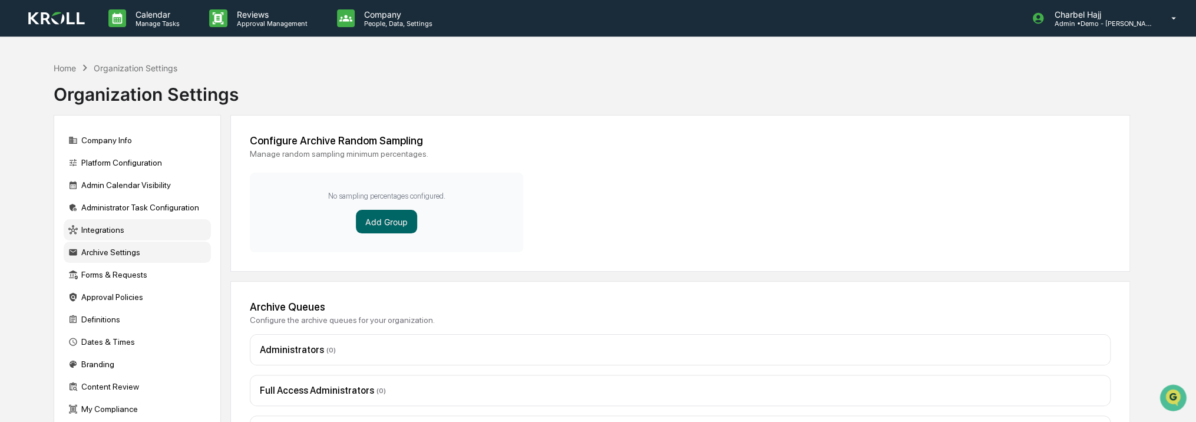
click at [132, 235] on div "Integrations" at bounding box center [137, 229] width 147 height 21
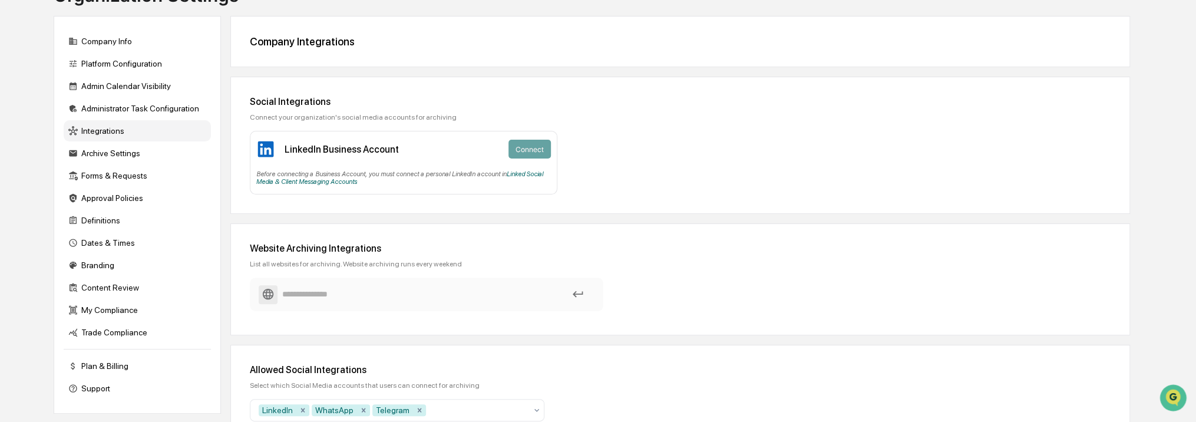
scroll to position [157, 0]
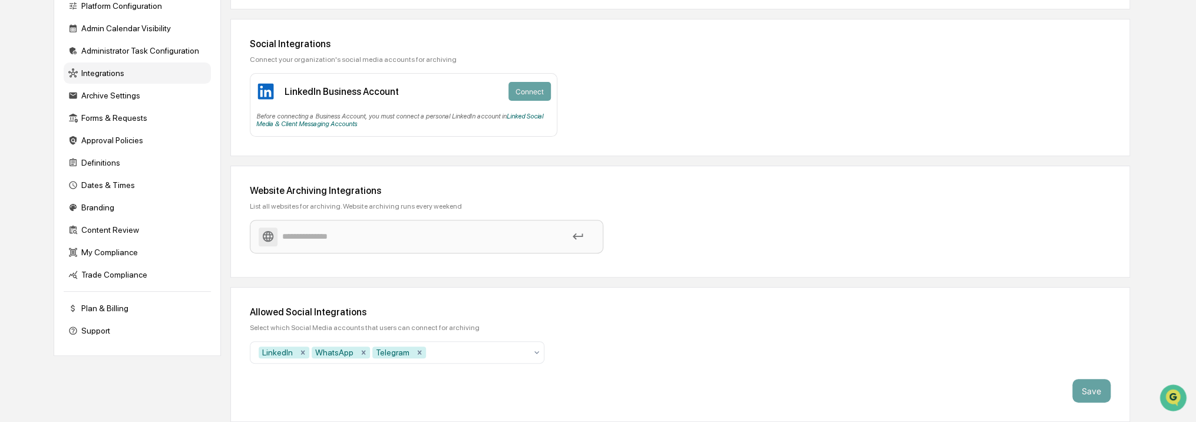
click at [360, 230] on input at bounding box center [427, 236] width 336 height 21
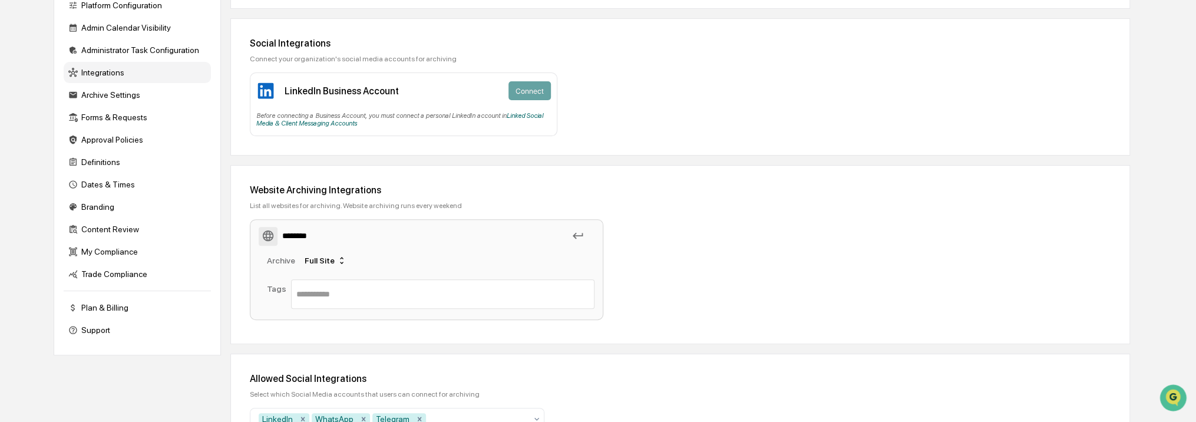
type input "*********"
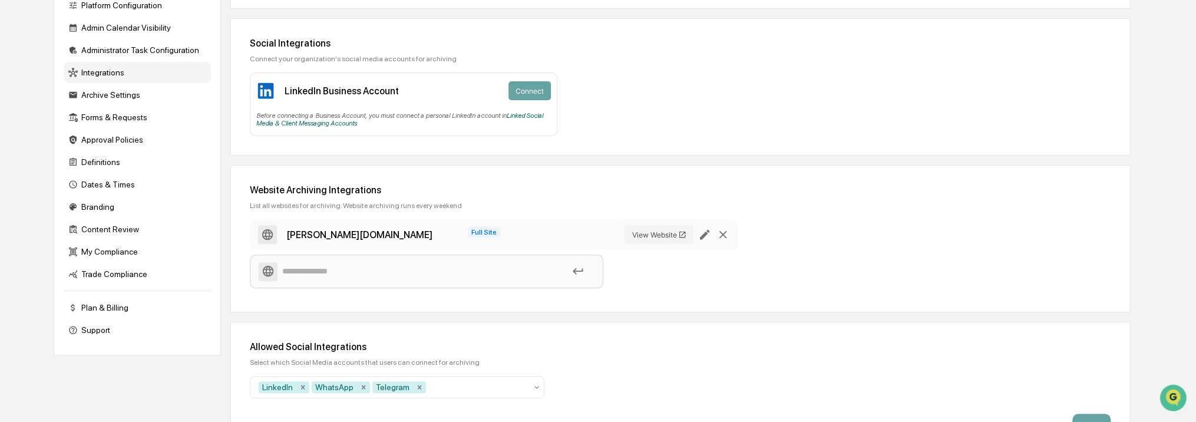
click at [719, 232] on icon at bounding box center [722, 234] width 13 height 13
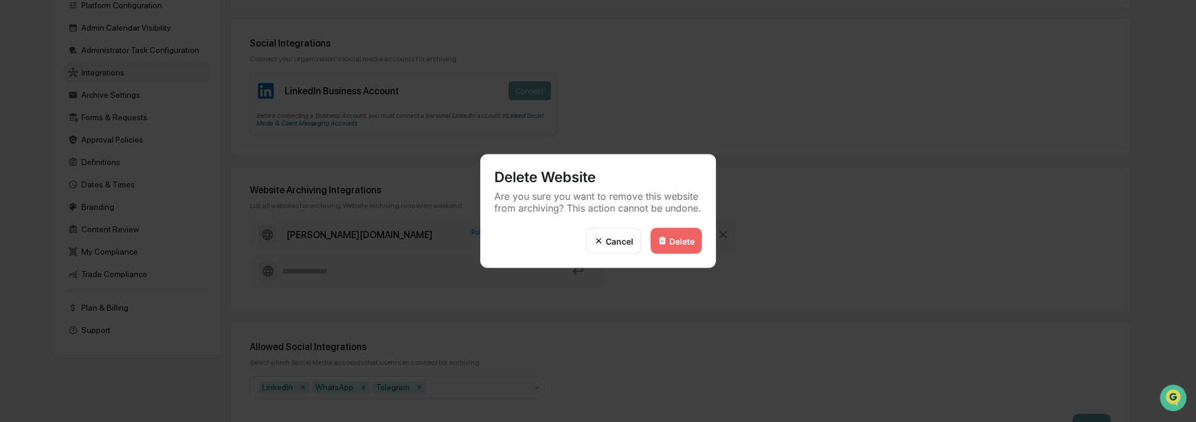
click at [679, 241] on div "Delete" at bounding box center [681, 241] width 25 height 10
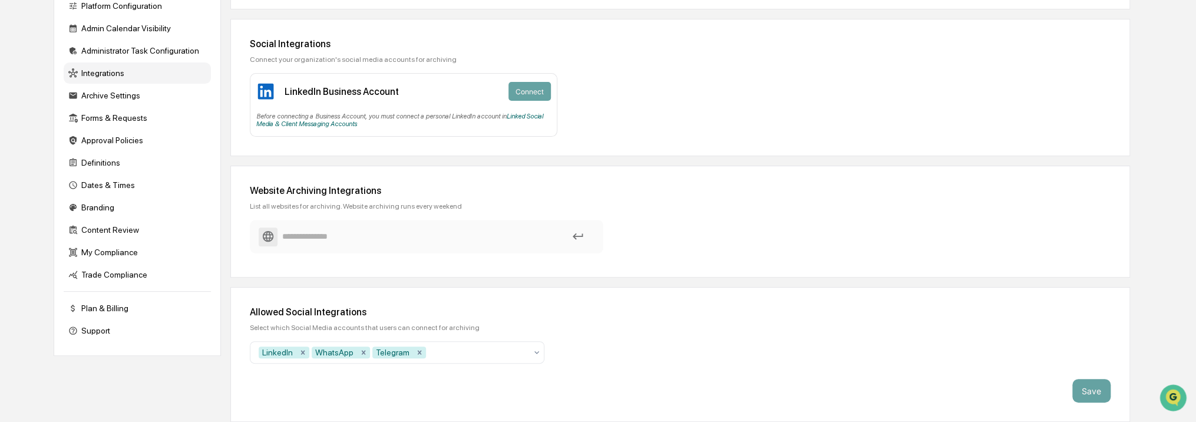
click at [328, 241] on input at bounding box center [427, 236] width 336 height 21
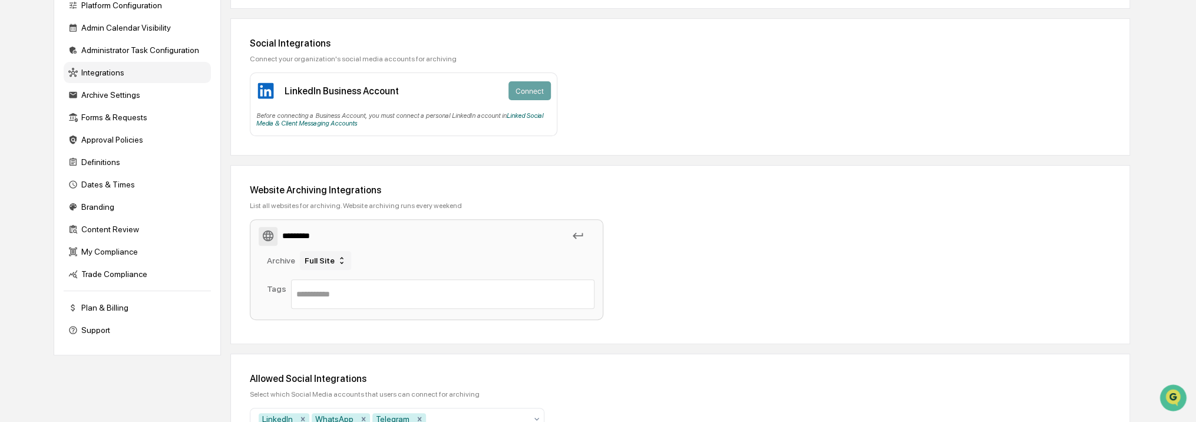
type input "*********"
click at [337, 264] on icon at bounding box center [341, 260] width 9 height 9
drag, startPoint x: 335, startPoint y: 299, endPoint x: 352, endPoint y: 292, distance: 17.7
click at [336, 299] on div "Single Page" at bounding box center [323, 299] width 67 height 14
click at [580, 234] on icon at bounding box center [577, 235] width 13 height 13
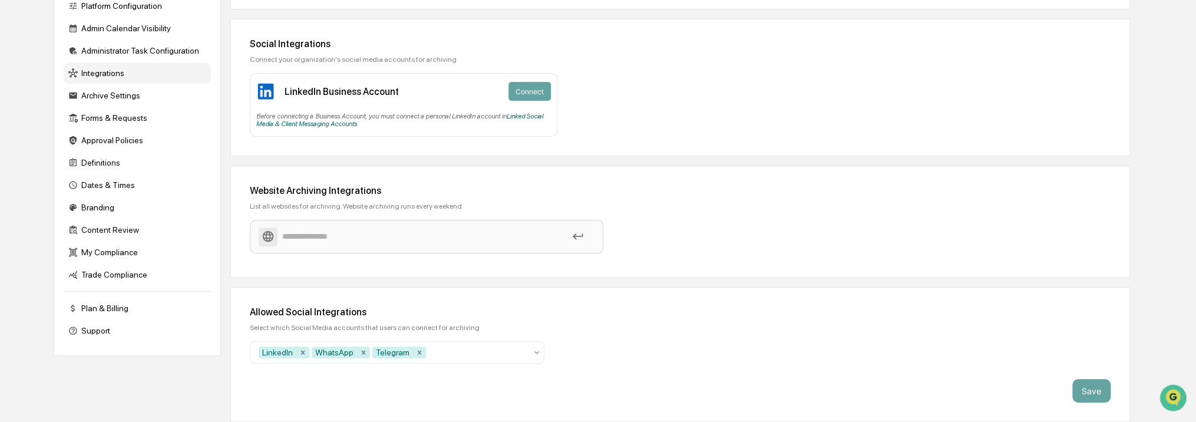
scroll to position [193, 0]
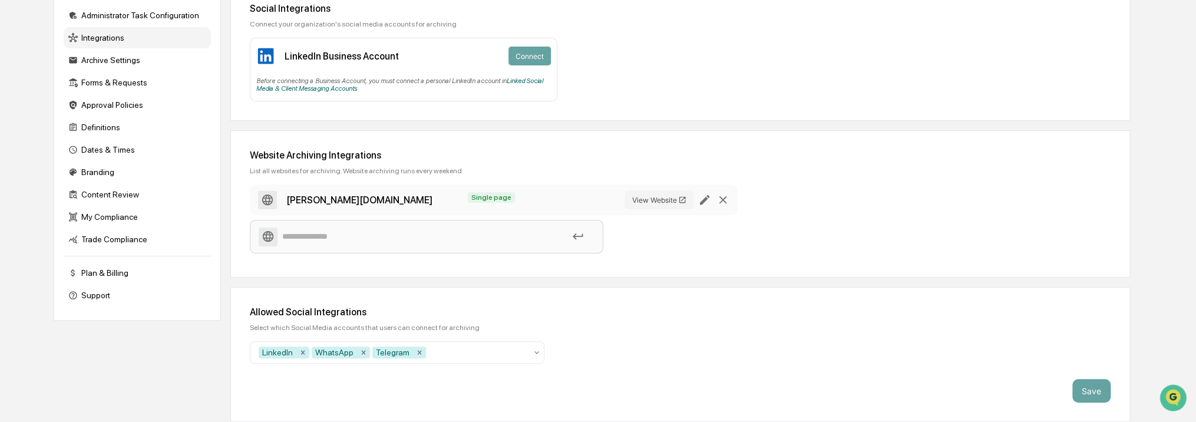
click at [342, 235] on input at bounding box center [427, 236] width 336 height 21
paste input "**********"
type input "**********"
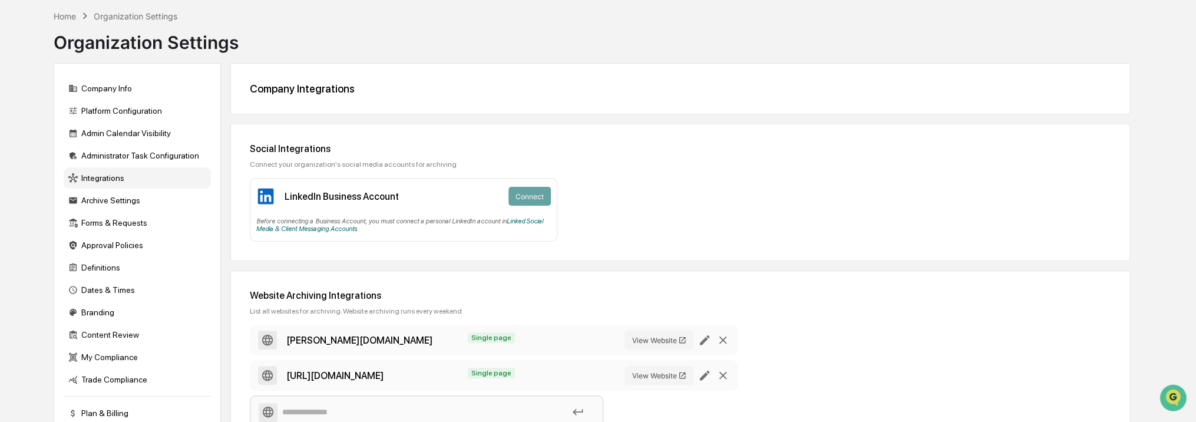
scroll to position [0, 0]
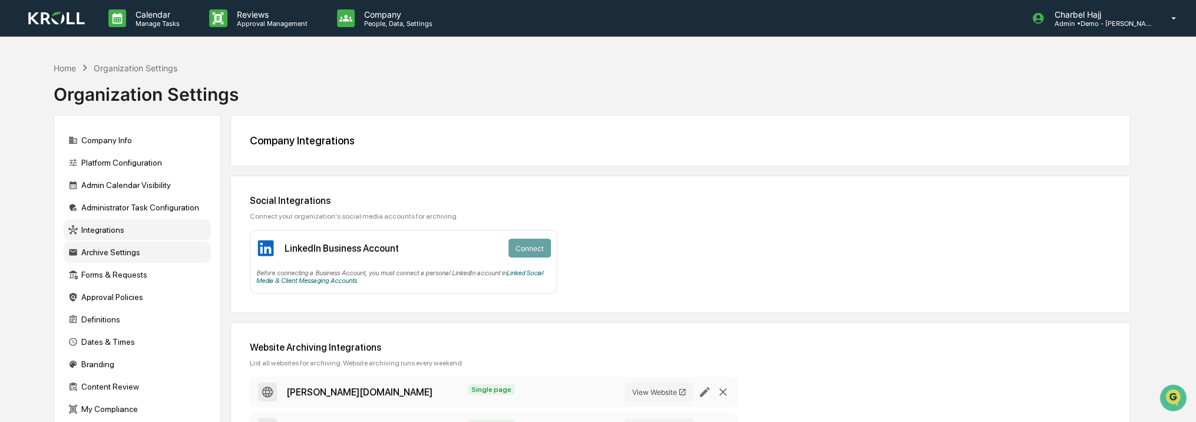
click at [166, 256] on div "Archive Settings" at bounding box center [137, 252] width 147 height 21
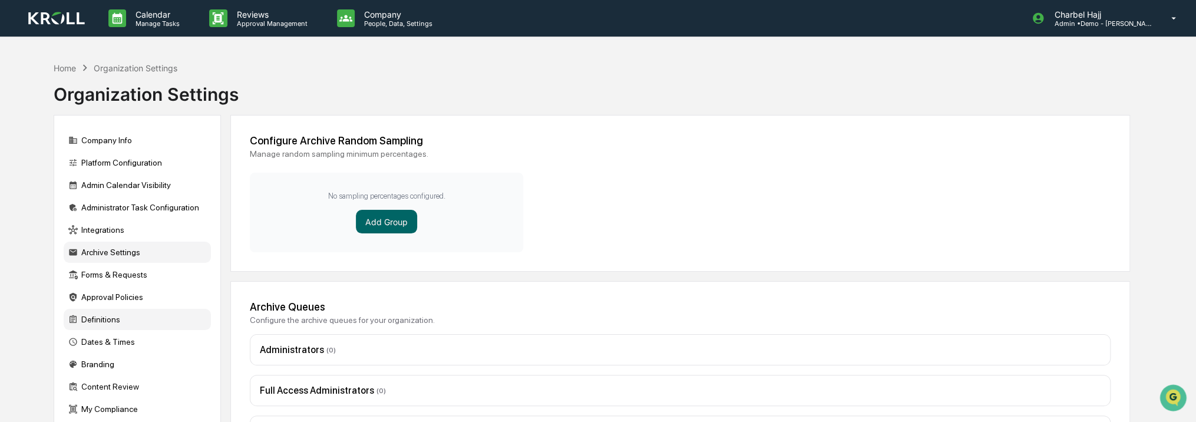
click at [158, 330] on div "Definitions" at bounding box center [137, 319] width 147 height 21
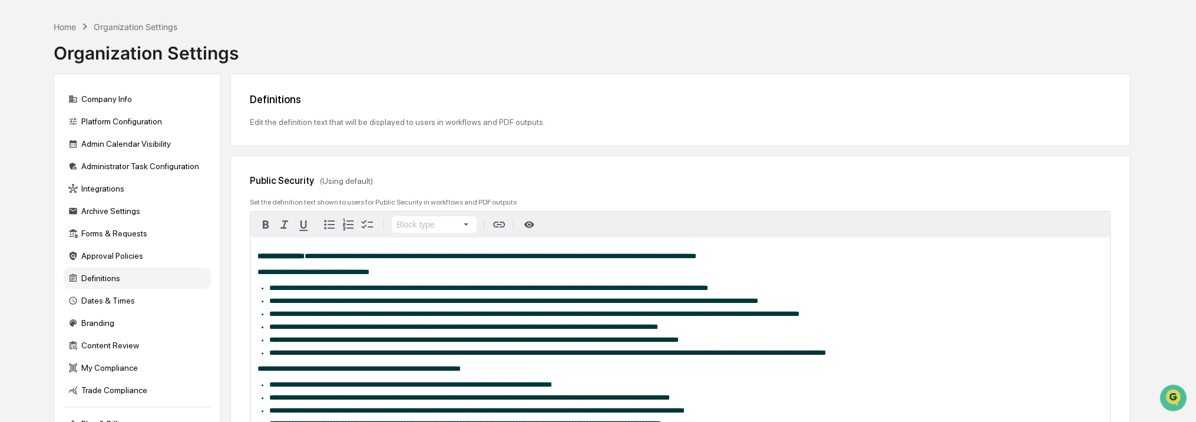
scroll to position [59, 0]
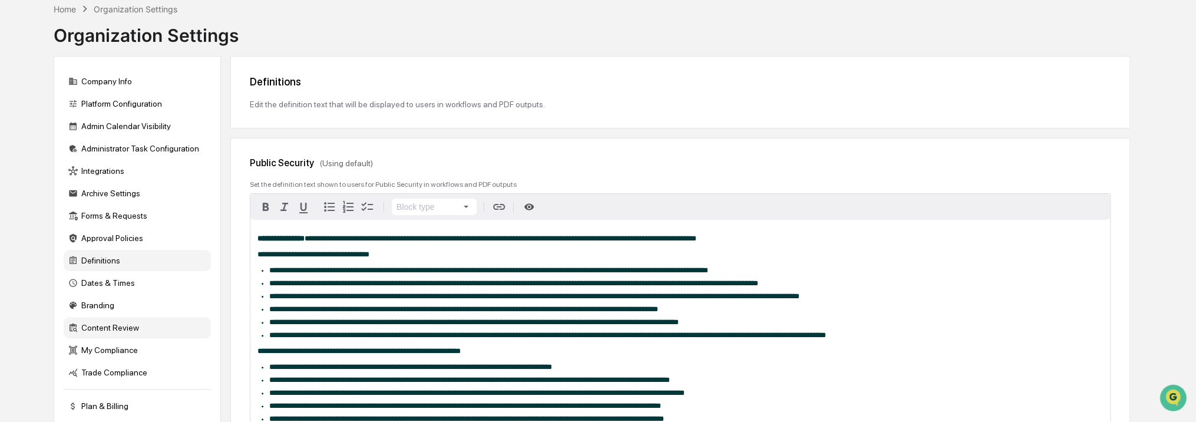
click at [159, 326] on div "Content Review" at bounding box center [137, 327] width 147 height 21
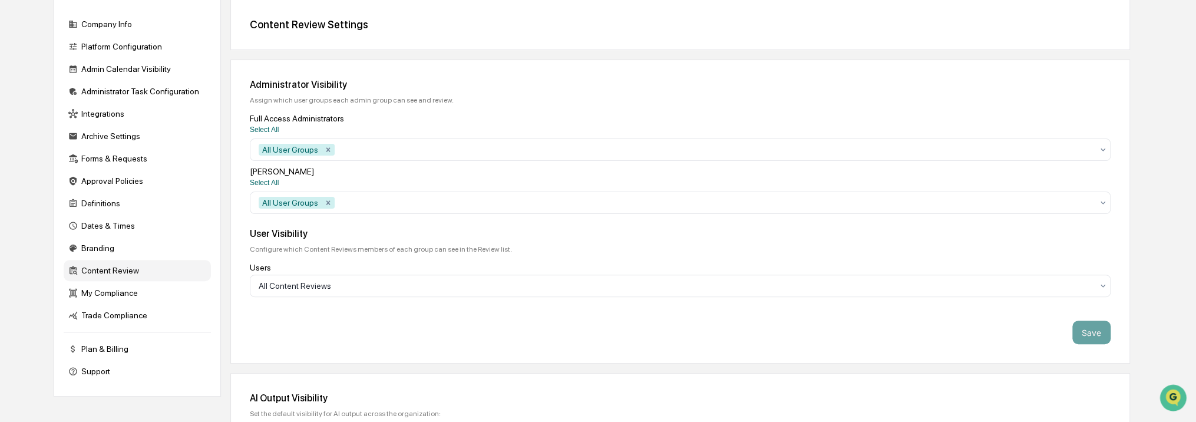
scroll to position [177, 0]
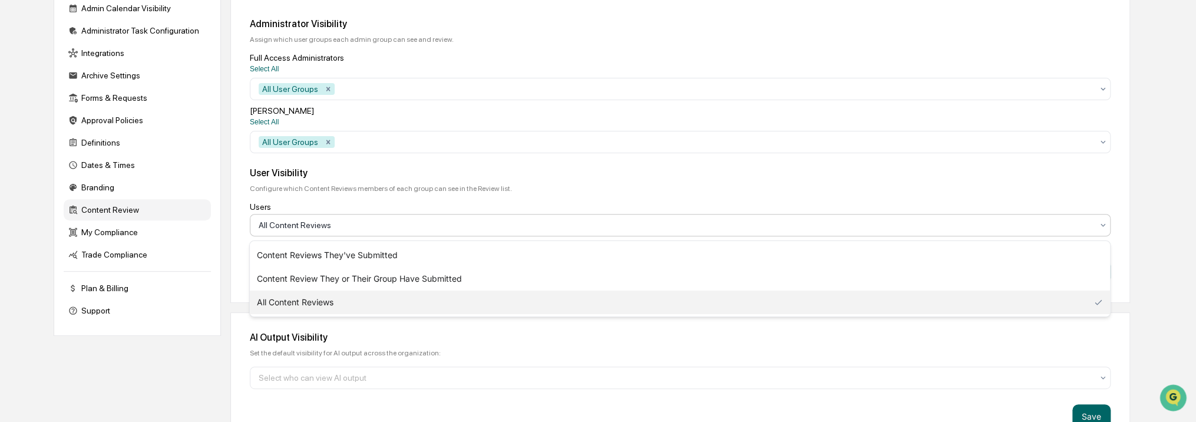
click at [306, 226] on div at bounding box center [676, 225] width 834 height 12
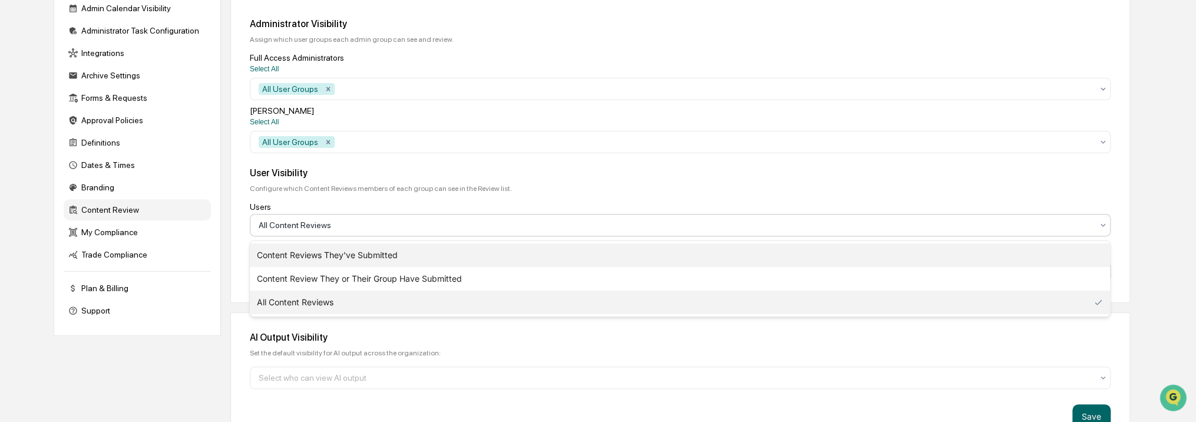
click at [359, 257] on div "Content Reviews They've Submitted" at bounding box center [680, 255] width 860 height 24
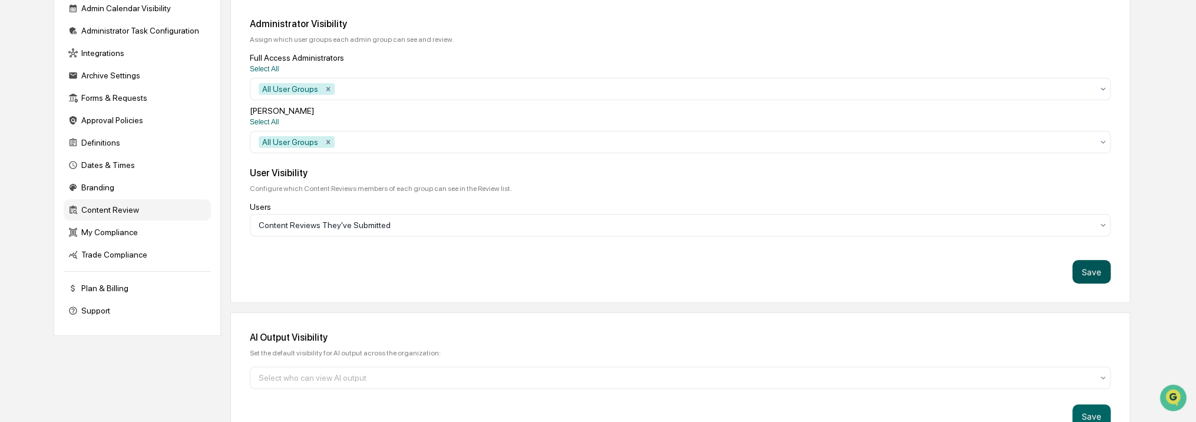
click at [1103, 276] on button "Save" at bounding box center [1091, 272] width 38 height 24
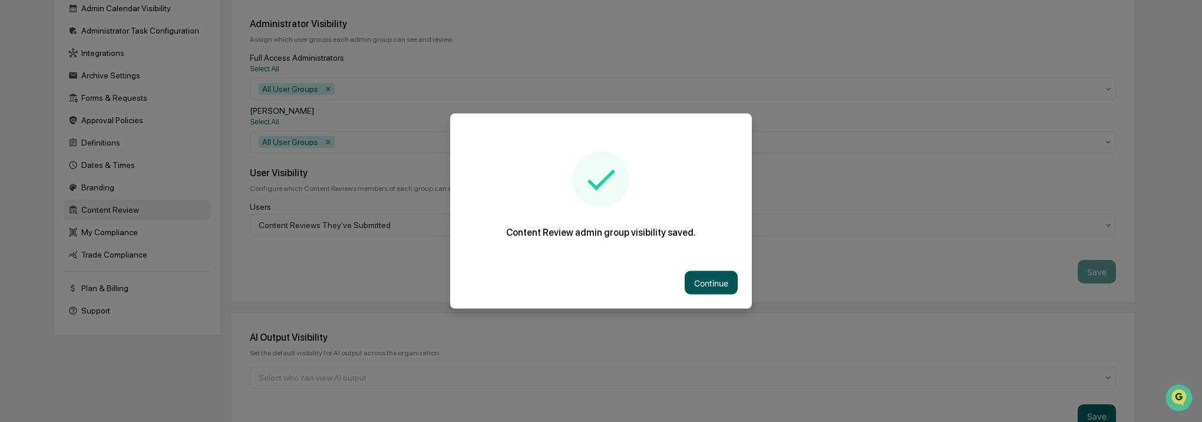
click at [721, 290] on button "Continue" at bounding box center [711, 283] width 53 height 24
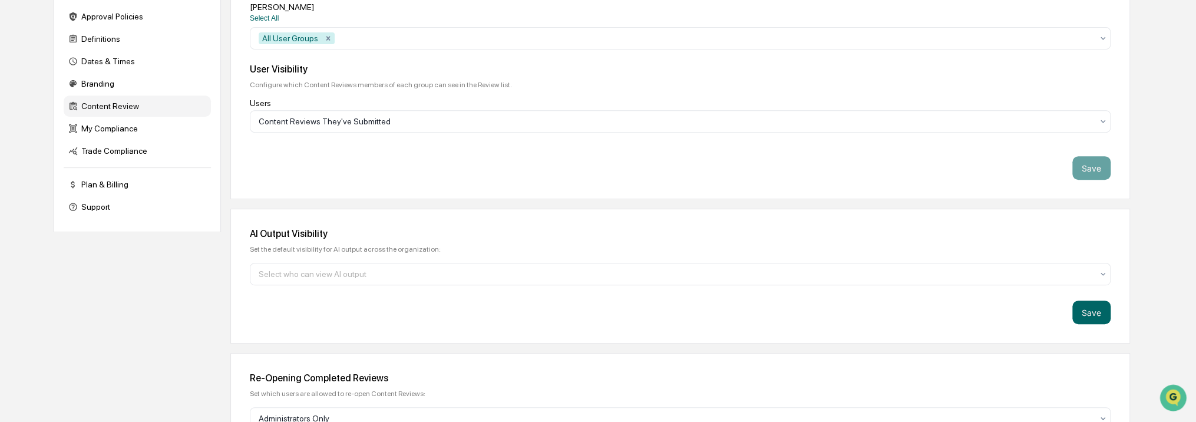
scroll to position [353, 0]
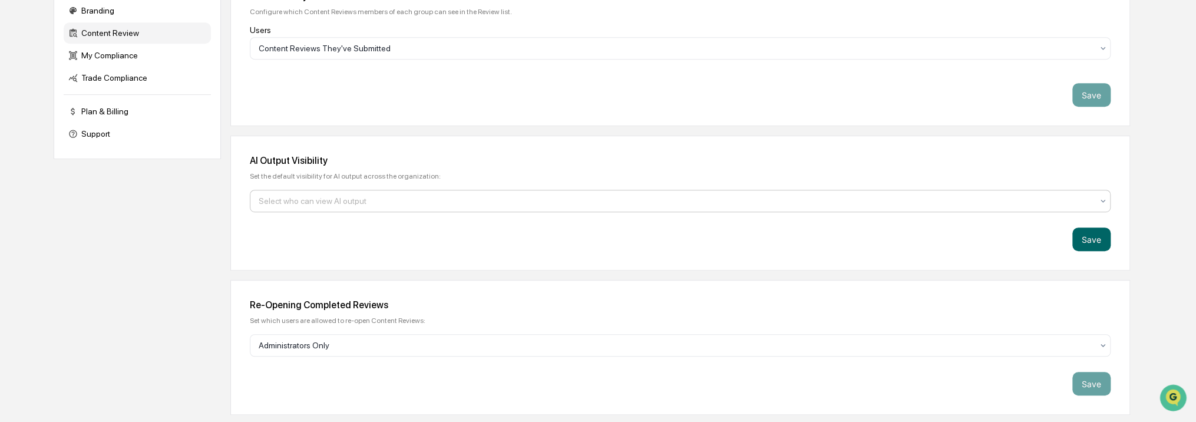
click at [378, 206] on div at bounding box center [676, 201] width 834 height 12
click at [676, 159] on div "AI Output Visibility" at bounding box center [680, 160] width 861 height 11
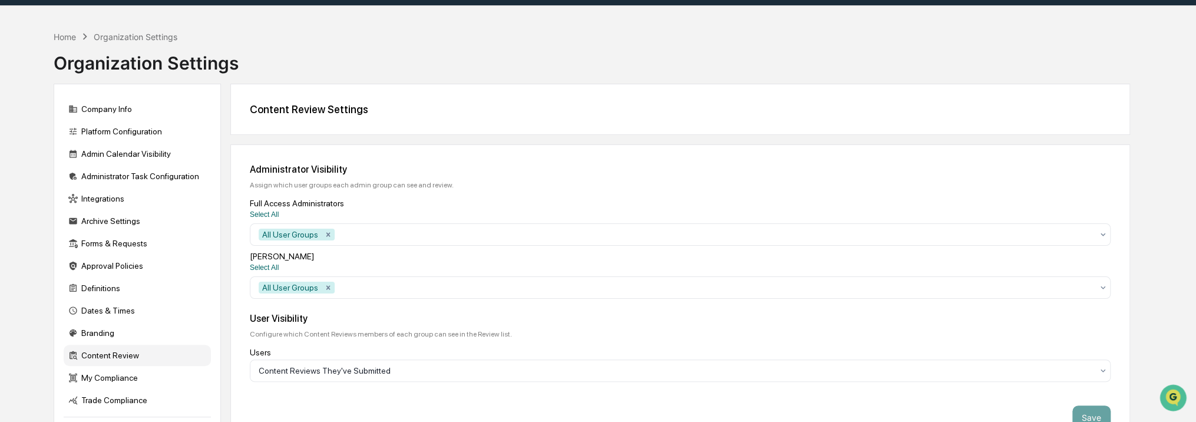
scroll to position [0, 0]
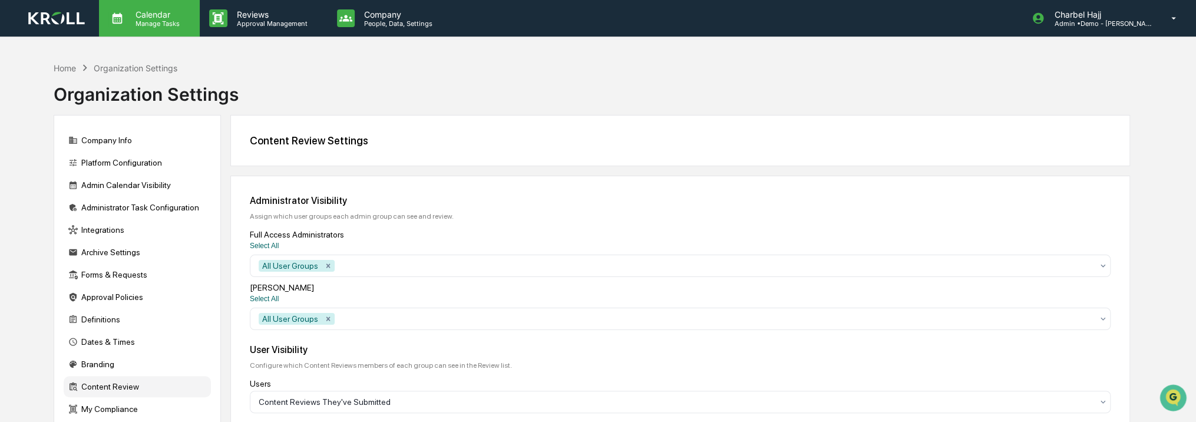
click at [177, 21] on p "Manage Tasks" at bounding box center [156, 23] width 60 height 8
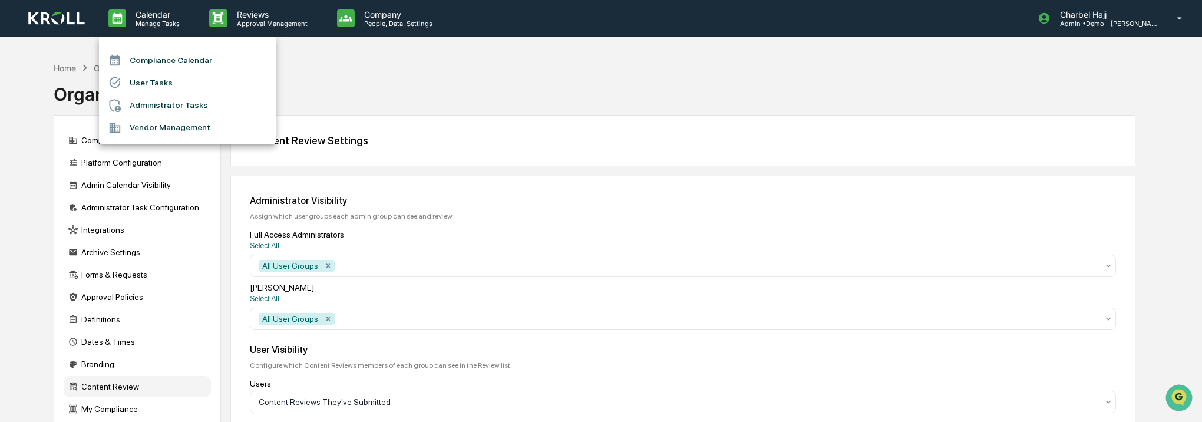
click at [168, 59] on li "Compliance Calendar" at bounding box center [187, 60] width 177 height 22
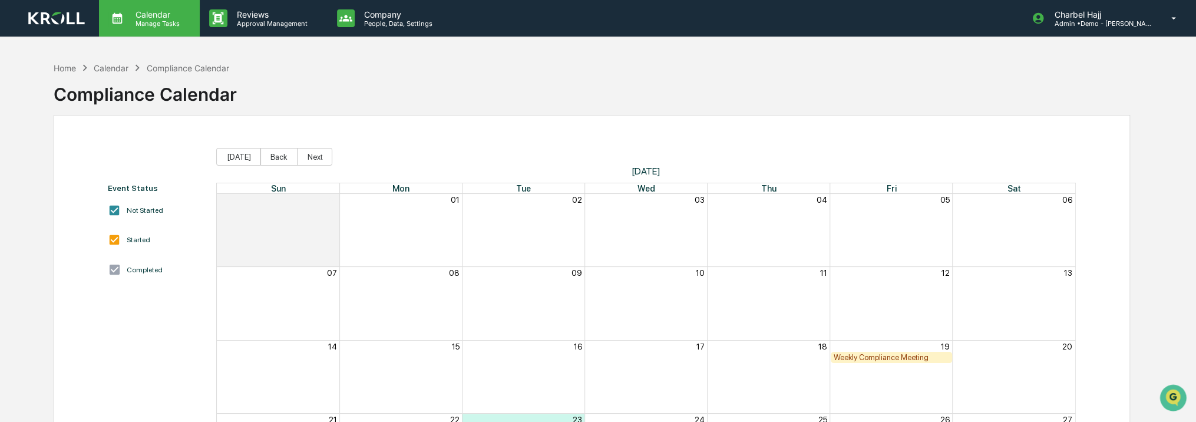
click at [130, 22] on p "Manage Tasks" at bounding box center [156, 23] width 60 height 8
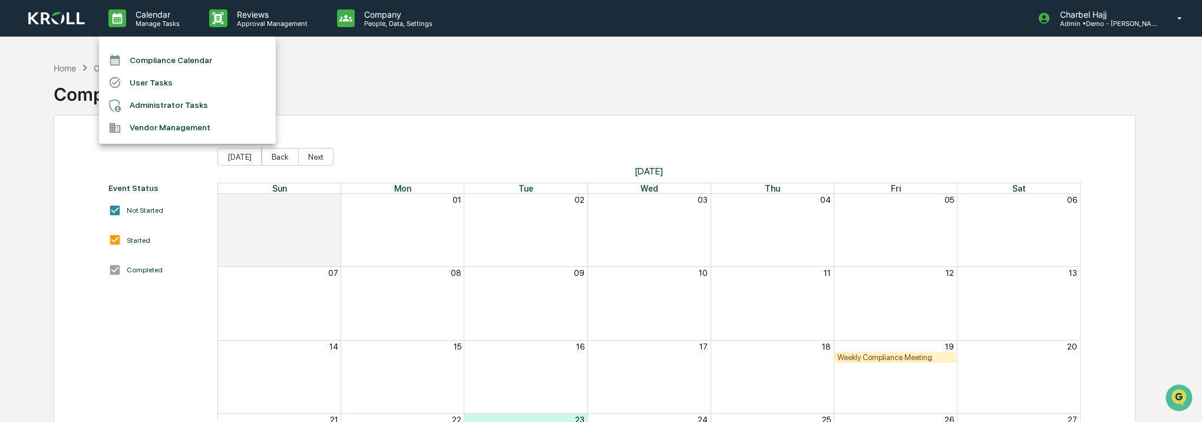
click at [238, 20] on div at bounding box center [601, 211] width 1202 height 422
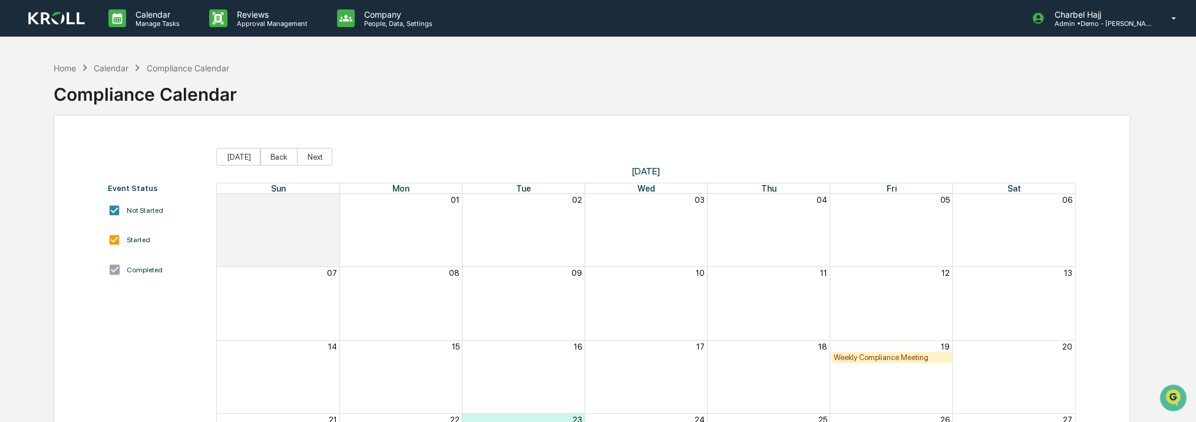
click at [246, 19] on p "Approval Management" at bounding box center [270, 23] width 86 height 8
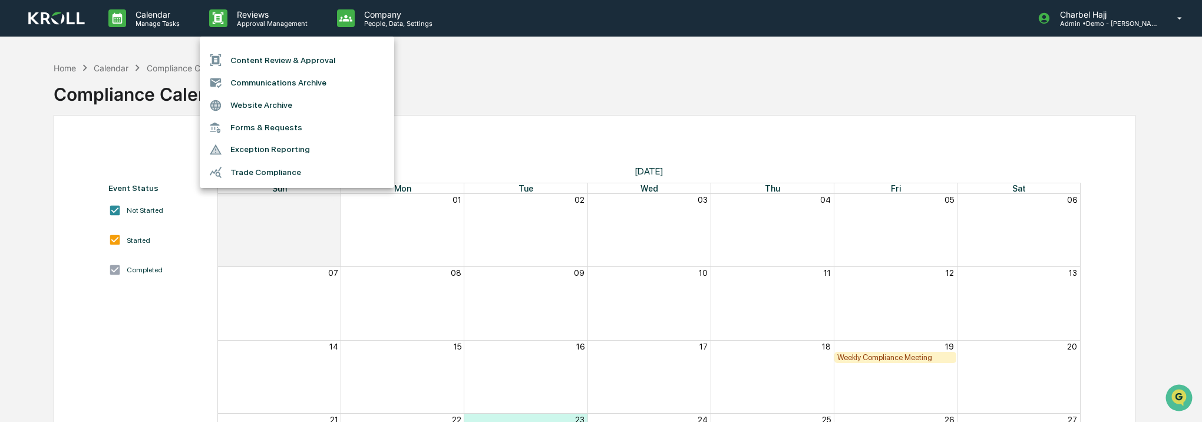
click at [247, 63] on li "Content Review & Approval" at bounding box center [297, 60] width 194 height 22
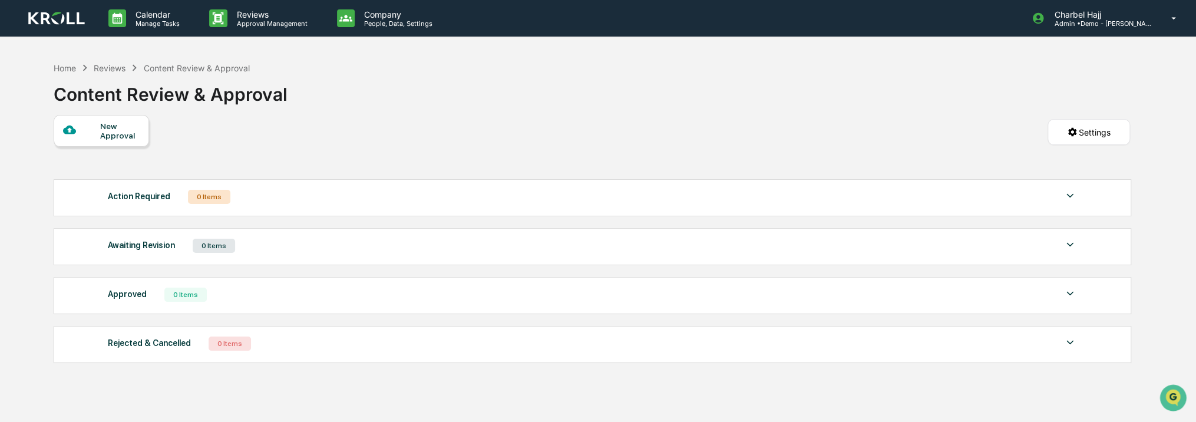
click at [121, 133] on div "New Approval" at bounding box center [119, 130] width 39 height 19
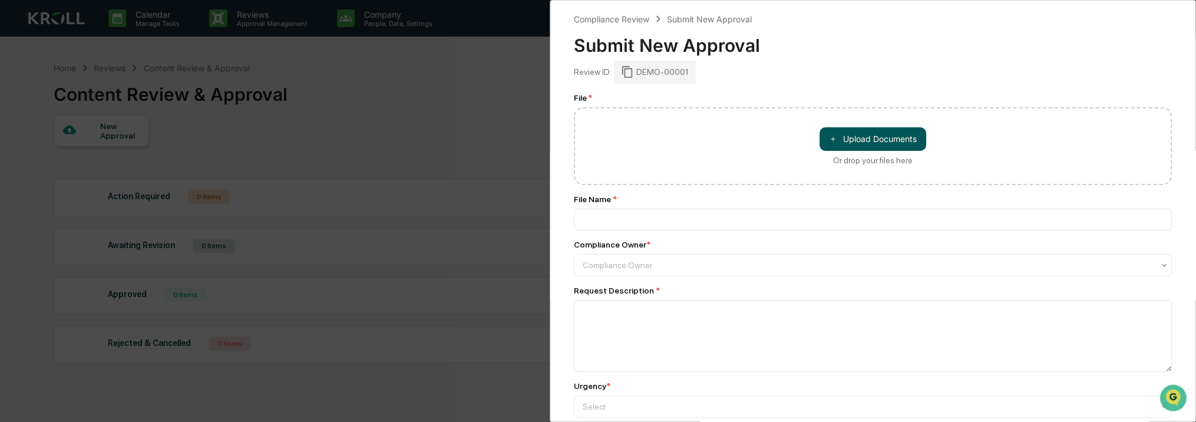
click at [893, 138] on button "＋ Upload Documents" at bounding box center [872, 139] width 107 height 24
click at [457, 220] on div "Compliance Review Submit New Approval Submit New Approval Review ID: DEMO-00001…" at bounding box center [598, 211] width 1196 height 422
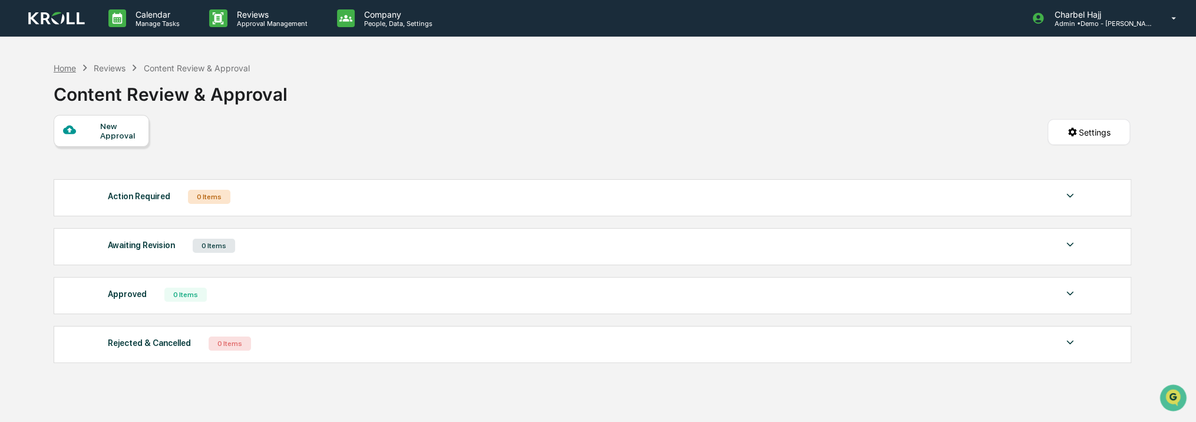
click at [71, 68] on div "Home" at bounding box center [65, 68] width 22 height 10
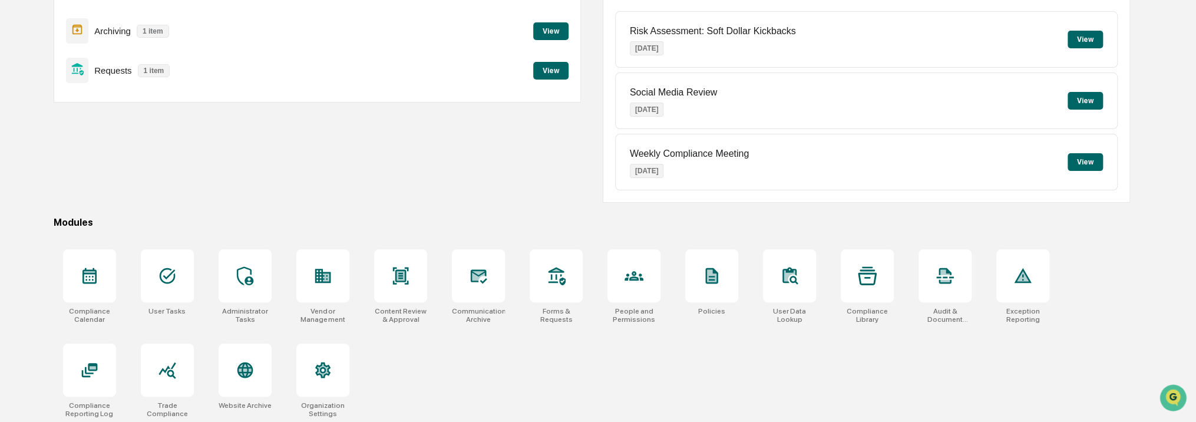
scroll to position [148, 0]
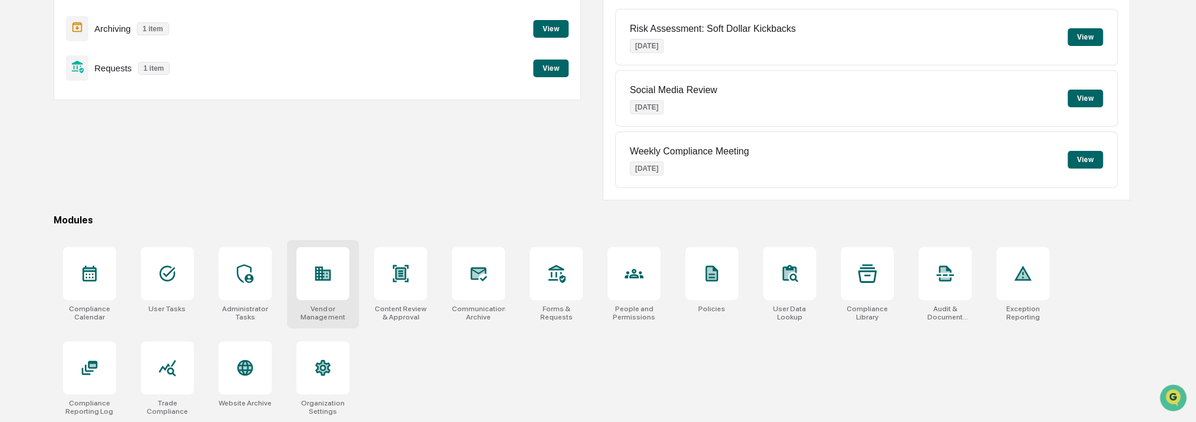
click at [343, 295] on div at bounding box center [322, 273] width 53 height 53
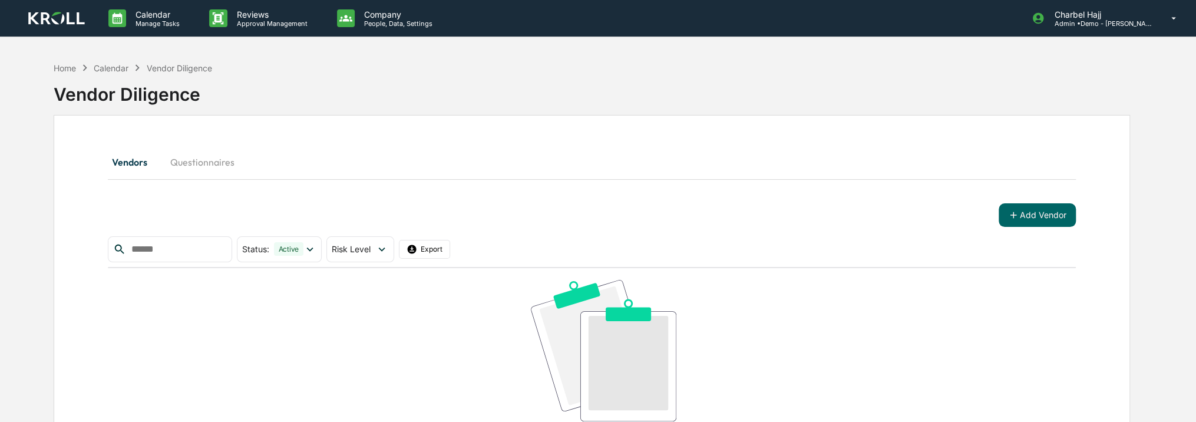
click at [186, 167] on button "Questionnaires" at bounding box center [202, 162] width 83 height 28
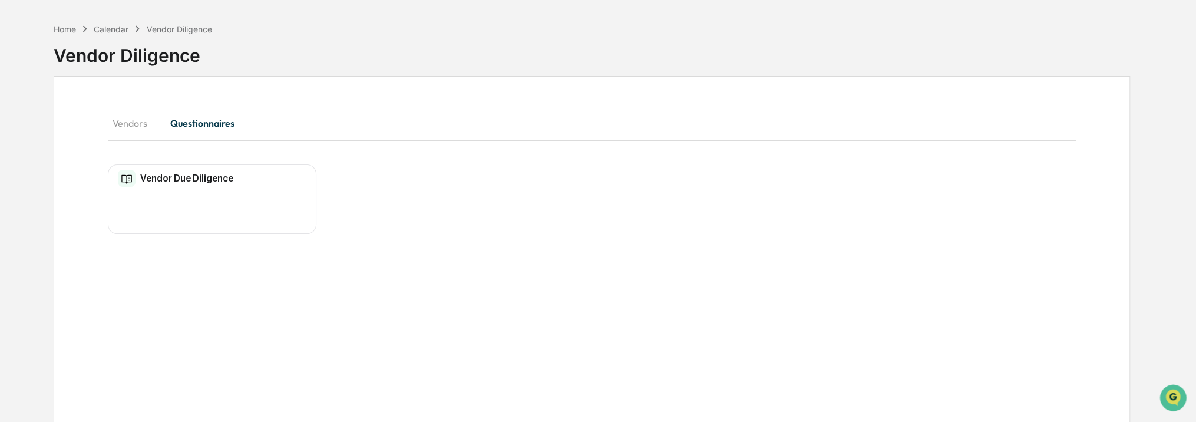
scroll to position [56, 0]
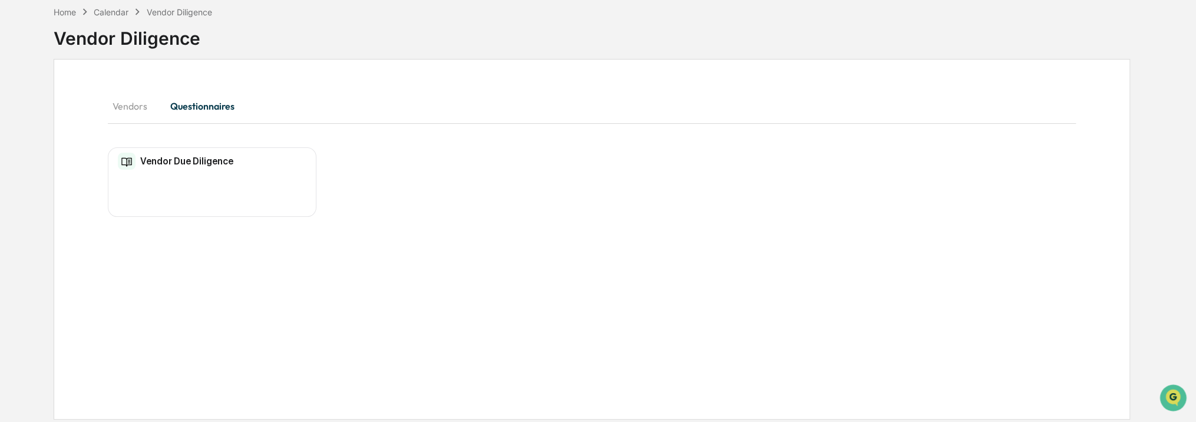
click at [211, 187] on div "Vendor Due Diligence No entries" at bounding box center [212, 182] width 209 height 70
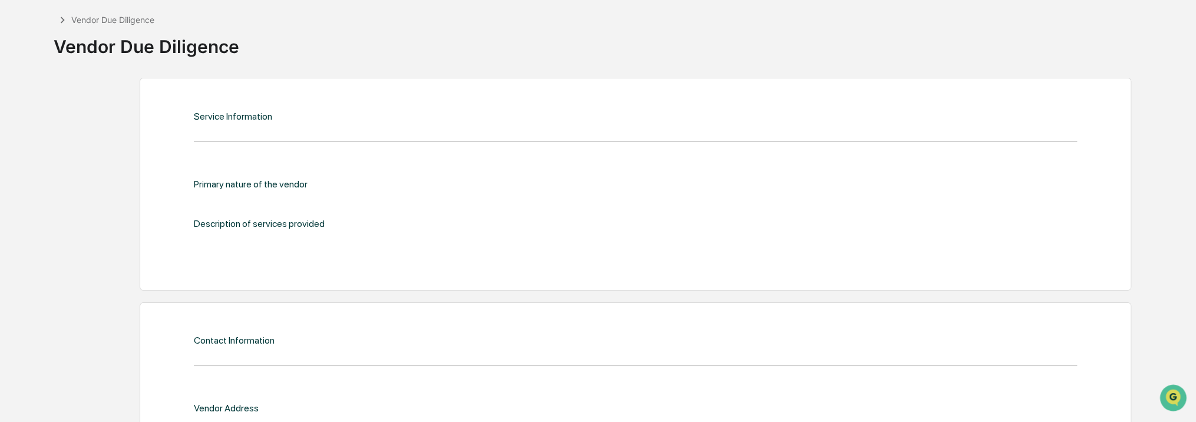
scroll to position [5, 0]
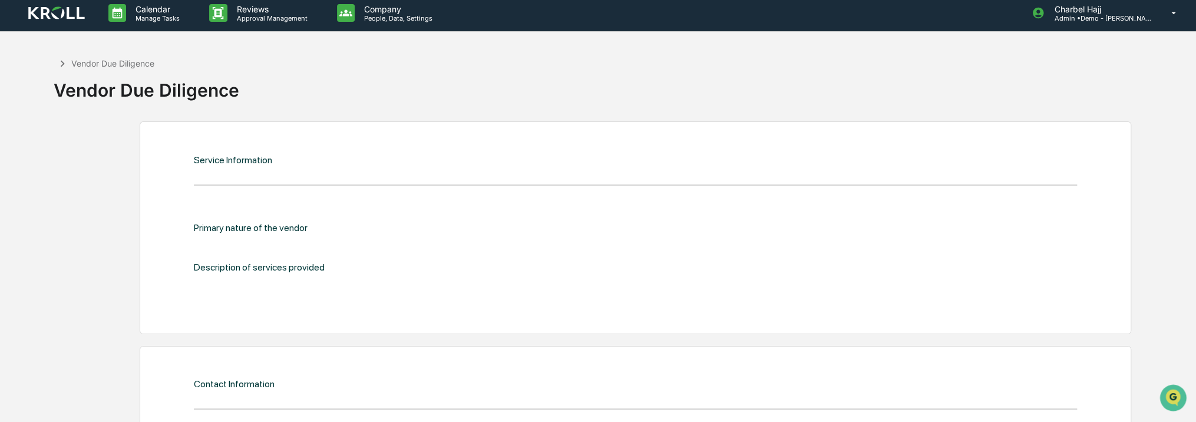
scroll to position [56, 0]
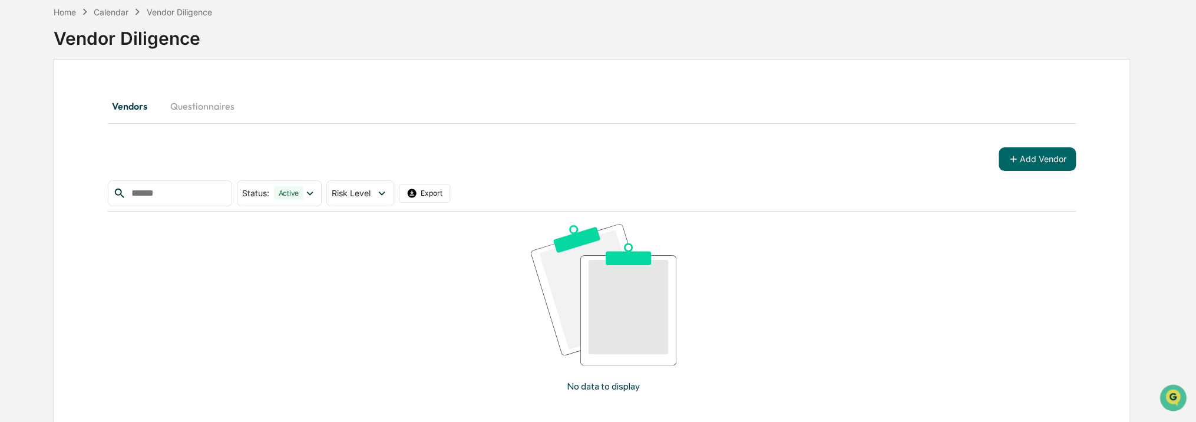
click at [192, 106] on button "Questionnaires" at bounding box center [202, 106] width 83 height 28
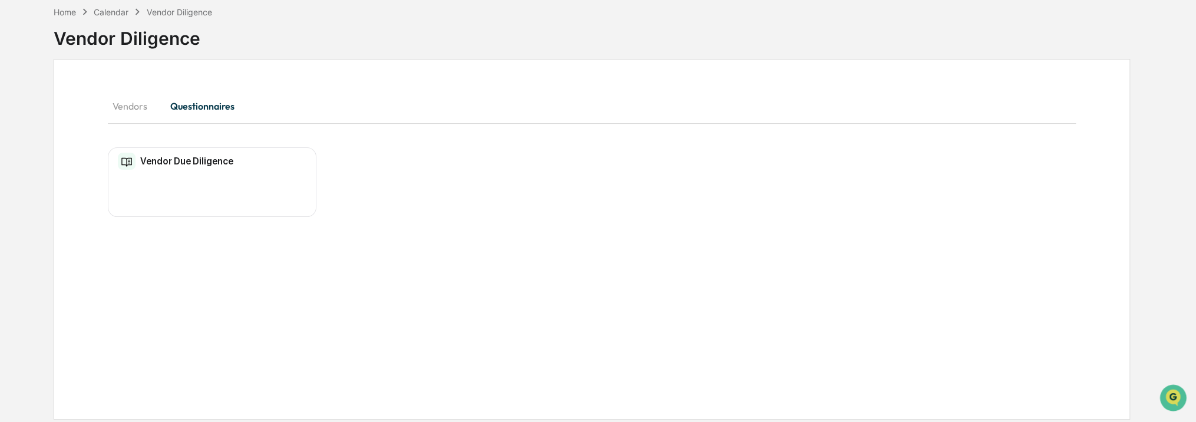
click at [105, 104] on div "Vendors Questionnaires Vendor Due Diligence No entries" at bounding box center [592, 239] width 1076 height 361
click at [142, 102] on button "Vendors" at bounding box center [134, 106] width 53 height 28
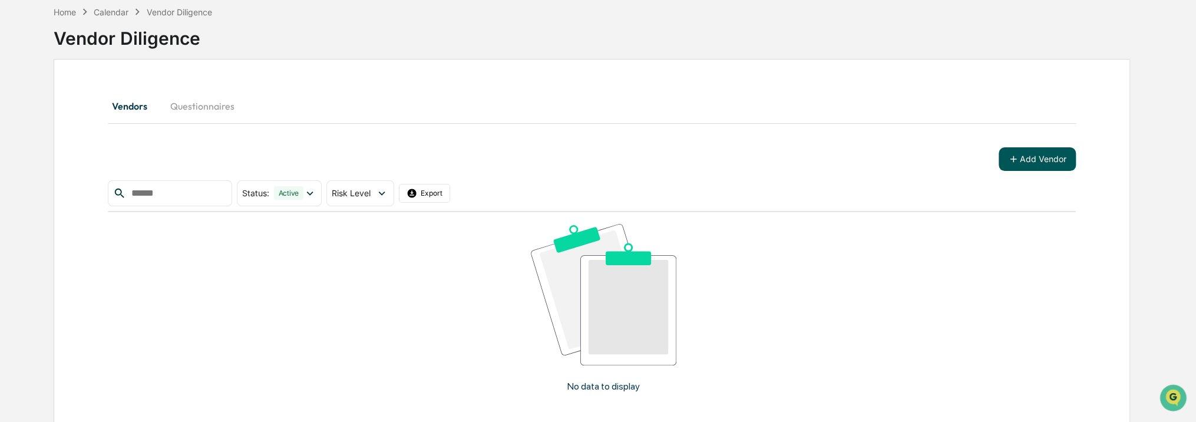
click at [1026, 156] on button "Add Vendor" at bounding box center [1037, 159] width 77 height 24
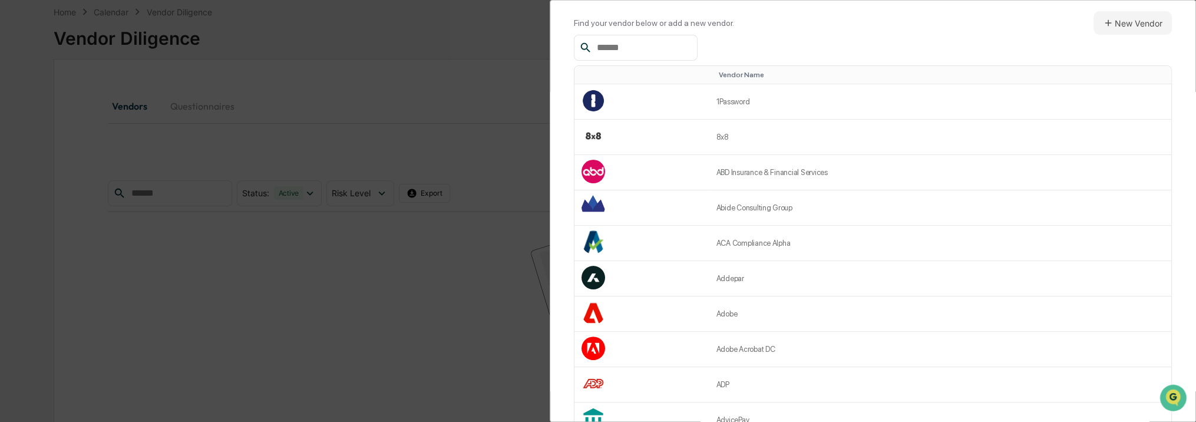
scroll to position [0, 0]
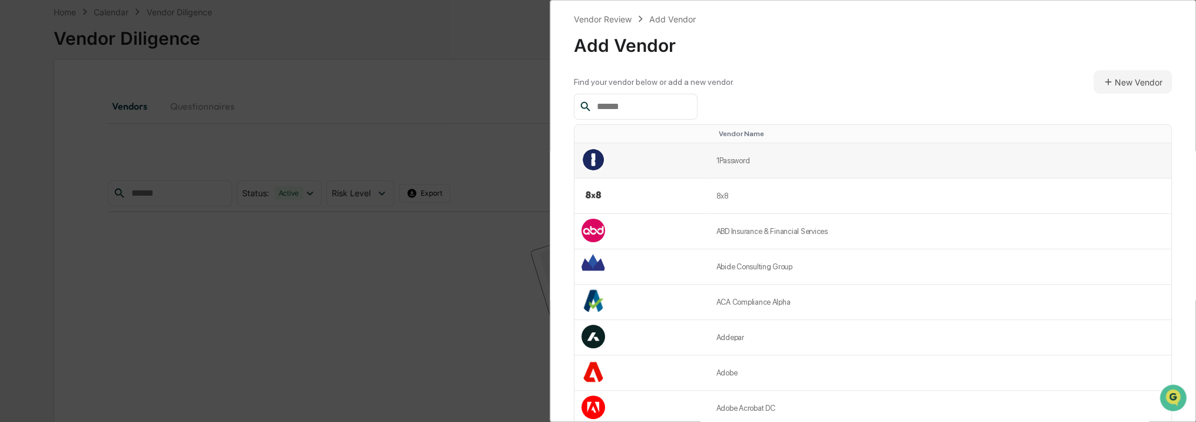
click at [953, 160] on td "1Password" at bounding box center [940, 160] width 462 height 35
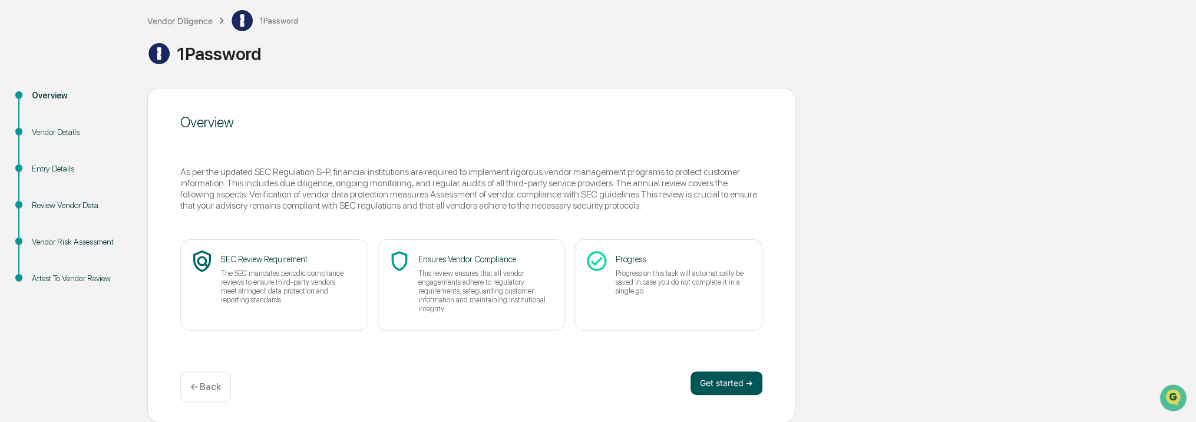
click at [725, 382] on button "Get started ➔" at bounding box center [726, 383] width 72 height 24
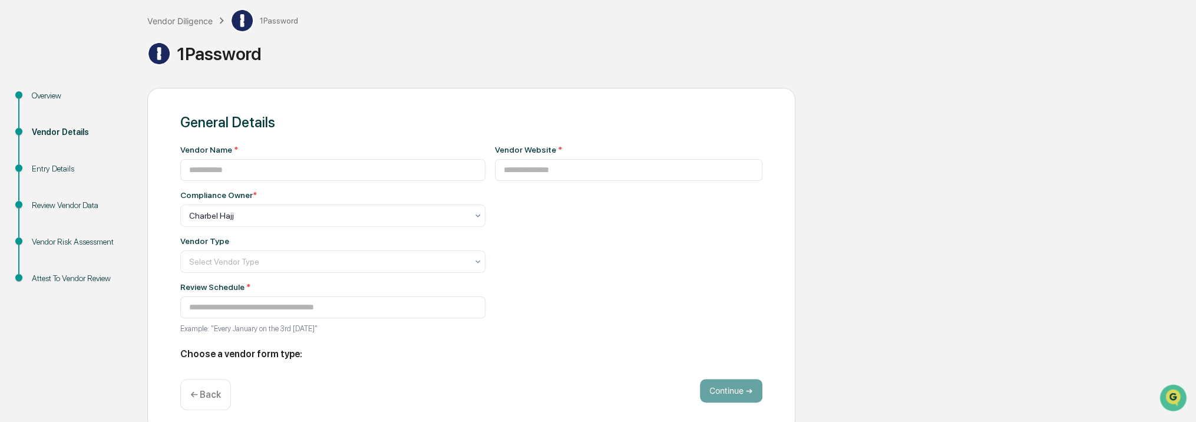
type input "*********"
type input "**********"
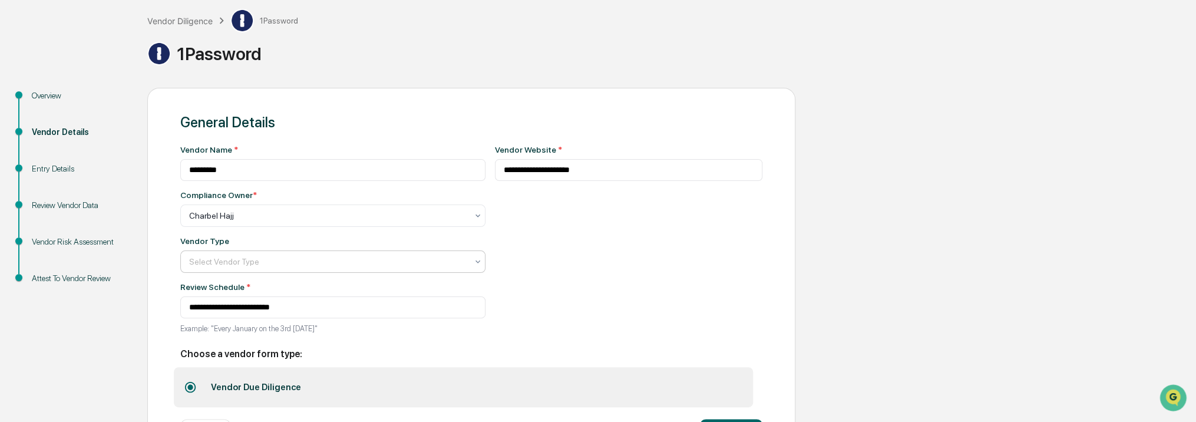
click at [365, 269] on div "Select Vendor Type" at bounding box center [328, 261] width 290 height 16
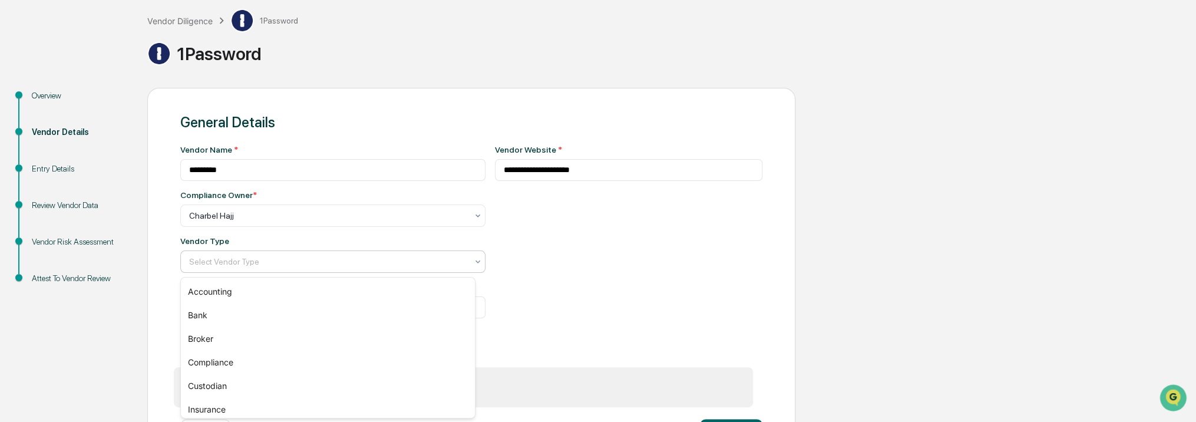
click at [548, 270] on div "**********" at bounding box center [629, 242] width 268 height 195
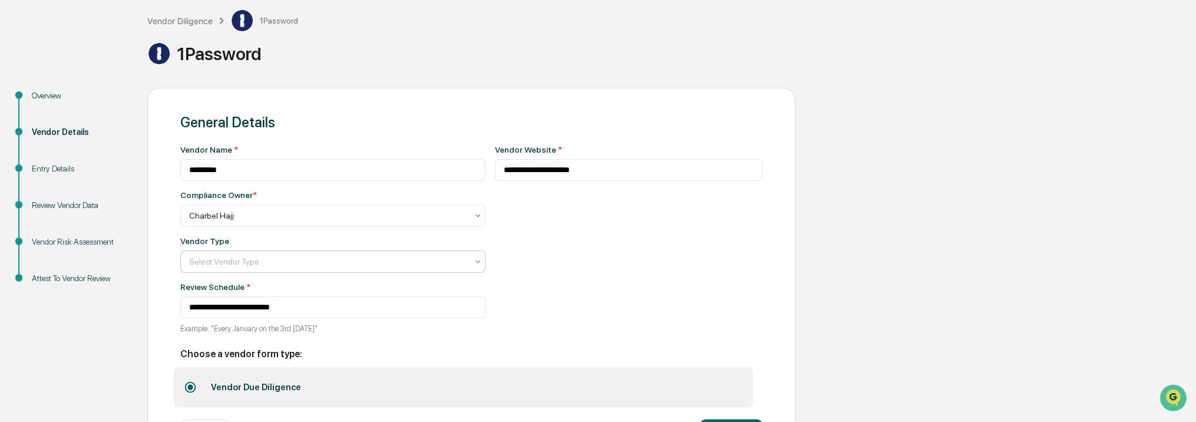
click at [381, 266] on div at bounding box center [328, 262] width 278 height 12
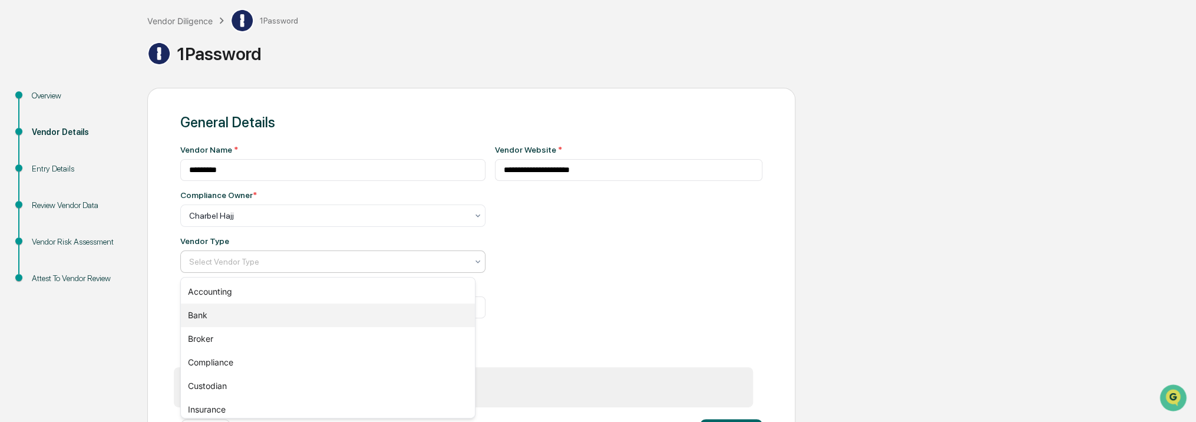
scroll to position [170, 0]
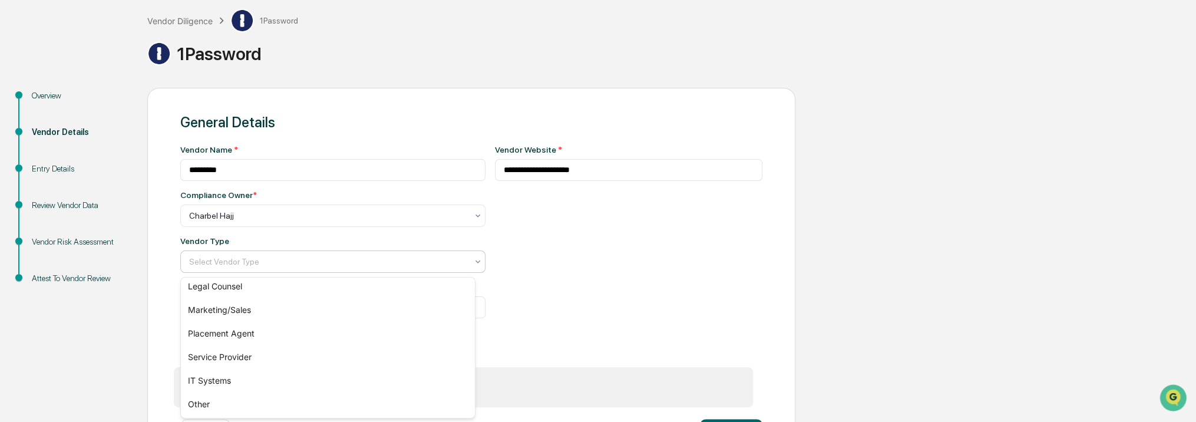
click at [546, 278] on div "**********" at bounding box center [629, 242] width 268 height 195
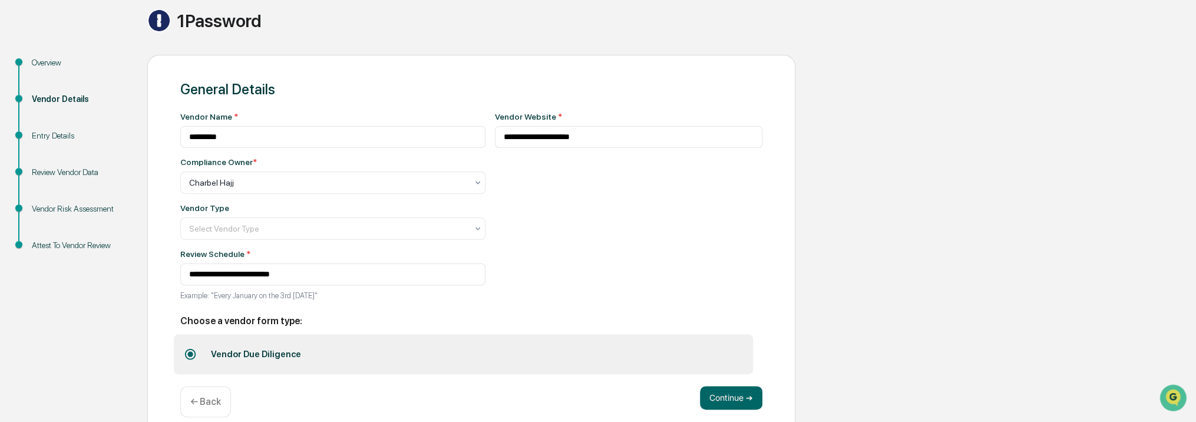
scroll to position [115, 0]
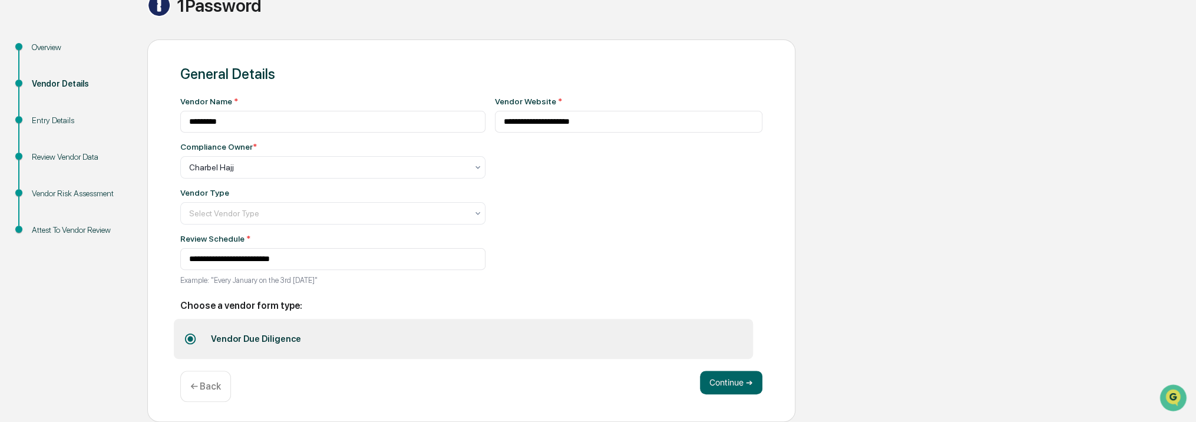
click at [256, 339] on div "Vendor Due Diligence" at bounding box center [256, 338] width 108 height 31
click at [589, 382] on div "Continue ➔ ← Back" at bounding box center [471, 386] width 582 height 31
click at [204, 377] on div "← Back" at bounding box center [205, 386] width 51 height 31
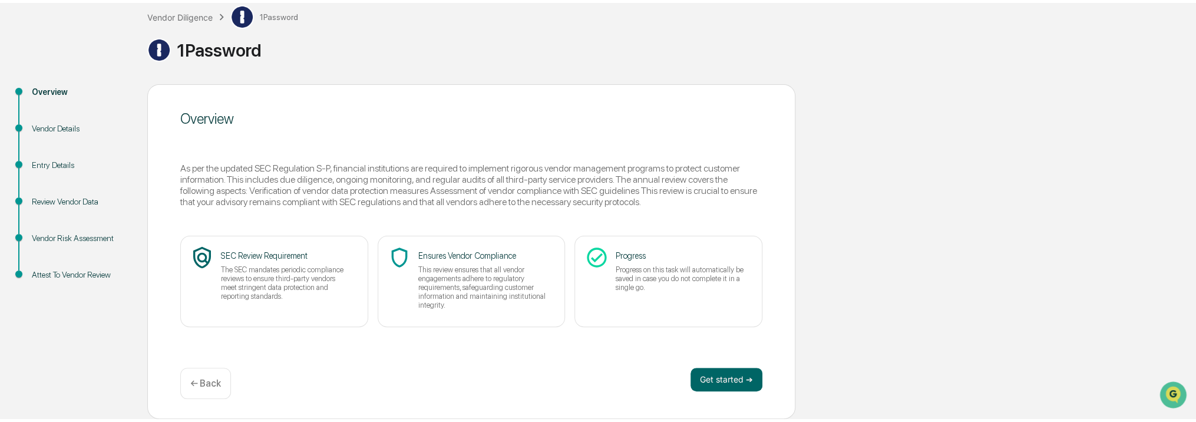
scroll to position [65, 0]
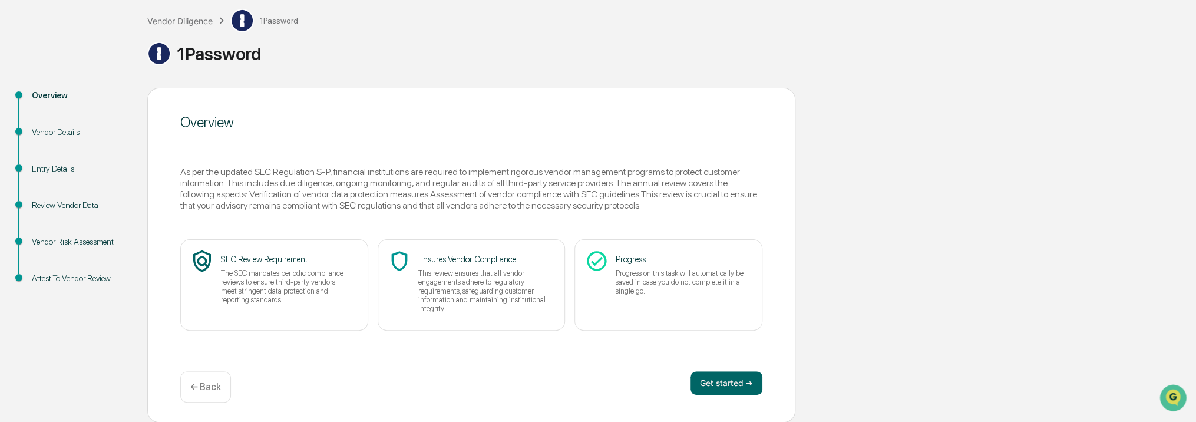
click at [279, 262] on p "SEC Review Requirement" at bounding box center [286, 259] width 130 height 10
drag, startPoint x: 279, startPoint y: 262, endPoint x: 292, endPoint y: 284, distance: 25.6
click at [292, 284] on p "The SEC mandates periodic compliance reviews to ensure third-party vendors meet…" at bounding box center [286, 286] width 130 height 35
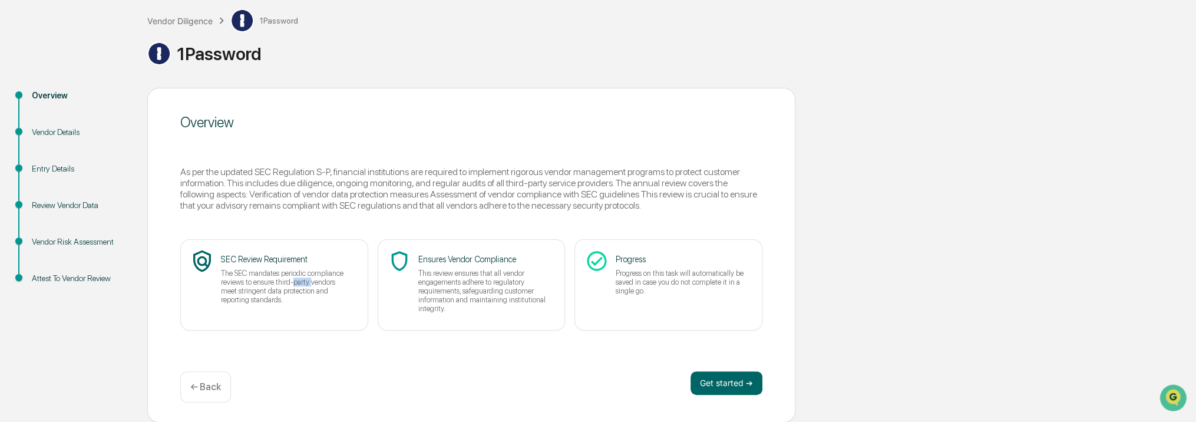
click at [292, 284] on p "The SEC mandates periodic compliance reviews to ensure third-party vendors meet…" at bounding box center [286, 286] width 130 height 35
click at [229, 382] on div "← Back" at bounding box center [205, 386] width 51 height 31
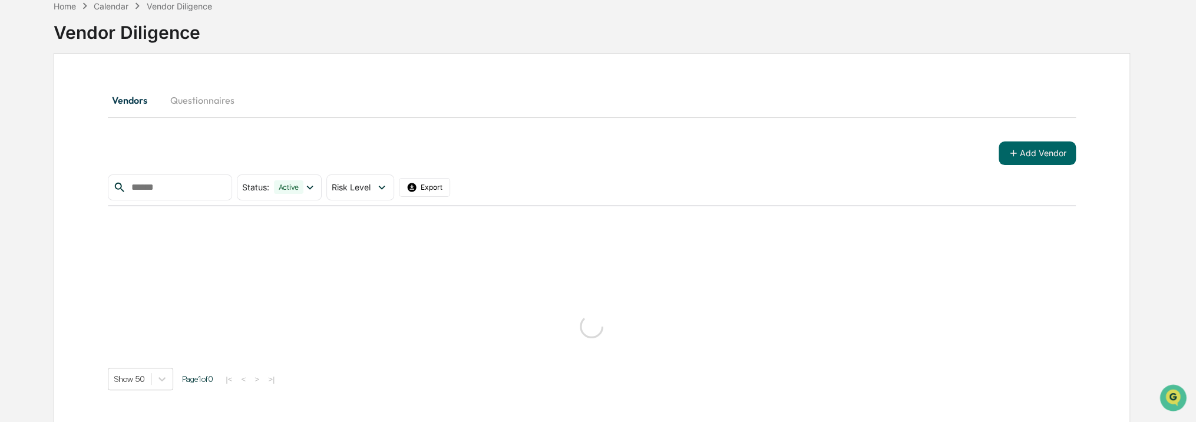
scroll to position [56, 0]
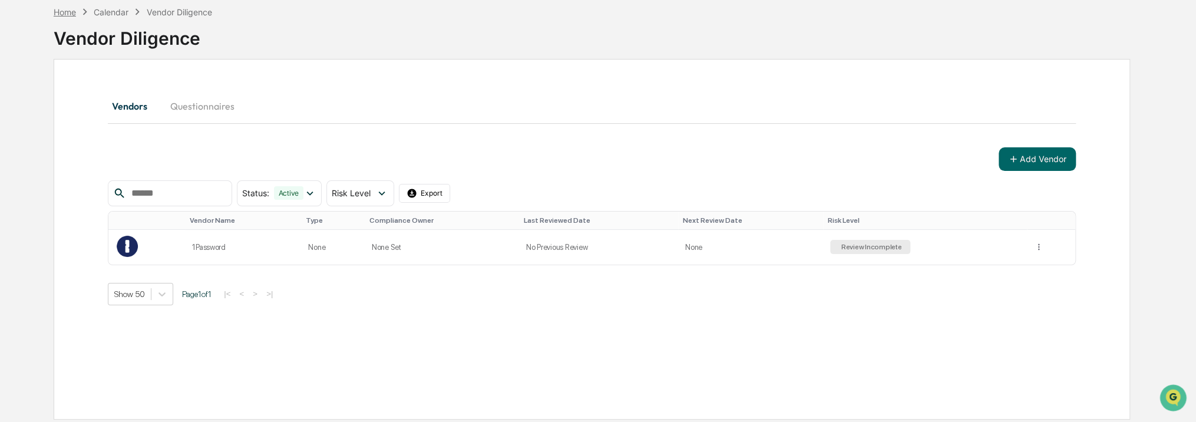
click at [62, 11] on div "Home" at bounding box center [65, 12] width 22 height 10
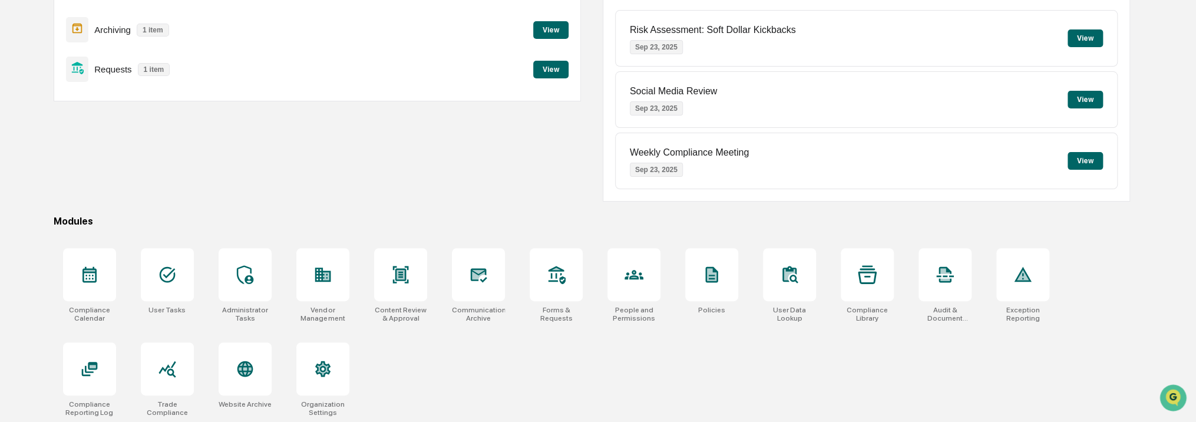
scroll to position [148, 0]
click at [405, 288] on div at bounding box center [400, 273] width 53 height 53
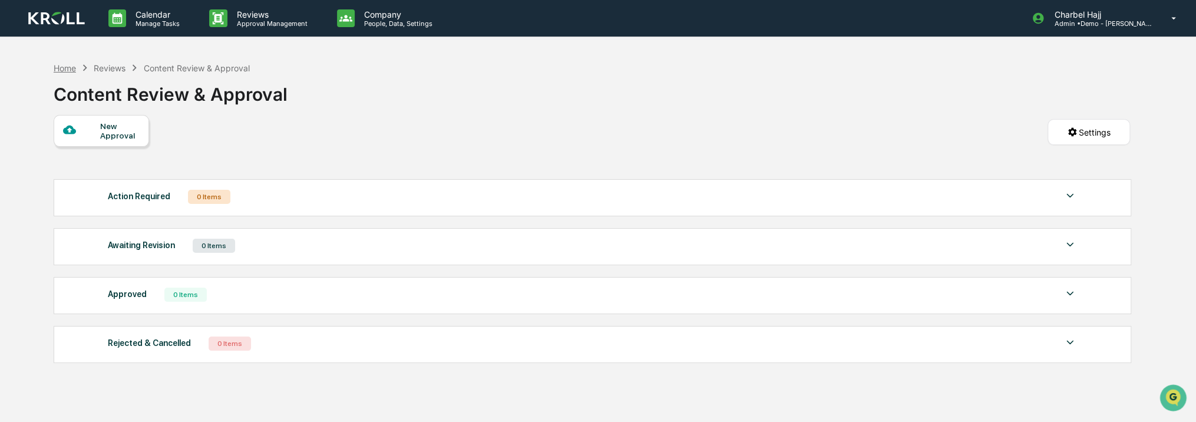
click at [71, 67] on div "Home" at bounding box center [65, 68] width 22 height 10
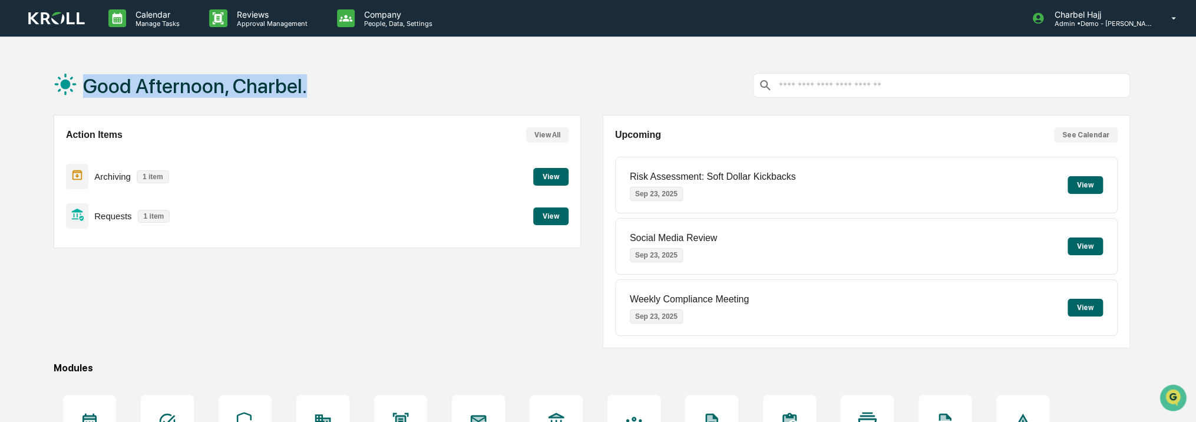
drag, startPoint x: 81, startPoint y: 85, endPoint x: 382, endPoint y: 77, distance: 300.6
click at [382, 77] on div "Good Afternoon, Charbel." at bounding box center [592, 85] width 1076 height 59
drag, startPoint x: 382, startPoint y: 77, endPoint x: 315, endPoint y: 75, distance: 66.6
click at [318, 79] on div "Good Afternoon, Charbel." at bounding box center [592, 85] width 1076 height 59
drag, startPoint x: 392, startPoint y: 0, endPoint x: 375, endPoint y: 75, distance: 76.9
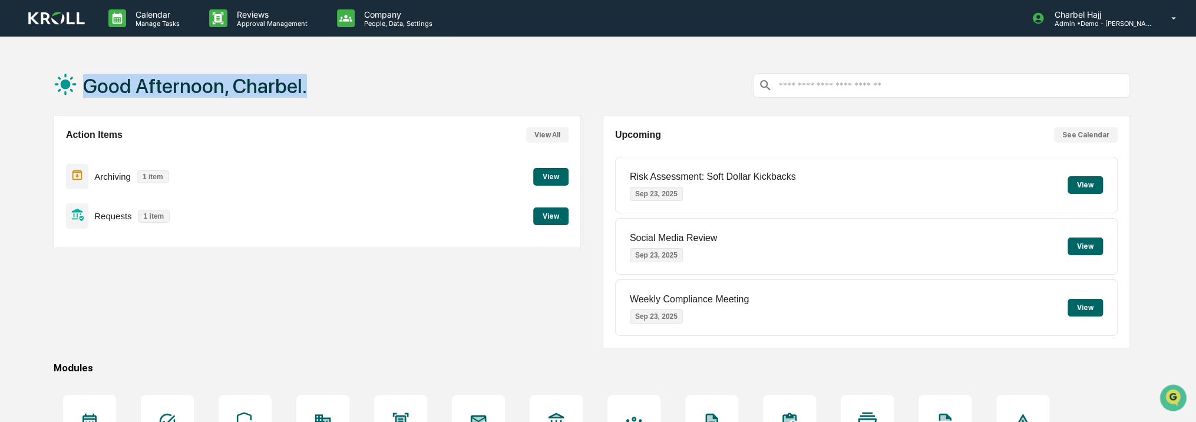
click at [376, 75] on div "Good Afternoon, Charbel." at bounding box center [592, 85] width 1076 height 59
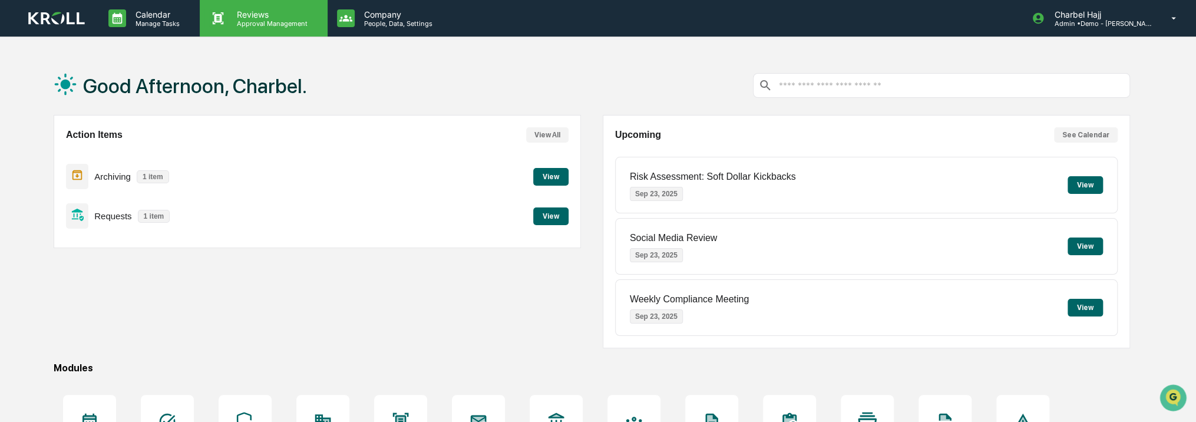
click at [265, 16] on p "Reviews" at bounding box center [270, 14] width 86 height 10
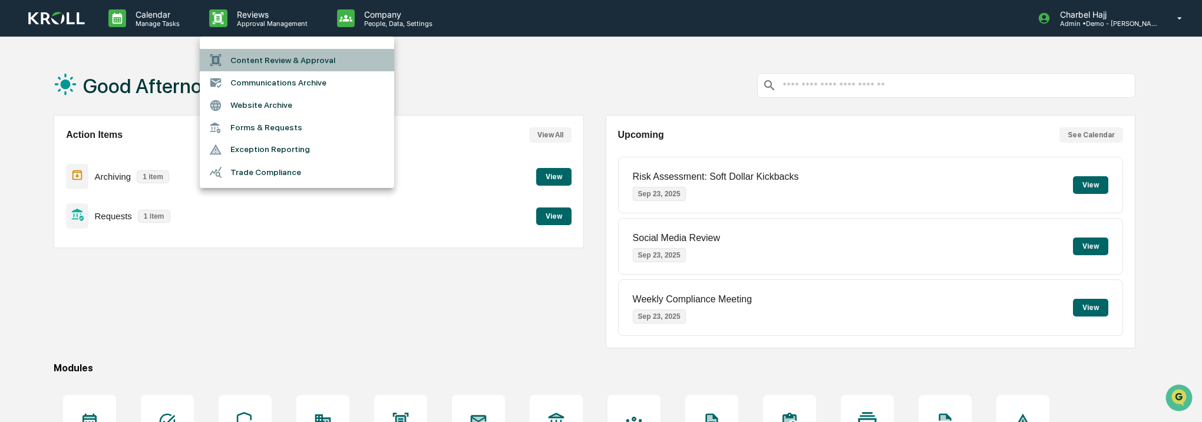
click at [272, 58] on li "Content Review & Approval" at bounding box center [297, 60] width 194 height 22
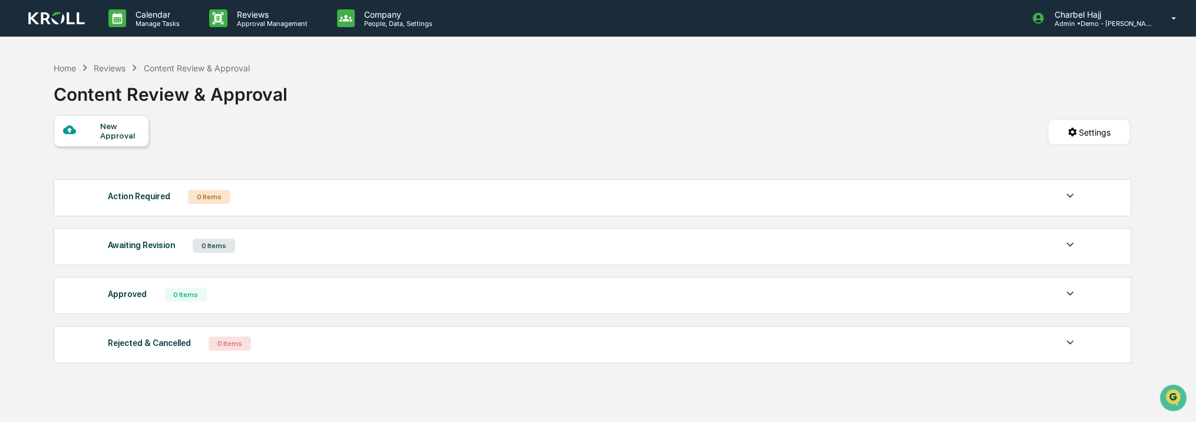
click at [109, 134] on div "New Approval" at bounding box center [119, 130] width 39 height 19
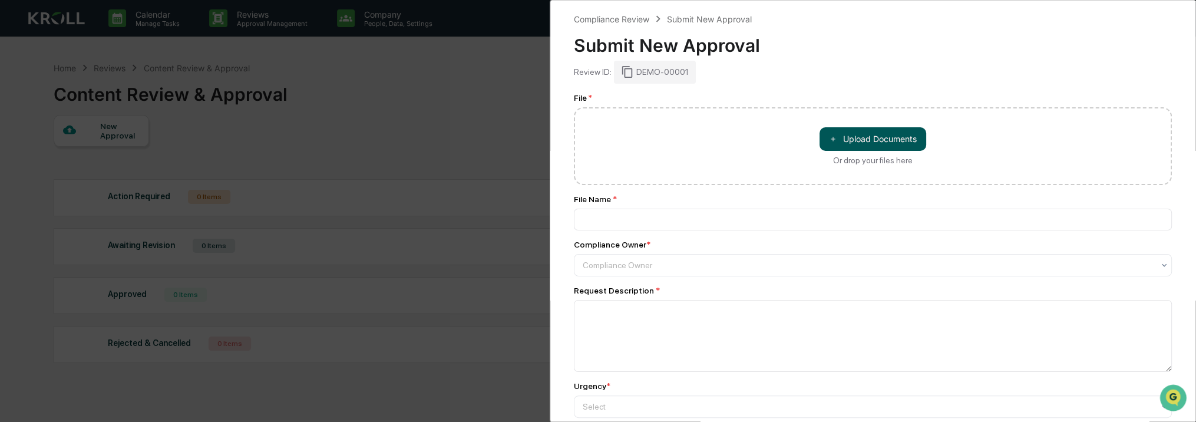
click at [893, 140] on button "＋ Upload Documents" at bounding box center [872, 139] width 107 height 24
type input "**********"
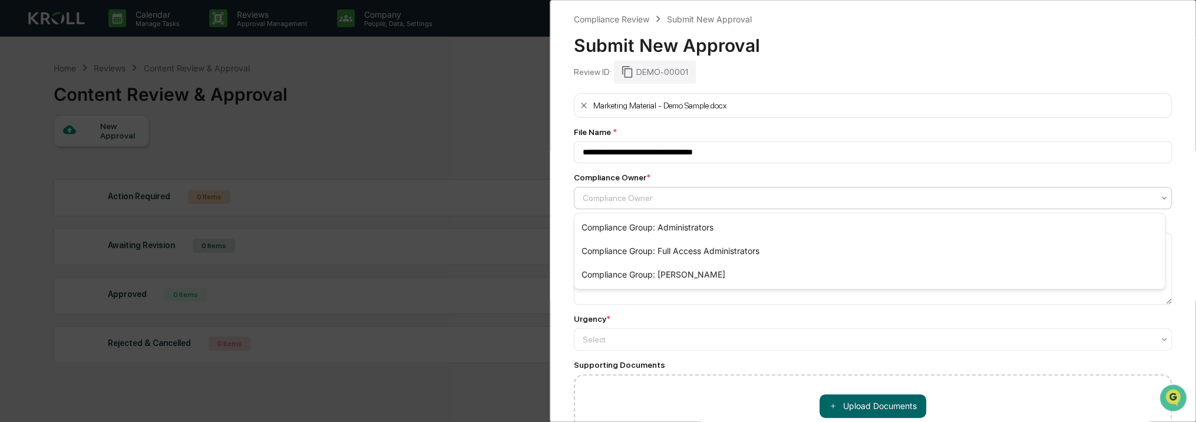
click at [682, 198] on div at bounding box center [868, 198] width 571 height 12
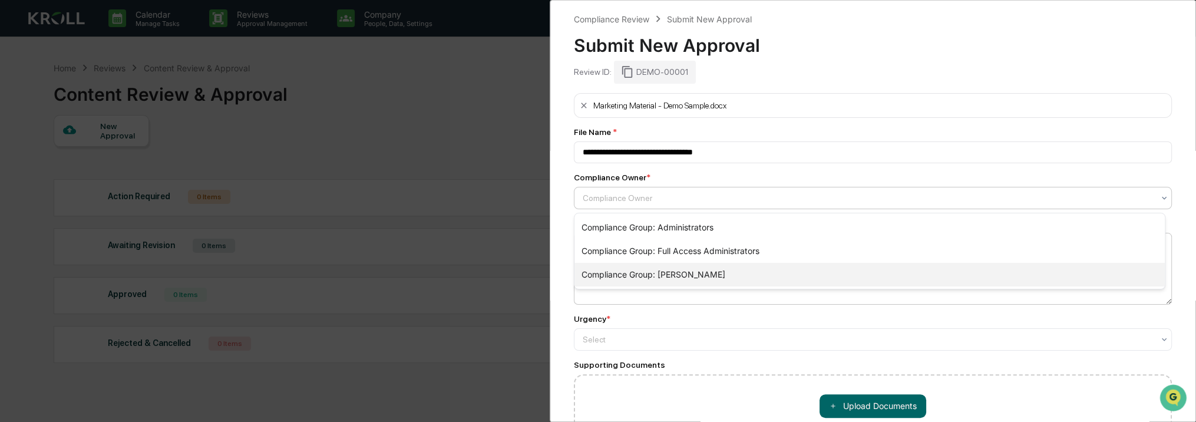
click at [683, 268] on div "Compliance Group: Kroll" at bounding box center [869, 275] width 590 height 24
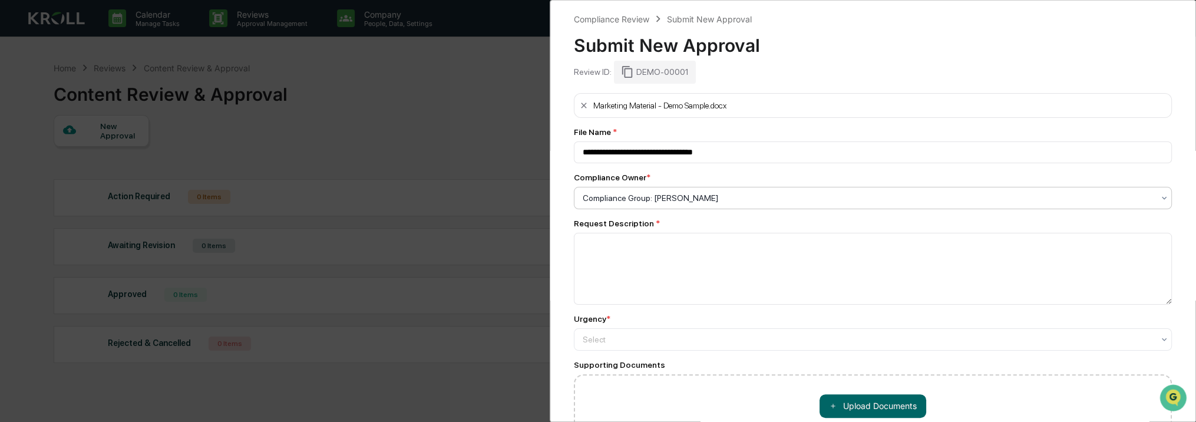
scroll to position [90, 0]
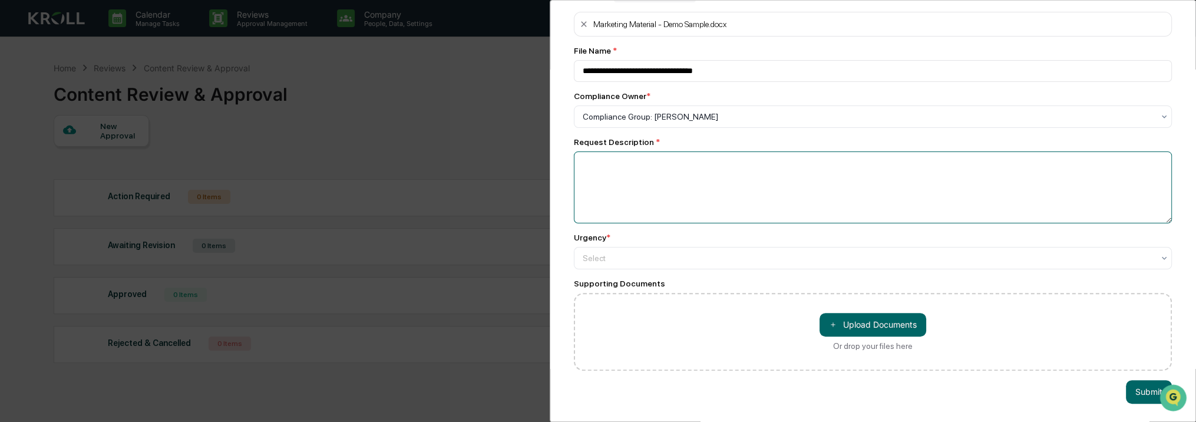
click at [655, 189] on textarea at bounding box center [873, 187] width 598 height 72
type textarea "****"
click at [657, 253] on div at bounding box center [868, 258] width 571 height 12
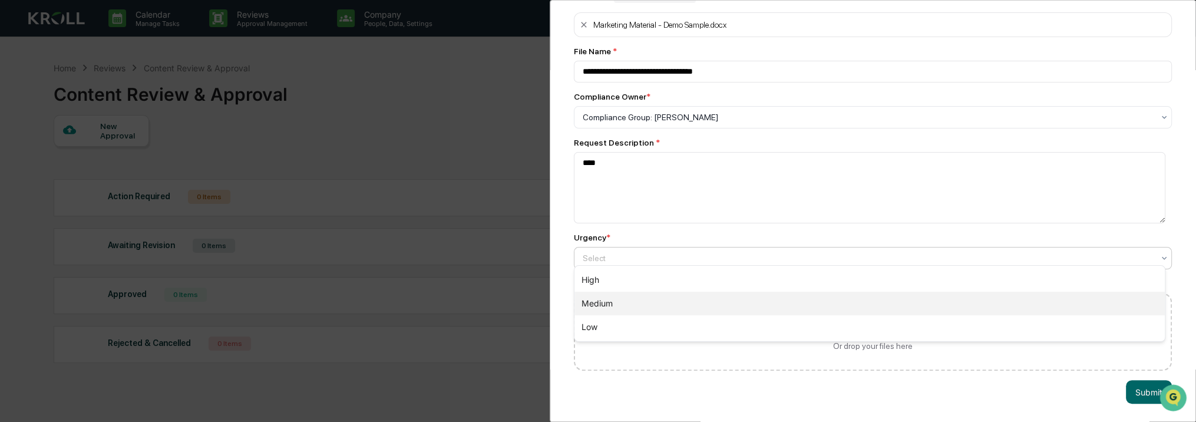
click at [656, 280] on div "High" at bounding box center [869, 280] width 590 height 24
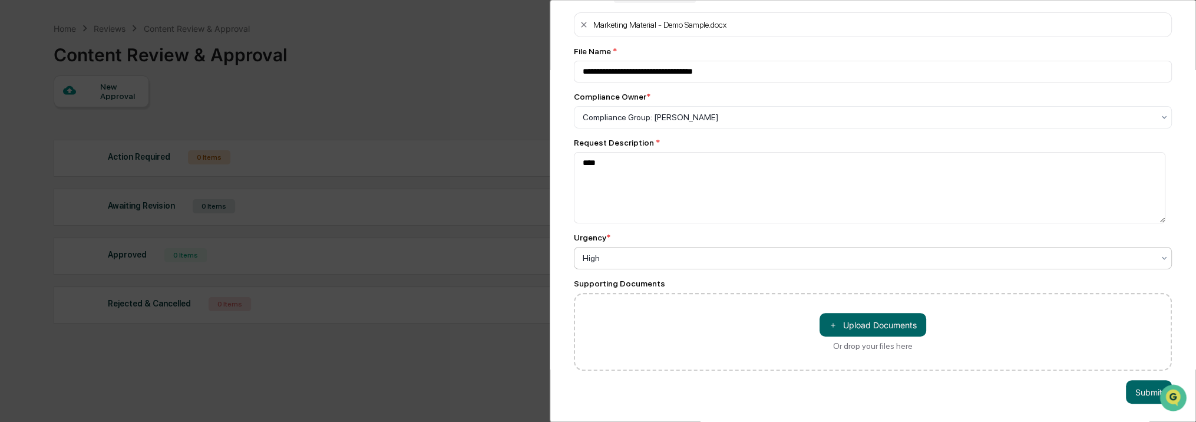
scroll to position [56, 0]
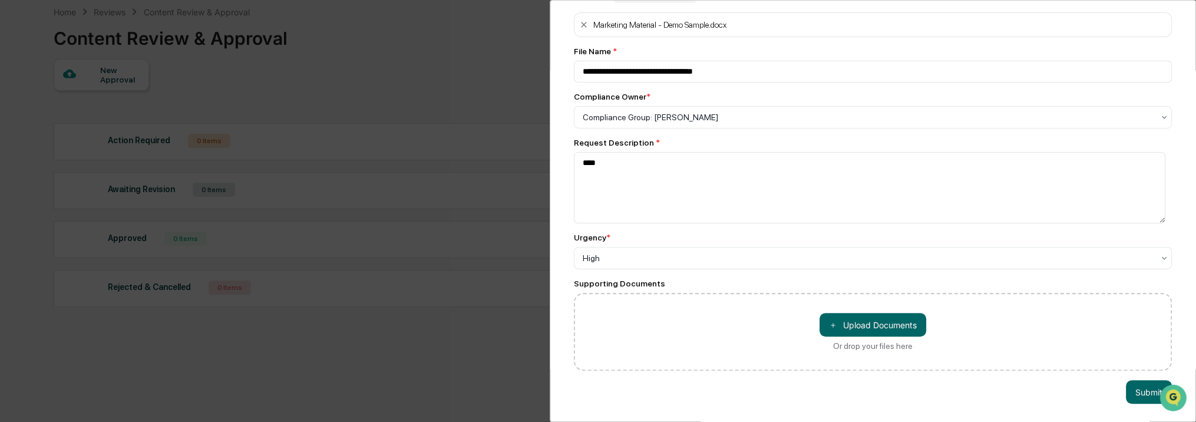
click at [1083, 394] on div "**********" at bounding box center [873, 211] width 646 height 422
click at [1150, 389] on button "Submit" at bounding box center [1149, 392] width 46 height 24
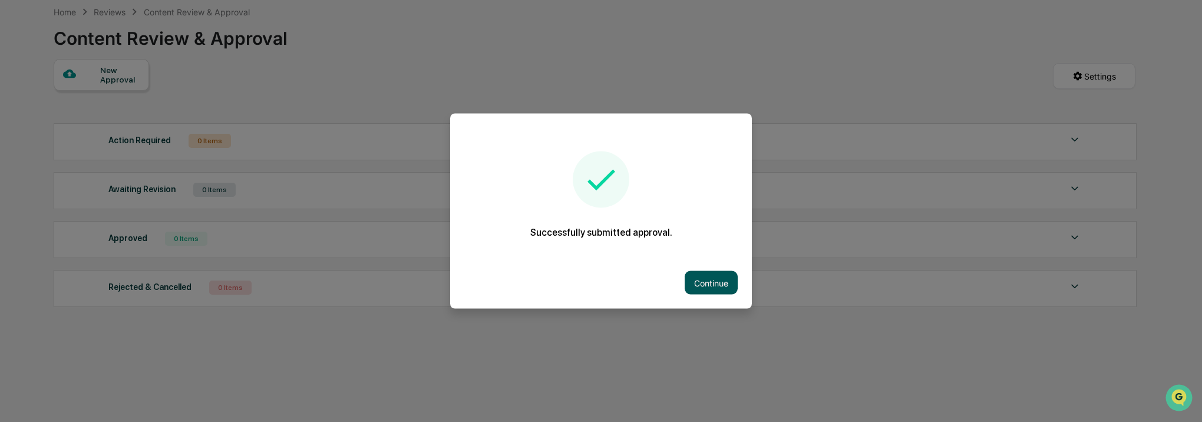
click at [717, 280] on button "Continue" at bounding box center [711, 283] width 53 height 24
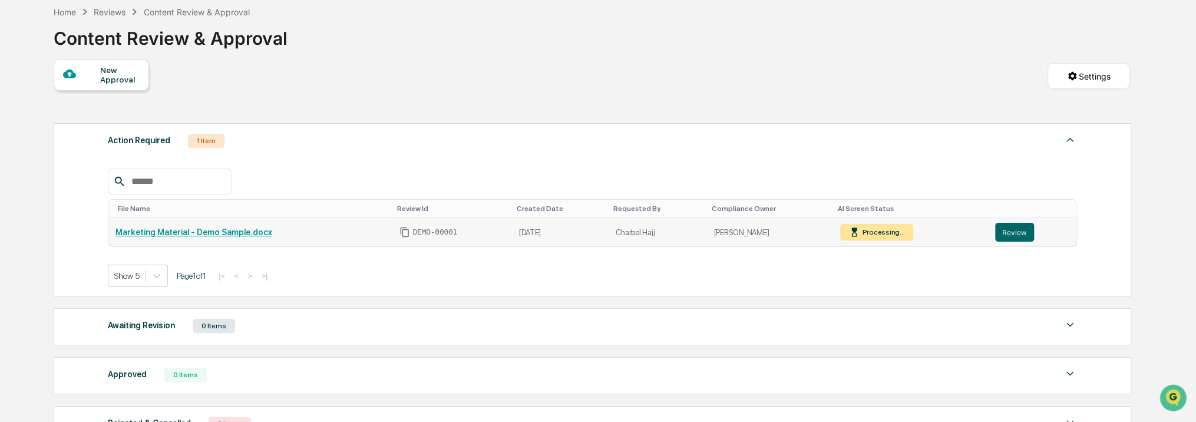
click at [221, 232] on link "Marketing Material - Demo Sample.docx" at bounding box center [193, 231] width 157 height 9
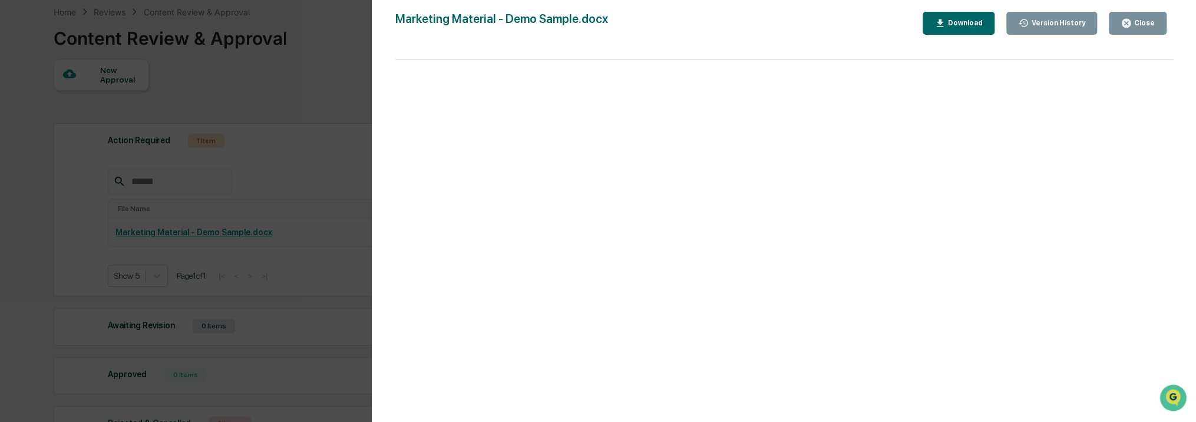
click at [1122, 19] on button "Close" at bounding box center [1138, 23] width 58 height 23
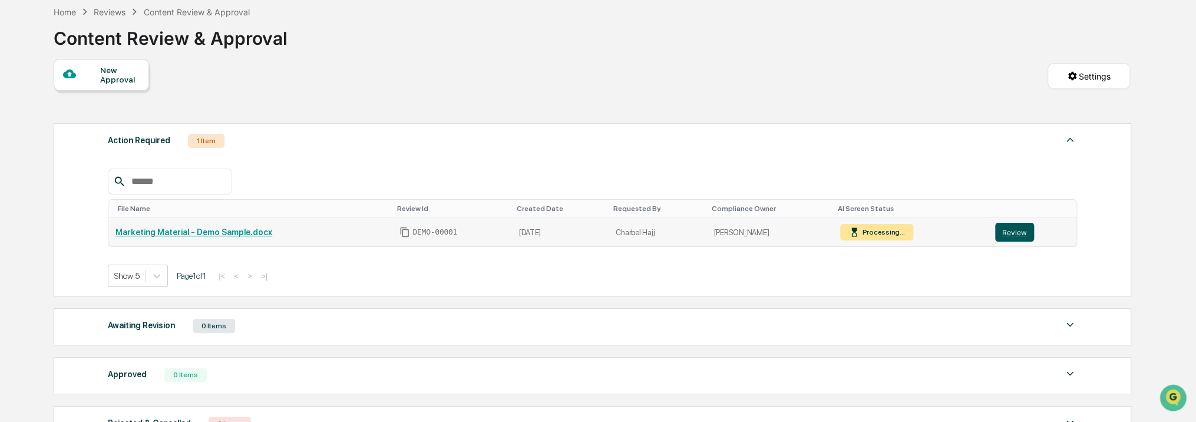
click at [1023, 231] on button "Review" at bounding box center [1014, 232] width 39 height 19
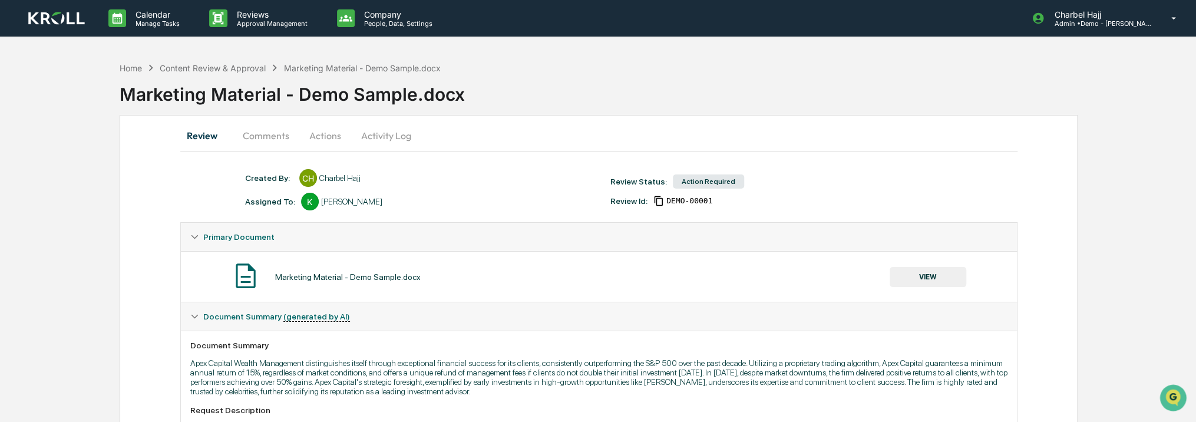
click at [275, 139] on button "Comments" at bounding box center [265, 135] width 65 height 28
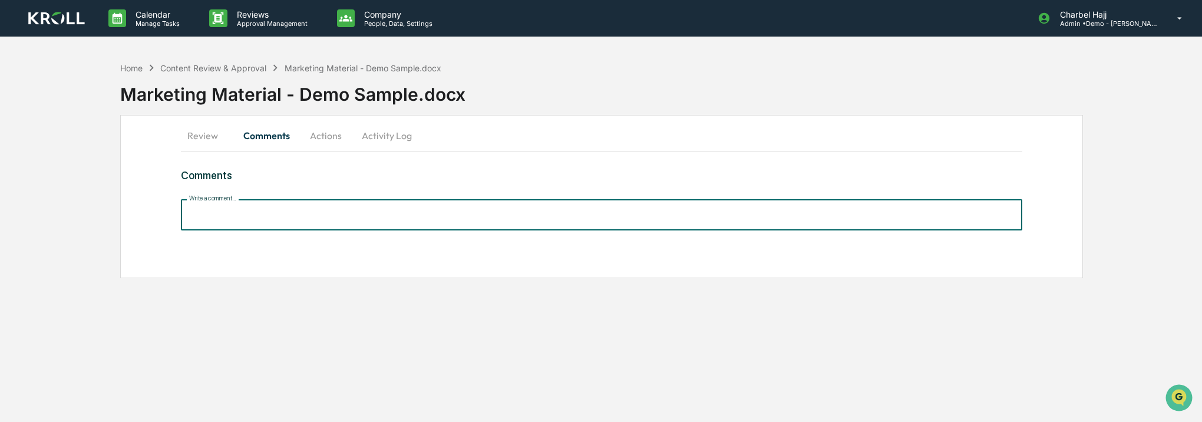
click at [278, 212] on input "Write a comment..." at bounding box center [601, 214] width 841 height 31
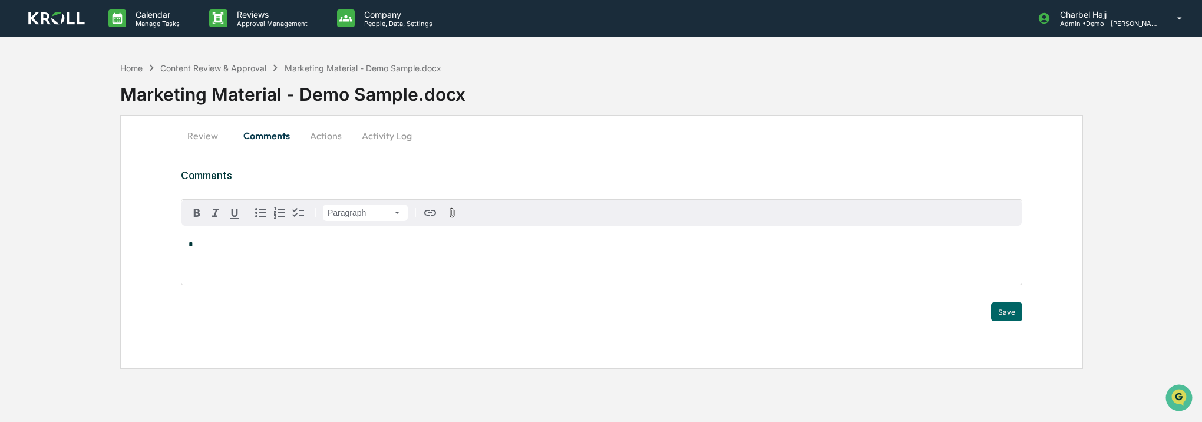
click at [320, 139] on button "Actions" at bounding box center [325, 135] width 53 height 28
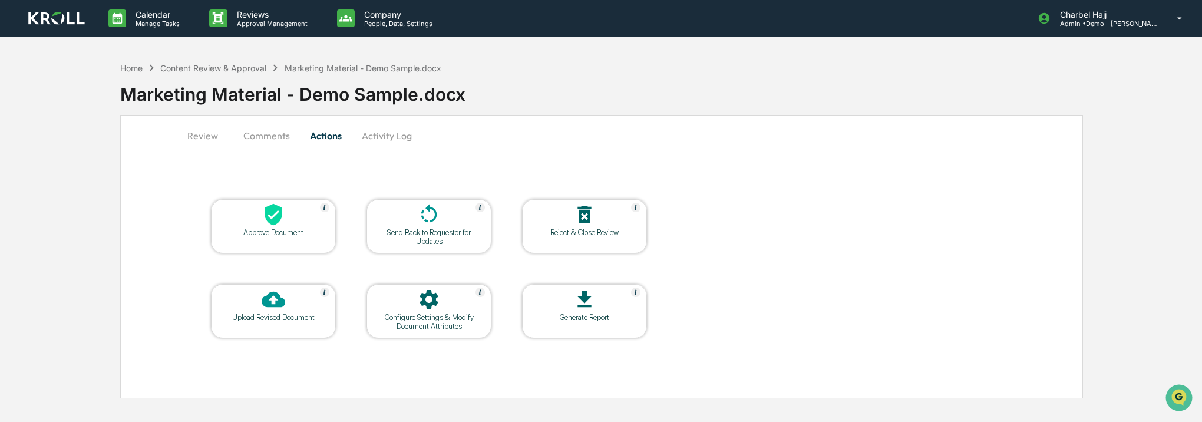
click at [438, 326] on div "Configure Settings & Modify Document Attributes" at bounding box center [429, 322] width 106 height 18
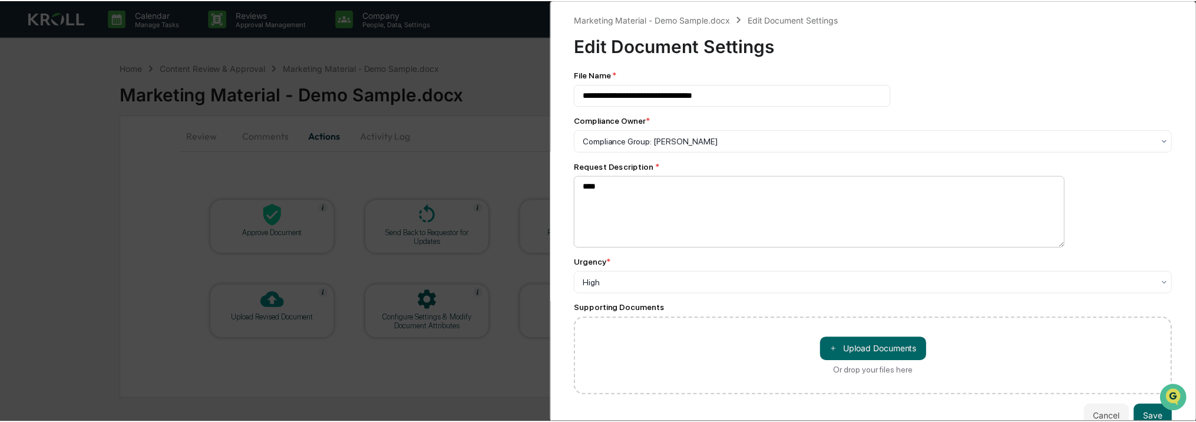
scroll to position [33, 0]
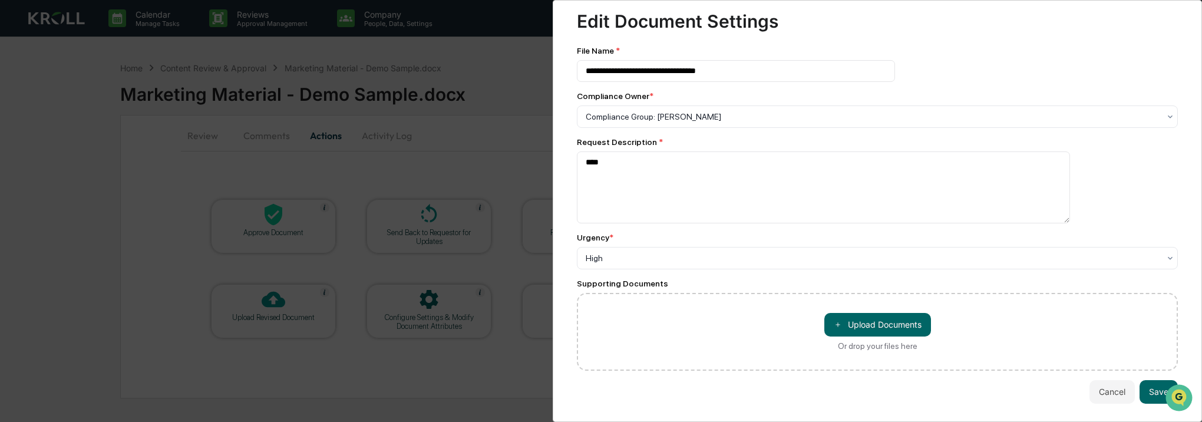
click at [497, 246] on div "**********" at bounding box center [601, 211] width 1202 height 422
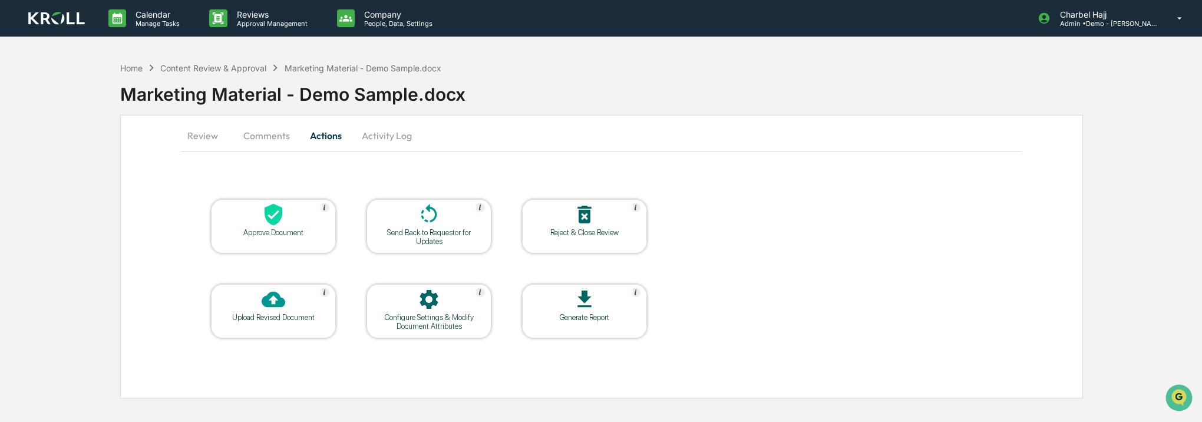
click at [205, 140] on button "Review" at bounding box center [207, 135] width 53 height 28
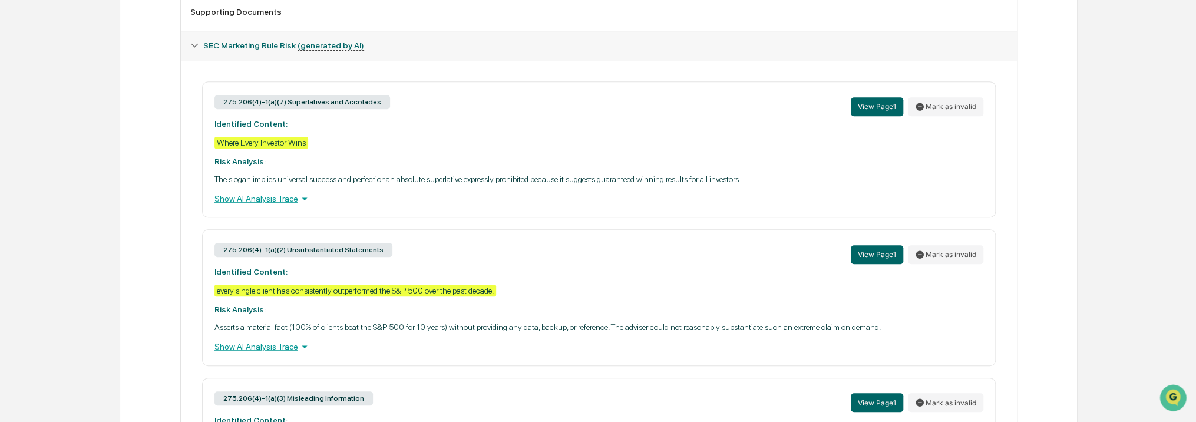
scroll to position [471, 0]
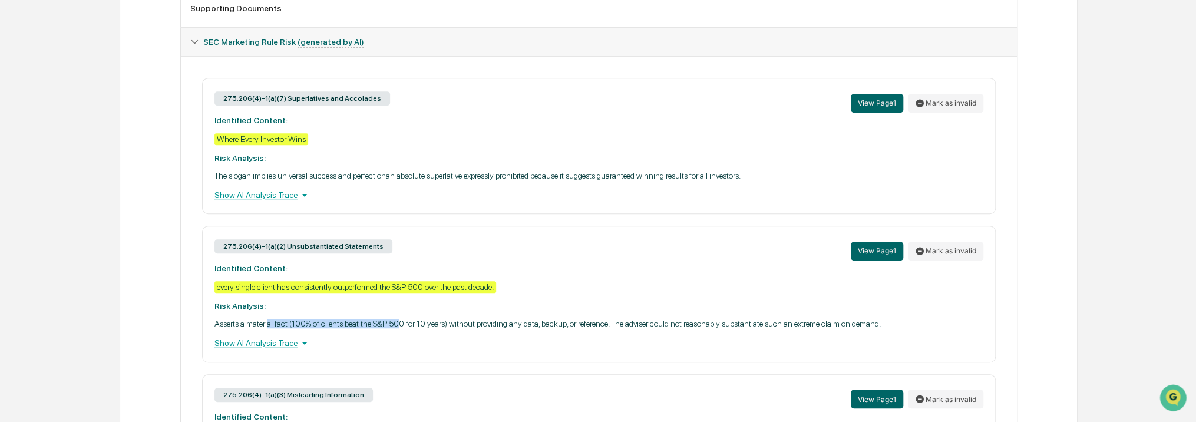
drag, startPoint x: 276, startPoint y: 333, endPoint x: 398, endPoint y: 335, distance: 122.5
click at [398, 328] on p "Asserts a material fact (100% of clients beat the S&P 500 for 10 years) without…" at bounding box center [598, 323] width 769 height 9
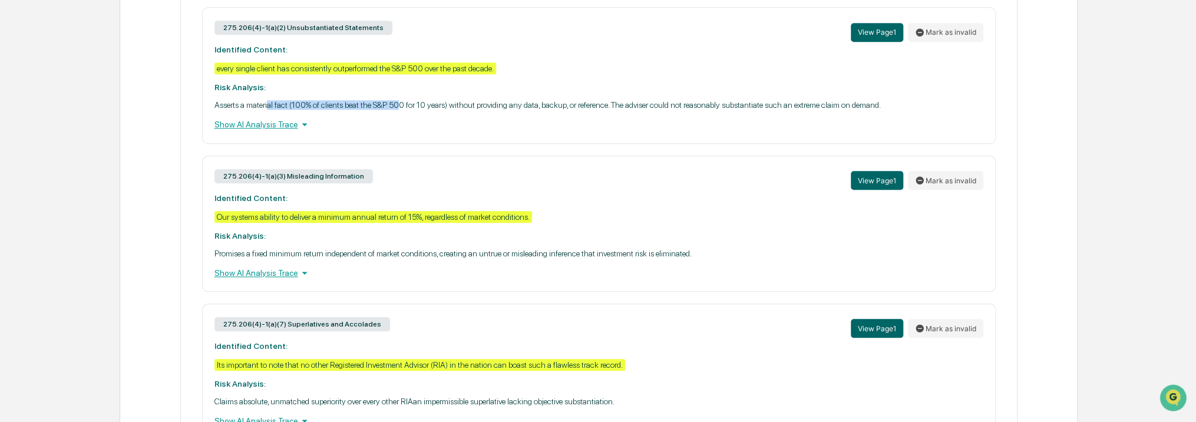
scroll to position [707, 0]
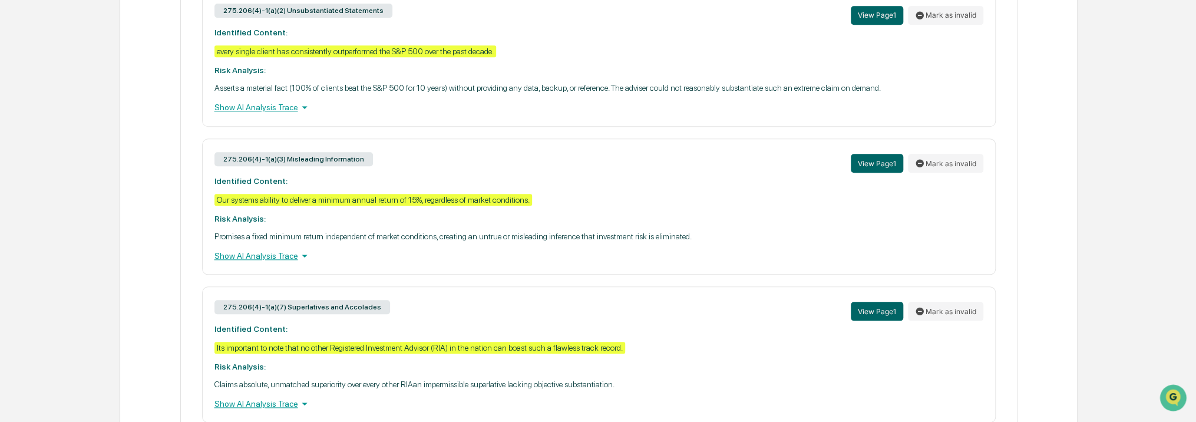
click at [372, 262] on div "Show AI Analysis Trace" at bounding box center [598, 255] width 769 height 13
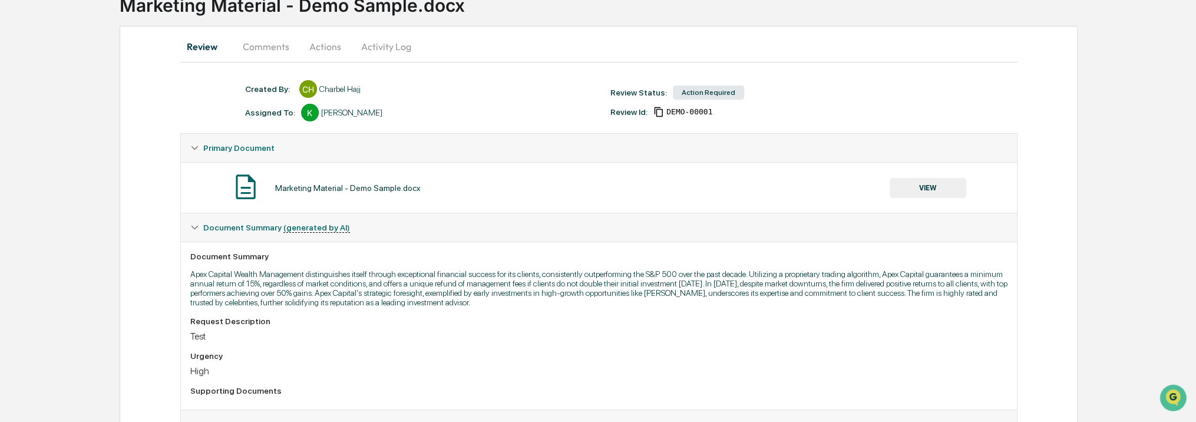
scroll to position [0, 0]
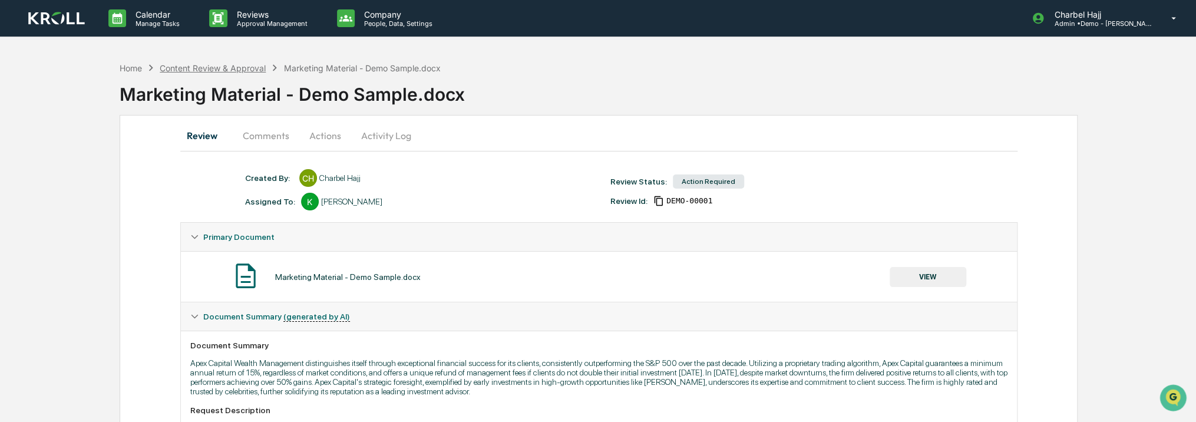
click at [246, 65] on div "Content Review & Approval" at bounding box center [213, 68] width 106 height 10
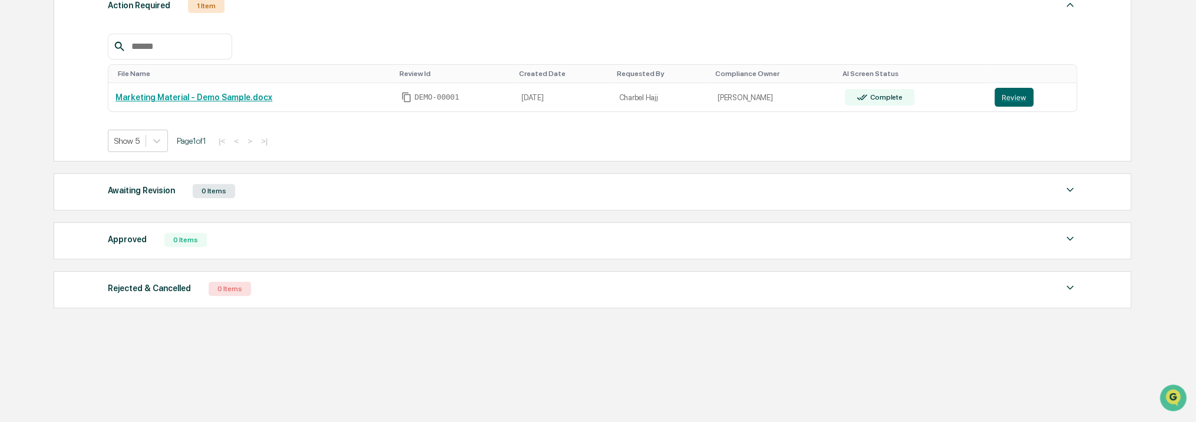
scroll to position [15, 0]
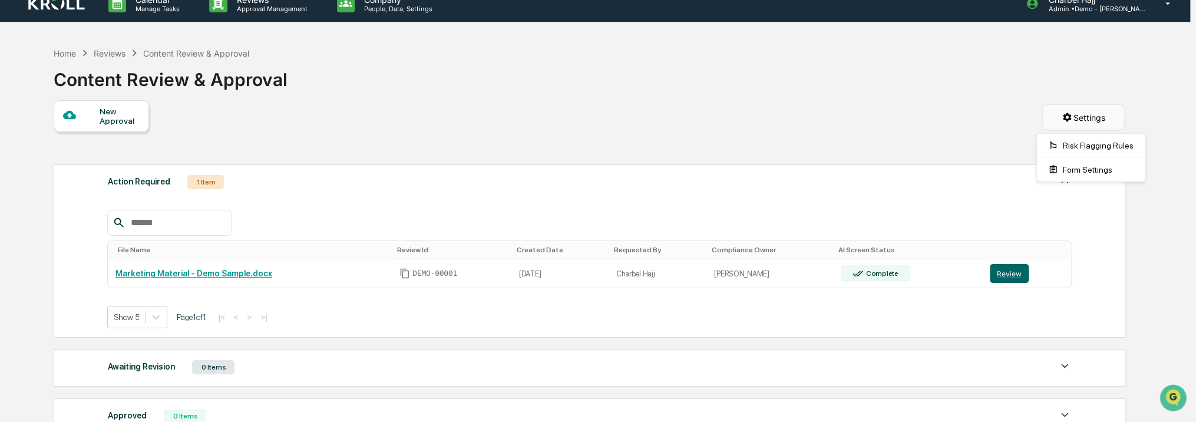
click at [1077, 111] on html "Calendar Manage Tasks Reviews Approval Management Company People, Data, Setting…" at bounding box center [598, 196] width 1196 height 422
click at [1072, 145] on div "Risk Flagging Rules" at bounding box center [1091, 145] width 104 height 19
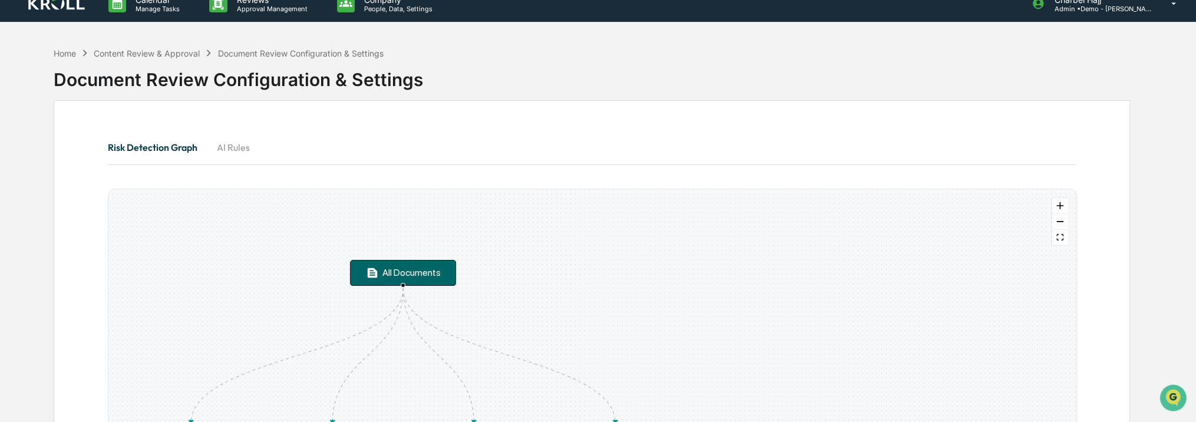
click at [238, 144] on button "AI Rules" at bounding box center [233, 147] width 53 height 28
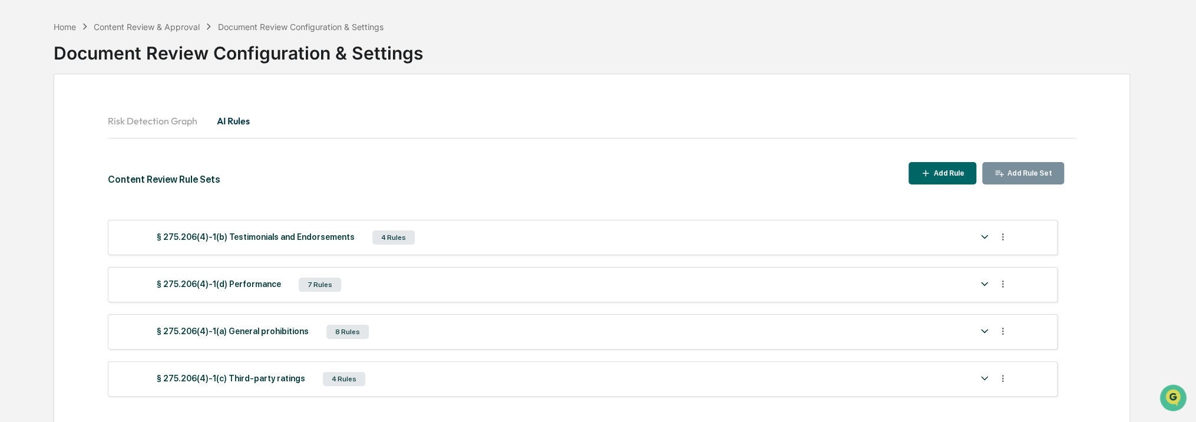
scroll to position [56, 0]
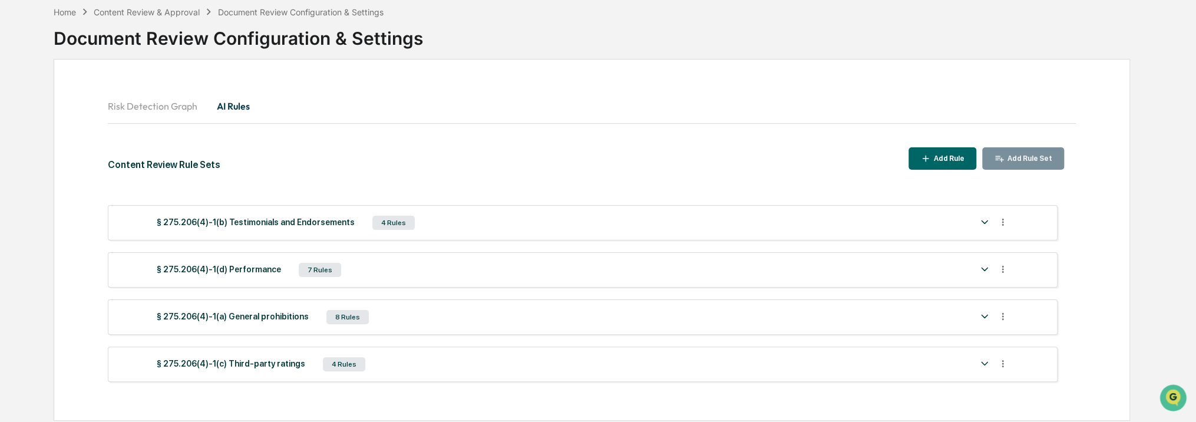
click at [497, 229] on div "§ 275.206(4)-1(b) Testimonials and Endorsements 4 Rules" at bounding box center [564, 222] width 815 height 16
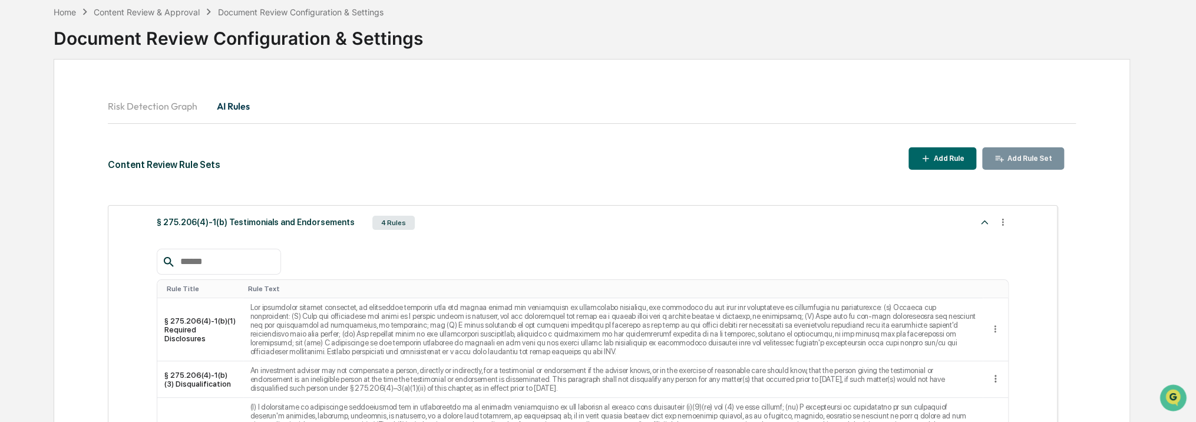
scroll to position [351, 0]
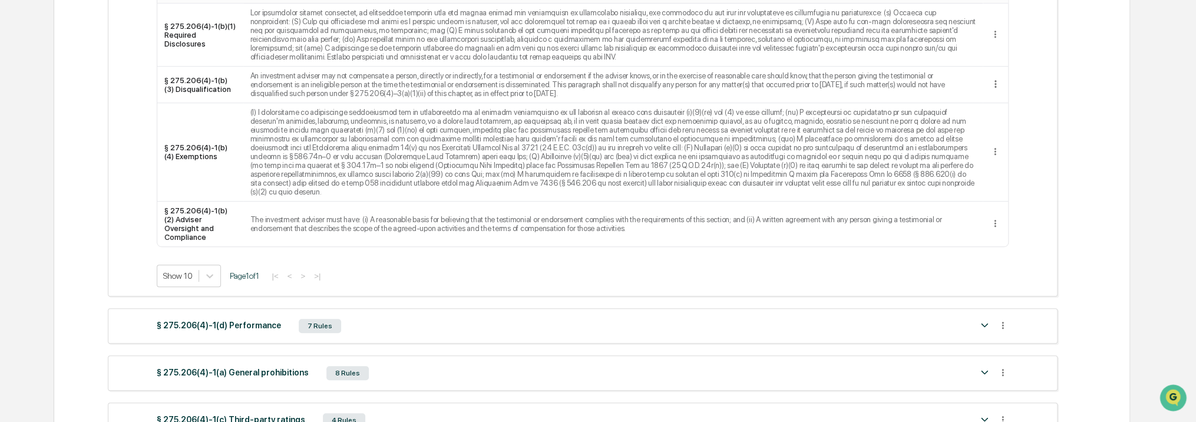
click at [961, 318] on div "§ 275.206(4)-1(d) Performance 7 Rules" at bounding box center [564, 326] width 815 height 16
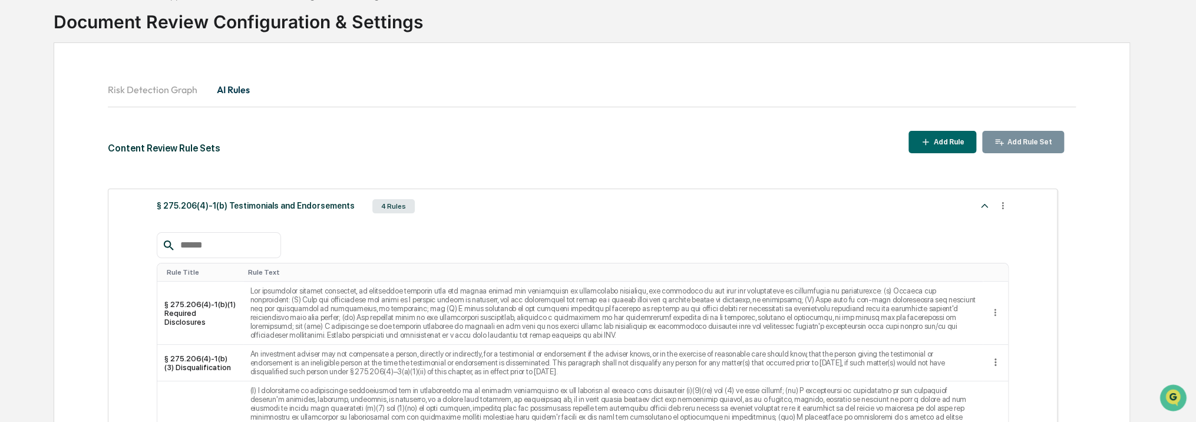
scroll to position [56, 0]
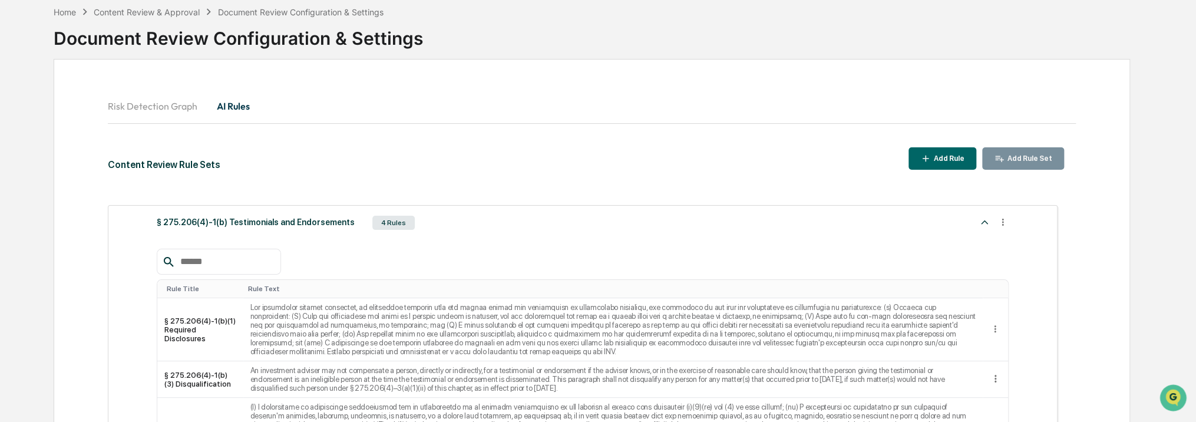
click at [151, 99] on button "Risk Detection Graph" at bounding box center [157, 106] width 99 height 28
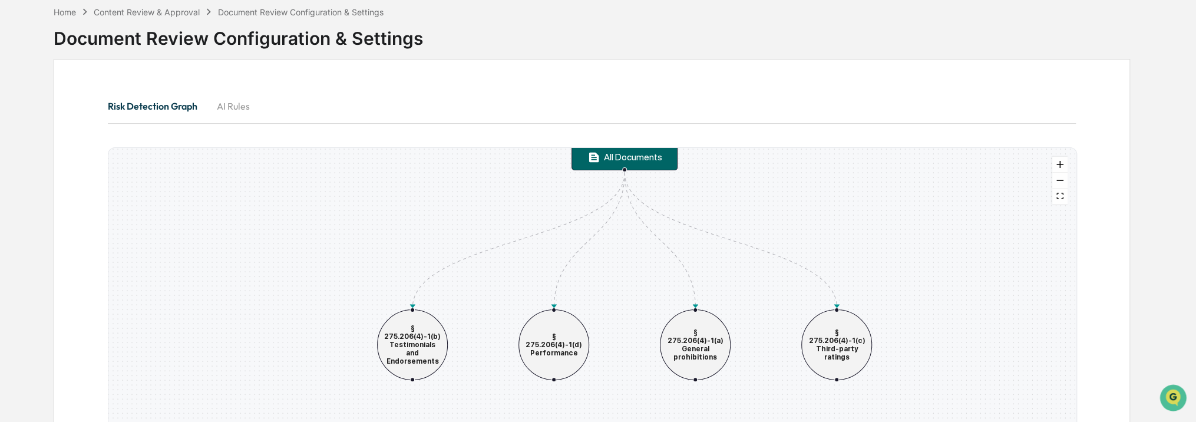
drag, startPoint x: 504, startPoint y: 266, endPoint x: 726, endPoint y: 190, distance: 234.4
click at [726, 190] on div "All Documents § 275.206(4)-1(b) Testimonials and Endorsements § 275.206(4)-1(d)…" at bounding box center [591, 313] width 967 height 330
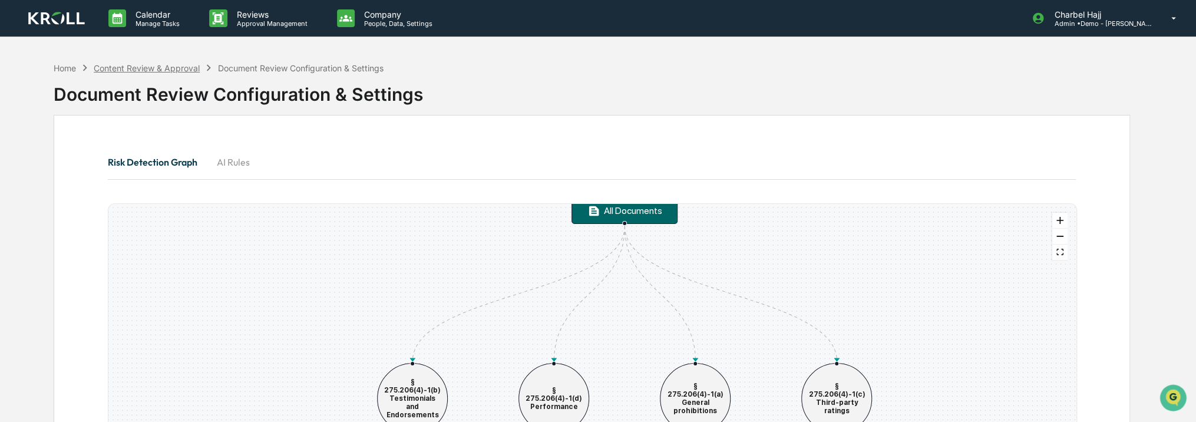
click at [156, 71] on div "Content Review & Approval" at bounding box center [147, 68] width 106 height 10
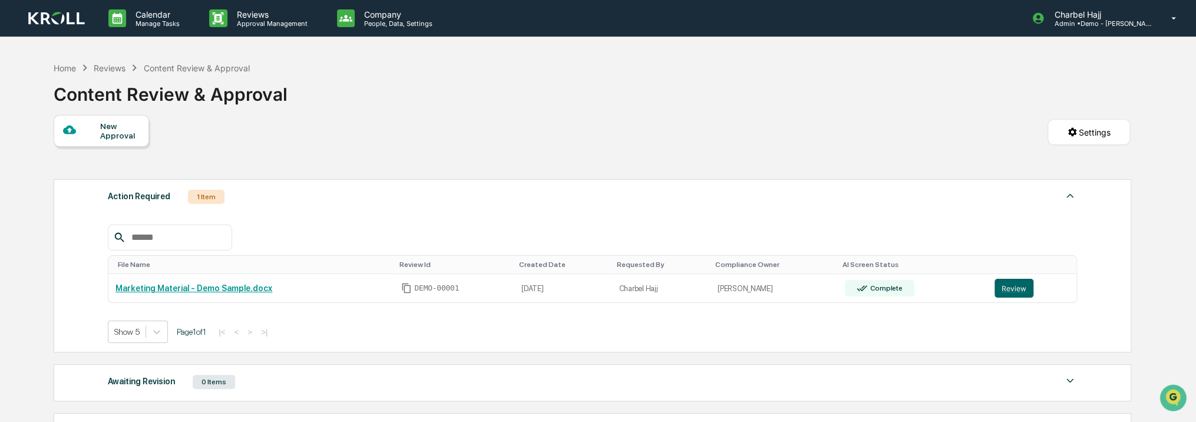
drag, startPoint x: 328, startPoint y: 128, endPoint x: 485, endPoint y: 77, distance: 165.4
click at [421, 91] on div "Home Reviews Content Review & Approval Content Review & Approval" at bounding box center [592, 85] width 1076 height 59
click at [151, 31] on div "Calendar Manage Tasks" at bounding box center [149, 18] width 101 height 37
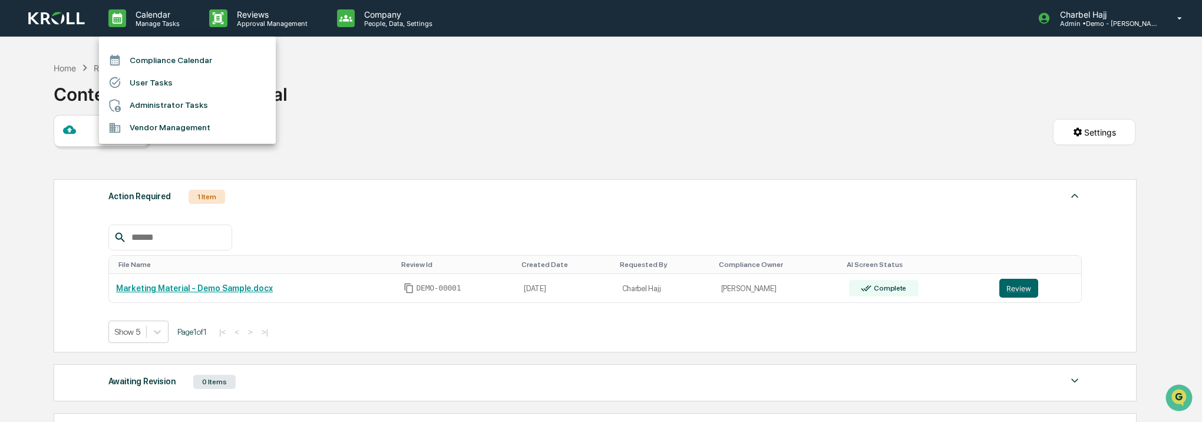
click at [48, 12] on div at bounding box center [601, 211] width 1202 height 422
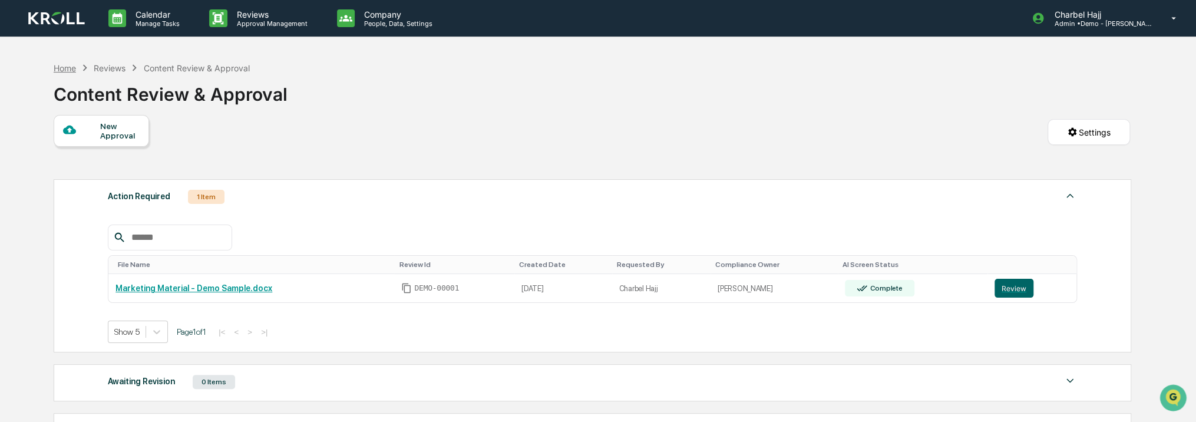
click at [68, 70] on div "Home" at bounding box center [65, 68] width 22 height 10
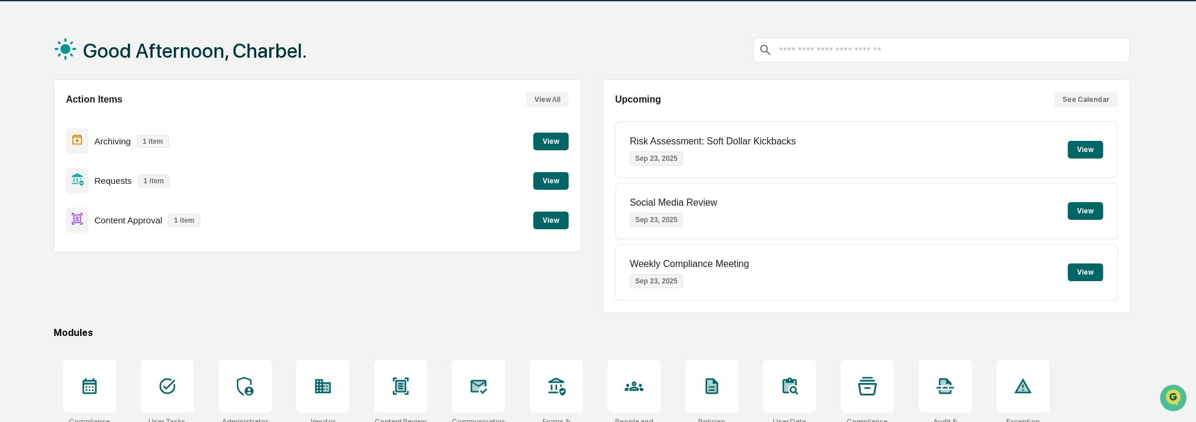
scroll to position [148, 0]
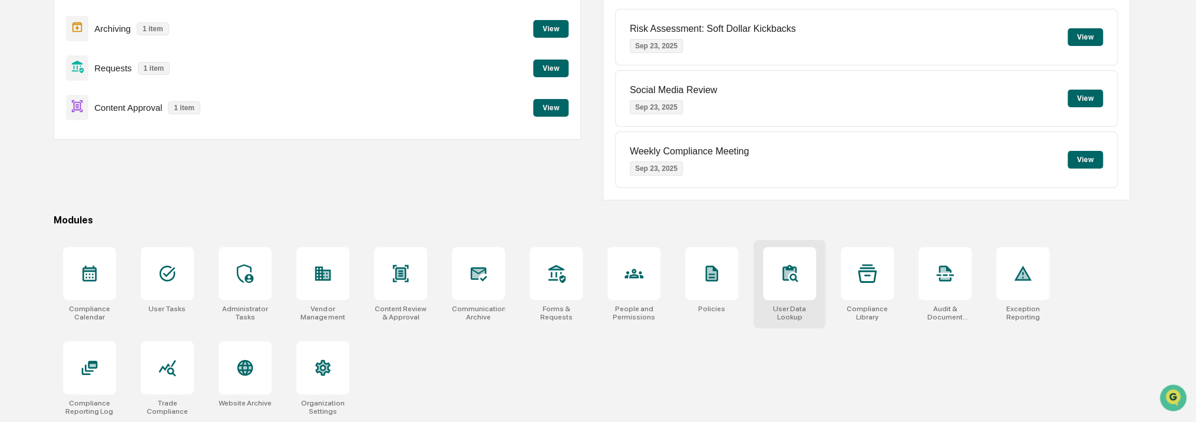
click at [798, 277] on div at bounding box center [789, 273] width 53 height 53
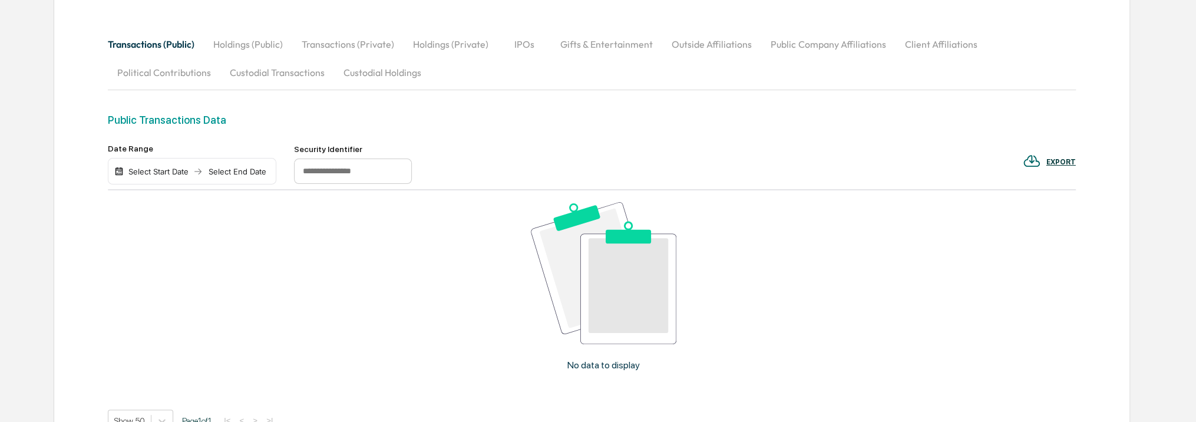
click at [247, 47] on button "Holdings (Public)" at bounding box center [248, 44] width 88 height 28
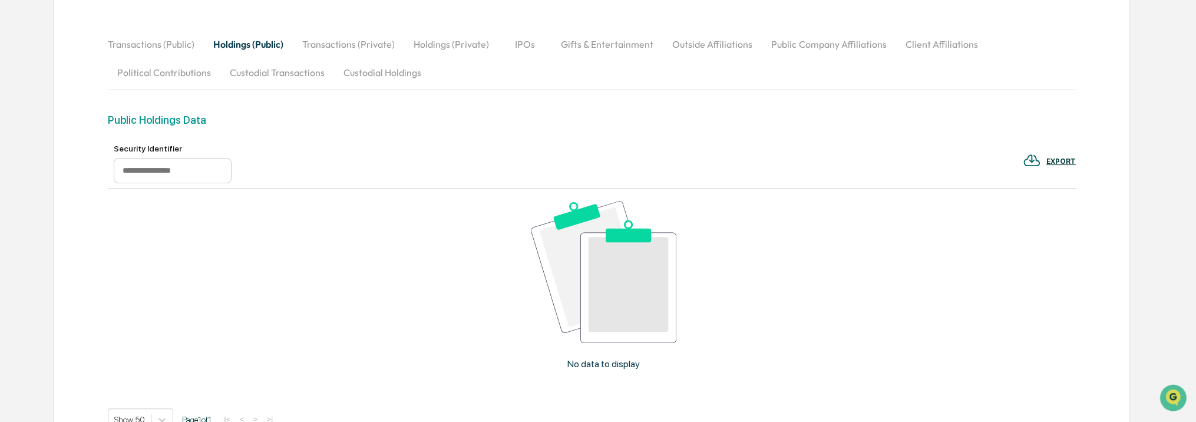
click at [260, 72] on button "Custodial Transactions" at bounding box center [277, 72] width 114 height 28
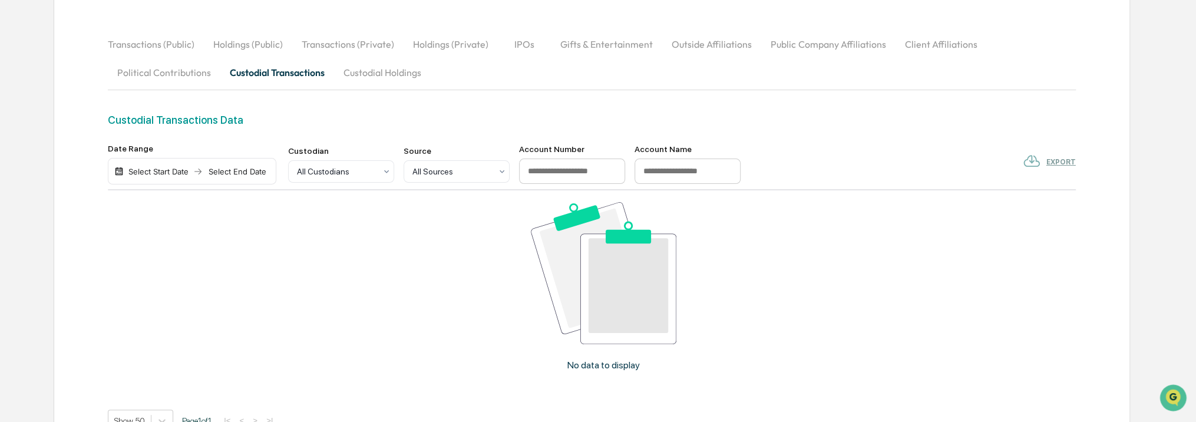
click at [386, 71] on button "Custodial Holdings" at bounding box center [382, 72] width 97 height 28
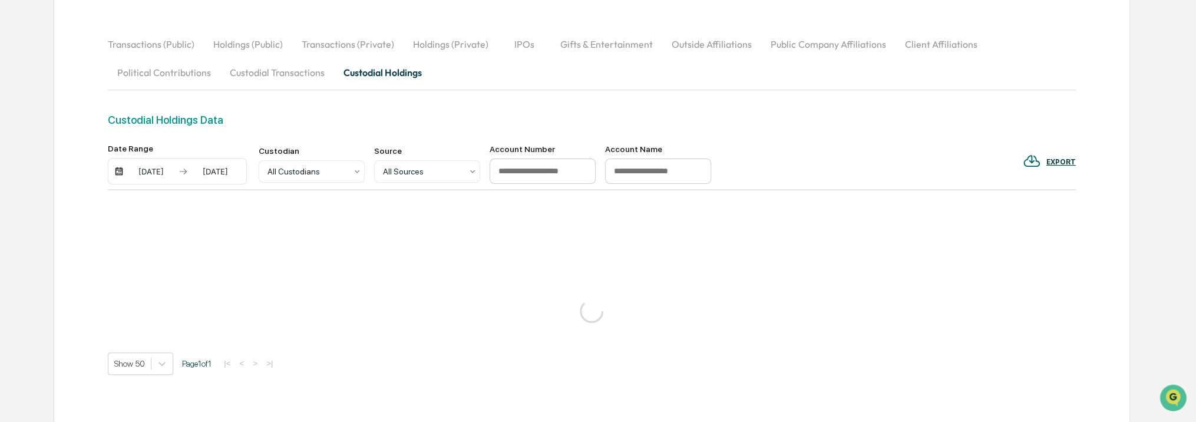
click at [368, 30] on button "Transactions (Private)" at bounding box center [347, 44] width 111 height 28
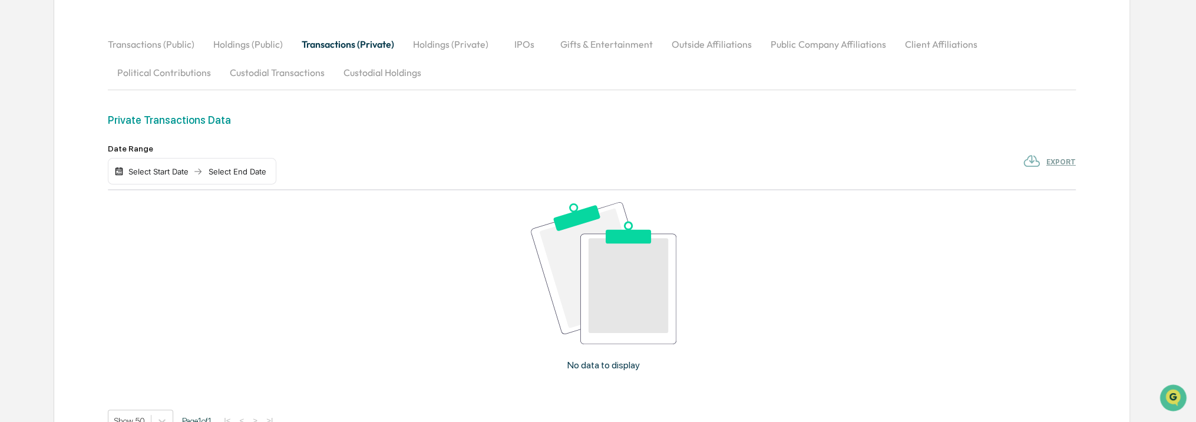
click at [471, 42] on button "Holdings (Private)" at bounding box center [451, 44] width 94 height 28
click at [537, 43] on button "IPOs" at bounding box center [524, 44] width 53 height 28
click at [596, 44] on button "Gifts & Entertainment" at bounding box center [606, 44] width 111 height 28
click at [690, 47] on button "Outside Affiliations" at bounding box center [712, 44] width 99 height 28
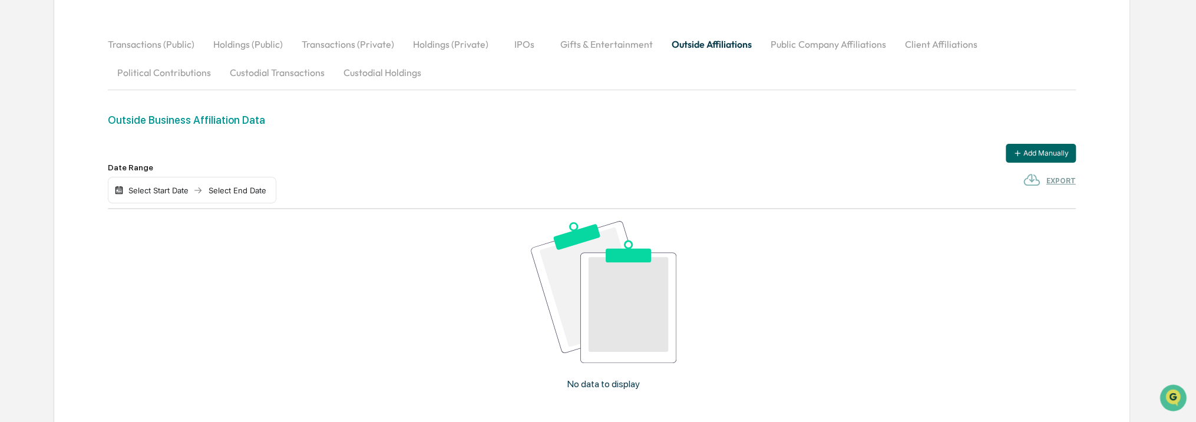
click at [847, 45] on button "Public Company Affiliations" at bounding box center [828, 44] width 134 height 28
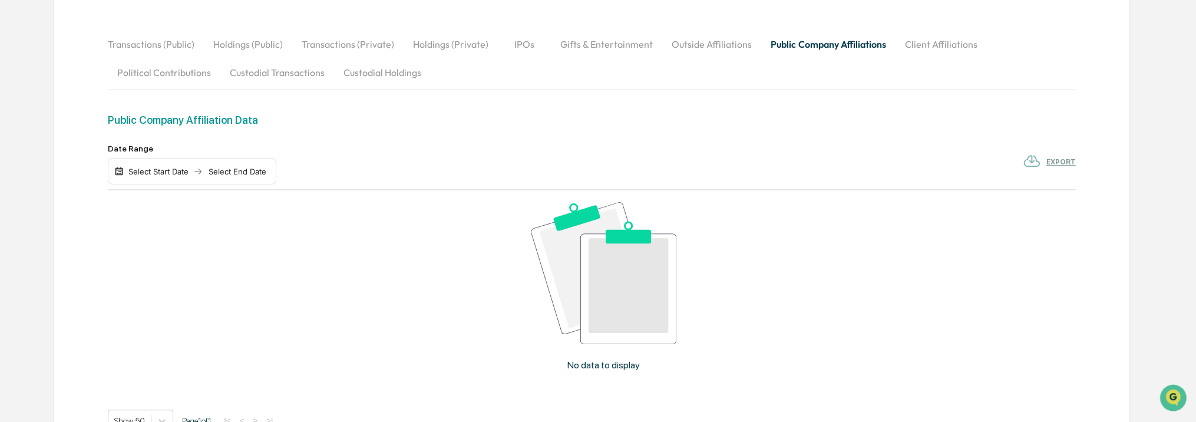
click at [944, 44] on button "Client Affiliations" at bounding box center [940, 44] width 91 height 28
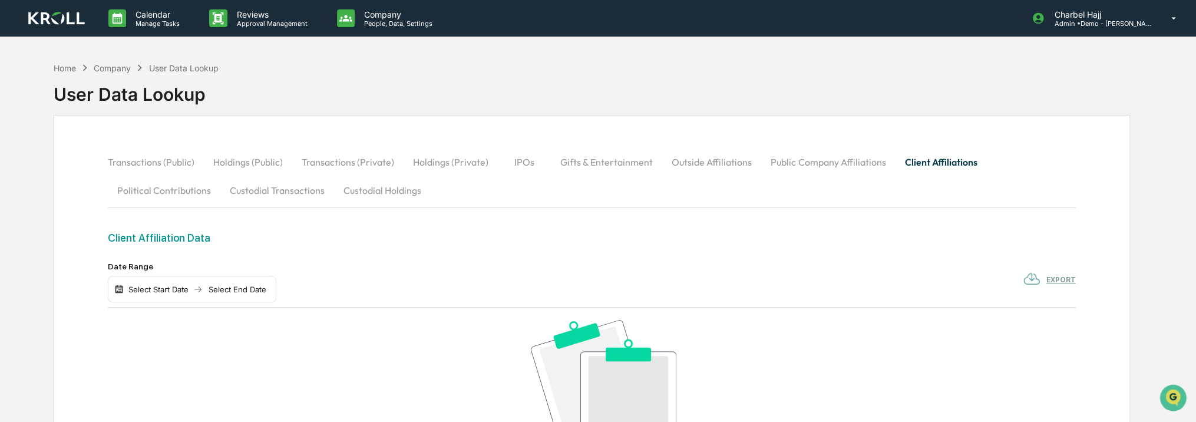
click at [104, 67] on div "Company" at bounding box center [112, 68] width 37 height 10
click at [59, 65] on div "Home" at bounding box center [65, 68] width 22 height 10
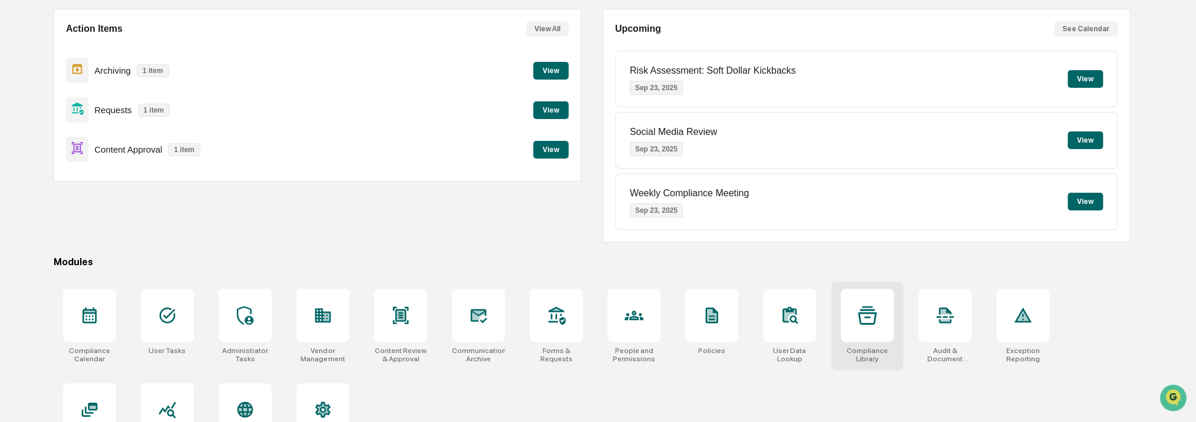
scroll to position [148, 0]
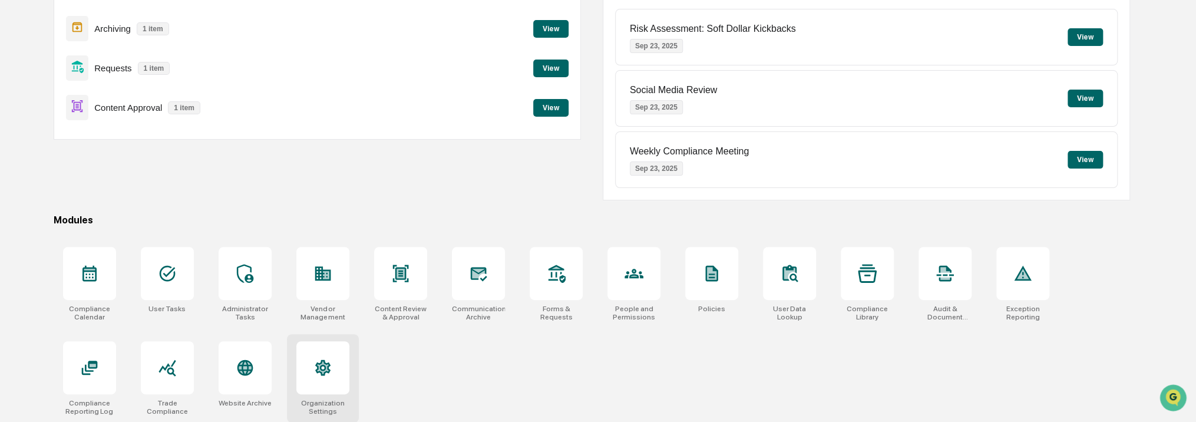
click at [337, 393] on div "Organization Settings" at bounding box center [323, 378] width 72 height 88
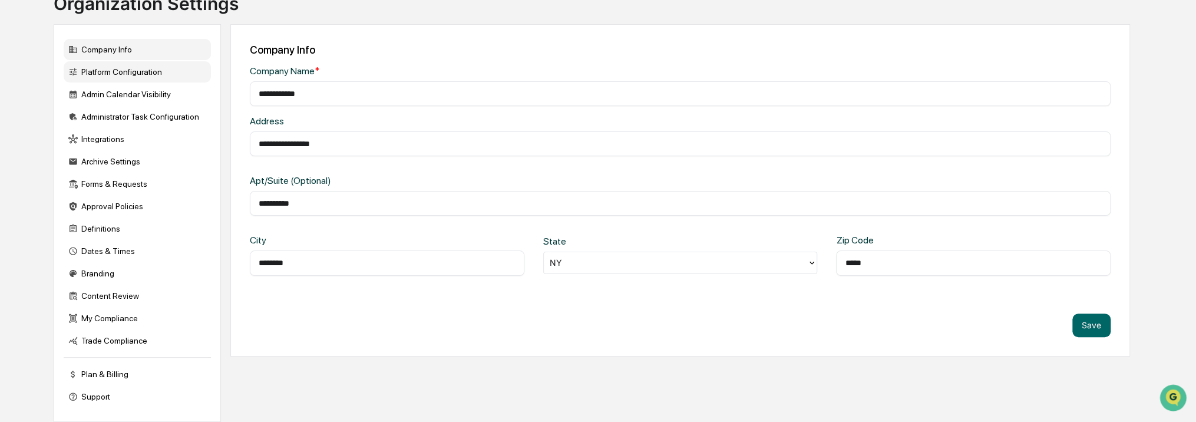
click at [129, 66] on div "Platform Configuration" at bounding box center [137, 71] width 147 height 21
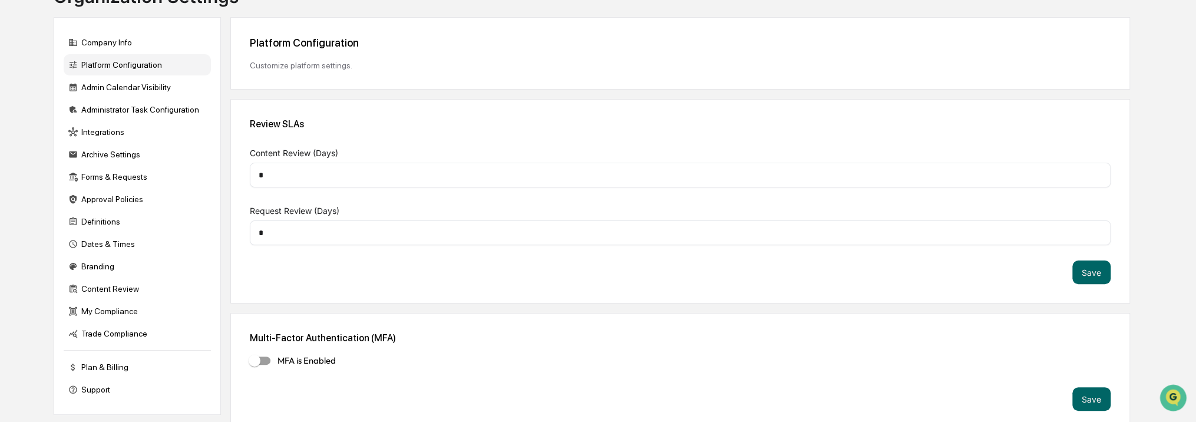
click at [299, 177] on input "*" at bounding box center [680, 175] width 843 height 12
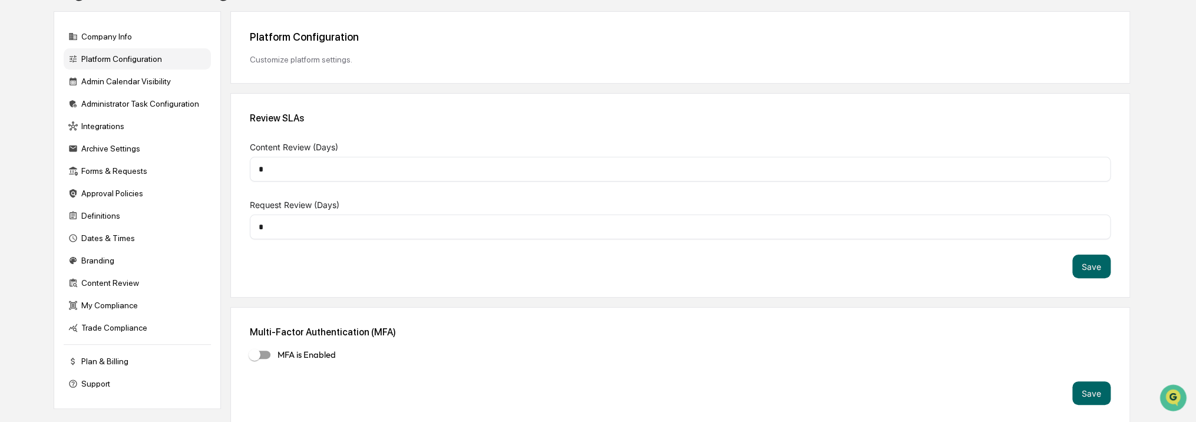
scroll to position [105, 0]
click at [121, 78] on div "Admin Calendar Visibility" at bounding box center [137, 79] width 147 height 21
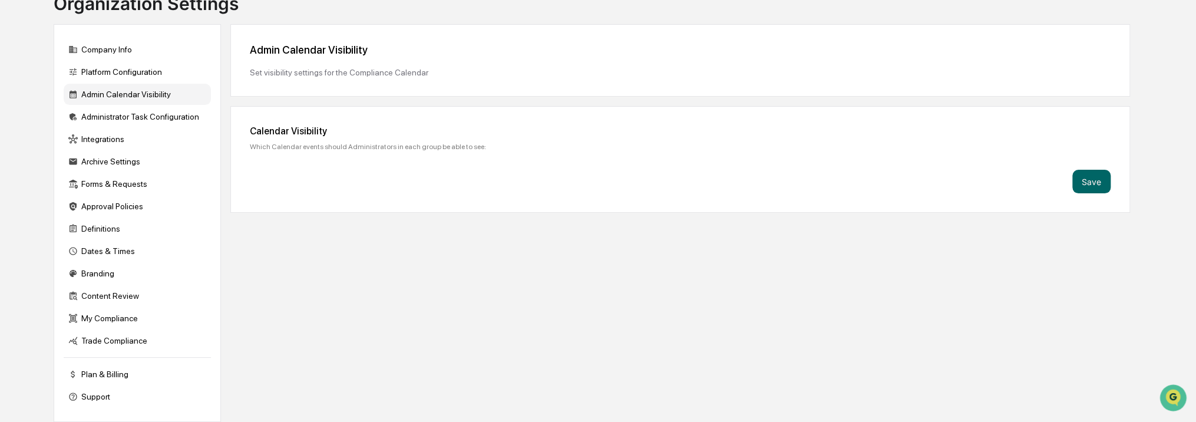
scroll to position [98, 0]
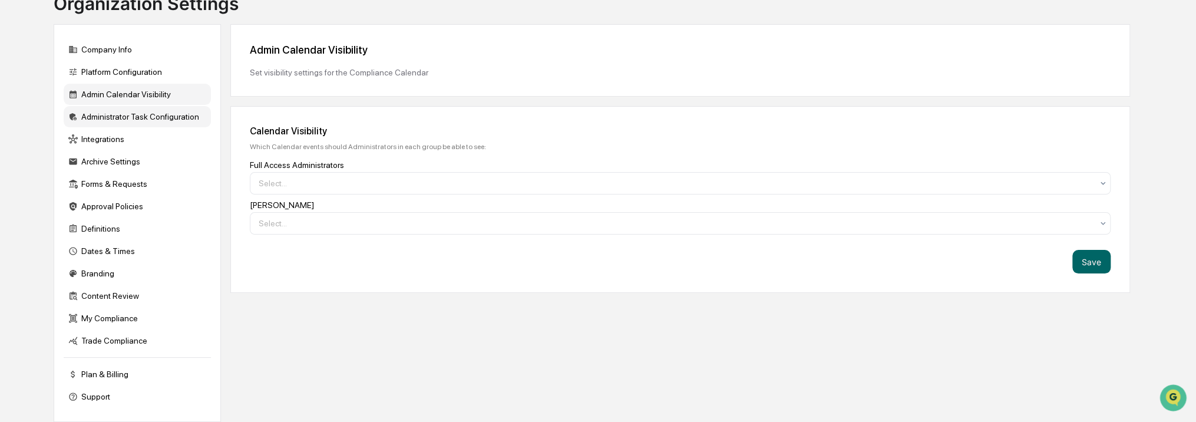
click at [121, 114] on div "Administrator Task Configuration" at bounding box center [137, 116] width 147 height 21
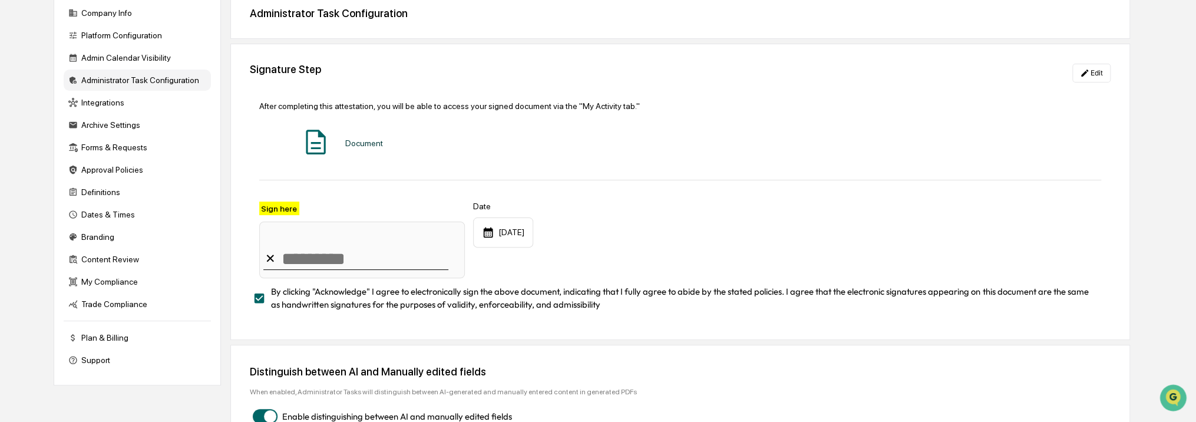
scroll to position [161, 0]
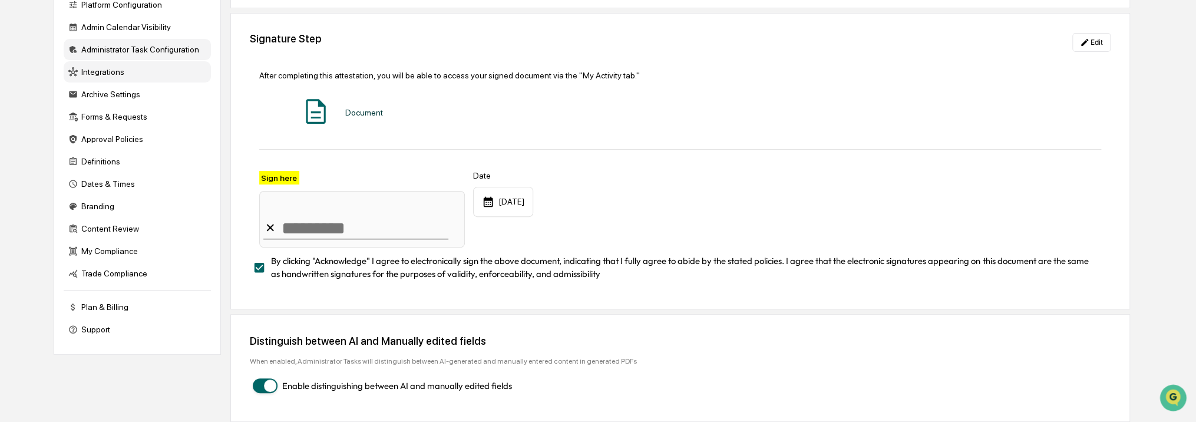
click at [135, 63] on div "Integrations" at bounding box center [137, 71] width 147 height 21
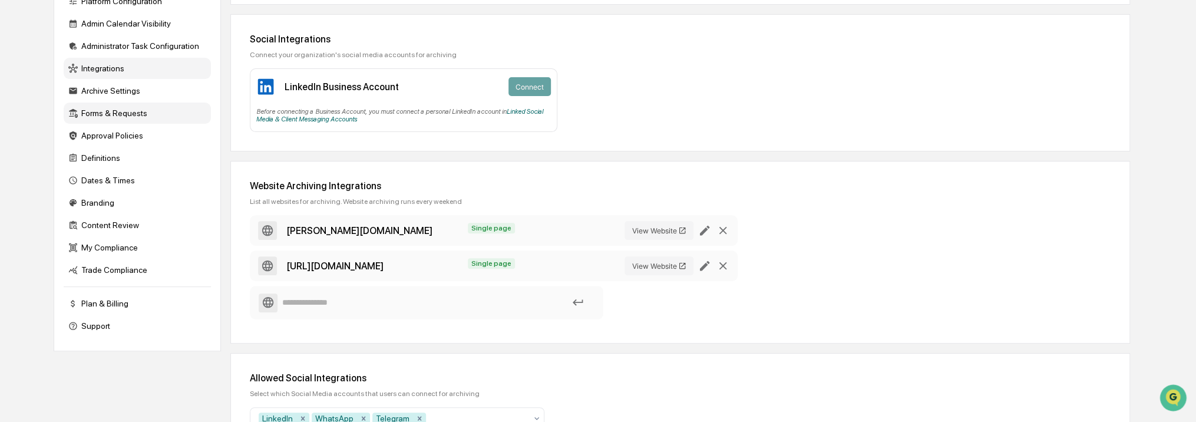
click at [136, 108] on div "Forms & Requests" at bounding box center [137, 113] width 147 height 21
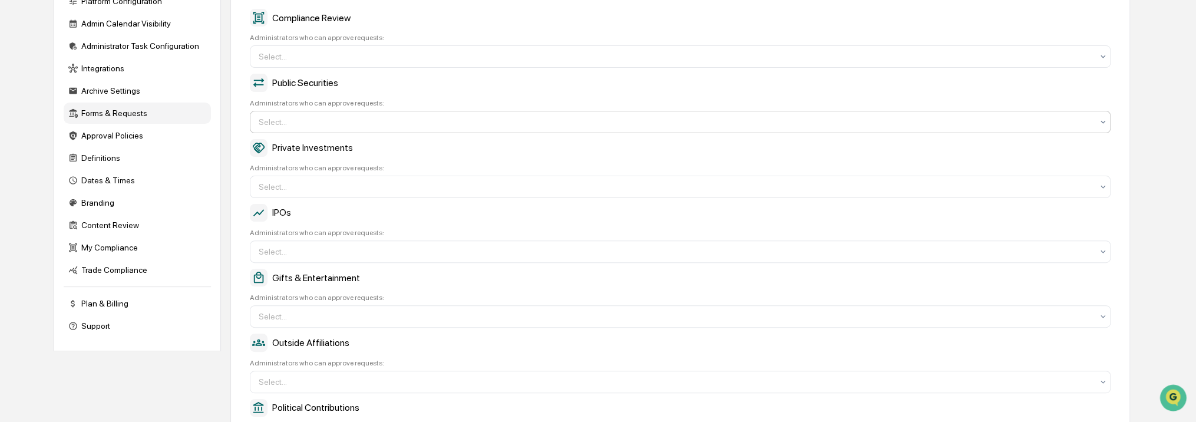
scroll to position [0, 0]
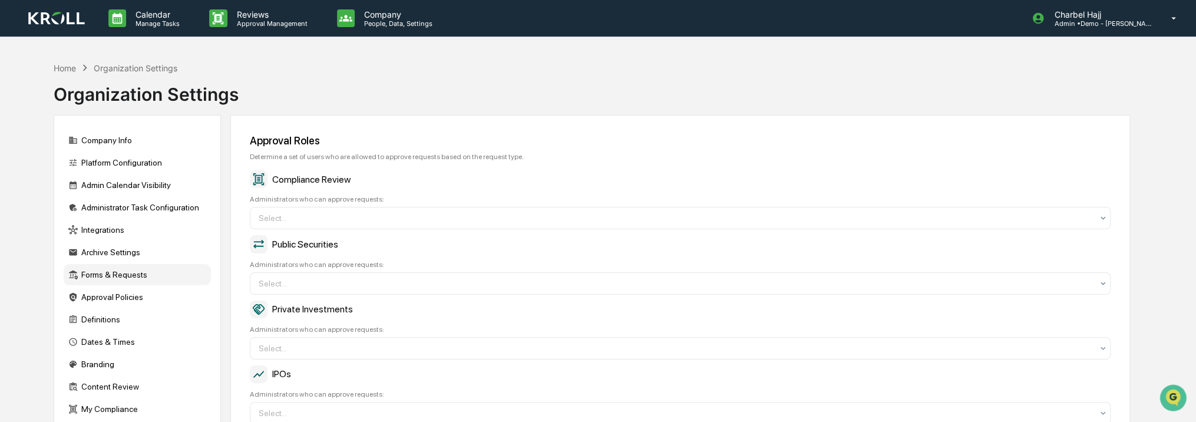
click at [65, 14] on img at bounding box center [56, 19] width 57 height 14
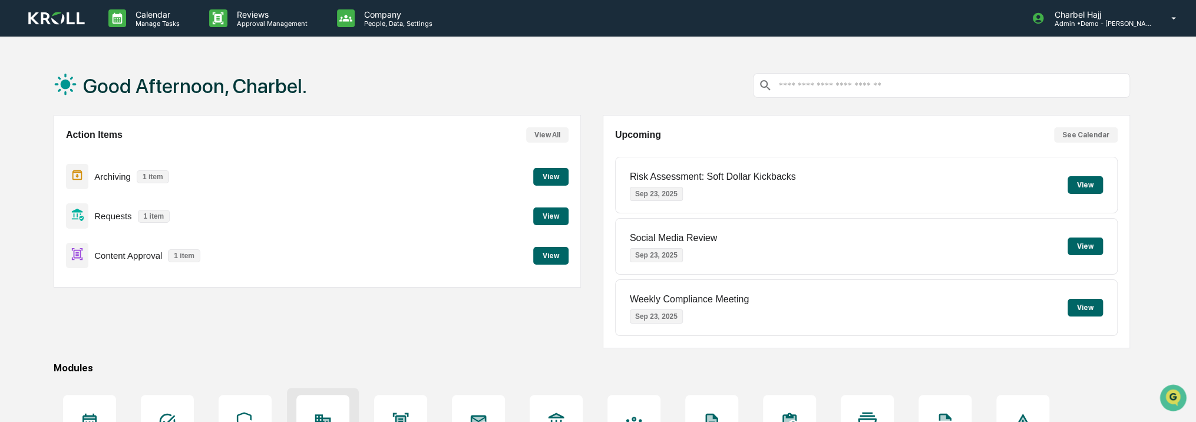
scroll to position [148, 0]
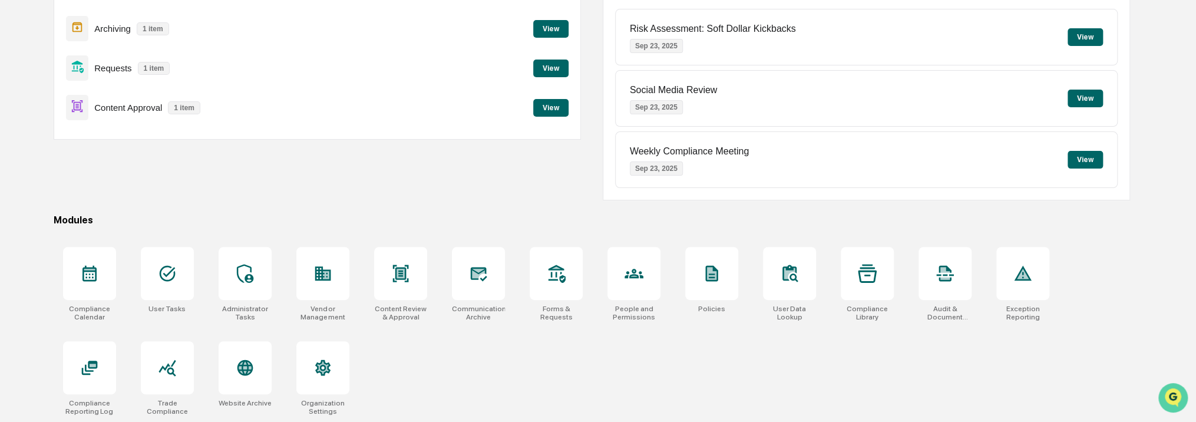
click at [1170, 396] on img "Open customer support" at bounding box center [1172, 398] width 29 height 24
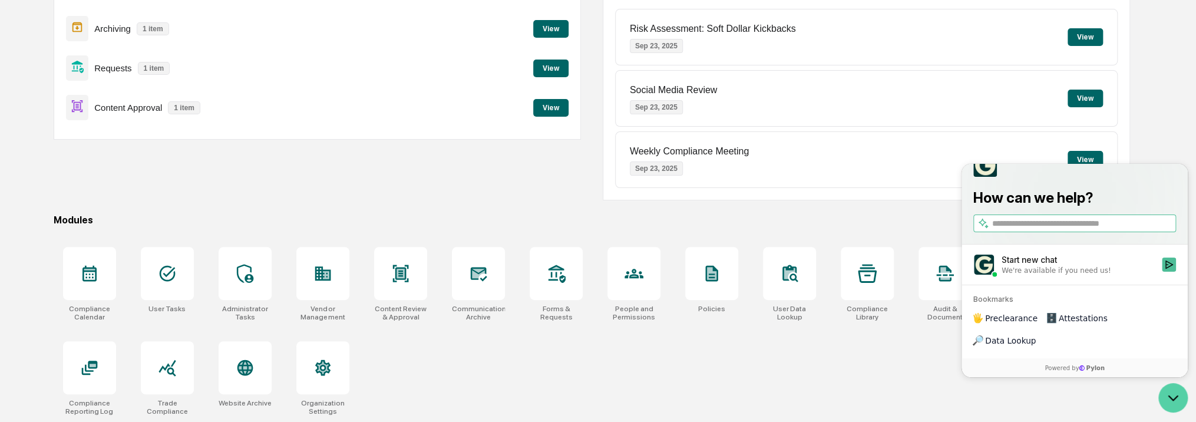
click at [1170, 396] on icon "Open customer support" at bounding box center [1173, 398] width 9 height 4
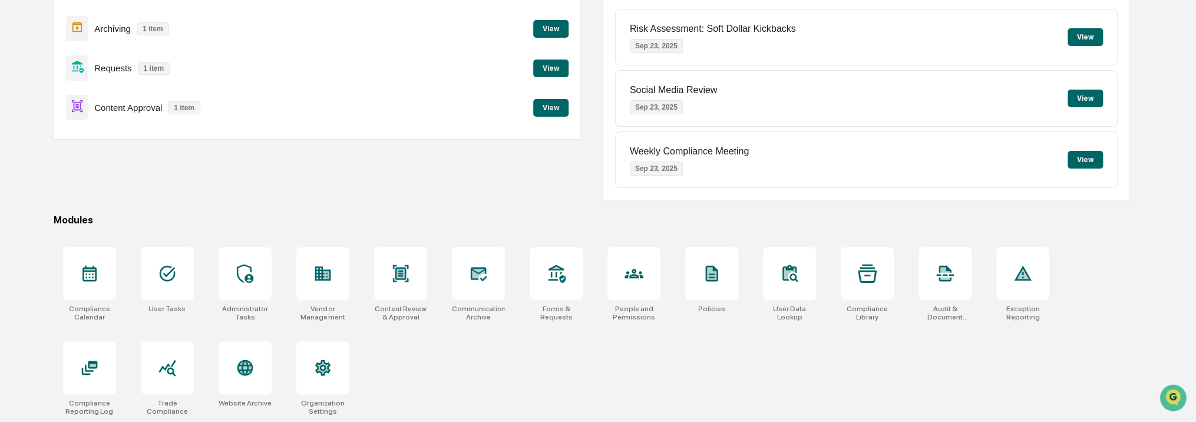
scroll to position [0, 0]
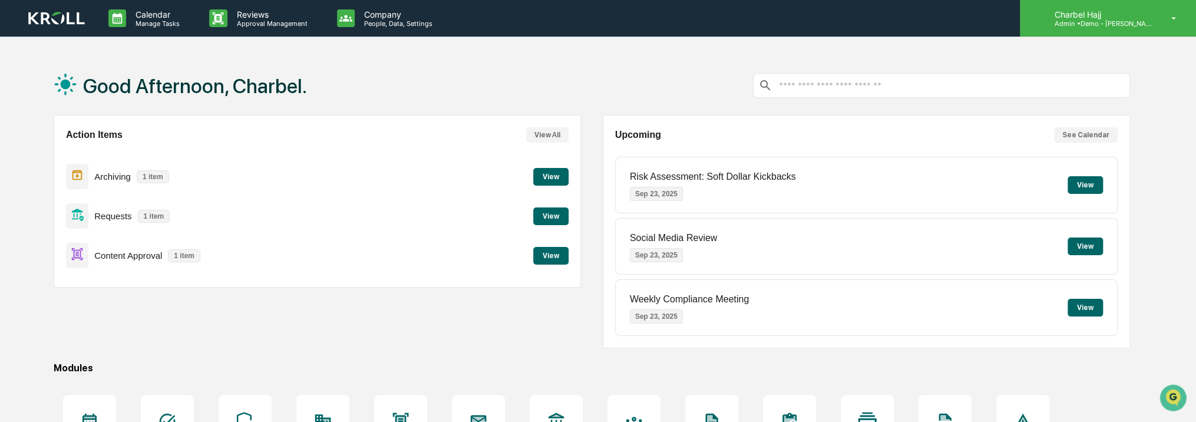
click at [1169, 20] on icon at bounding box center [1174, 18] width 21 height 11
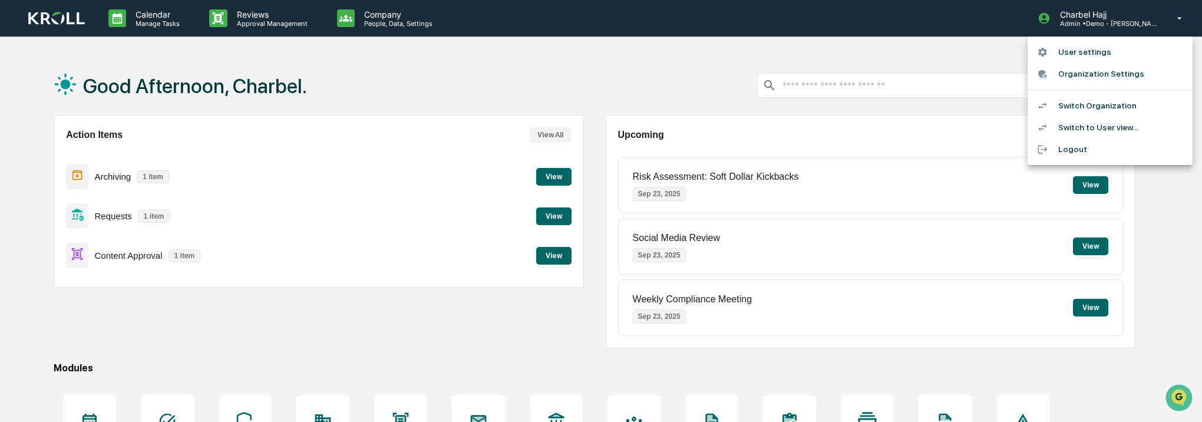
click at [1172, 21] on div at bounding box center [601, 211] width 1202 height 422
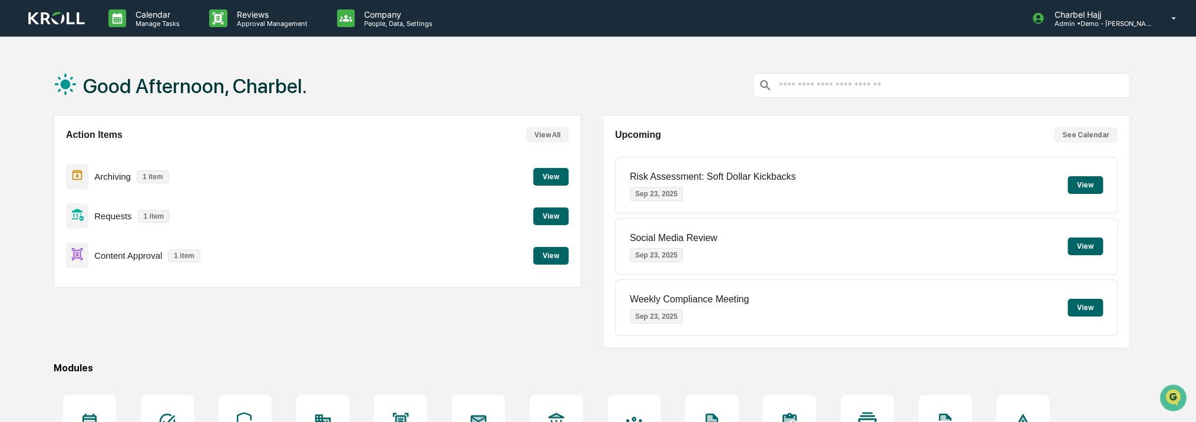
drag, startPoint x: 491, startPoint y: 69, endPoint x: 418, endPoint y: 61, distance: 72.9
click at [490, 71] on div "Good Afternoon, Charbel." at bounding box center [592, 85] width 1076 height 59
